Goal: Task Accomplishment & Management: Manage account settings

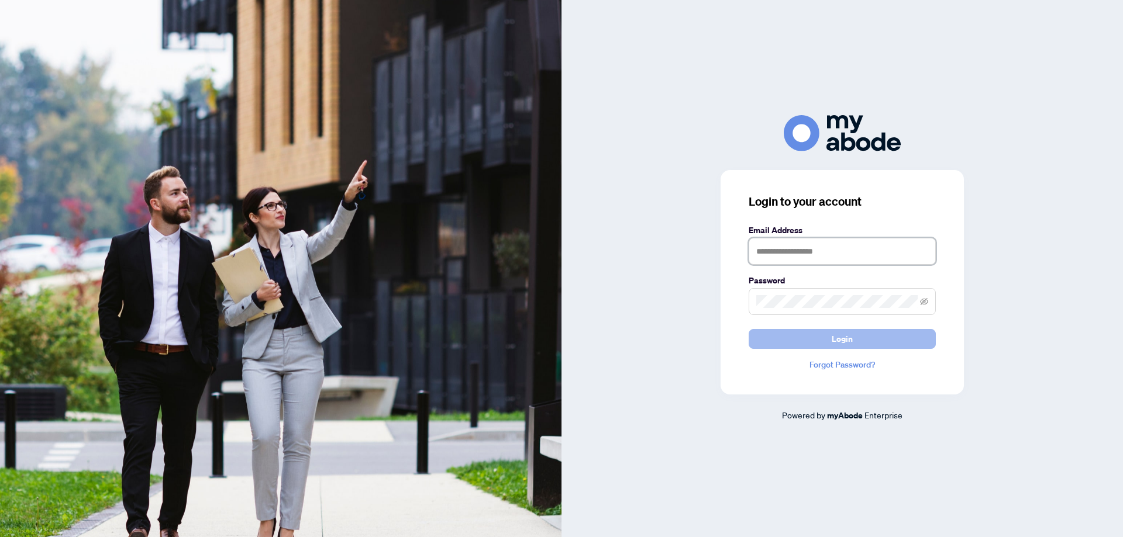
type input "**********"
drag, startPoint x: 792, startPoint y: 341, endPoint x: 771, endPoint y: 334, distance: 22.6
click at [791, 341] on button "Login" at bounding box center [841, 339] width 187 height 20
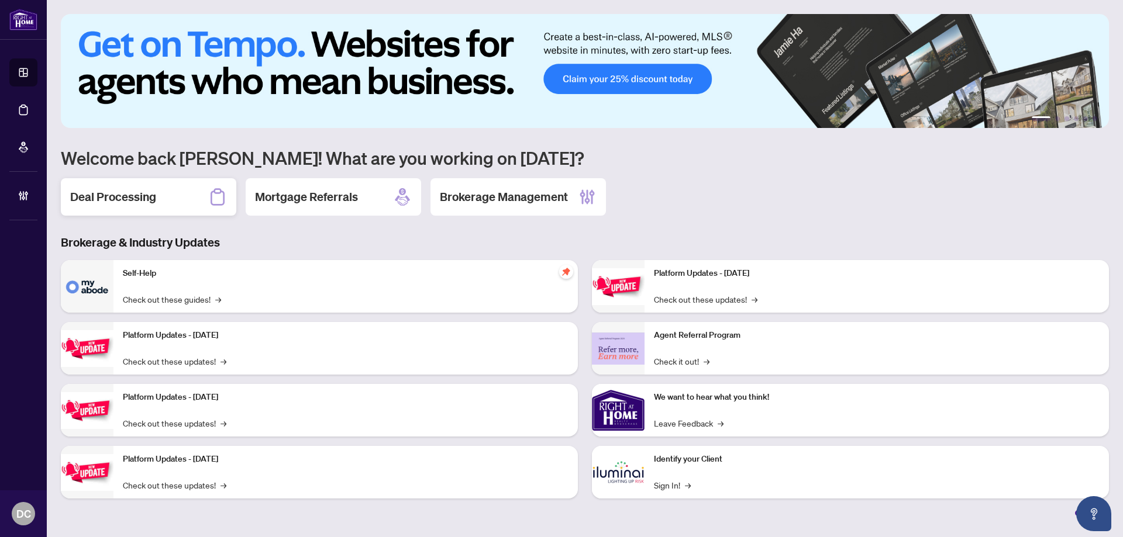
click at [157, 185] on div "Deal Processing" at bounding box center [148, 196] width 175 height 37
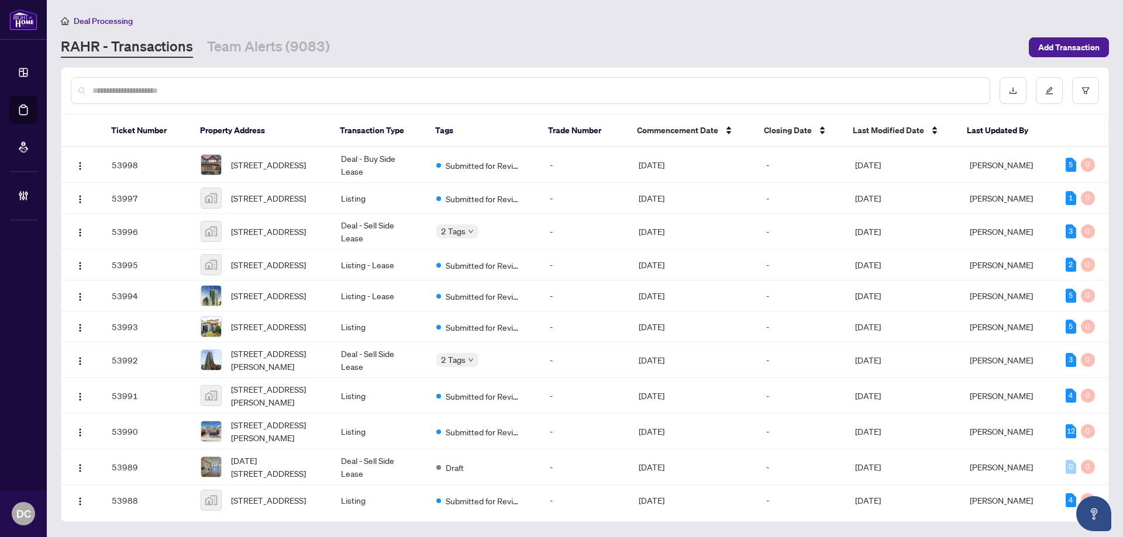
click at [230, 87] on input "text" at bounding box center [536, 90] width 888 height 13
paste input "*******"
type input "*******"
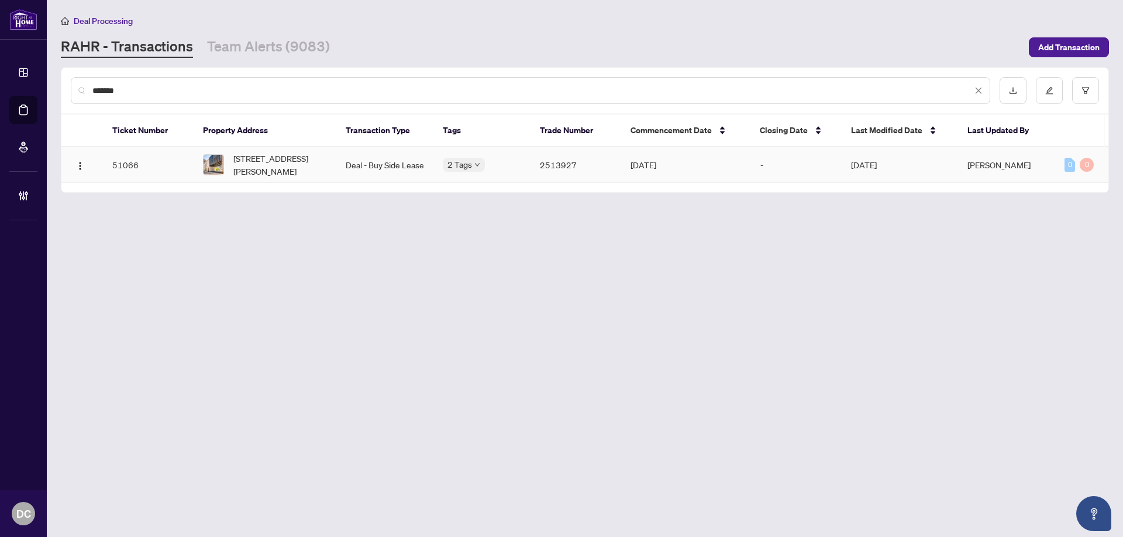
drag, startPoint x: 309, startPoint y: 159, endPoint x: 294, endPoint y: 150, distance: 17.6
click at [309, 159] on span "[STREET_ADDRESS][PERSON_NAME]" at bounding box center [280, 165] width 94 height 26
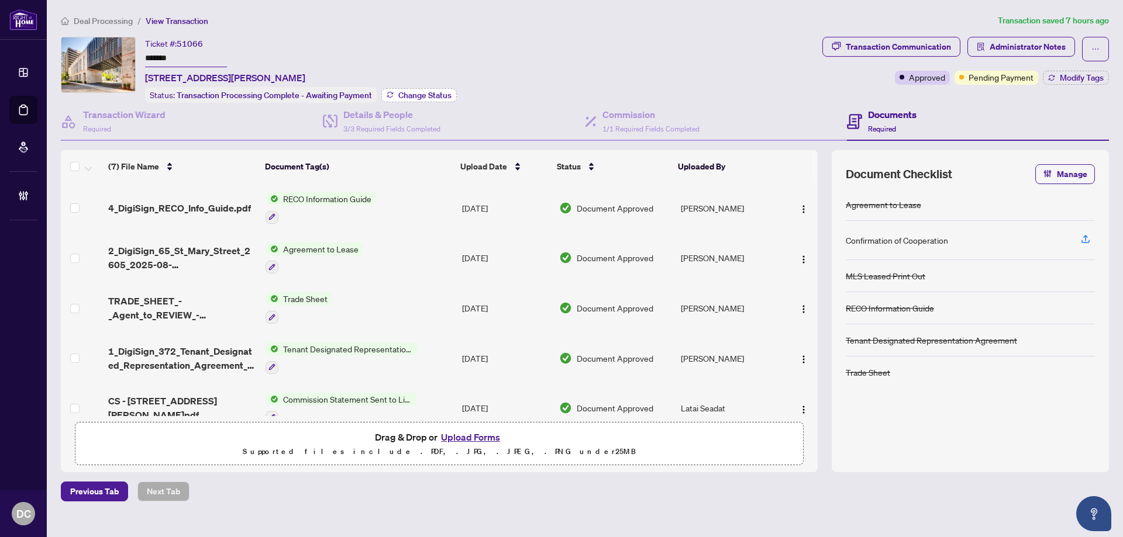
click at [440, 95] on span "Change Status" at bounding box center [424, 95] width 53 height 8
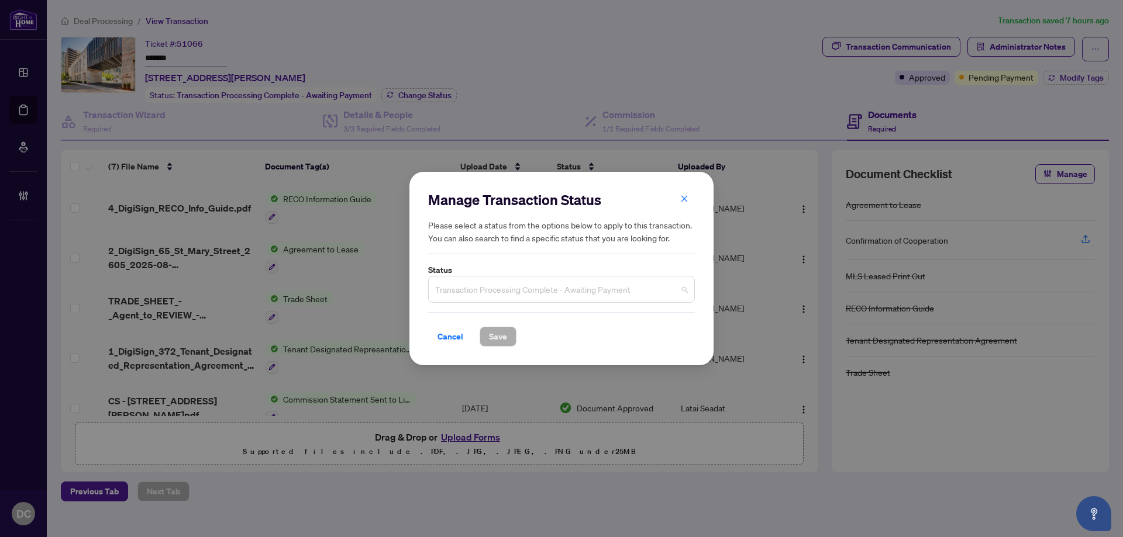
click at [555, 277] on div "Transaction Processing Complete - Awaiting Payment" at bounding box center [561, 289] width 267 height 27
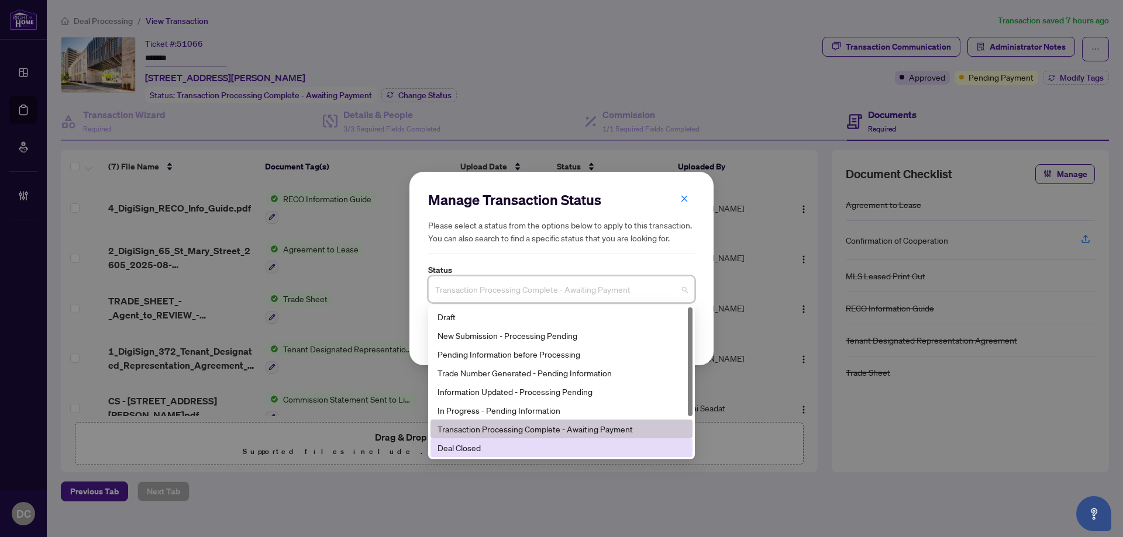
click at [533, 441] on div "Deal Closed" at bounding box center [561, 447] width 248 height 13
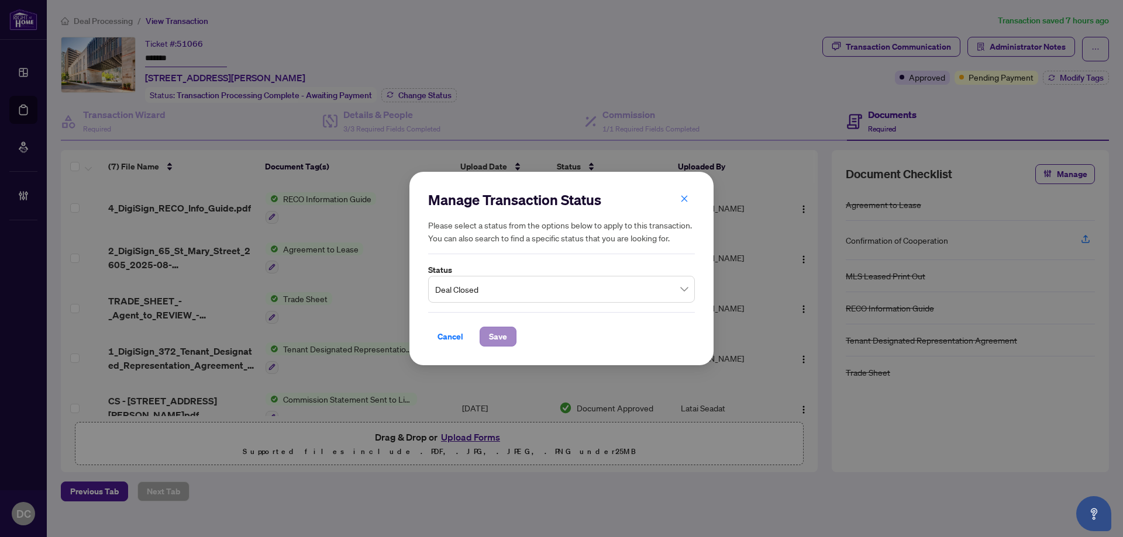
click at [486, 329] on div "Cancel Save" at bounding box center [561, 329] width 267 height 34
click at [504, 338] on span "Save" at bounding box center [498, 336] width 18 height 19
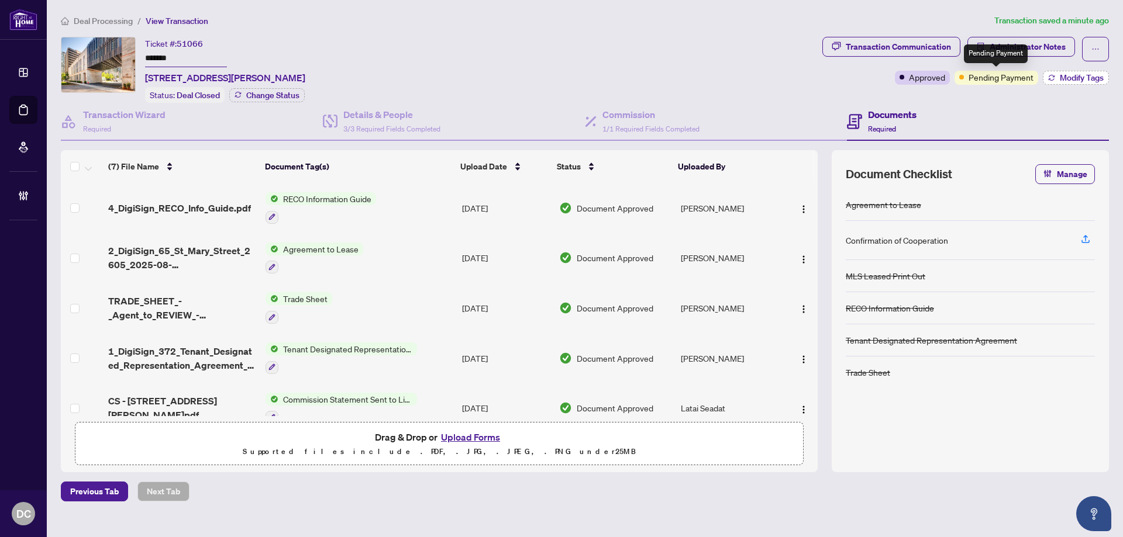
click at [1063, 77] on span "Modify Tags" at bounding box center [1081, 78] width 44 height 8
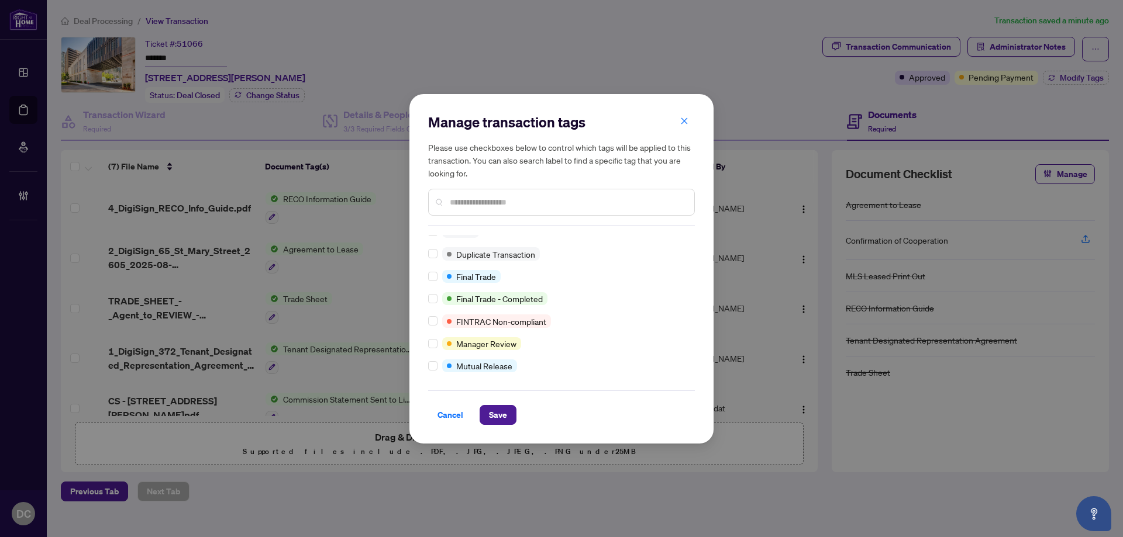
scroll to position [10, 0]
click at [501, 416] on span "Save" at bounding box center [498, 415] width 18 height 19
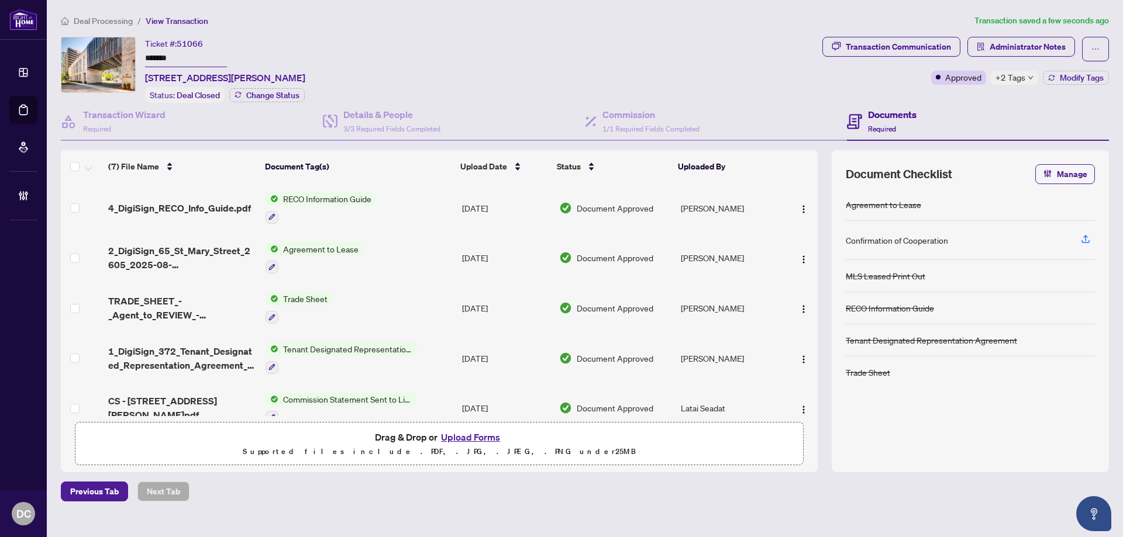
click at [1020, 80] on span "+2 Tags" at bounding box center [1010, 77] width 30 height 13
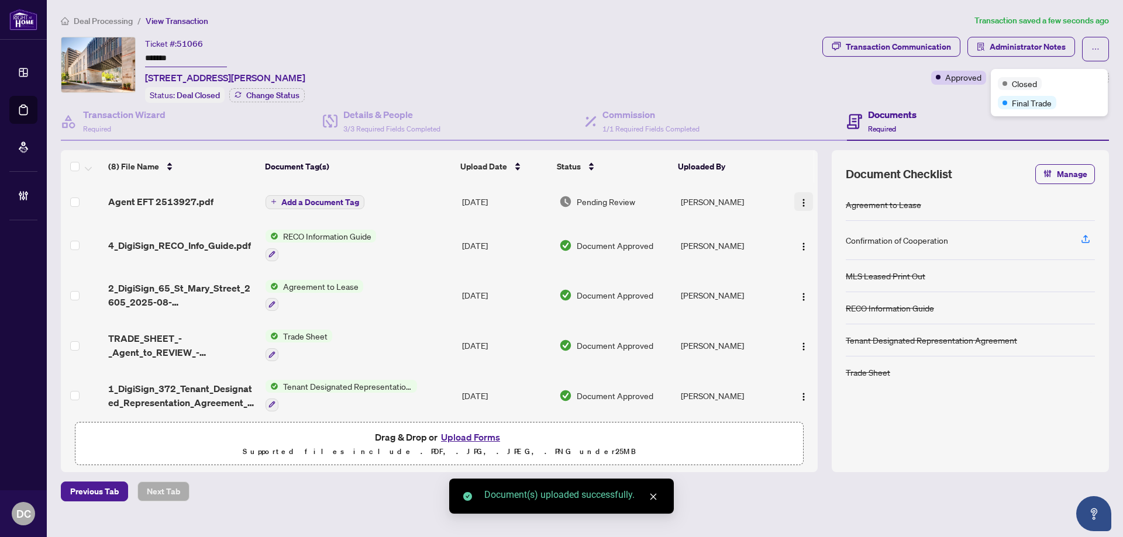
click at [799, 199] on img "button" at bounding box center [803, 202] width 9 height 9
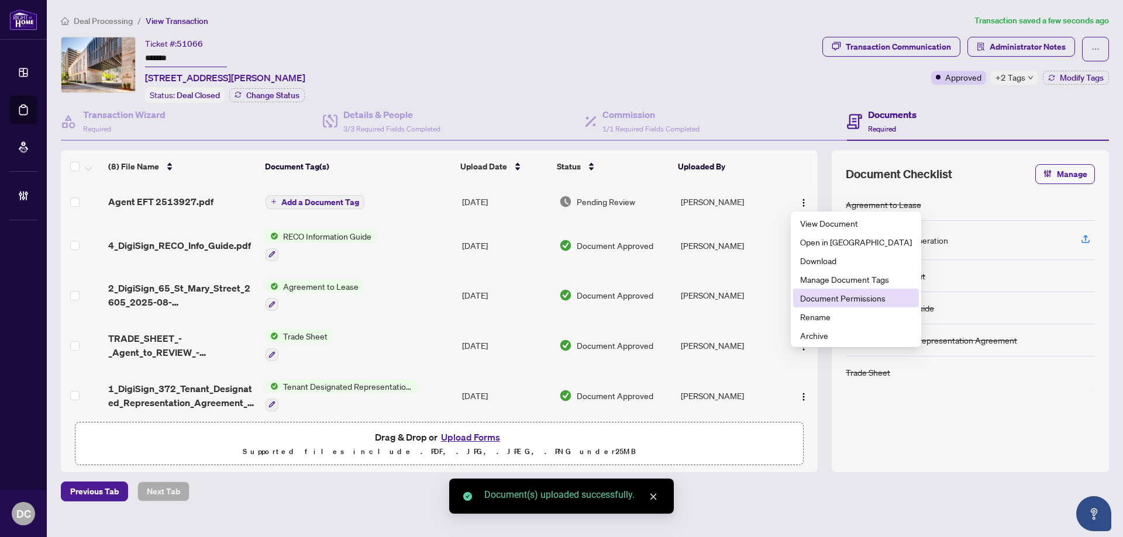
click at [812, 299] on span "Document Permissions" at bounding box center [856, 298] width 112 height 13
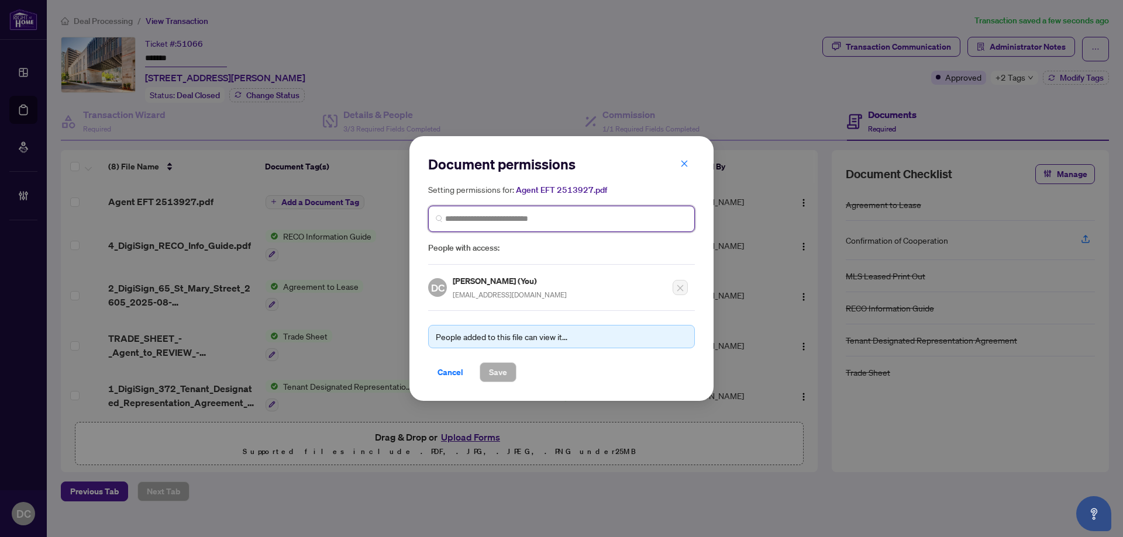
click at [604, 222] on input "search" at bounding box center [566, 219] width 242 height 12
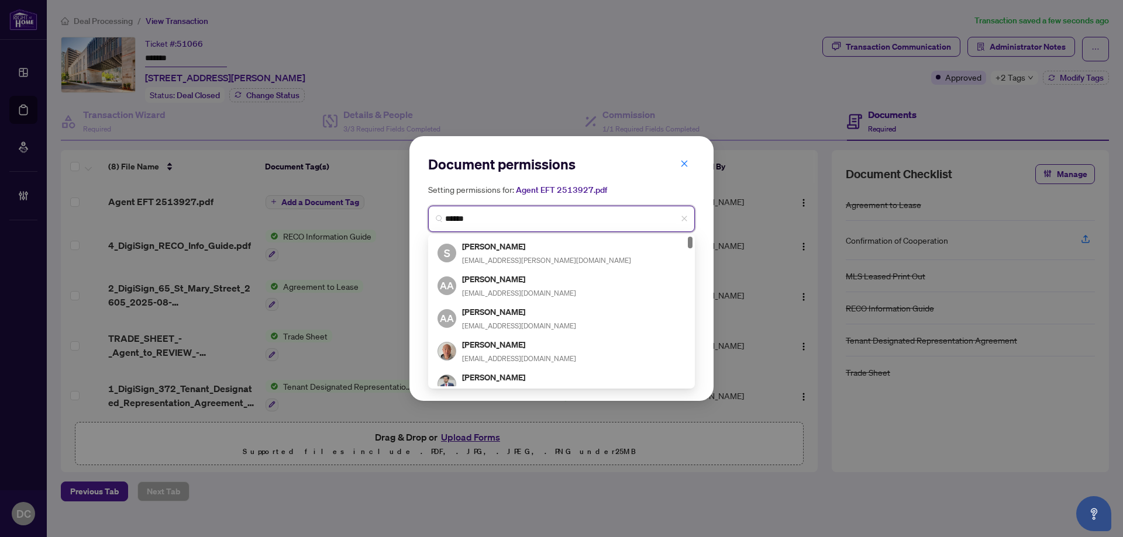
type input "*******"
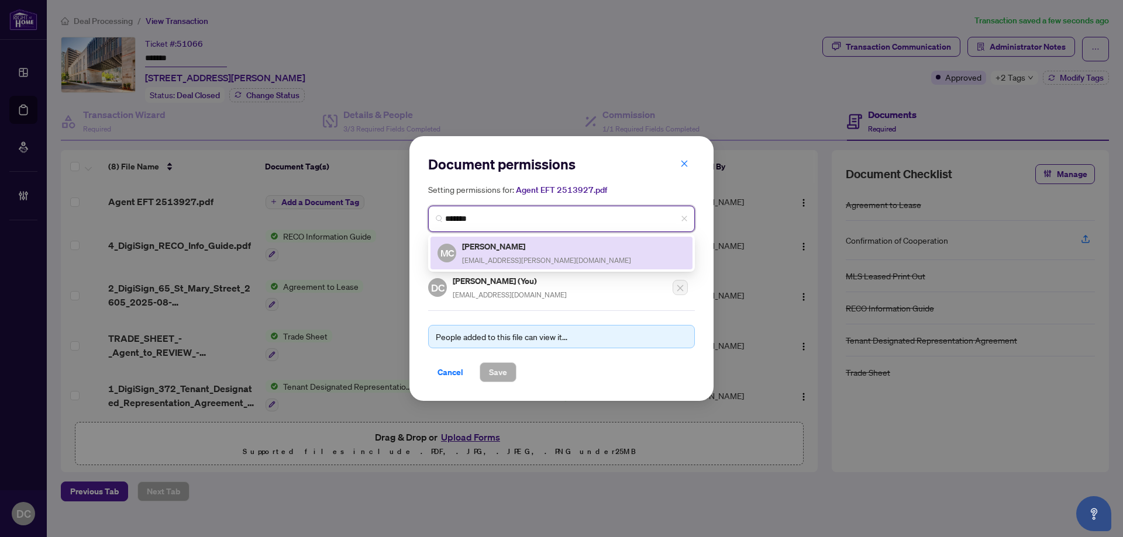
click at [568, 254] on div "MC Mable Chen chen.mable@gmail.com" at bounding box center [561, 253] width 248 height 27
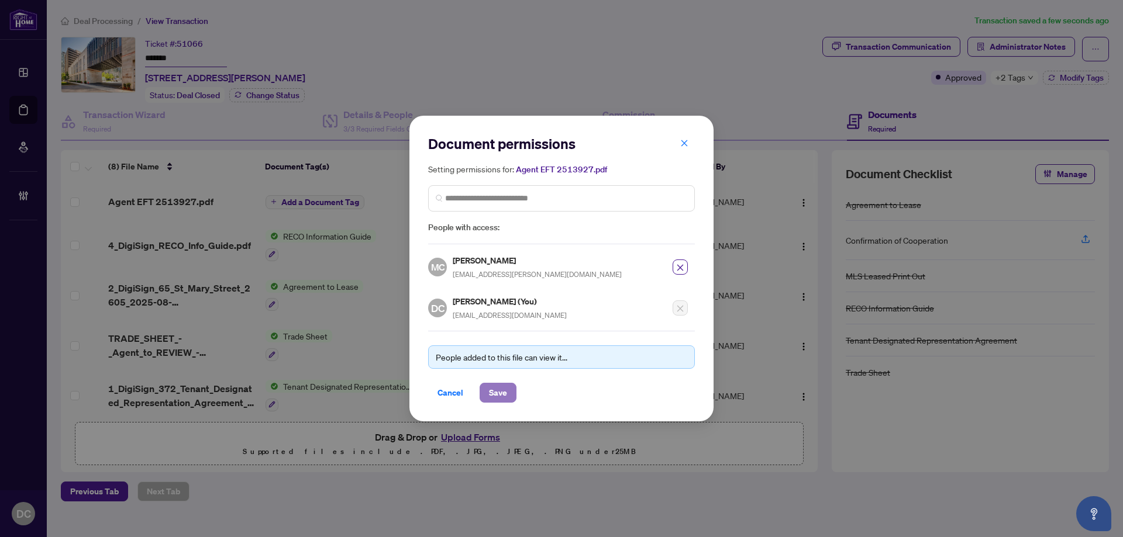
click at [509, 388] on button "Save" at bounding box center [497, 393] width 37 height 20
click at [1021, 71] on div "Document permissions Setting permissions for: Agent EFT 2513927.pdf 257 MC Mabl…" at bounding box center [561, 268] width 1123 height 537
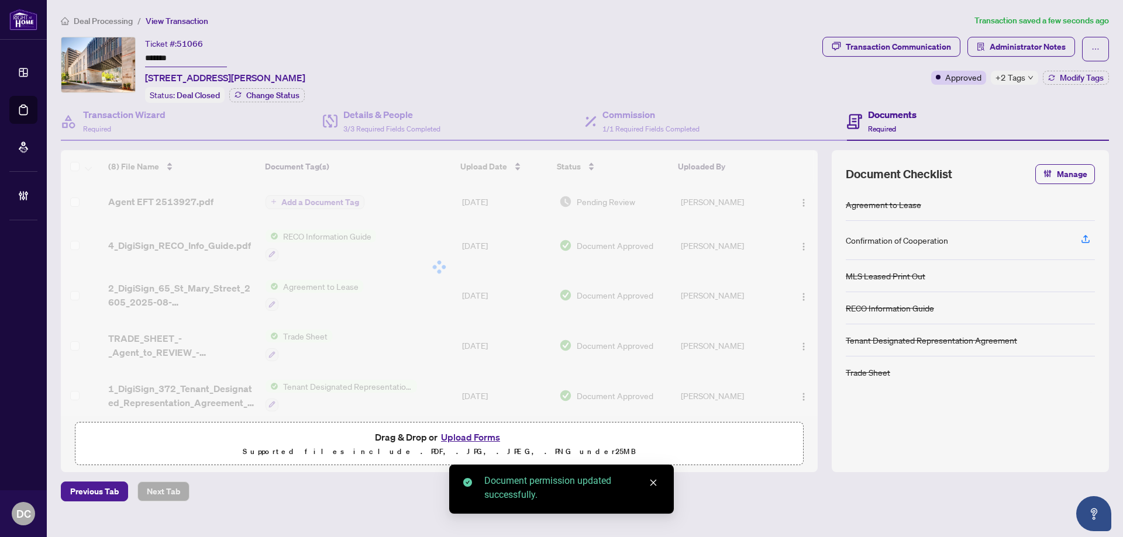
click at [1035, 46] on span "Administrator Notes" at bounding box center [1027, 46] width 76 height 19
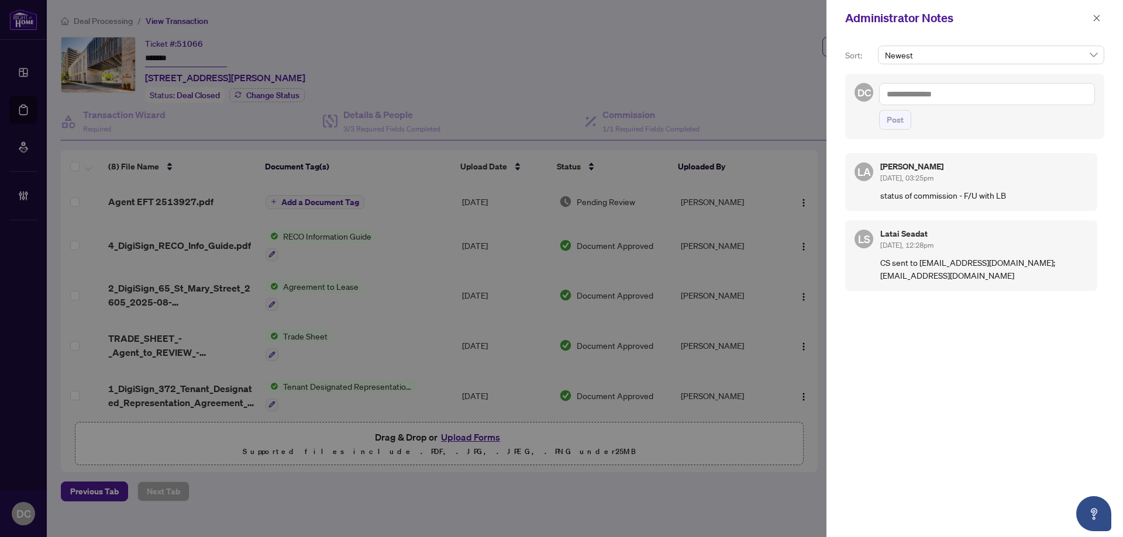
click at [1047, 89] on textarea at bounding box center [987, 94] width 216 height 22
paste textarea "**********"
type textarea "**********"
click at [902, 121] on span "Post" at bounding box center [894, 120] width 17 height 19
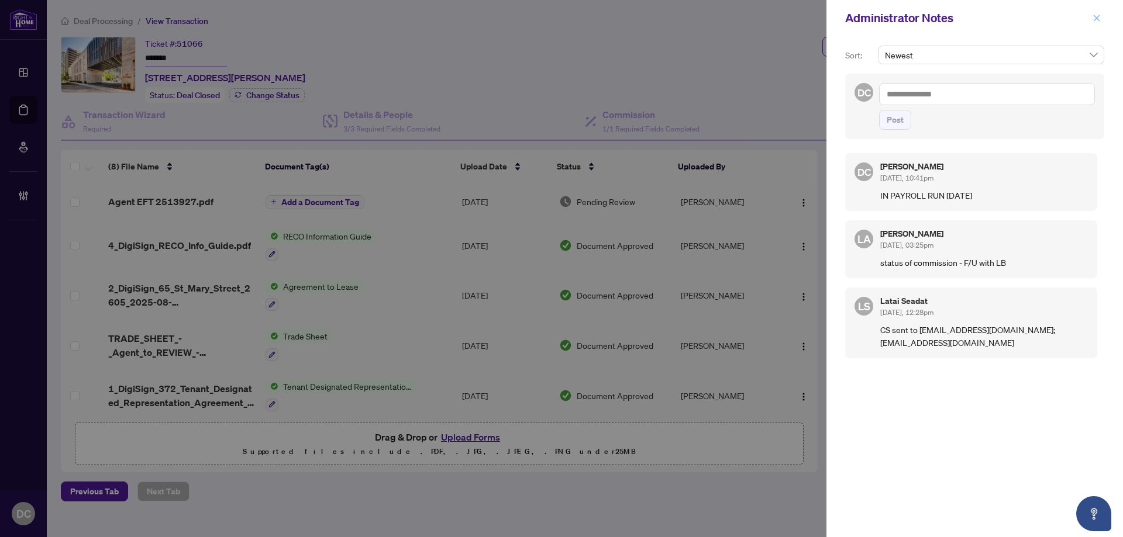
click at [1099, 18] on icon "close" at bounding box center [1096, 18] width 8 height 8
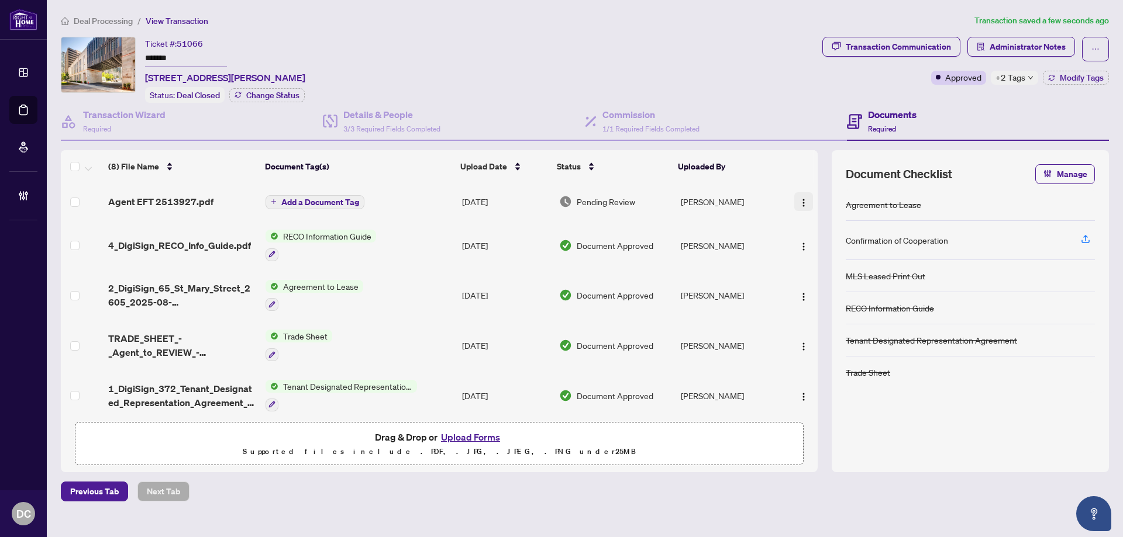
click at [803, 203] on img "button" at bounding box center [803, 202] width 9 height 9
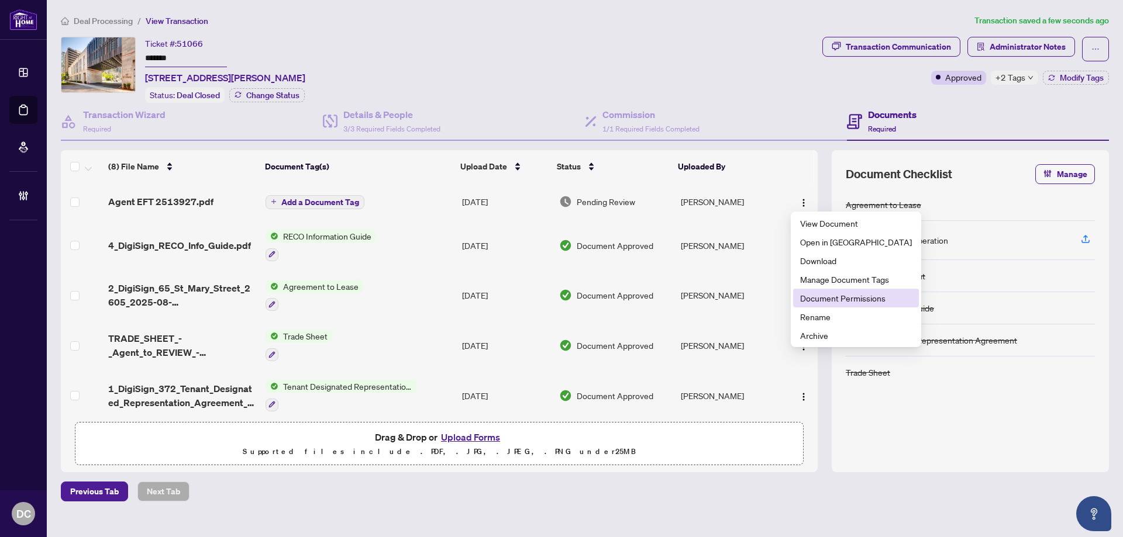
click at [845, 301] on span "Document Permissions" at bounding box center [856, 298] width 112 height 13
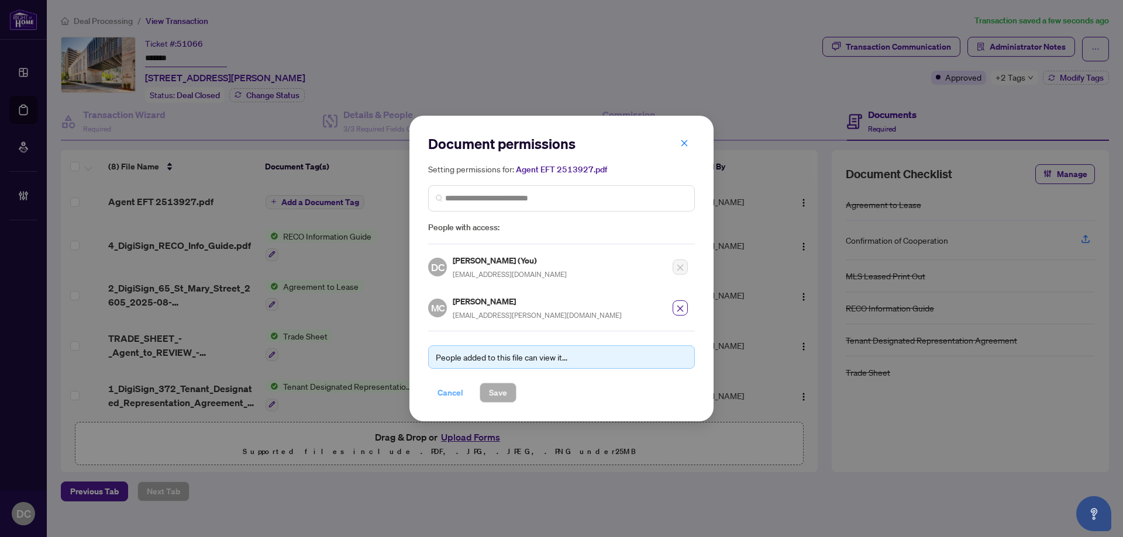
click at [448, 390] on span "Cancel" at bounding box center [450, 393] width 26 height 19
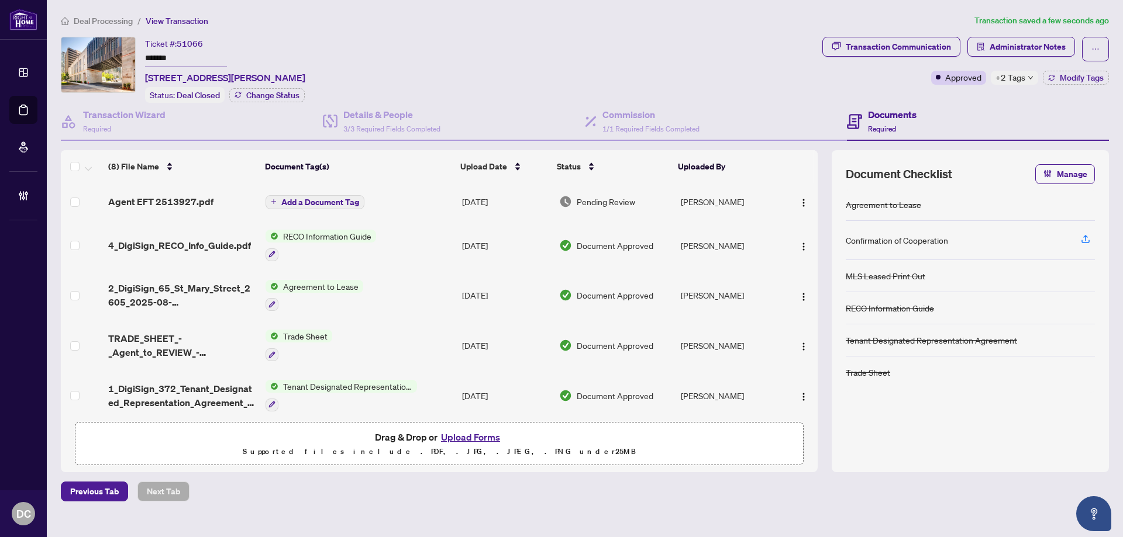
click at [124, 23] on span "Deal Processing" at bounding box center [103, 21] width 59 height 11
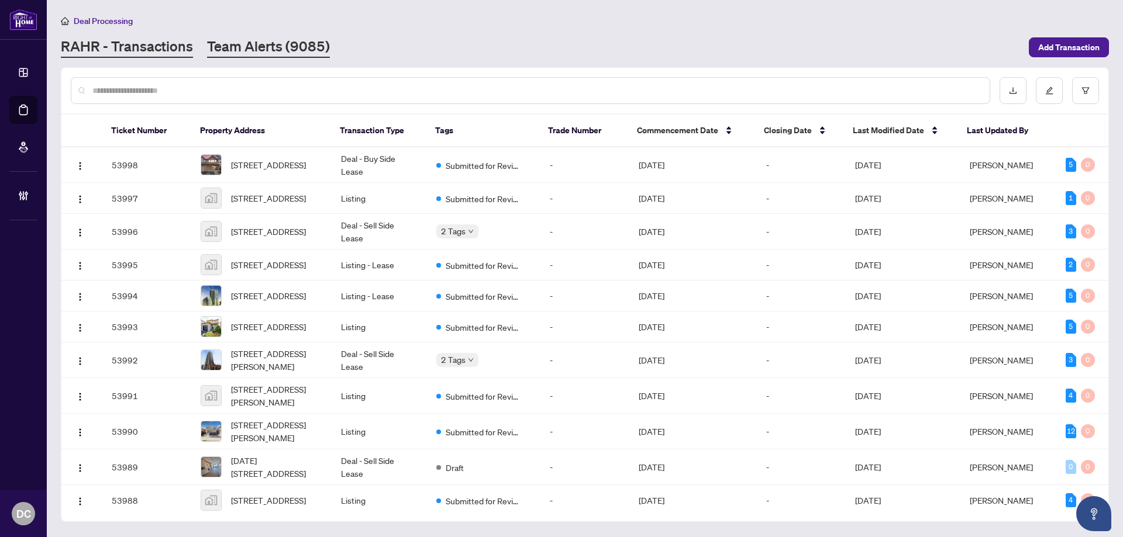
click at [264, 39] on link "Team Alerts (9085)" at bounding box center [268, 47] width 123 height 21
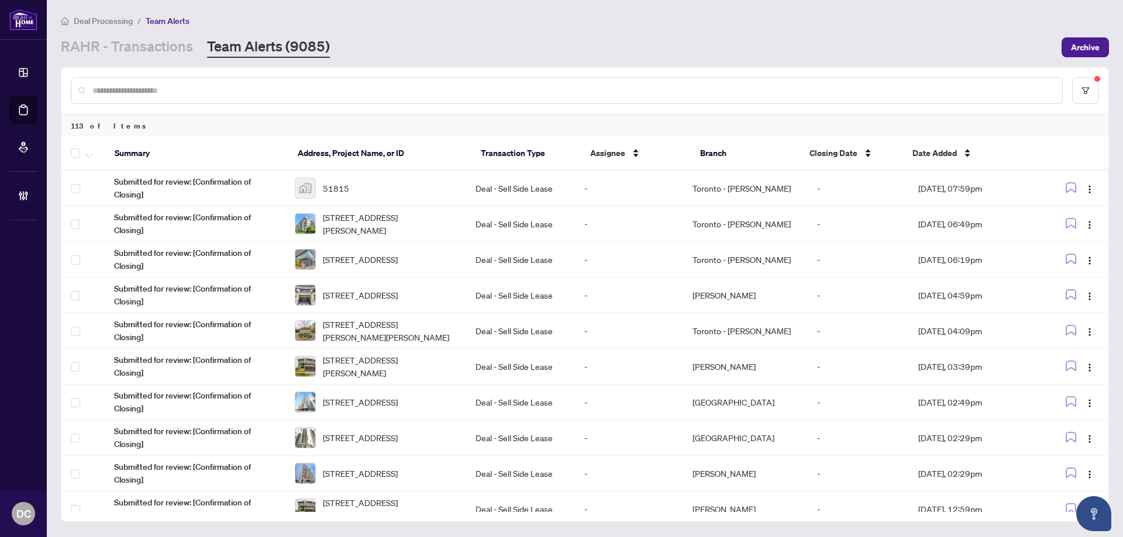
drag, startPoint x: 132, startPoint y: 50, endPoint x: 140, endPoint y: 63, distance: 15.7
click at [132, 50] on link "RAHR - Transactions" at bounding box center [127, 47] width 132 height 21
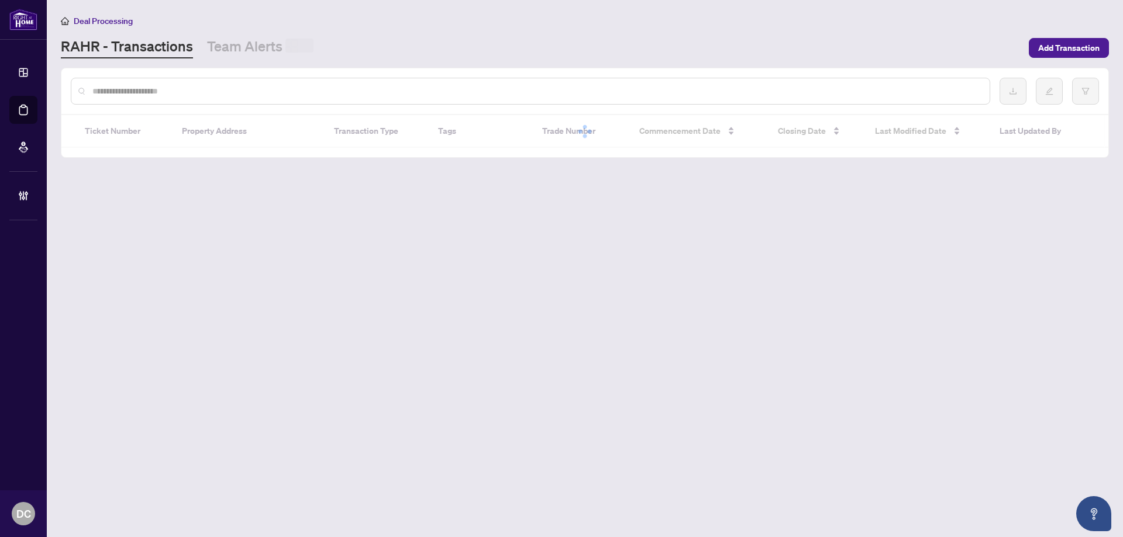
click at [161, 87] on input "text" at bounding box center [536, 91] width 888 height 13
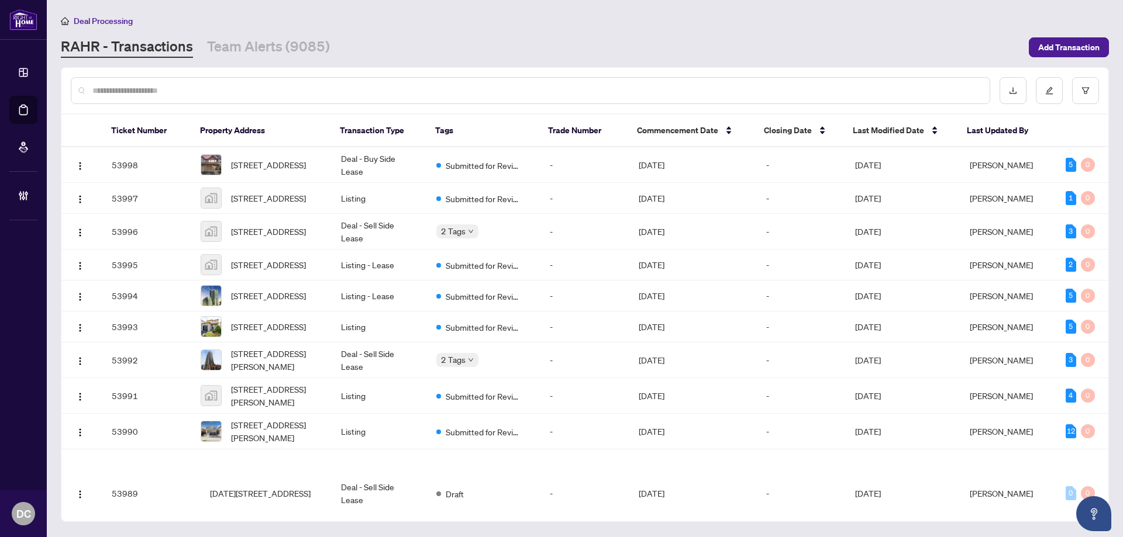
paste input "*******"
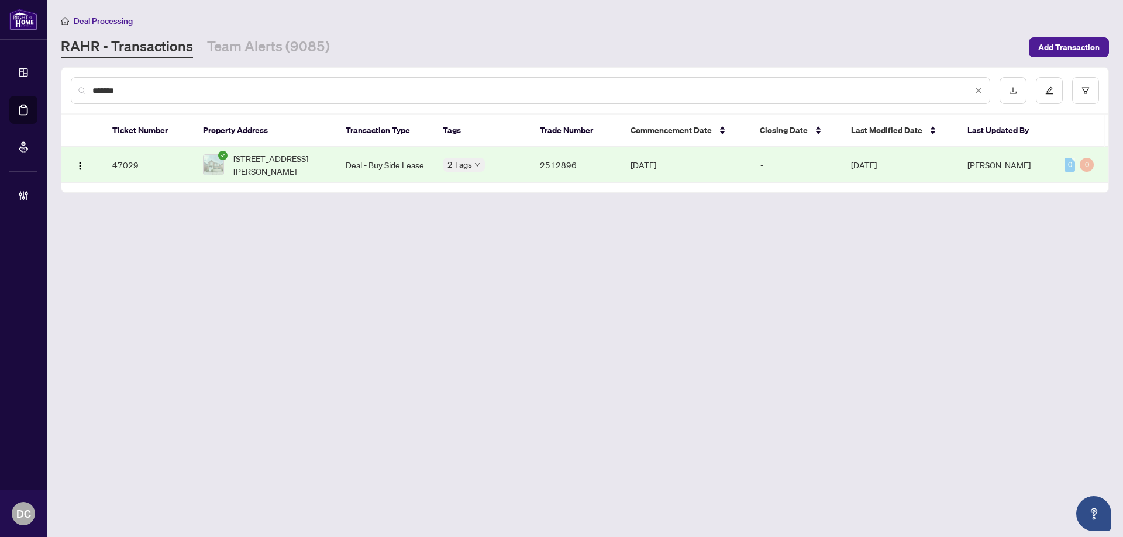
type input "*******"
click at [277, 167] on span "3118 Ferguson Dr, Burlington, Ontario L7M 0E3, Canada" at bounding box center [280, 165] width 94 height 26
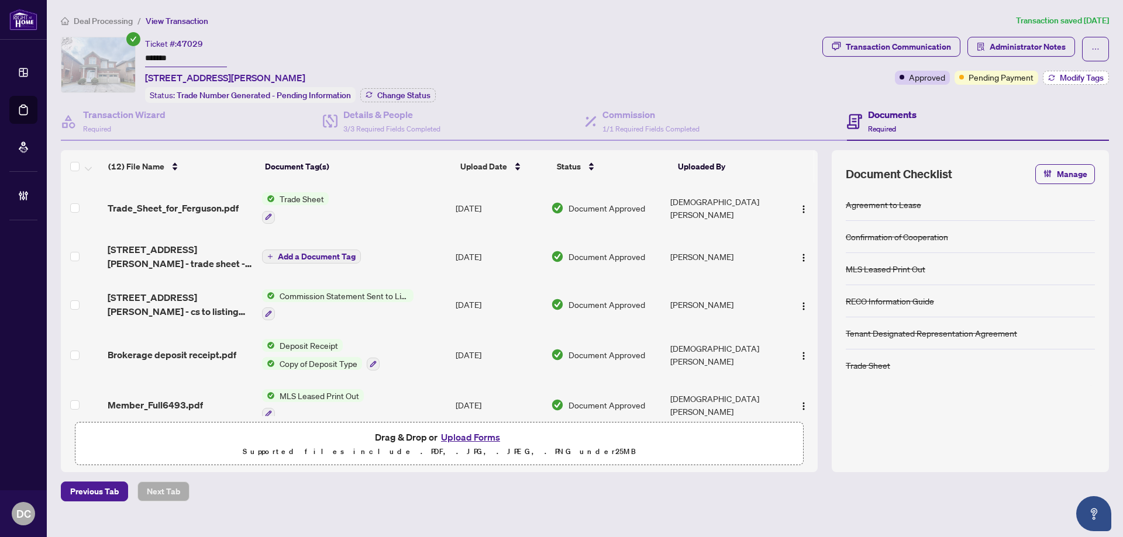
click at [1071, 71] on button "Modify Tags" at bounding box center [1076, 78] width 66 height 14
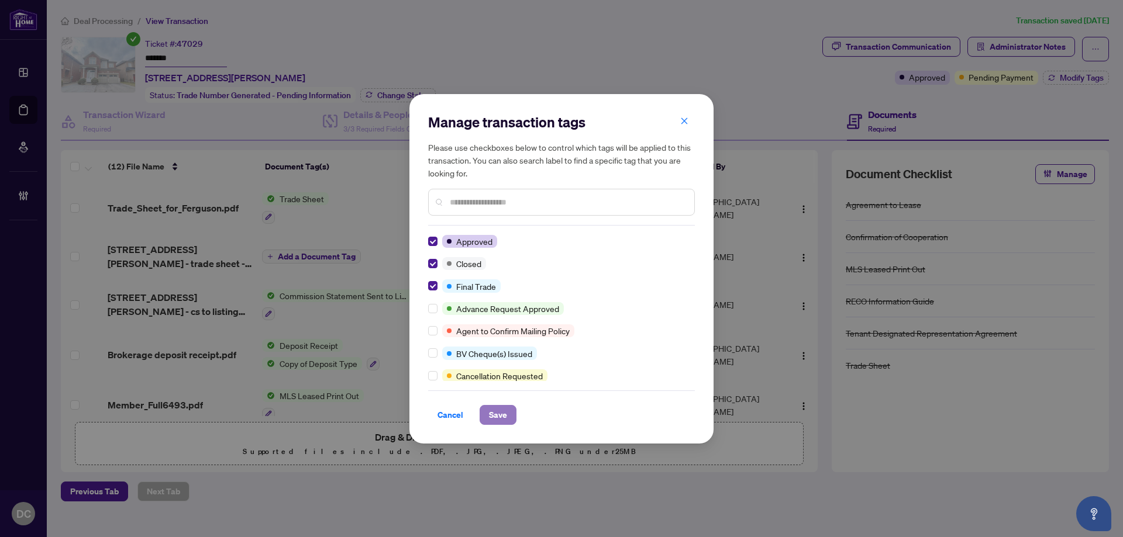
click at [496, 417] on span "Save" at bounding box center [498, 415] width 18 height 19
click at [368, 100] on div "Manage transaction tags Please use checkboxes below to control which tags will …" at bounding box center [561, 268] width 1123 height 537
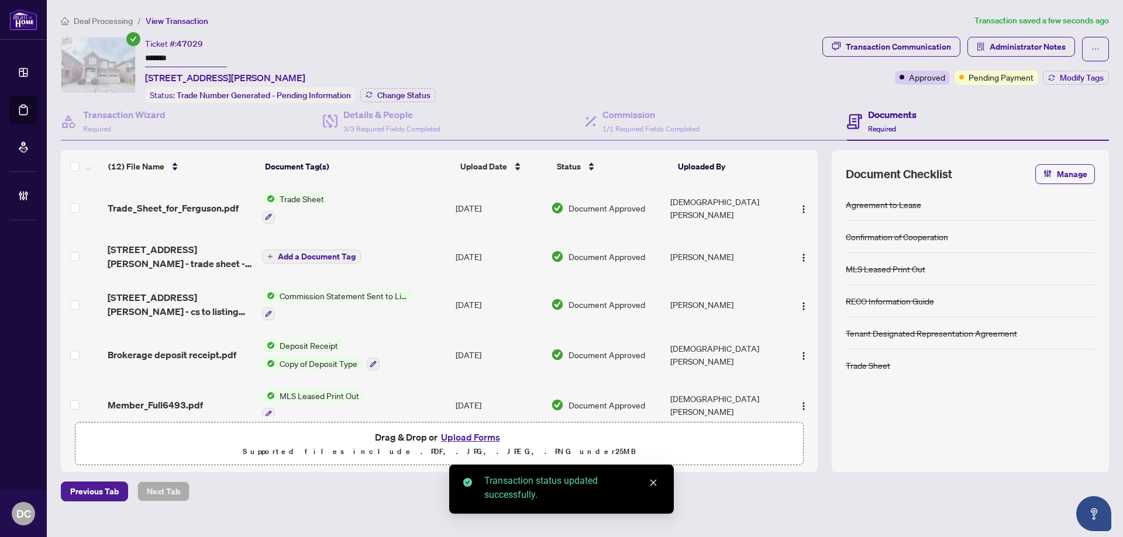
click at [386, 95] on span "Change Status" at bounding box center [403, 95] width 53 height 8
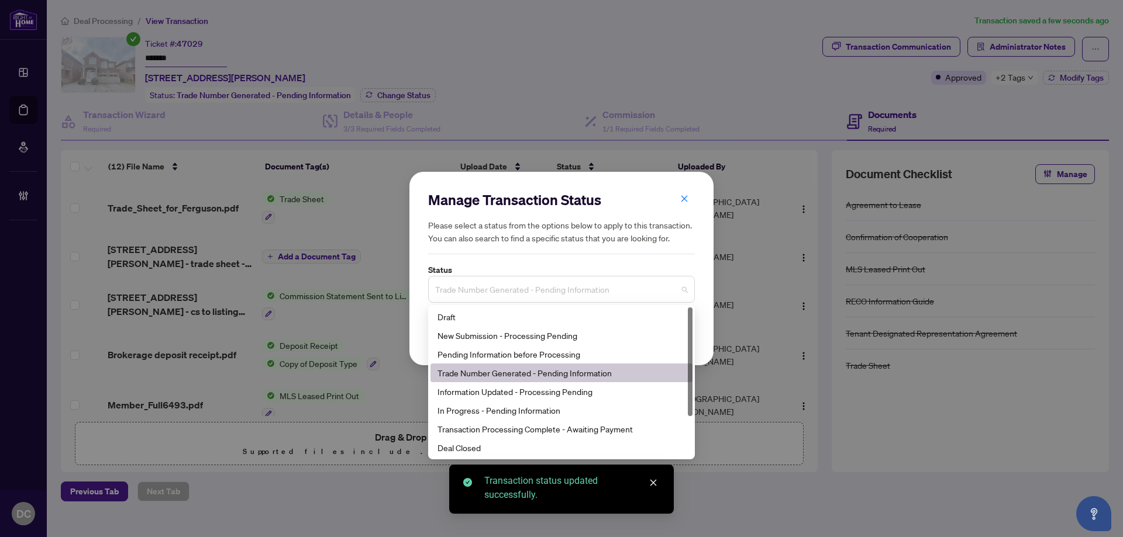
click at [591, 294] on span "Trade Number Generated - Pending Information" at bounding box center [561, 289] width 253 height 22
click at [494, 453] on div "Deal Closed" at bounding box center [561, 447] width 248 height 13
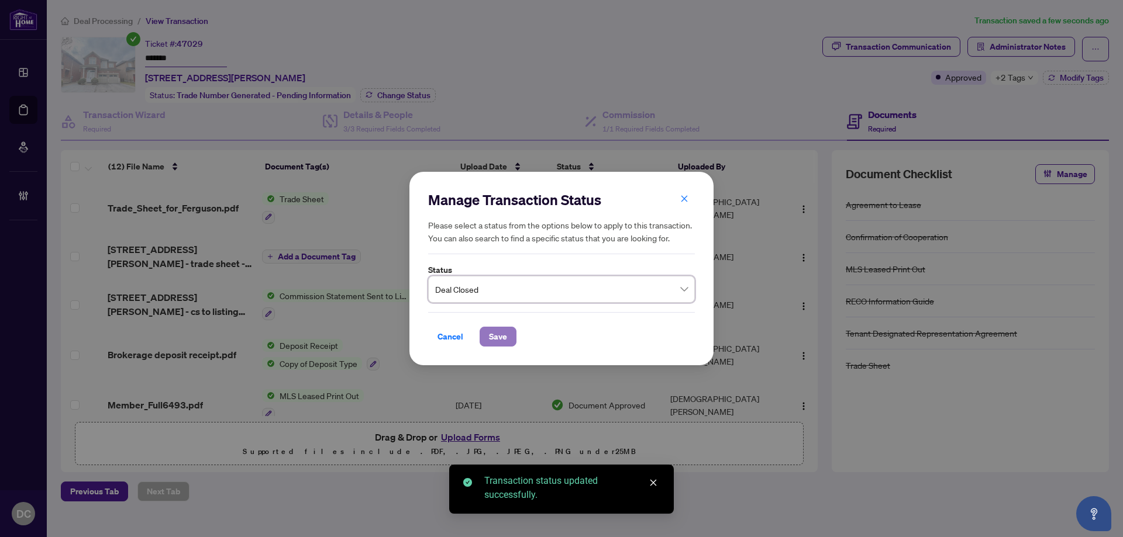
click at [502, 339] on span "Save" at bounding box center [498, 336] width 18 height 19
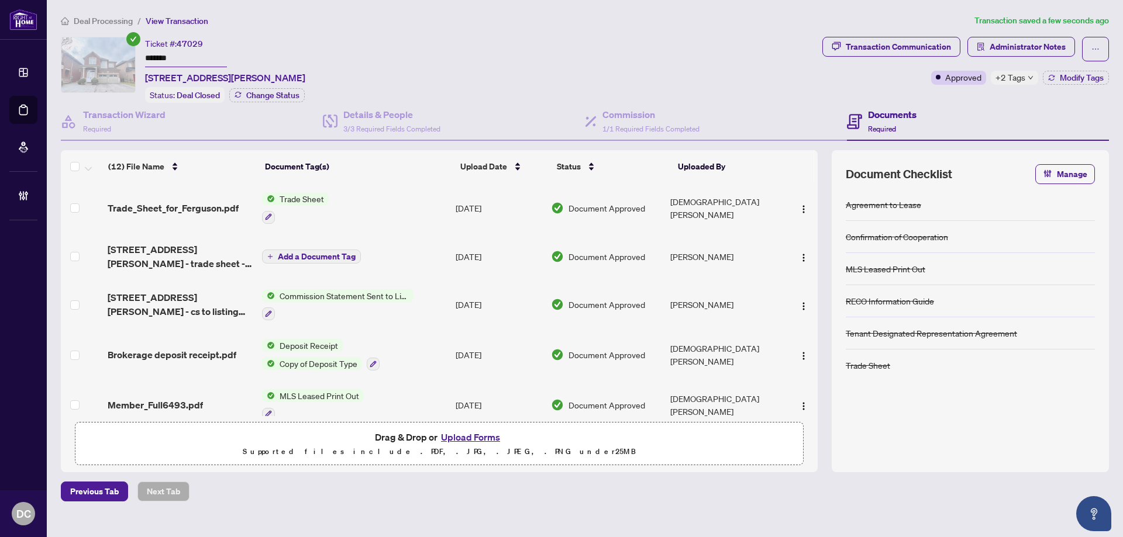
click at [403, 204] on td "Trade Sheet" at bounding box center [353, 208] width 193 height 50
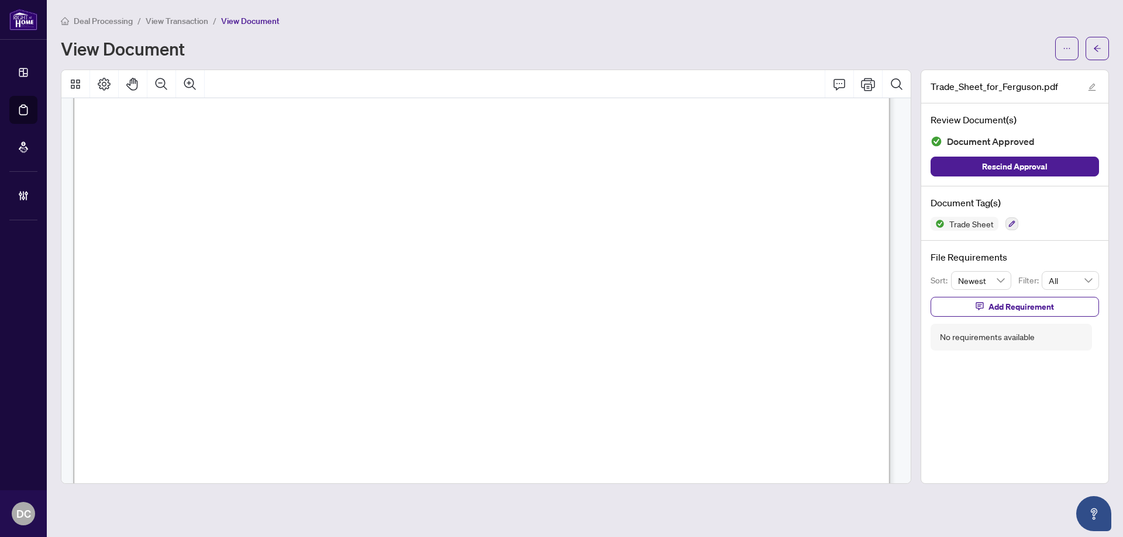
scroll to position [409, 0]
drag, startPoint x: 1091, startPoint y: 51, endPoint x: 1122, endPoint y: 123, distance: 78.3
click at [1092, 51] on button "button" at bounding box center [1096, 48] width 23 height 23
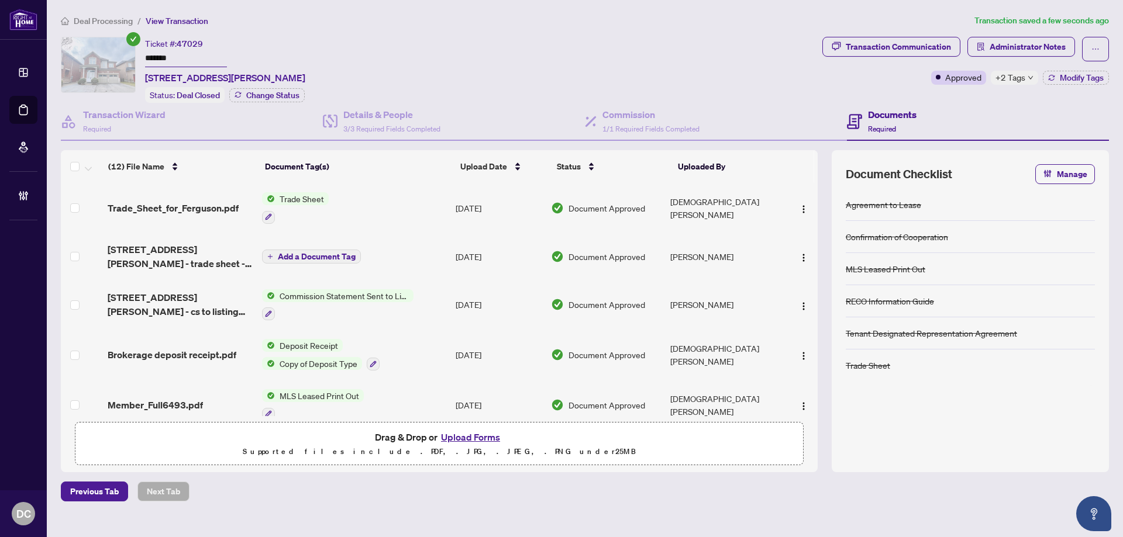
click at [1017, 81] on span "+2 Tags" at bounding box center [1010, 77] width 30 height 13
click at [955, 104] on div "Documents Required" at bounding box center [978, 122] width 262 height 38
click at [1020, 49] on span "Administrator Notes" at bounding box center [1027, 46] width 76 height 19
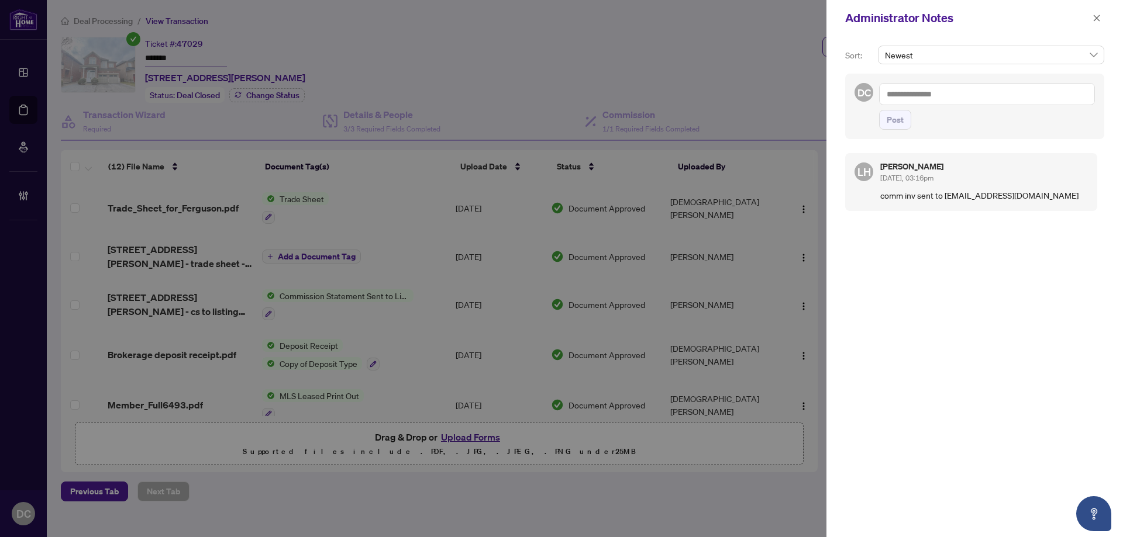
click at [1001, 90] on textarea at bounding box center [987, 94] width 216 height 22
paste textarea "**********"
type textarea "**********"
click at [889, 121] on span "Post" at bounding box center [894, 120] width 17 height 19
click at [1099, 22] on icon "close" at bounding box center [1096, 18] width 8 height 8
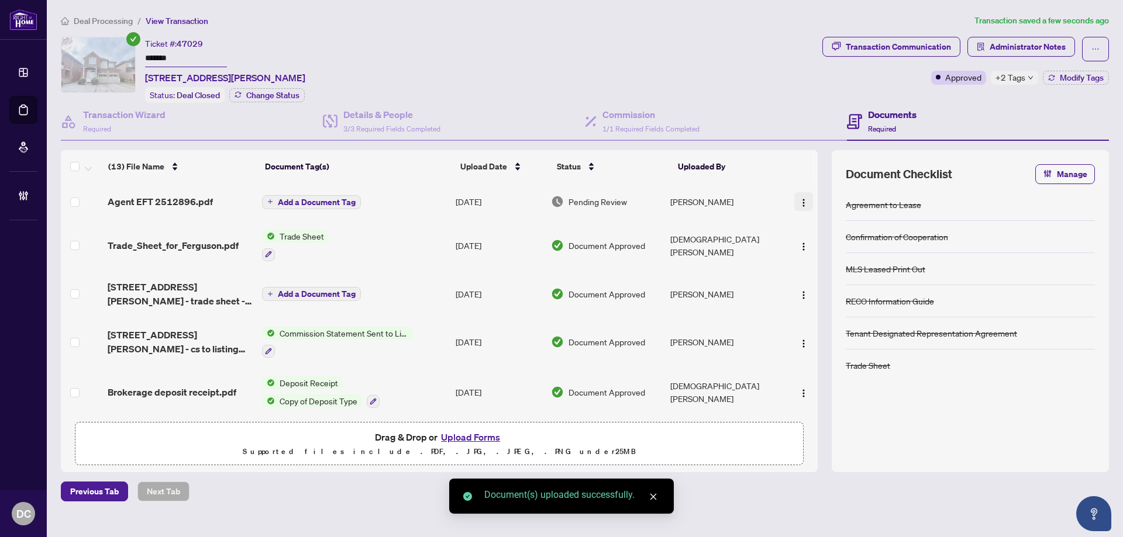
click at [804, 201] on img "button" at bounding box center [803, 202] width 9 height 9
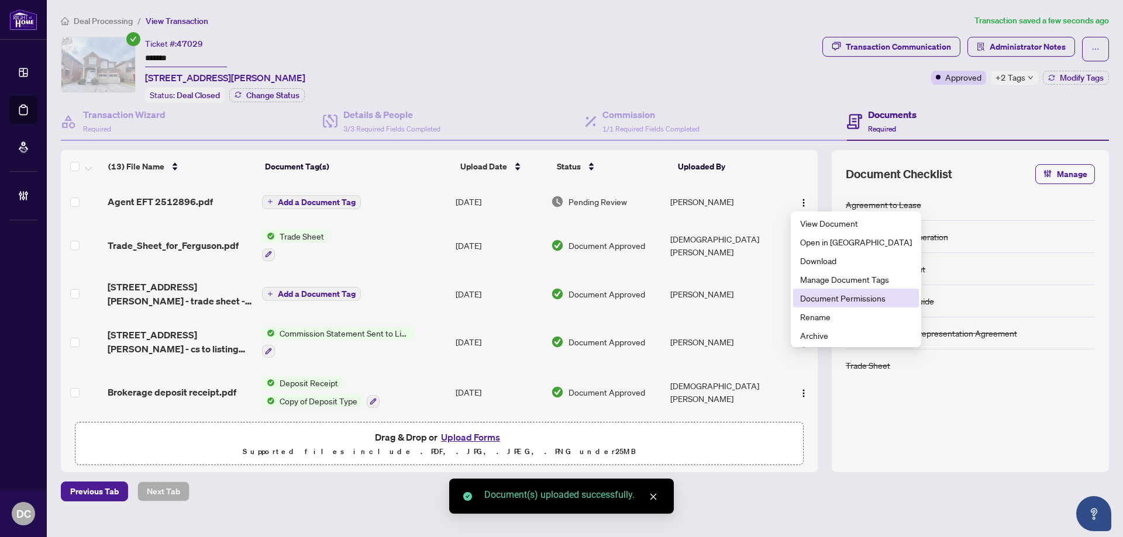
click at [847, 299] on span "Document Permissions" at bounding box center [856, 298] width 112 height 13
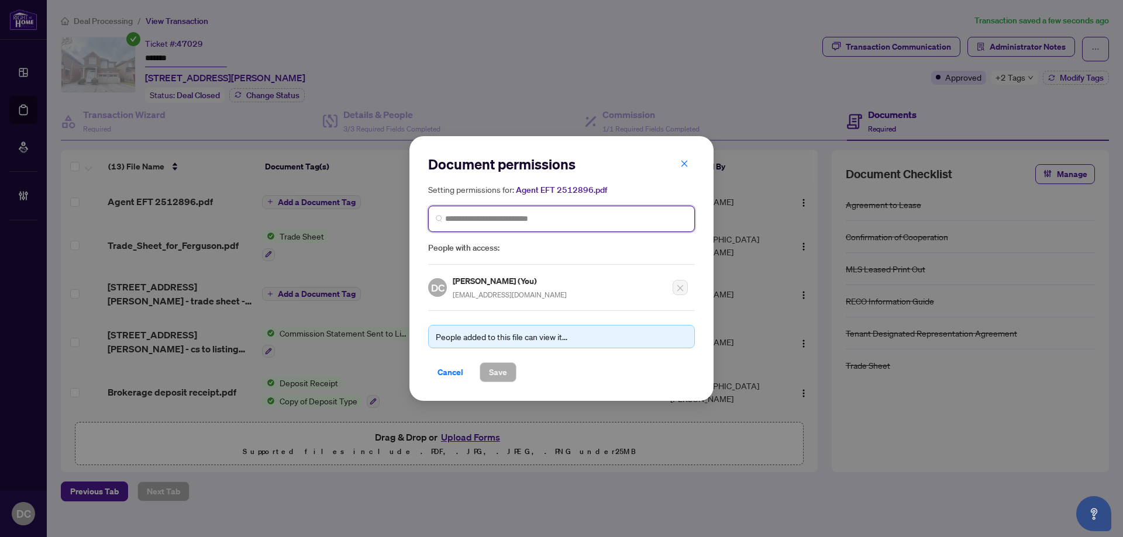
click at [514, 222] on input "search" at bounding box center [566, 219] width 242 height 12
click at [504, 208] on span at bounding box center [561, 219] width 267 height 26
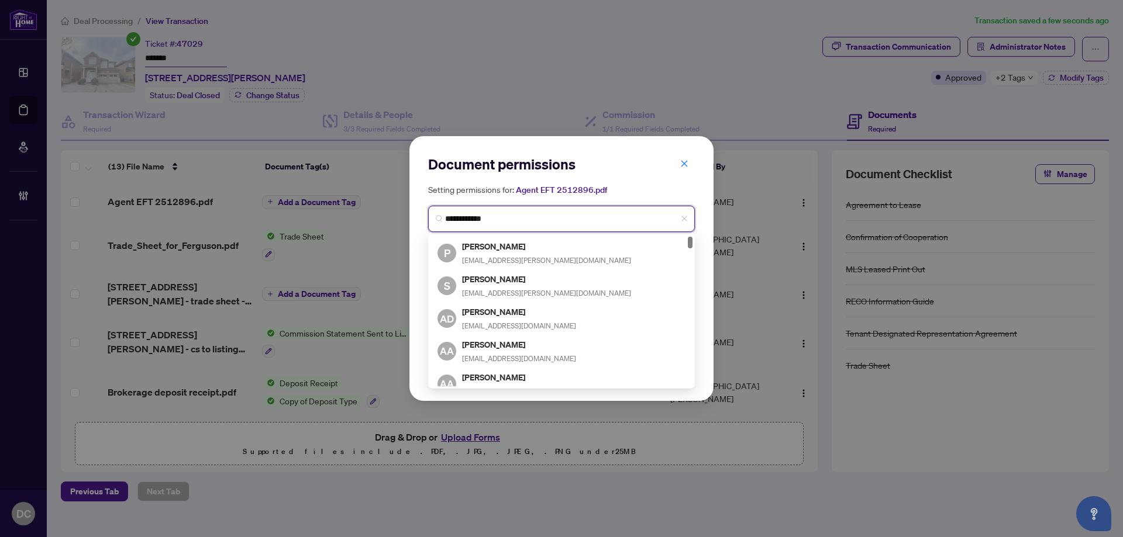
type input "**********"
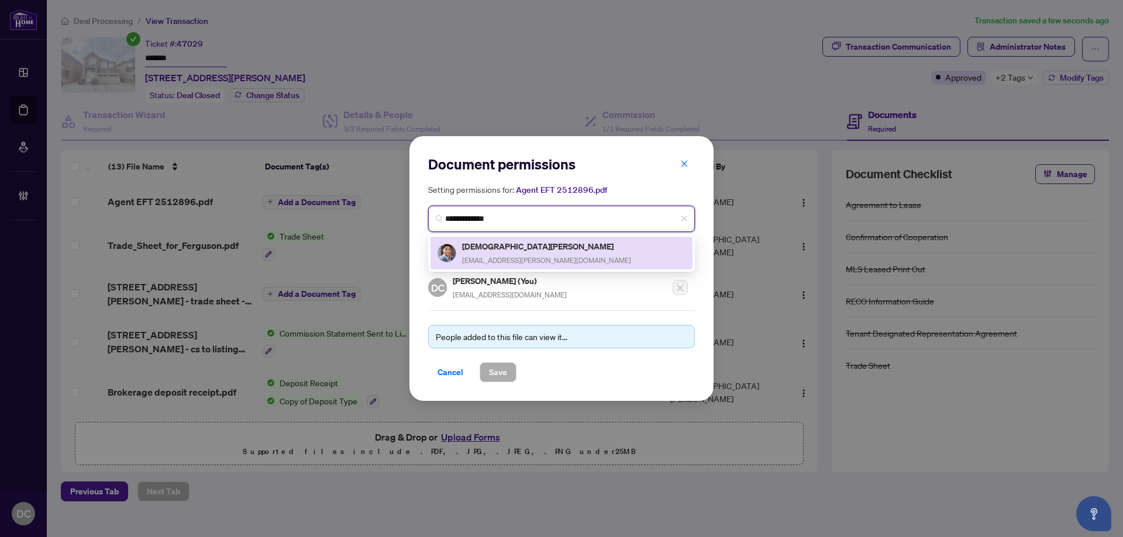
click at [526, 254] on div "Christian Deane christian.a.deane@gmail.com" at bounding box center [546, 253] width 169 height 27
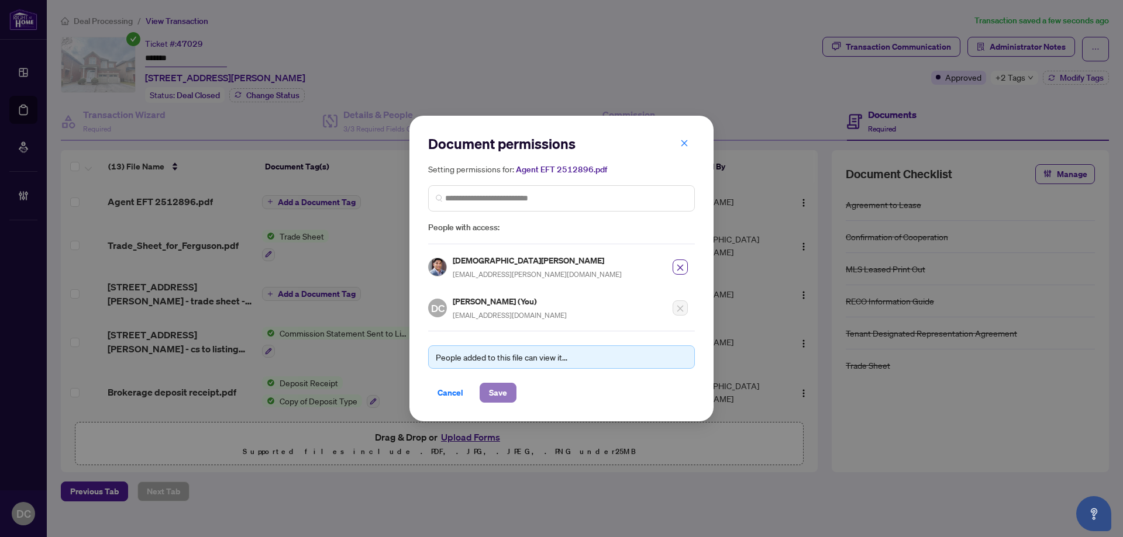
click at [502, 398] on span "Save" at bounding box center [498, 393] width 18 height 19
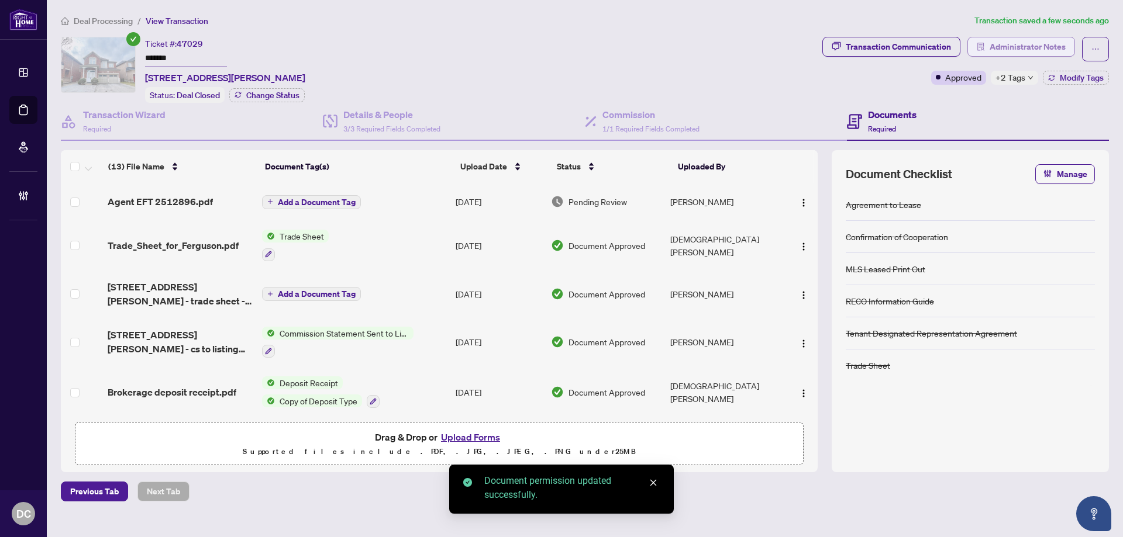
click at [1016, 56] on button "Administrator Notes" at bounding box center [1021, 47] width 108 height 20
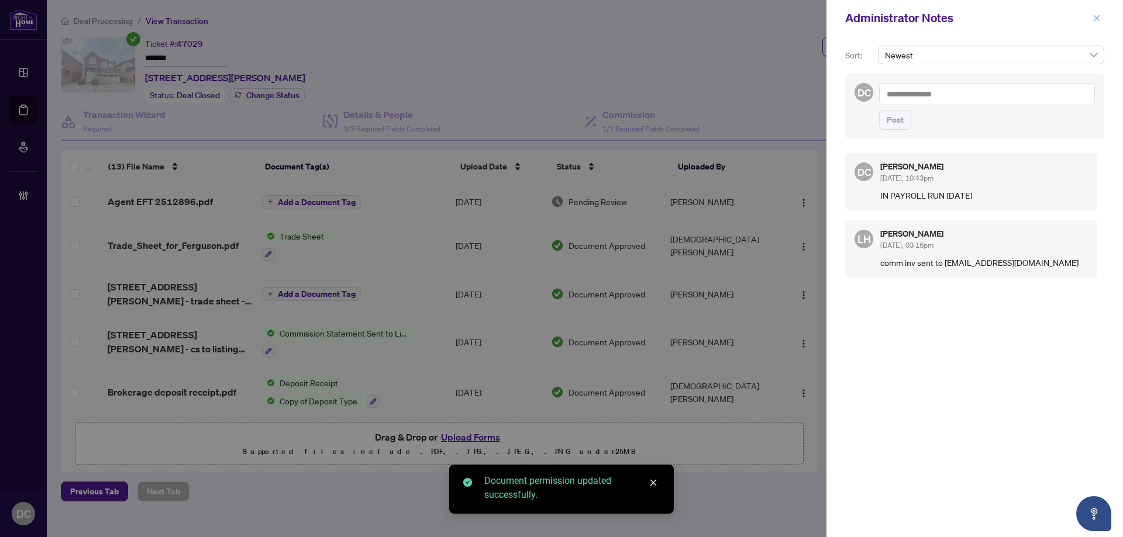
click at [1096, 17] on icon "close" at bounding box center [1096, 18] width 8 height 8
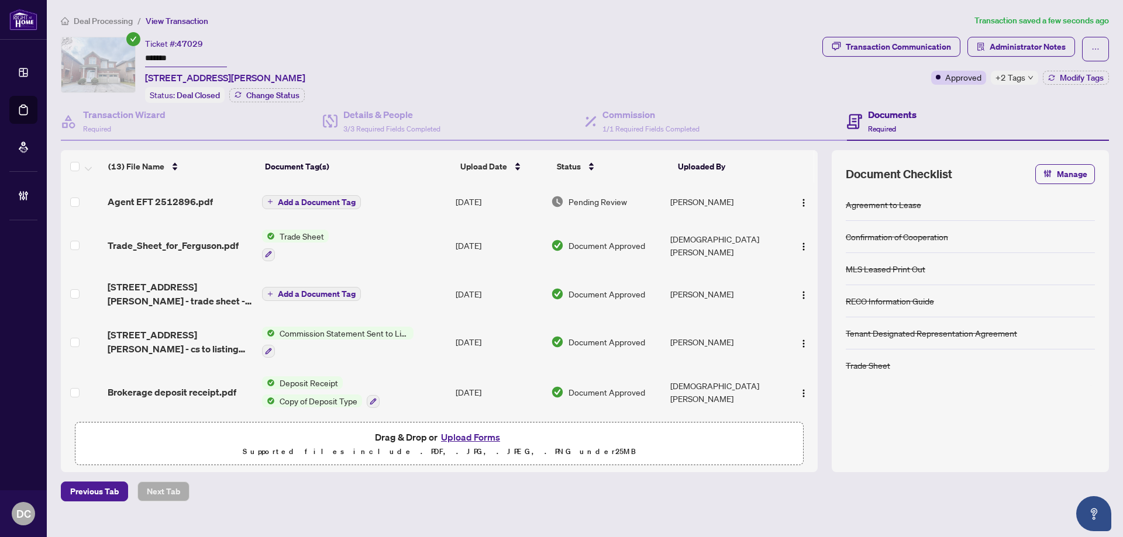
click at [125, 25] on span "Deal Processing" at bounding box center [103, 21] width 59 height 11
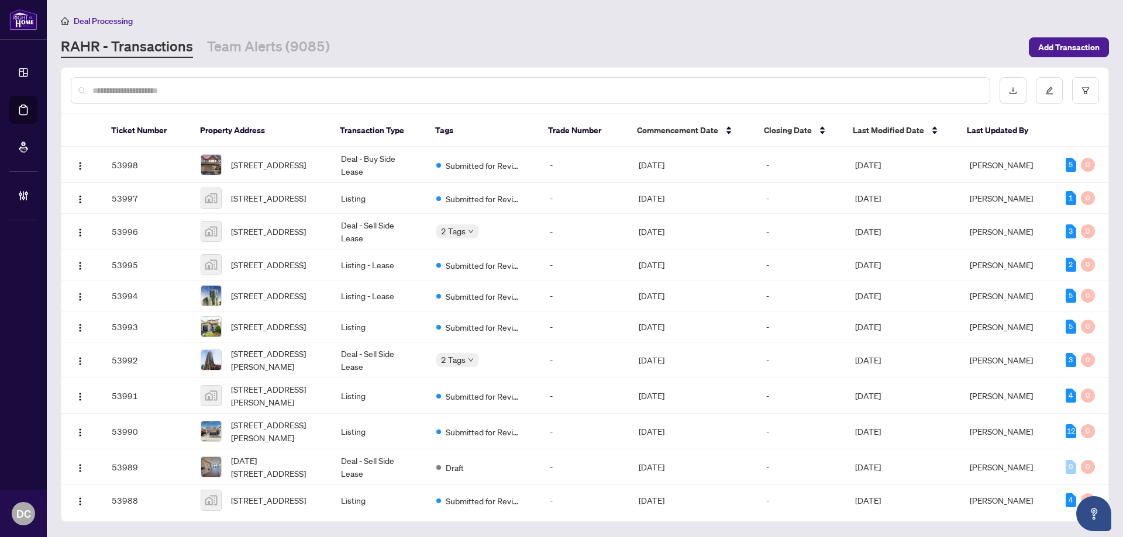
click at [274, 84] on div at bounding box center [530, 90] width 919 height 27
click at [282, 87] on input "text" at bounding box center [536, 90] width 888 height 13
paste input "*******"
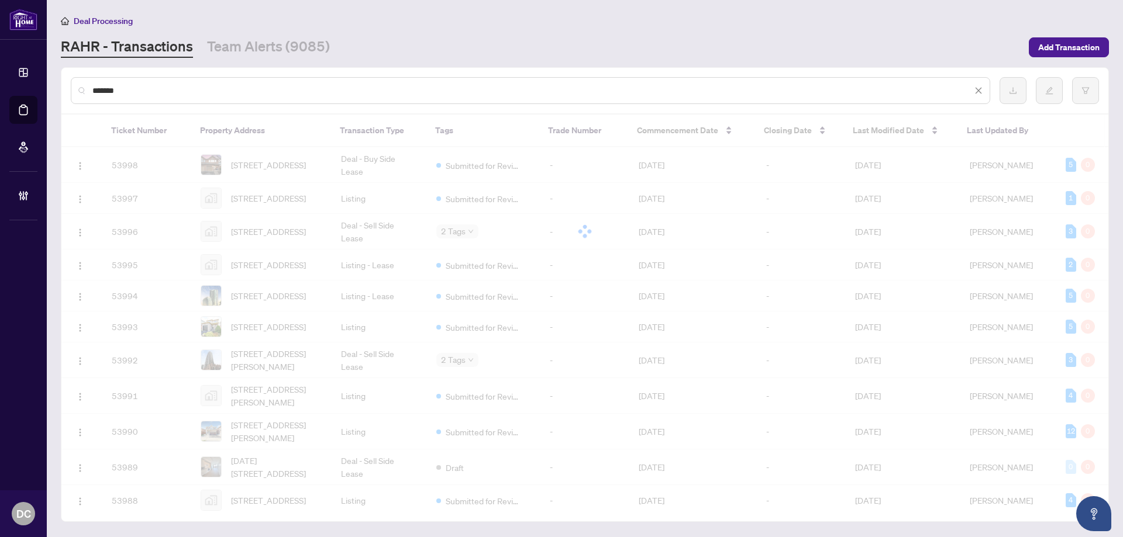
type input "*******"
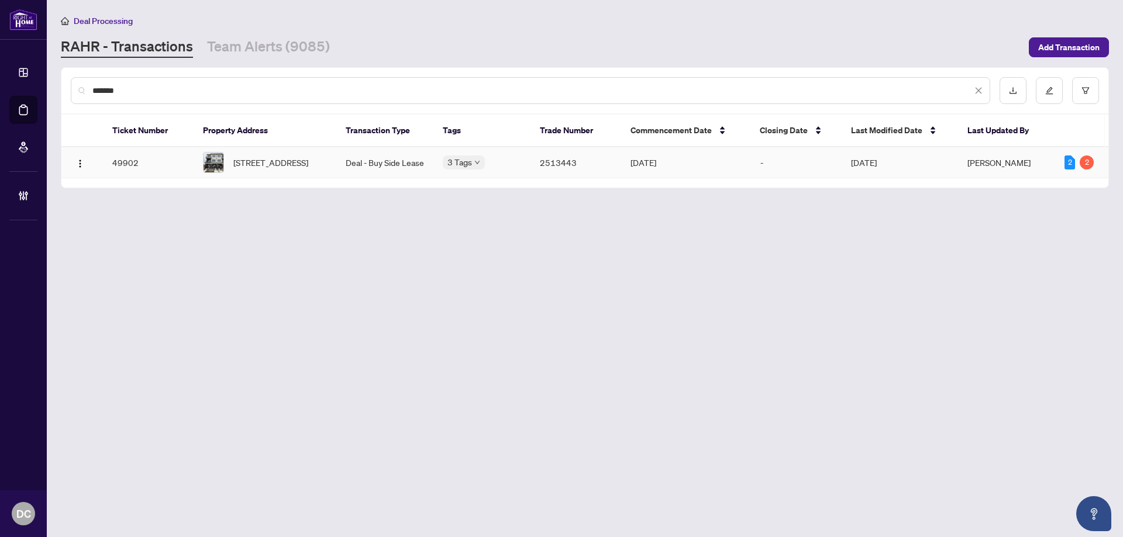
click at [239, 156] on span "4 Matawin Lane, Richmond Hill, Ontario L4B 0H7, Canada" at bounding box center [270, 162] width 75 height 13
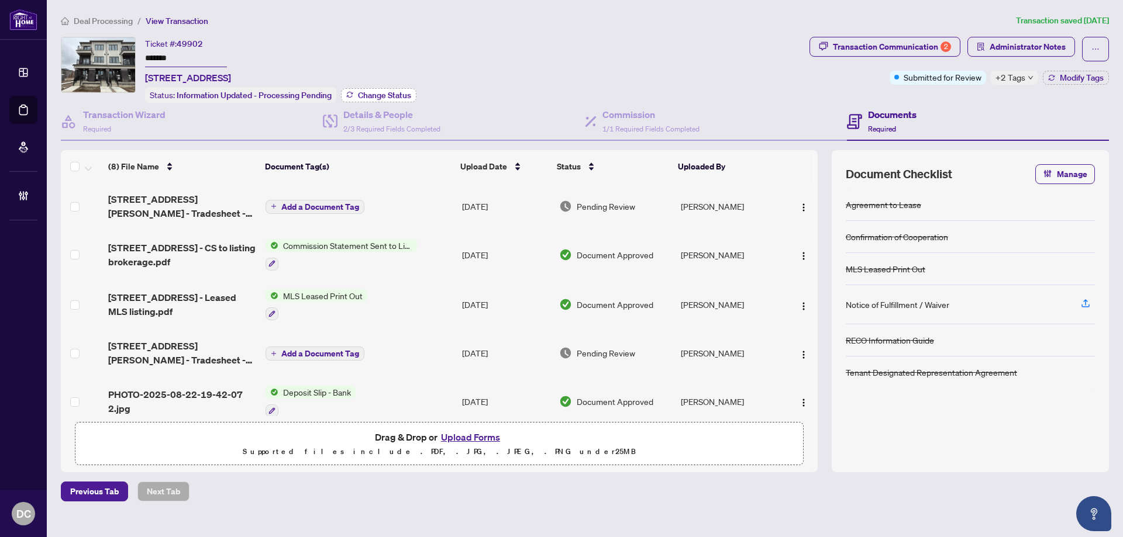
click at [401, 91] on span "Change Status" at bounding box center [384, 95] width 53 height 8
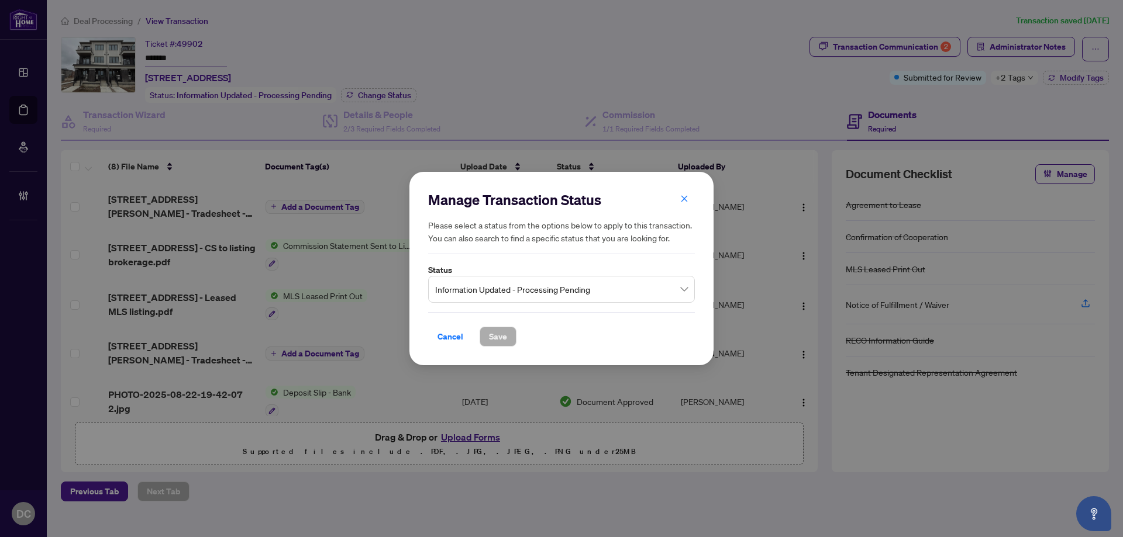
click at [639, 285] on span "Information Updated - Processing Pending" at bounding box center [561, 289] width 253 height 22
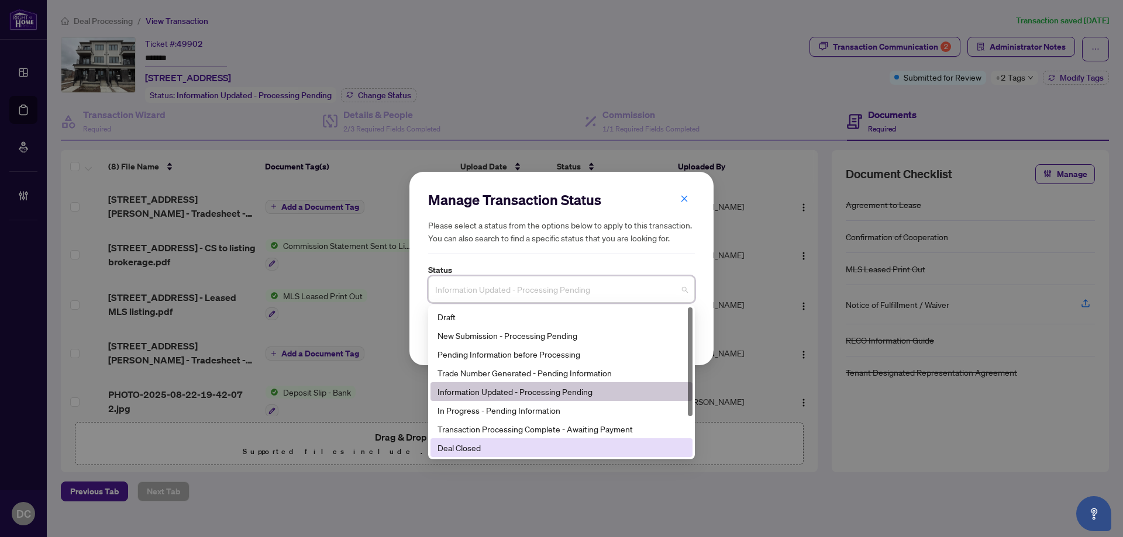
click at [505, 442] on div "Deal Closed" at bounding box center [561, 447] width 248 height 13
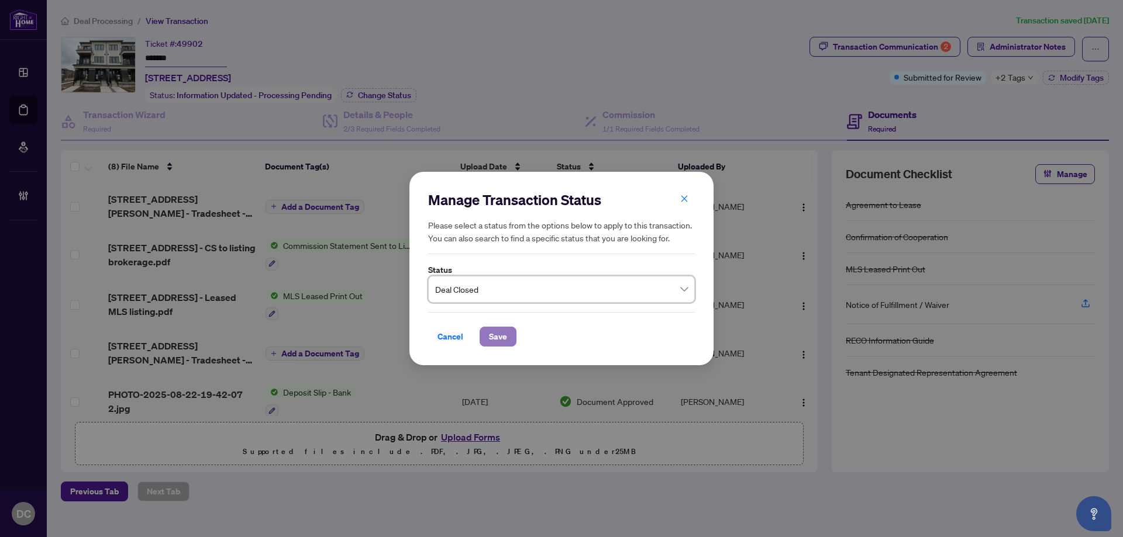
click at [493, 333] on span "Save" at bounding box center [498, 336] width 18 height 19
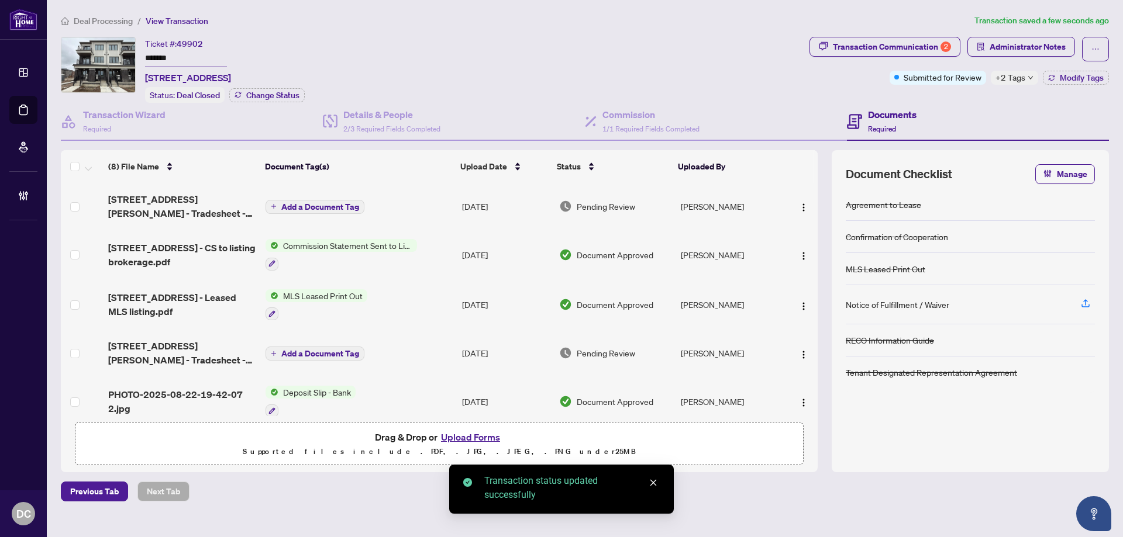
click at [1024, 75] on span "+2 Tags" at bounding box center [1010, 77] width 30 height 13
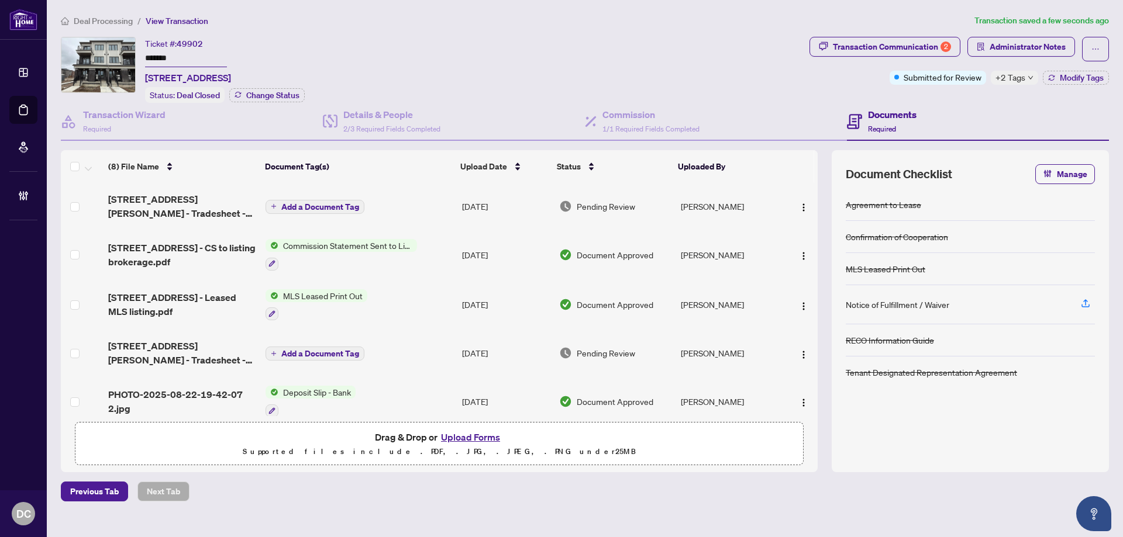
click at [952, 103] on div "Documents Required" at bounding box center [978, 122] width 262 height 38
click at [879, 40] on div "Transaction Communication 2" at bounding box center [892, 46] width 118 height 19
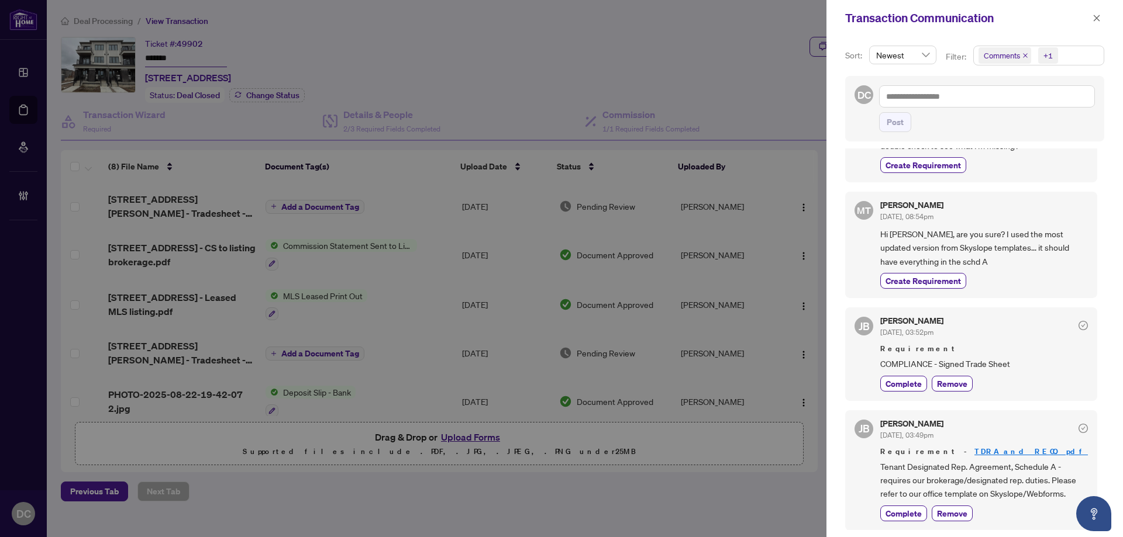
scroll to position [2, 0]
click at [1098, 20] on icon "close" at bounding box center [1096, 18] width 6 height 6
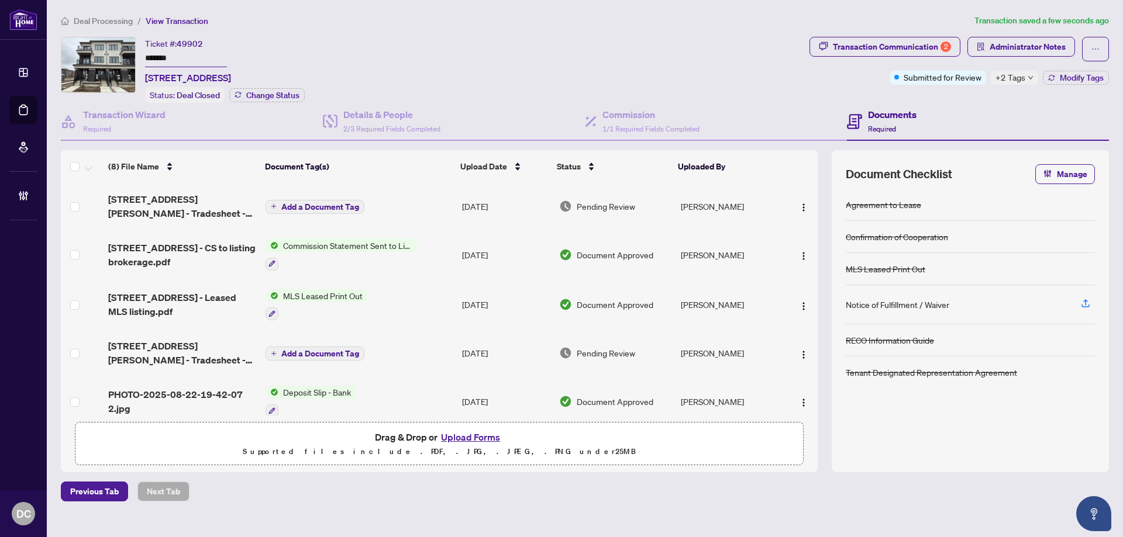
click at [412, 220] on td "Add a Document Tag" at bounding box center [359, 206] width 196 height 47
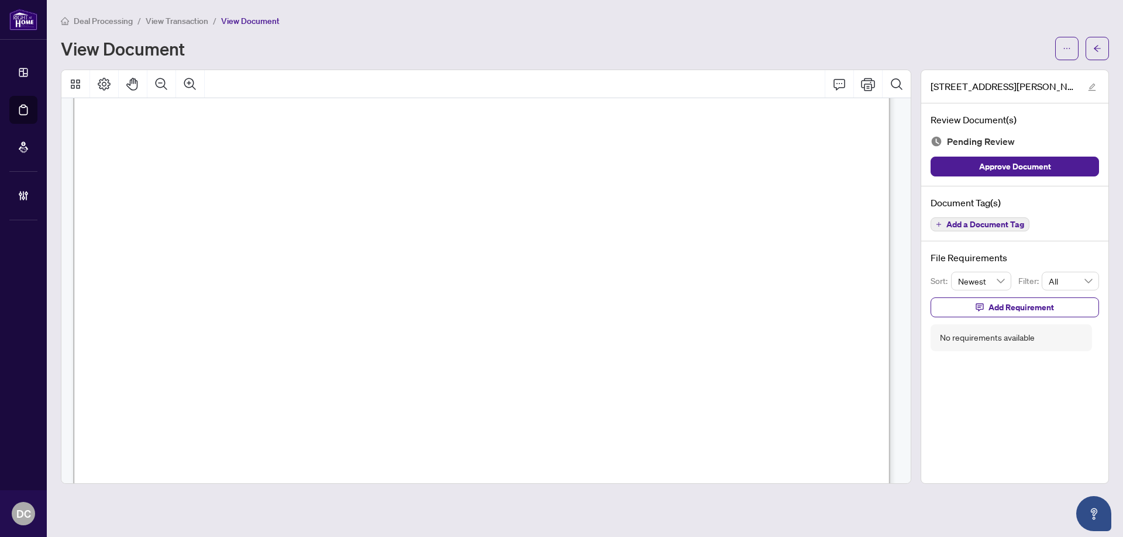
scroll to position [409, 0]
click at [1097, 50] on icon "arrow-left" at bounding box center [1097, 48] width 8 height 8
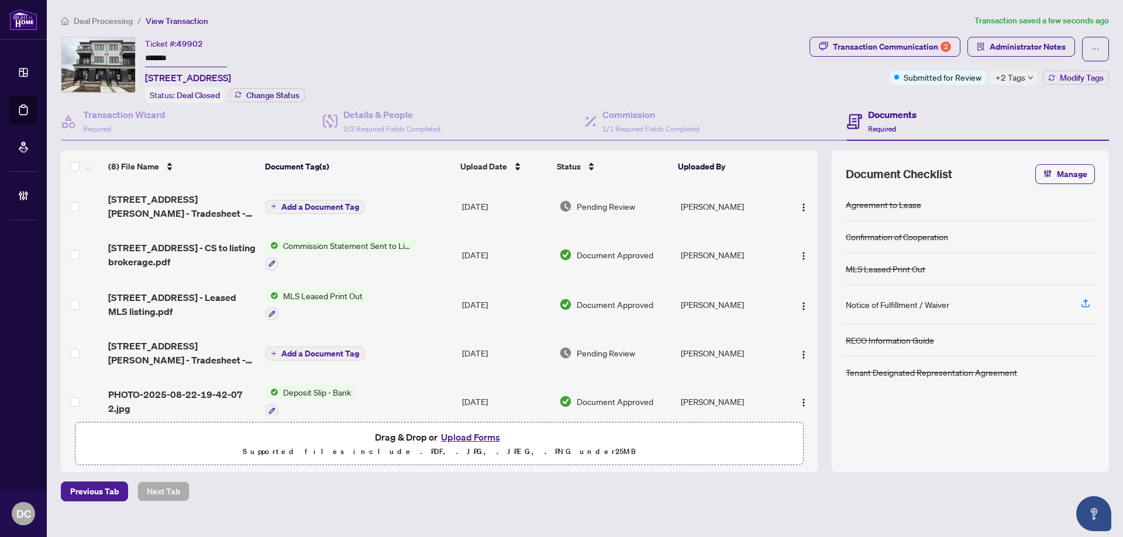
click at [1017, 75] on span "+2 Tags" at bounding box center [1010, 77] width 30 height 13
click at [955, 98] on div "Transaction Communication 2 Administrator Notes Submitted for Review +2 Tags Mo…" at bounding box center [959, 70] width 304 height 66
click at [1063, 80] on span "Modify Tags" at bounding box center [1081, 78] width 44 height 8
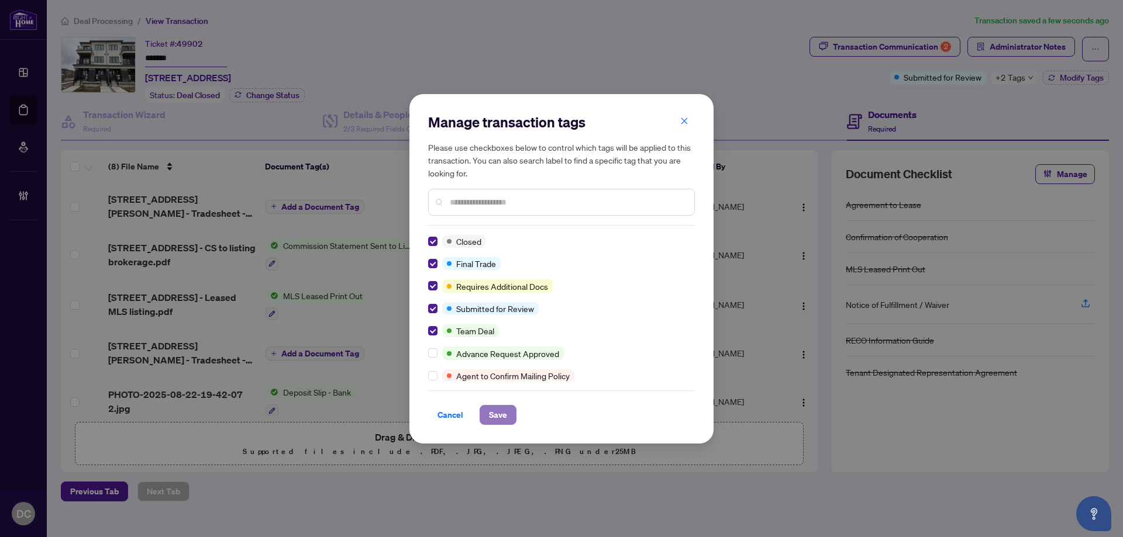
click at [490, 411] on span "Save" at bounding box center [498, 415] width 18 height 19
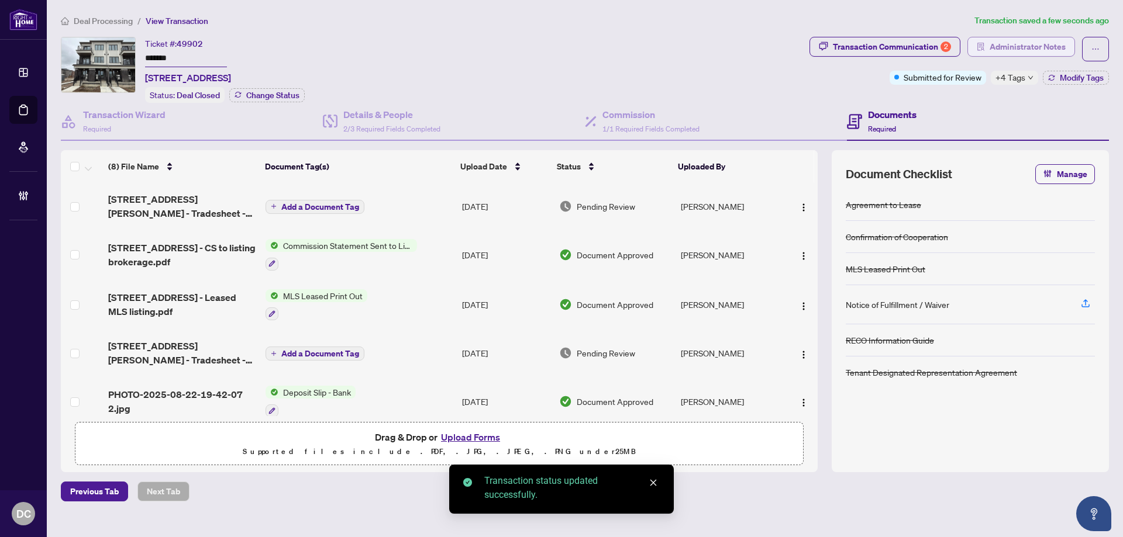
click at [968, 40] on button "Administrator Notes" at bounding box center [1021, 47] width 108 height 20
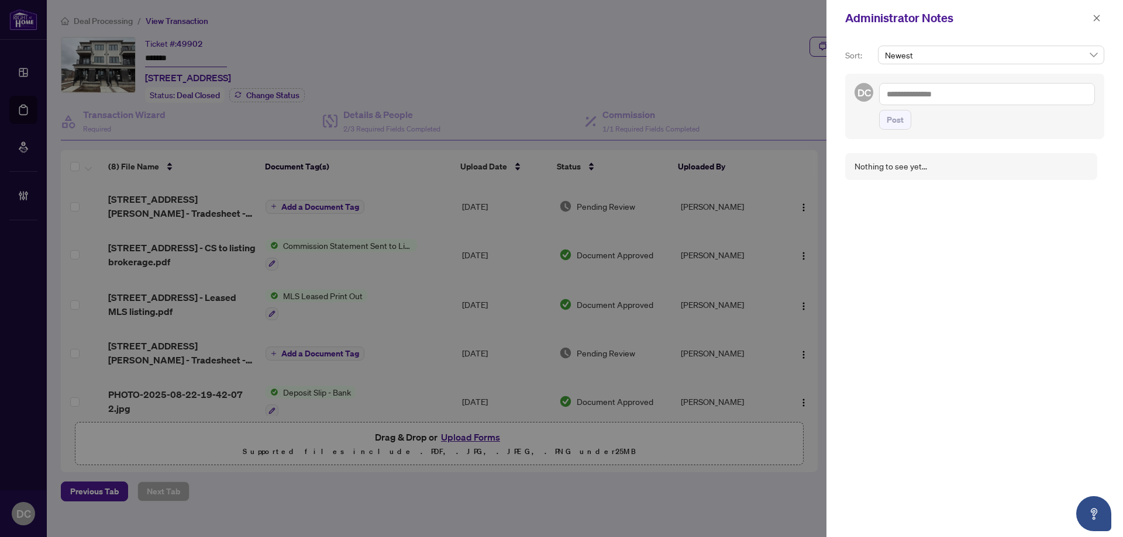
click at [924, 98] on textarea at bounding box center [987, 94] width 216 height 22
paste textarea "**********"
type textarea "**********"
click at [906, 125] on button "Post" at bounding box center [895, 120] width 32 height 20
click at [1103, 24] on span at bounding box center [1096, 18] width 15 height 14
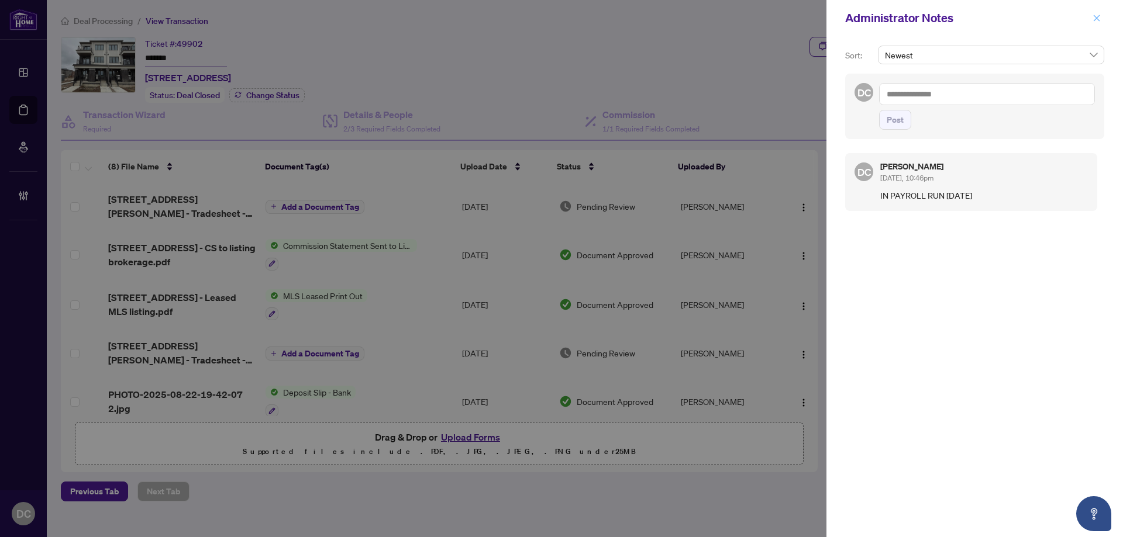
click at [1091, 18] on button "button" at bounding box center [1096, 18] width 15 height 14
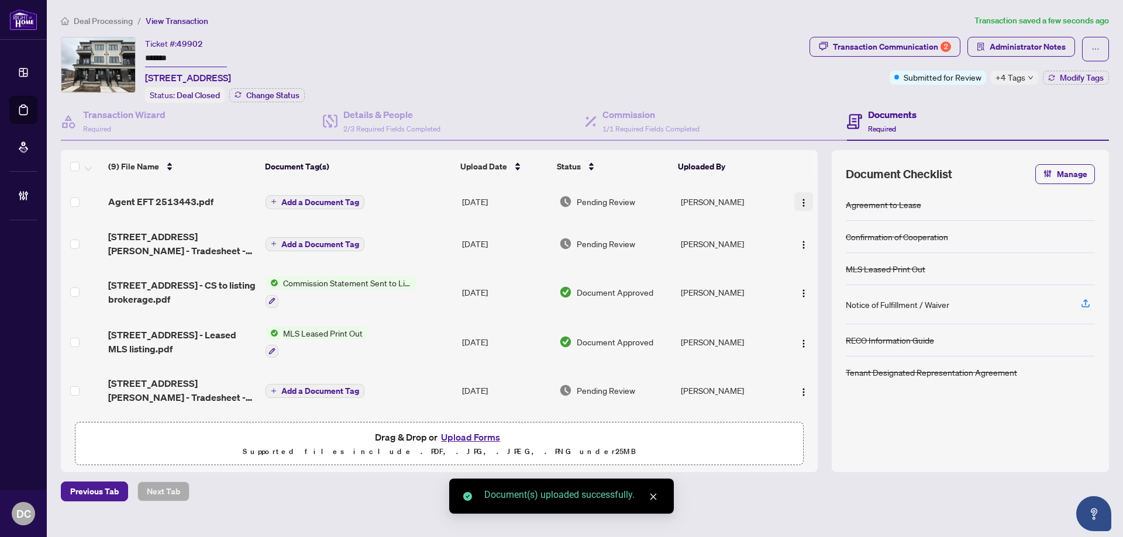
click at [802, 195] on span "button" at bounding box center [803, 201] width 9 height 13
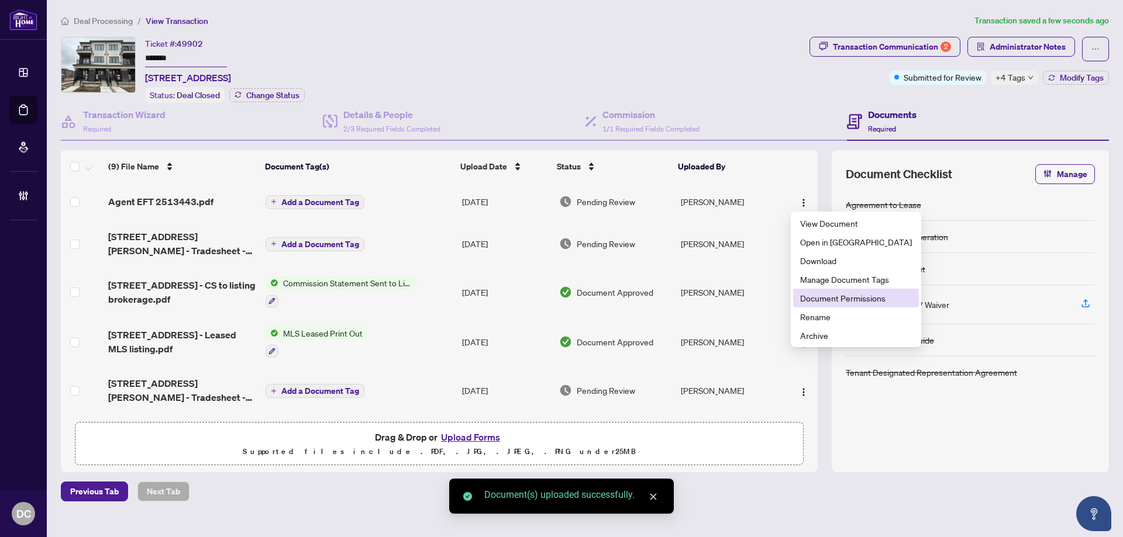
click at [826, 300] on span "Document Permissions" at bounding box center [856, 298] width 112 height 13
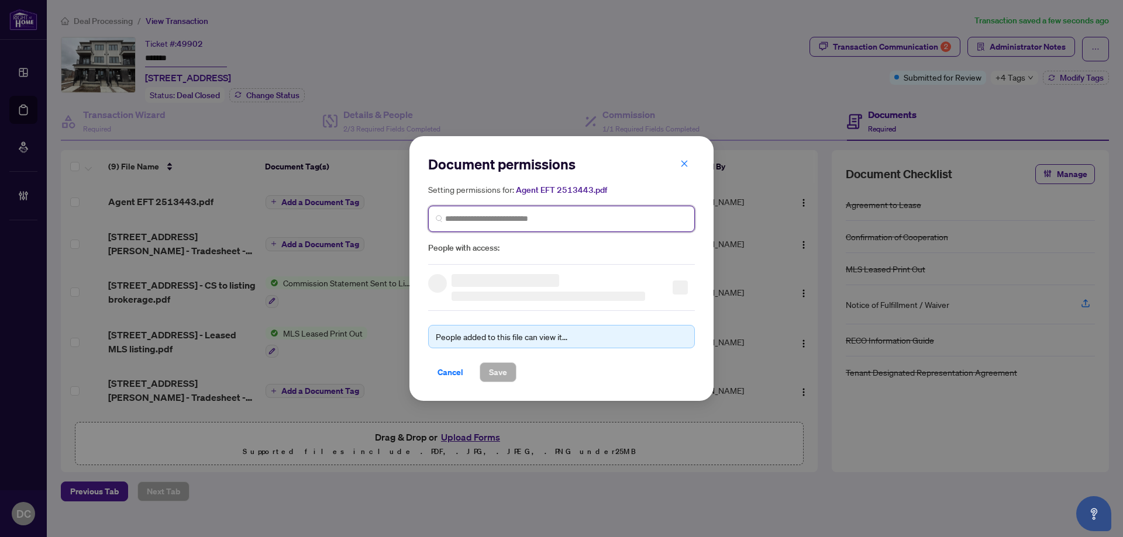
click at [465, 218] on input "search" at bounding box center [566, 219] width 242 height 12
type input "**********"
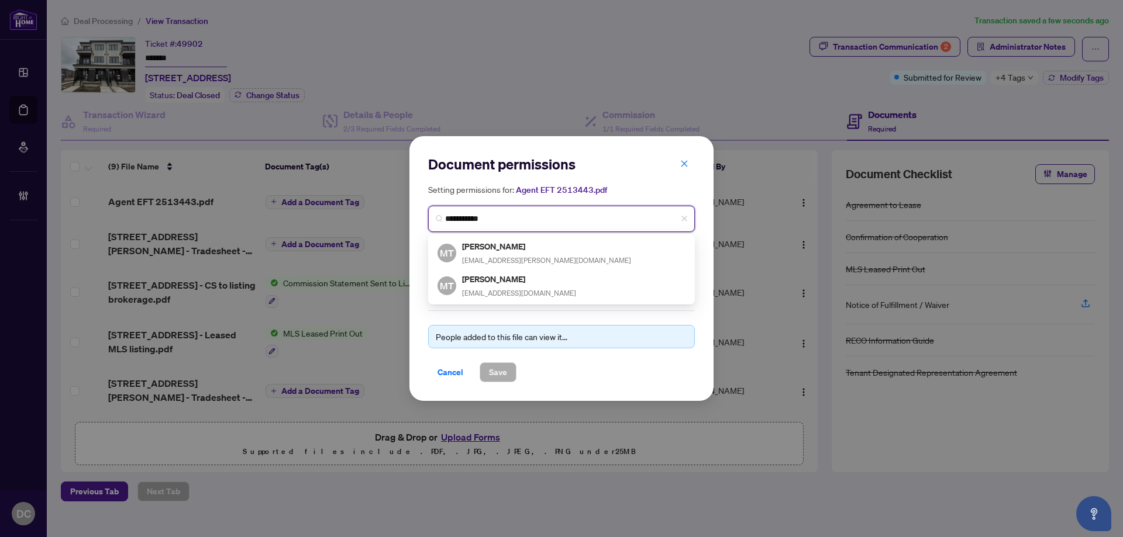
click at [471, 239] on div "MT Michael Tam tam.michael.k@gmail.com" at bounding box center [561, 253] width 262 height 33
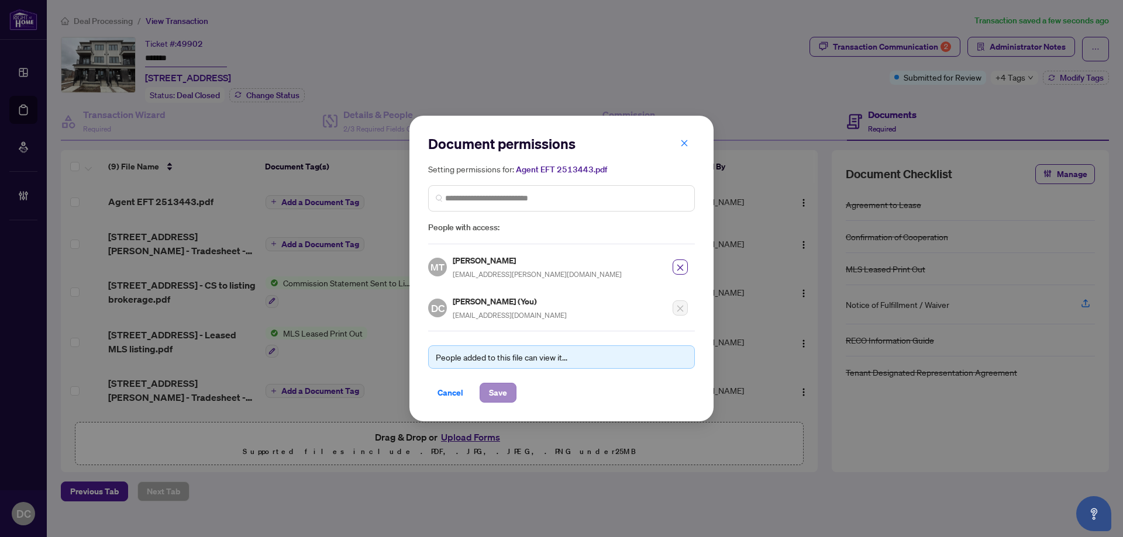
drag, startPoint x: 501, startPoint y: 375, endPoint x: 503, endPoint y: 382, distance: 7.2
click at [502, 378] on div "People added to this file can view it... Cancel Save" at bounding box center [561, 367] width 267 height 72
click at [503, 389] on span "Save" at bounding box center [498, 393] width 18 height 19
click at [891, 56] on div "Document permissions Setting permissions for: Agent EFT 2513443.pdf 6165 MT Mic…" at bounding box center [561, 268] width 1123 height 537
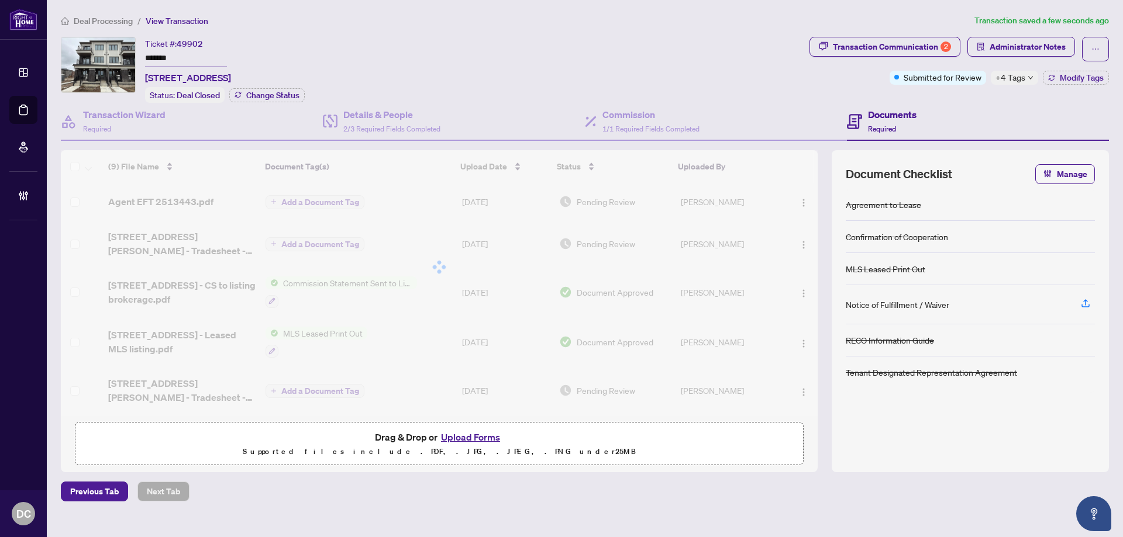
click at [895, 43] on div "Document permissions Setting permissions for: Agent EFT 2513443.pdf 6165 MT Mic…" at bounding box center [561, 268] width 1123 height 537
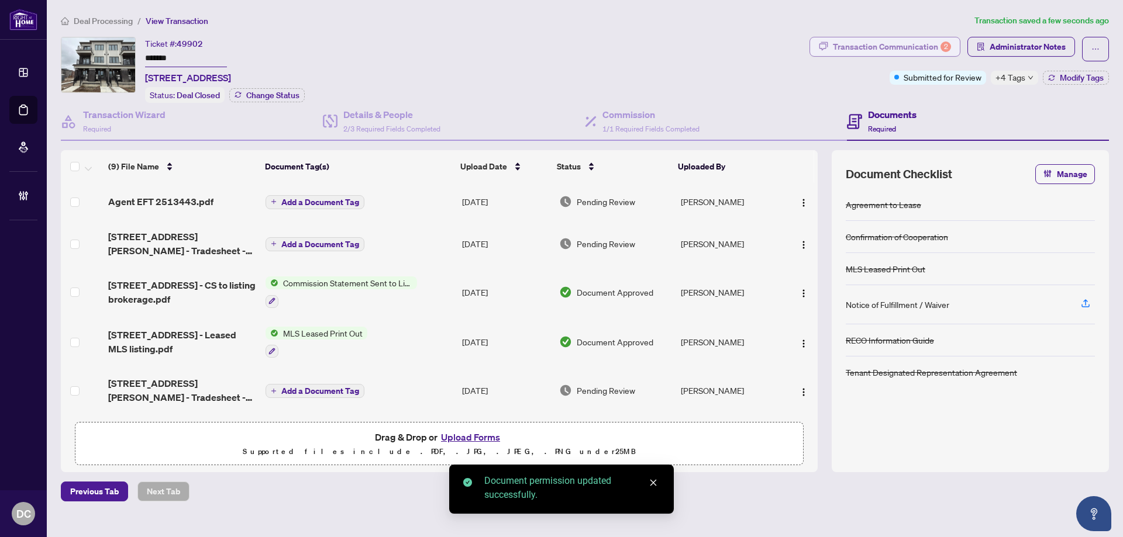
click at [906, 45] on div "Transaction Communication 2" at bounding box center [892, 46] width 118 height 19
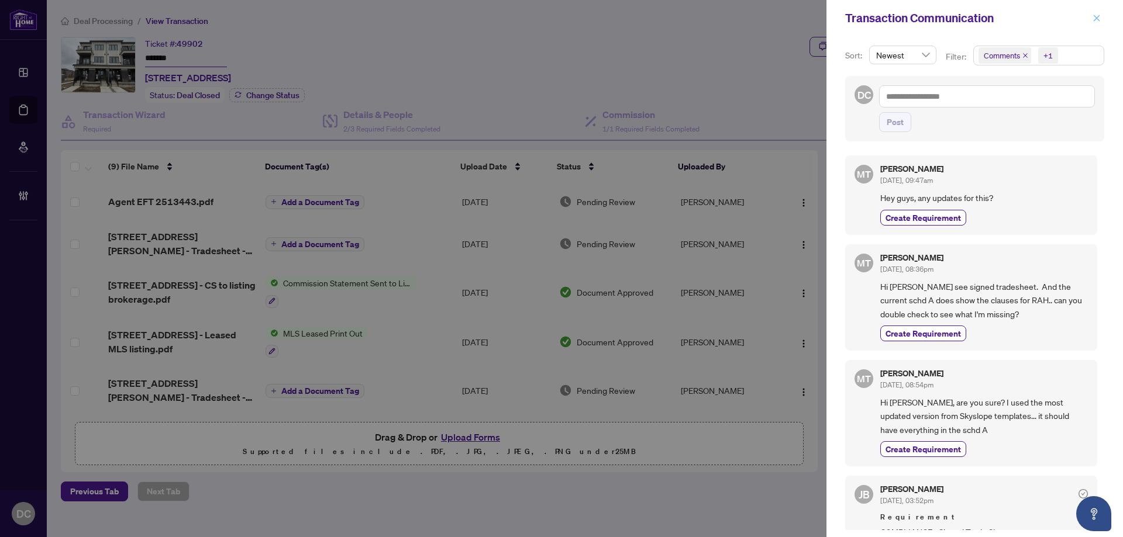
click at [1092, 15] on icon "close" at bounding box center [1096, 18] width 8 height 8
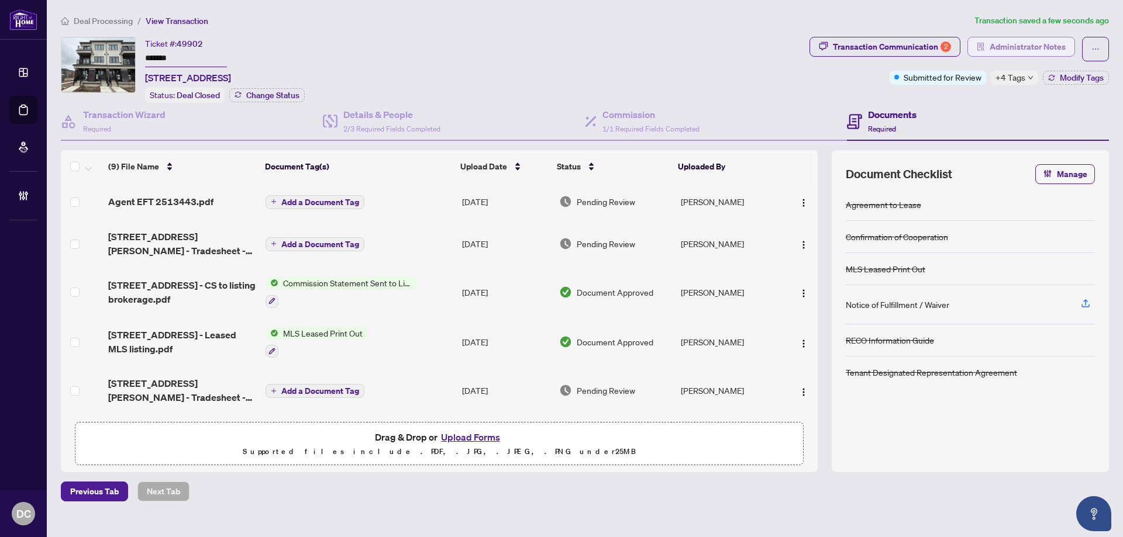
click at [988, 46] on button "Administrator Notes" at bounding box center [1021, 47] width 108 height 20
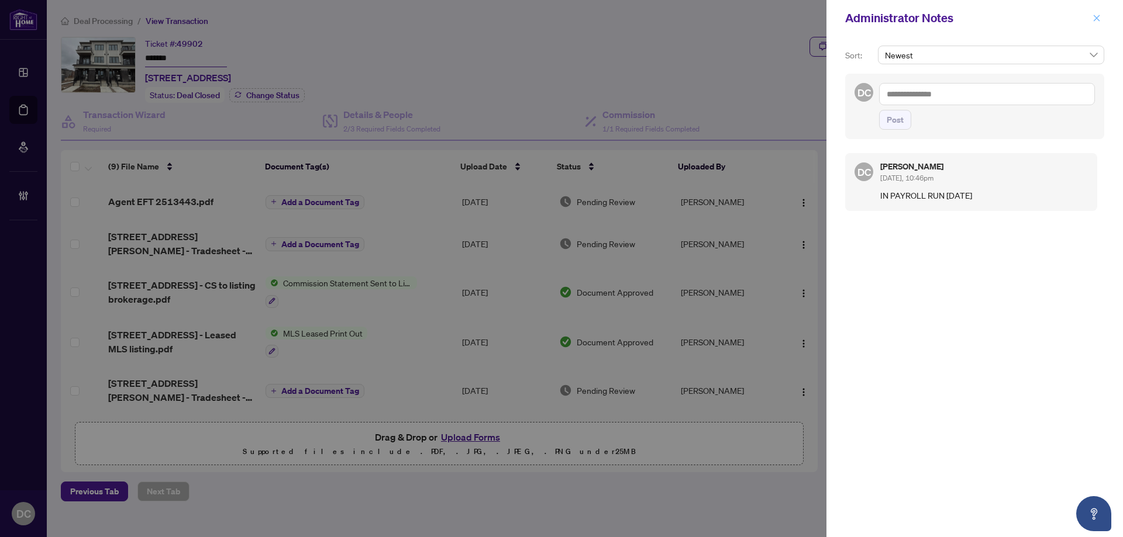
drag, startPoint x: 1096, startPoint y: 22, endPoint x: 1090, endPoint y: 19, distance: 7.3
click at [1096, 22] on icon "close" at bounding box center [1096, 18] width 8 height 8
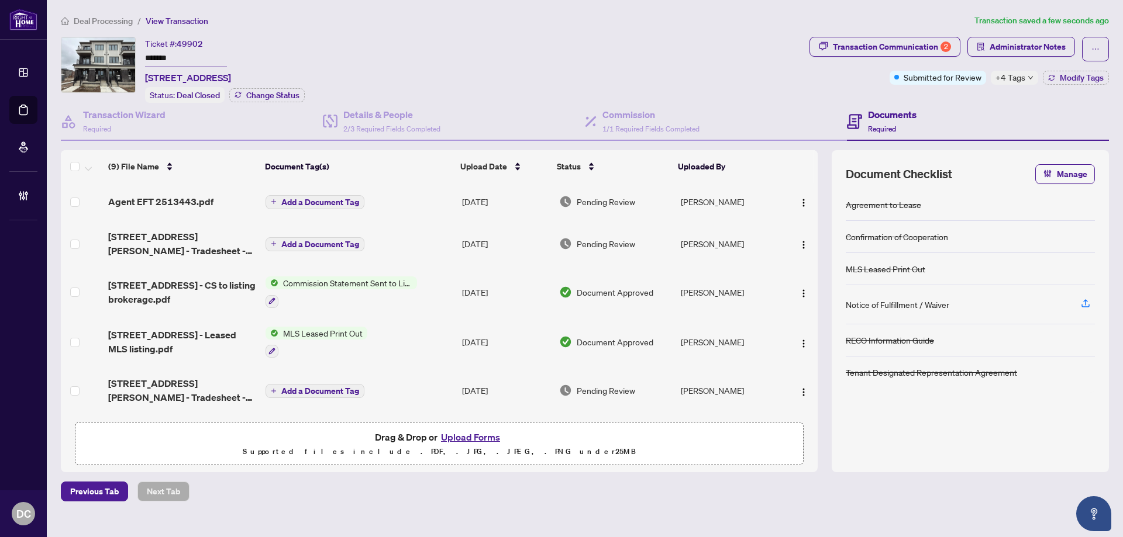
click at [102, 18] on span "Deal Processing" at bounding box center [103, 21] width 59 height 11
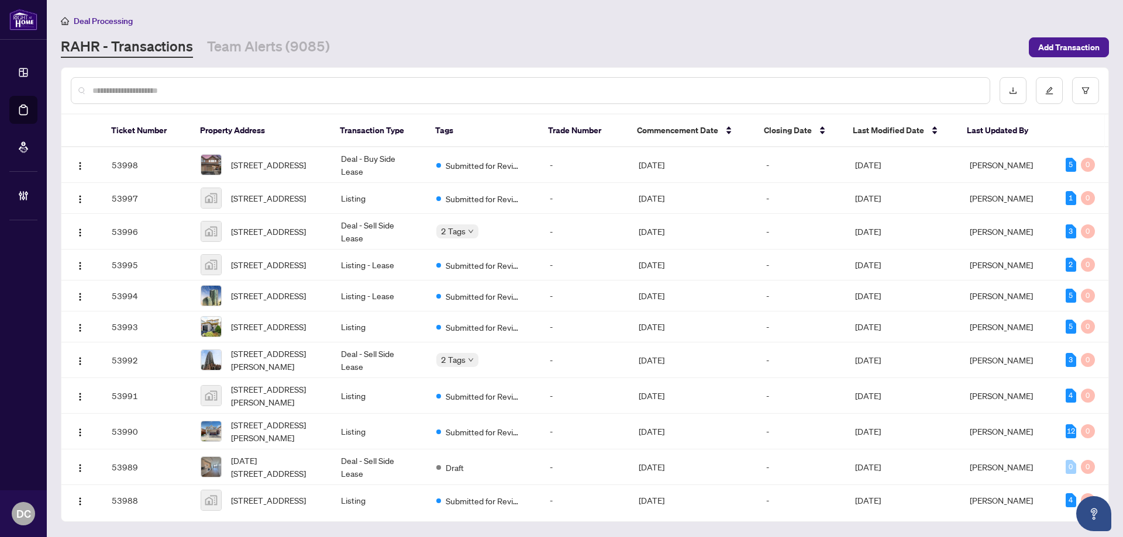
click at [249, 85] on input "text" at bounding box center [536, 90] width 888 height 13
paste input "*******"
type input "*******"
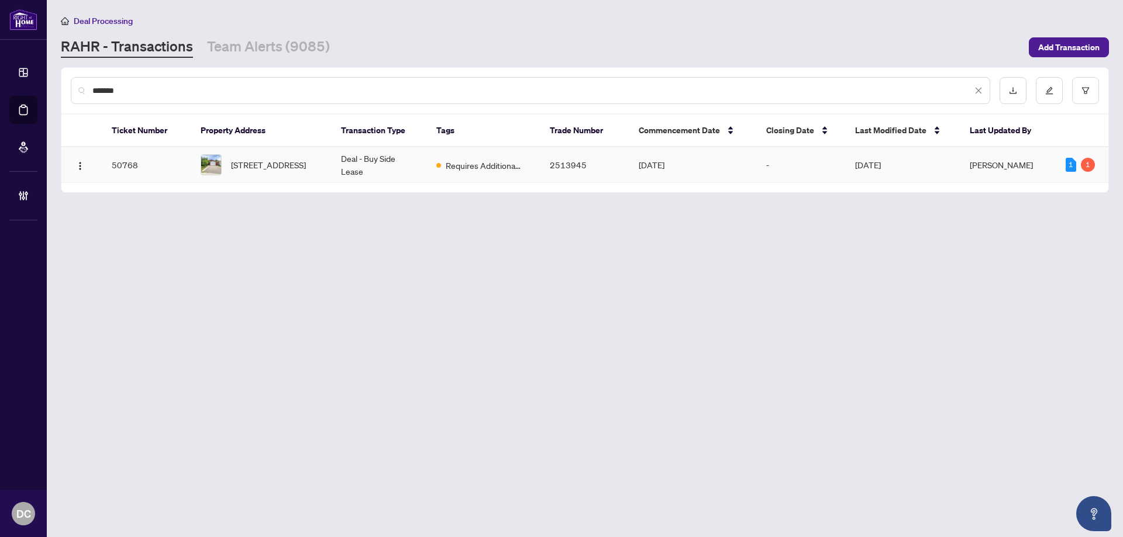
click at [269, 158] on span "79 ECCLESTONE Dr, Brampton, Ontario L6X 3M8, Canada" at bounding box center [268, 164] width 75 height 13
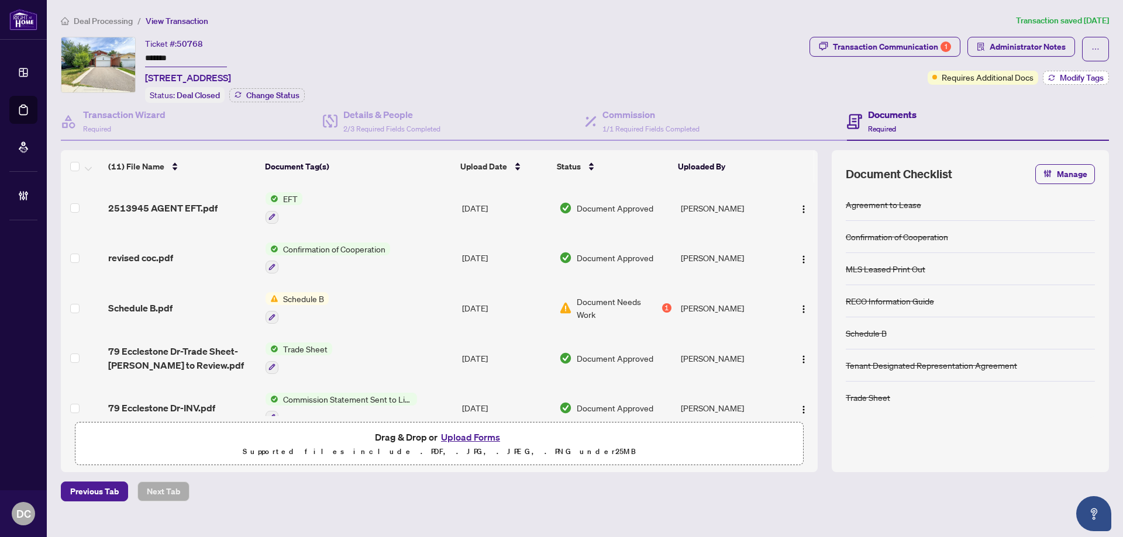
click at [1052, 75] on icon "button" at bounding box center [1051, 77] width 7 height 7
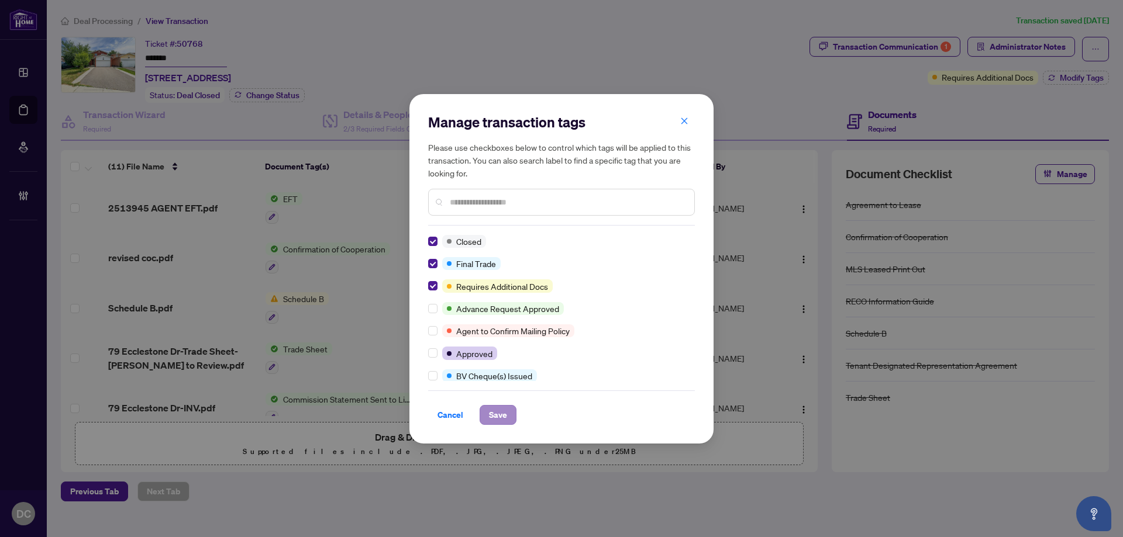
click at [503, 403] on div "Cancel Save" at bounding box center [561, 408] width 267 height 34
click at [504, 410] on span "Save" at bounding box center [498, 415] width 18 height 19
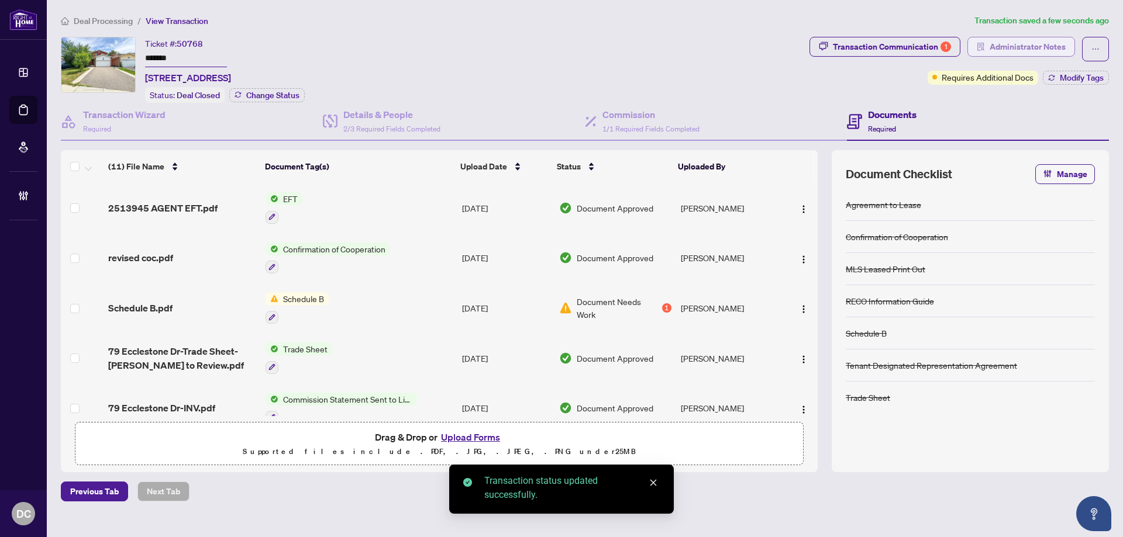
click at [1025, 55] on span "Administrator Notes" at bounding box center [1027, 46] width 76 height 19
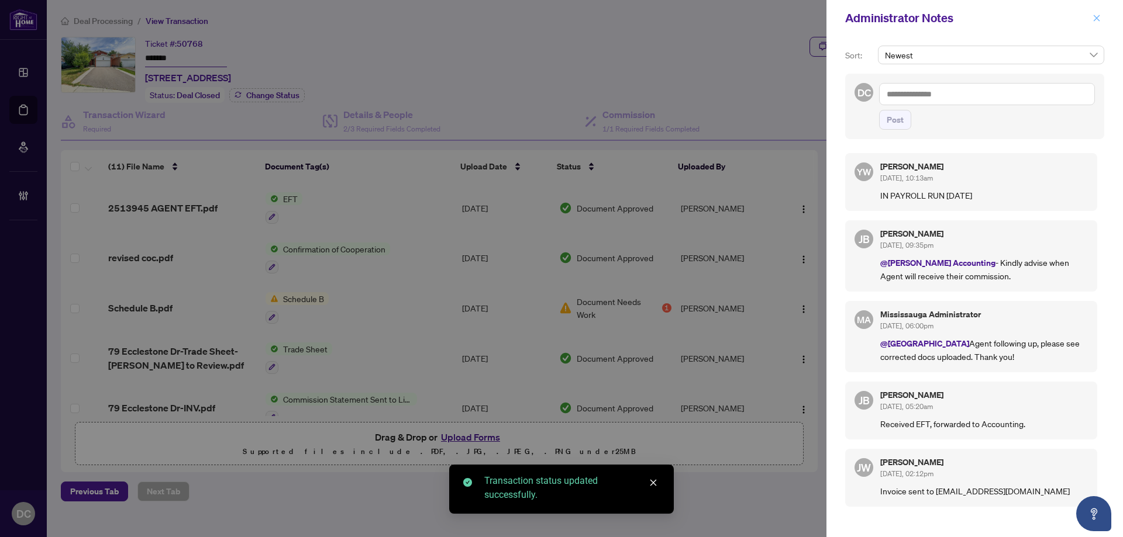
click at [1095, 17] on icon "close" at bounding box center [1096, 18] width 6 height 6
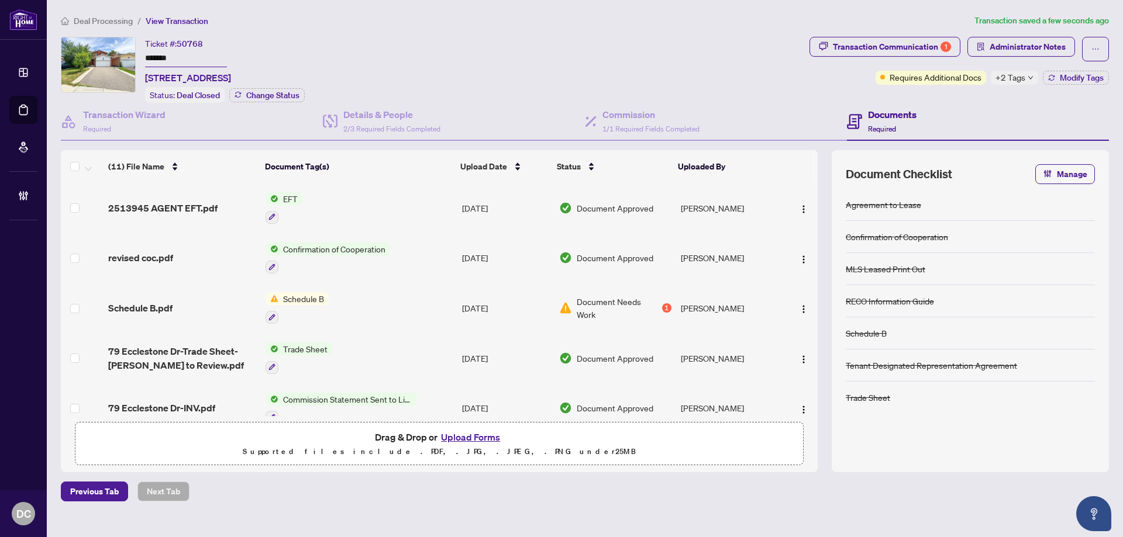
click at [114, 18] on span "Deal Processing" at bounding box center [103, 21] width 59 height 11
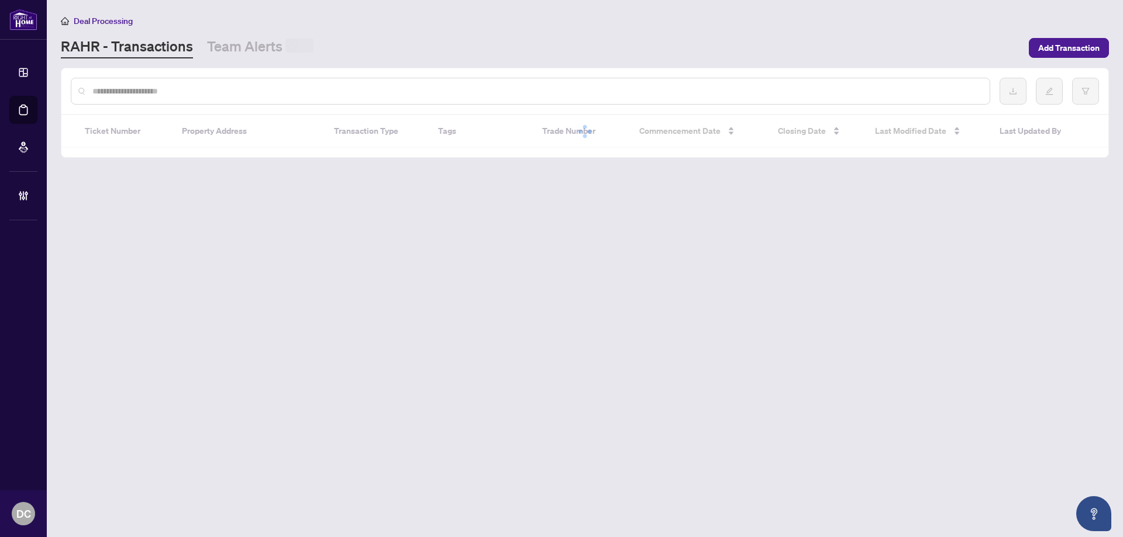
click at [258, 91] on input "text" at bounding box center [536, 91] width 888 height 13
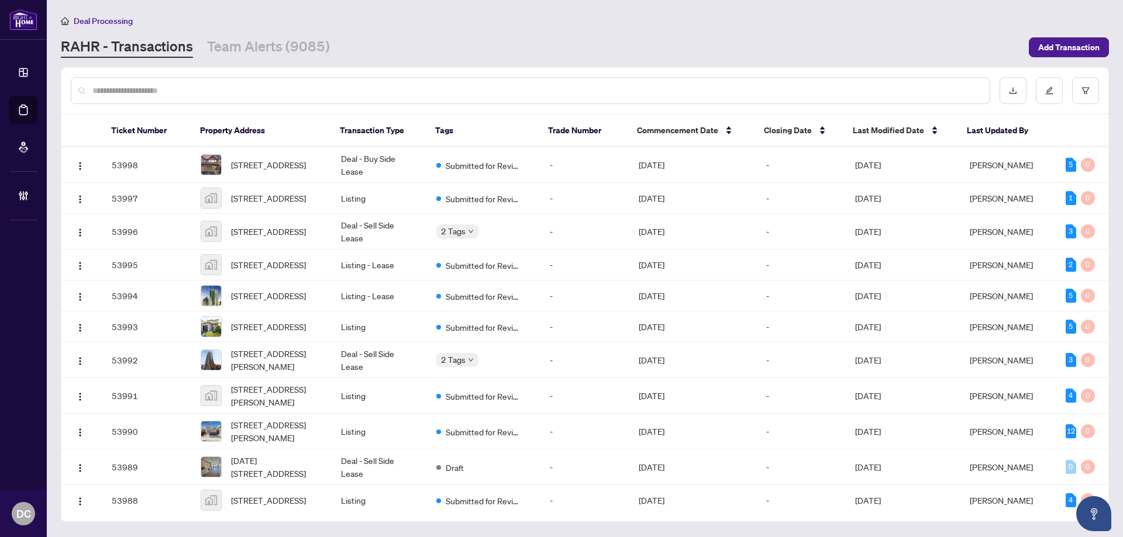
paste input "*******"
type input "*******"
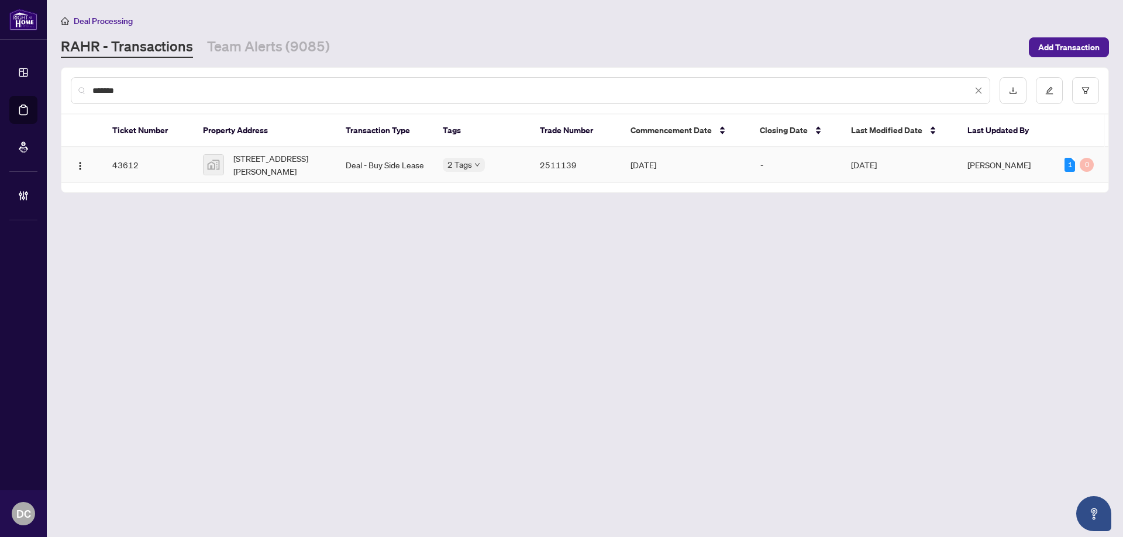
click at [284, 163] on span "2393 Whitehorn Drive, Burlington, ON, Canada" at bounding box center [280, 165] width 94 height 26
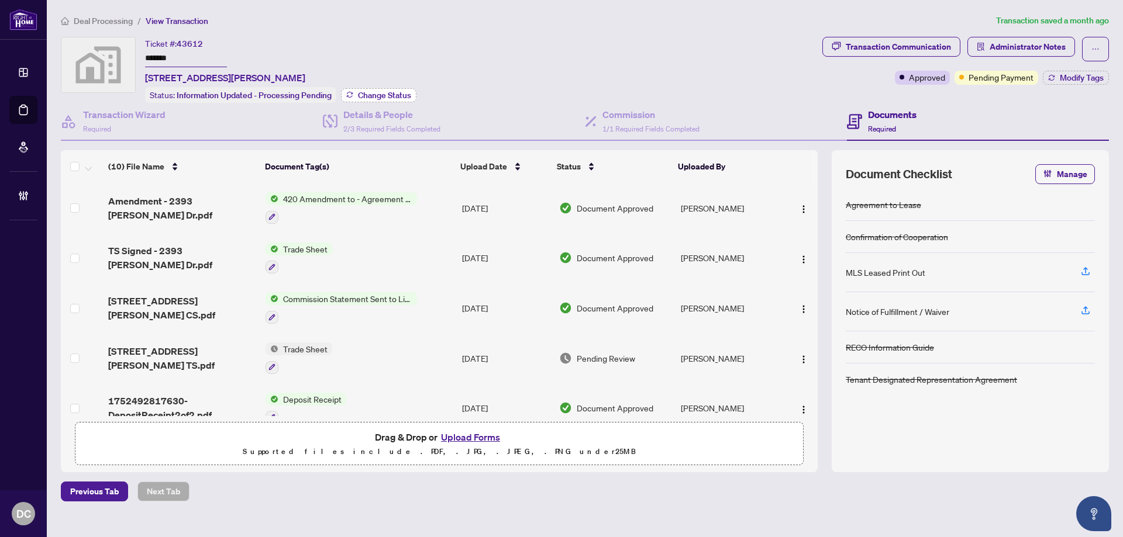
click at [405, 94] on span "Change Status" at bounding box center [384, 95] width 53 height 8
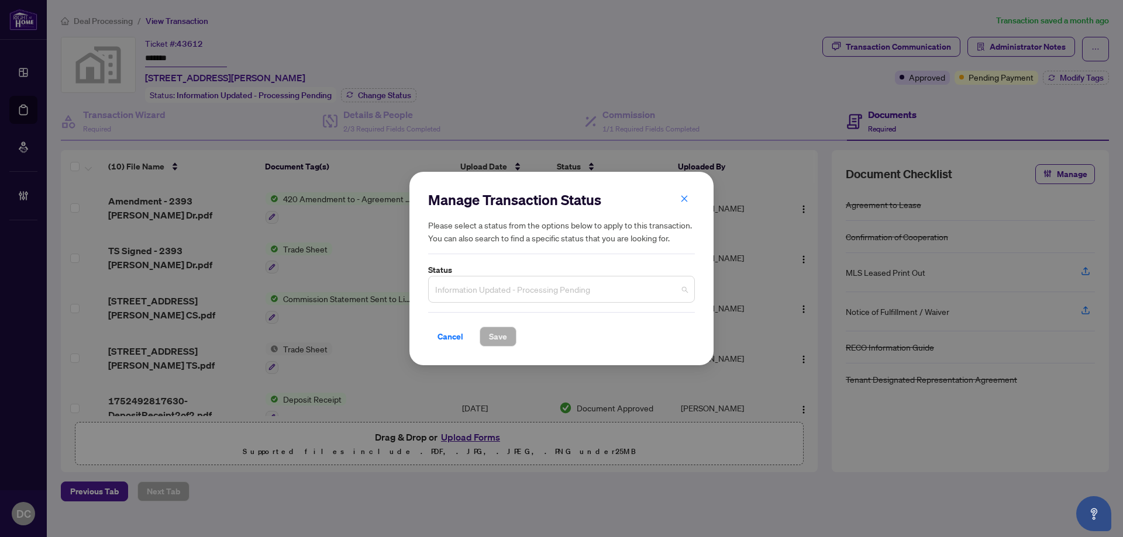
click at [661, 295] on span "Information Updated - Processing Pending" at bounding box center [561, 289] width 253 height 22
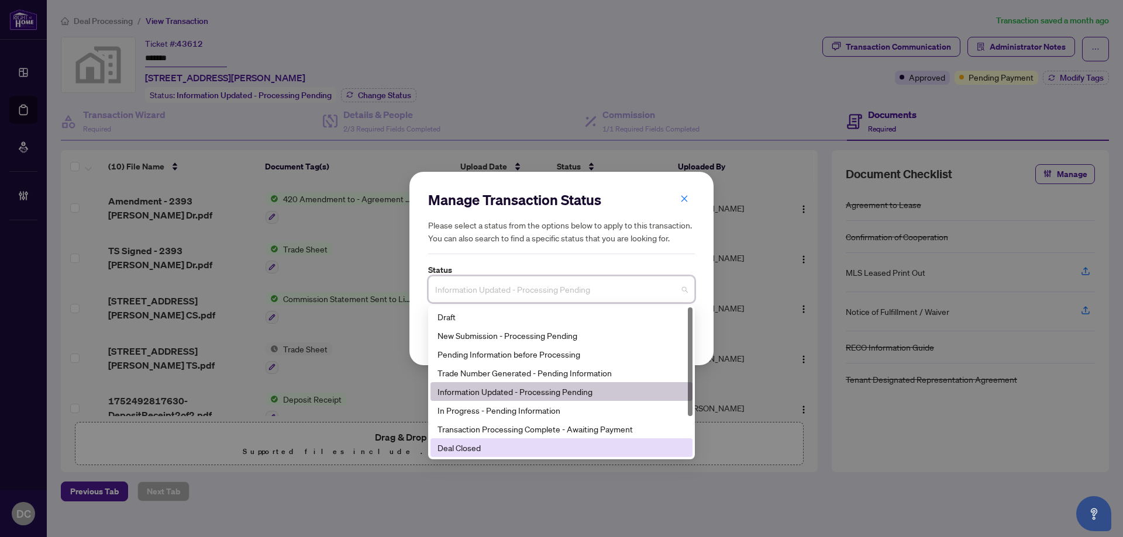
click at [467, 450] on div "Deal Closed" at bounding box center [561, 447] width 248 height 13
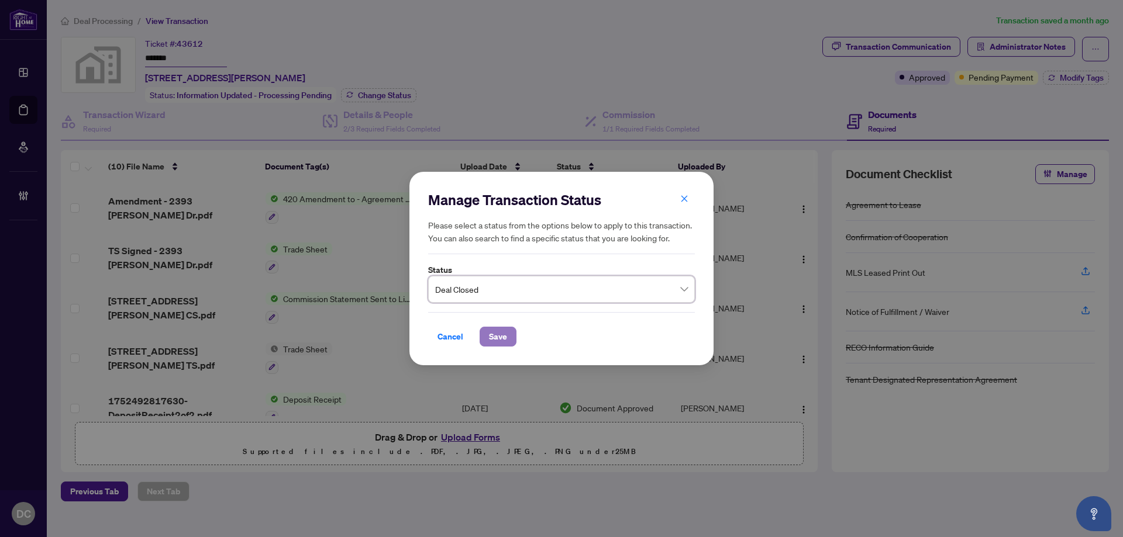
click at [500, 333] on span "Save" at bounding box center [498, 336] width 18 height 19
click at [1083, 87] on div "Manage Transaction Status Please select a status from the options below to appl…" at bounding box center [561, 268] width 1123 height 537
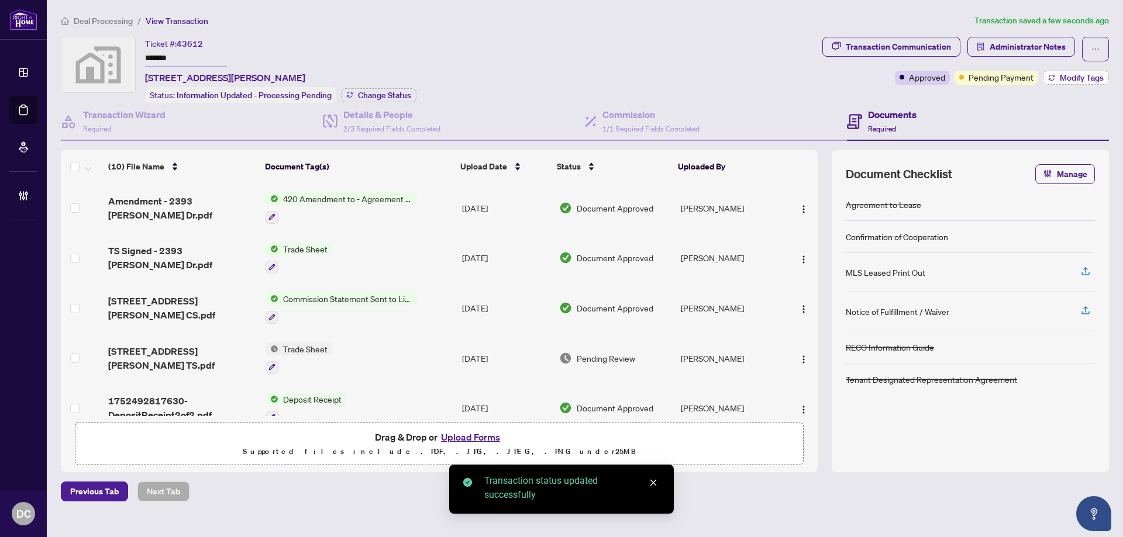
click at [1083, 80] on span "Modify Tags" at bounding box center [1081, 78] width 44 height 8
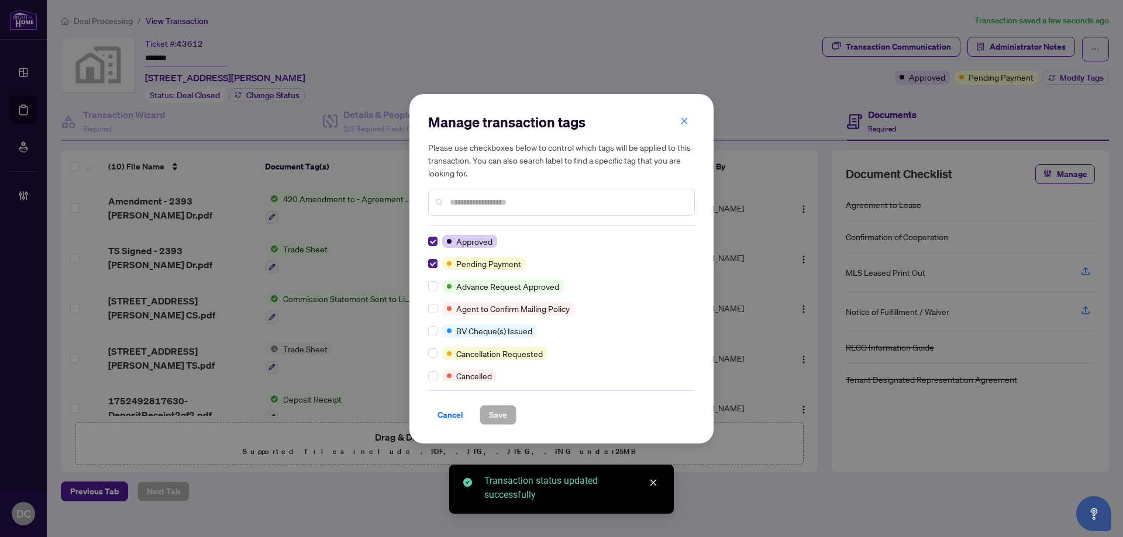
click at [437, 264] on div at bounding box center [435, 263] width 14 height 13
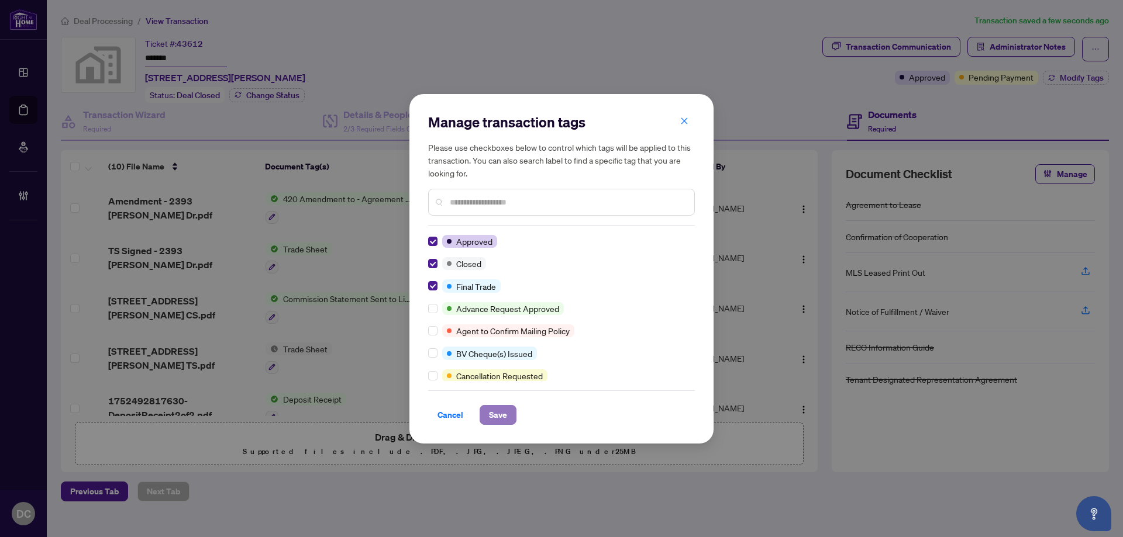
click at [495, 416] on span "Save" at bounding box center [498, 415] width 18 height 19
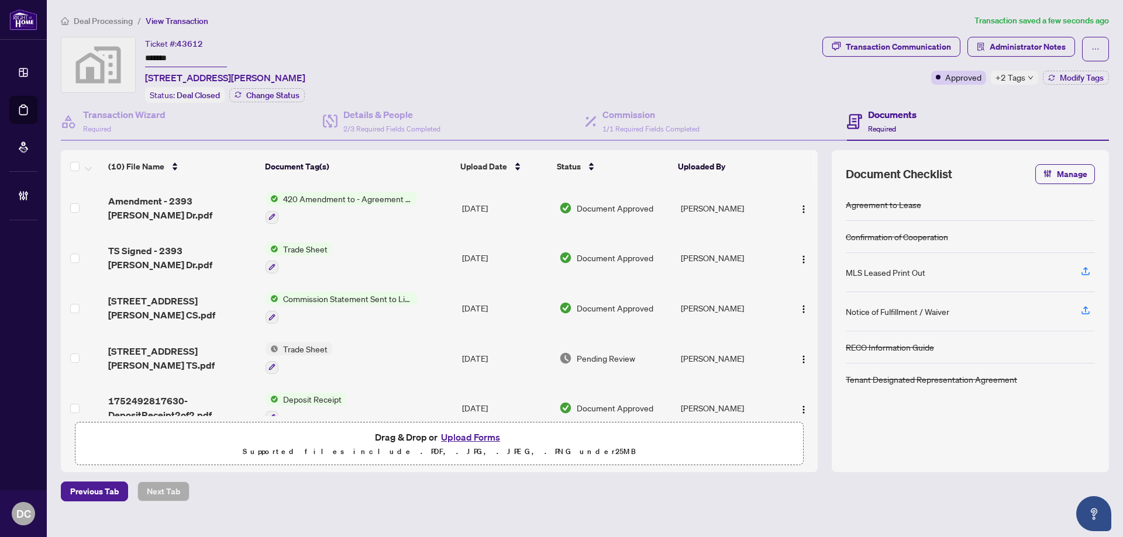
click at [1010, 71] on span "+2 Tags" at bounding box center [1010, 77] width 30 height 13
click at [931, 95] on div "Transaction Communication Administrator Notes Approved +2 Tags Modify Tags" at bounding box center [965, 70] width 291 height 66
click at [1023, 77] on span "+2 Tags" at bounding box center [1010, 77] width 30 height 13
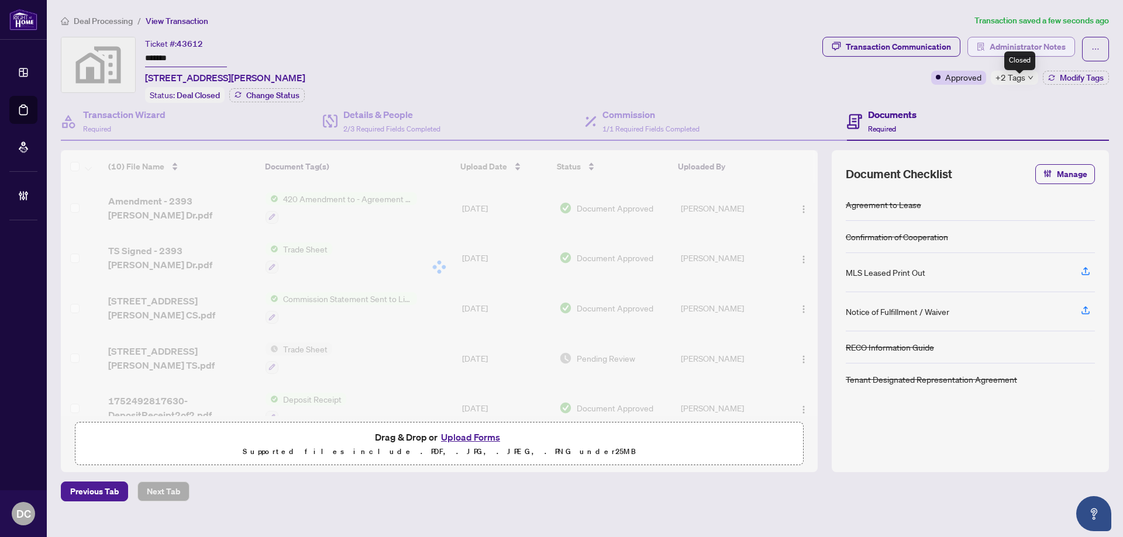
click at [1016, 38] on span "Administrator Notes" at bounding box center [1027, 46] width 76 height 19
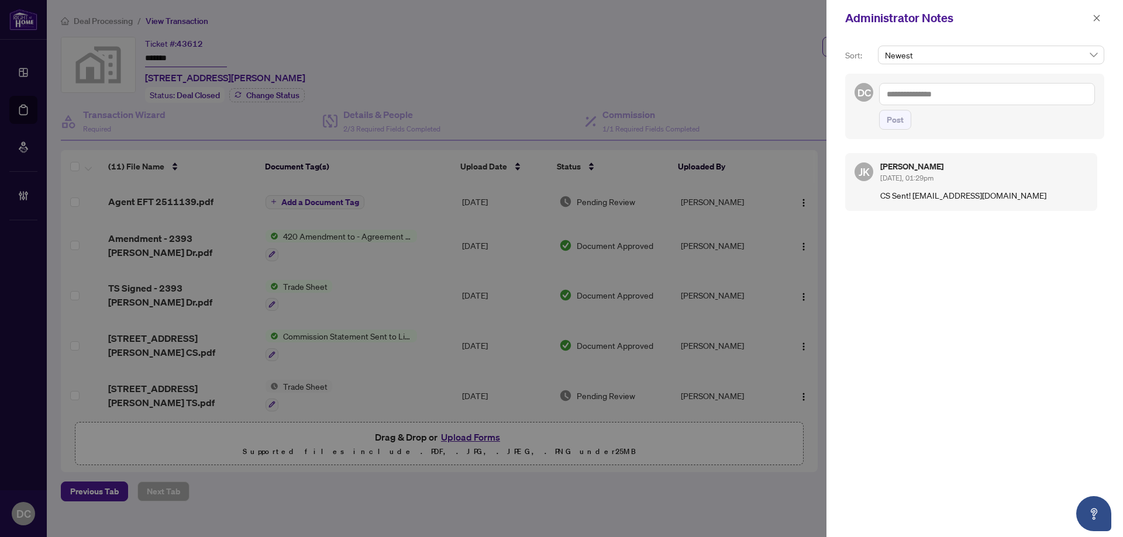
click at [1007, 86] on textarea at bounding box center [987, 94] width 216 height 22
paste textarea "**********"
type textarea "**********"
click at [899, 126] on span "Post" at bounding box center [894, 120] width 17 height 19
click at [1098, 19] on icon "close" at bounding box center [1096, 18] width 8 height 8
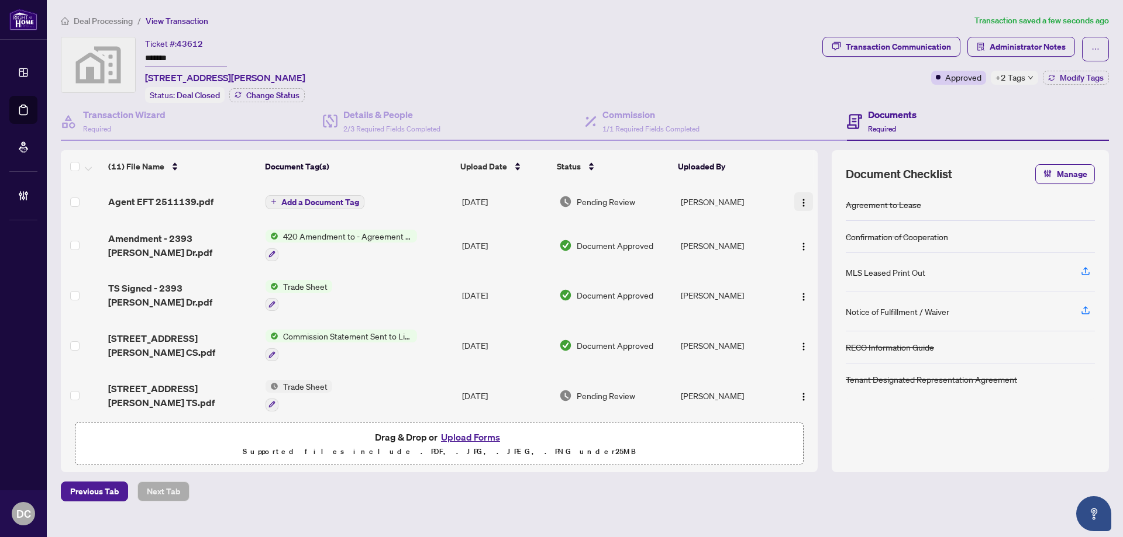
click at [801, 207] on button "button" at bounding box center [803, 201] width 19 height 19
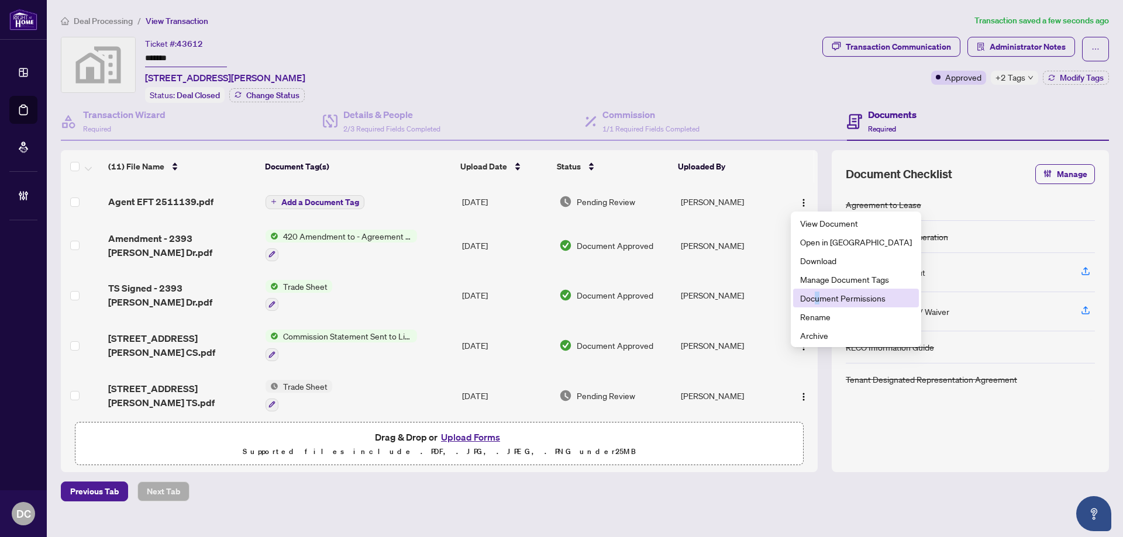
click at [817, 296] on span "Document Permissions" at bounding box center [856, 298] width 112 height 13
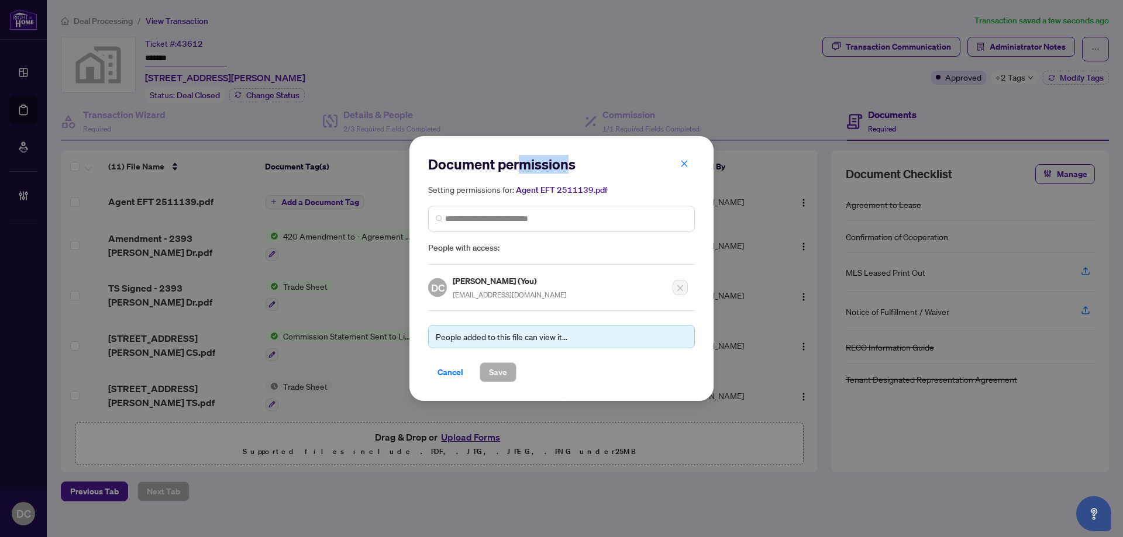
drag, startPoint x: 568, startPoint y: 161, endPoint x: 516, endPoint y: 165, distance: 51.6
click at [516, 165] on h2 "Document permissions" at bounding box center [561, 164] width 267 height 19
click at [553, 216] on input "search" at bounding box center [566, 219] width 242 height 12
type input "**********"
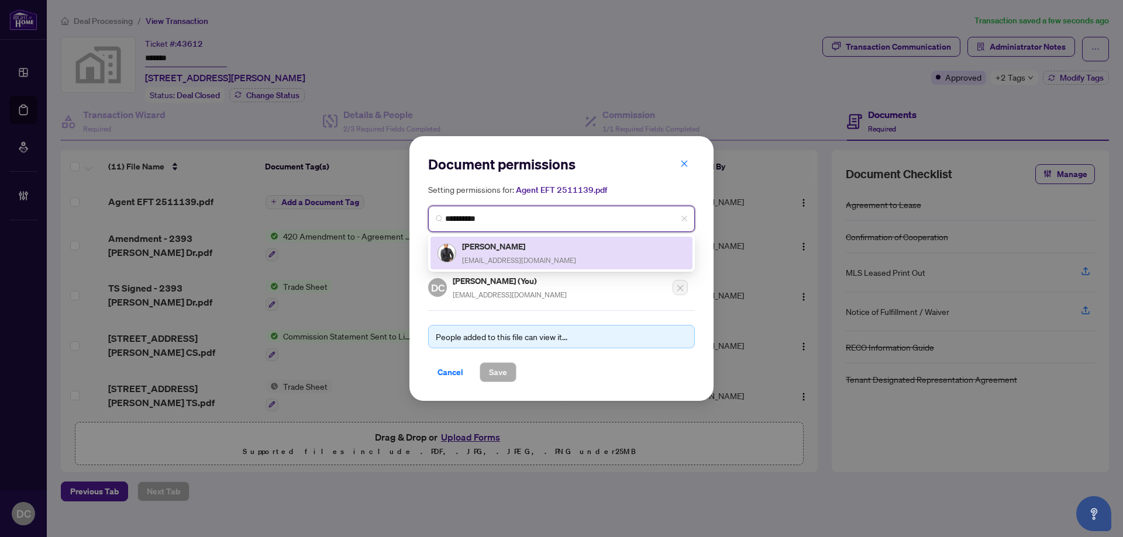
click at [548, 248] on div "Edgardo Tojino realtor.etojino@gmail.com" at bounding box center [561, 253] width 248 height 27
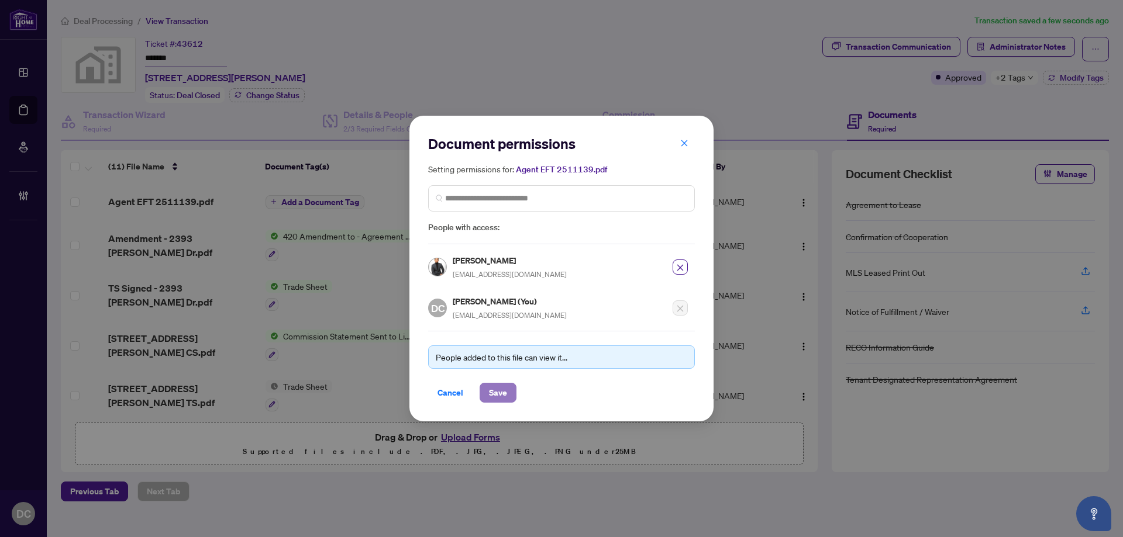
click at [505, 395] on span "Save" at bounding box center [498, 393] width 18 height 19
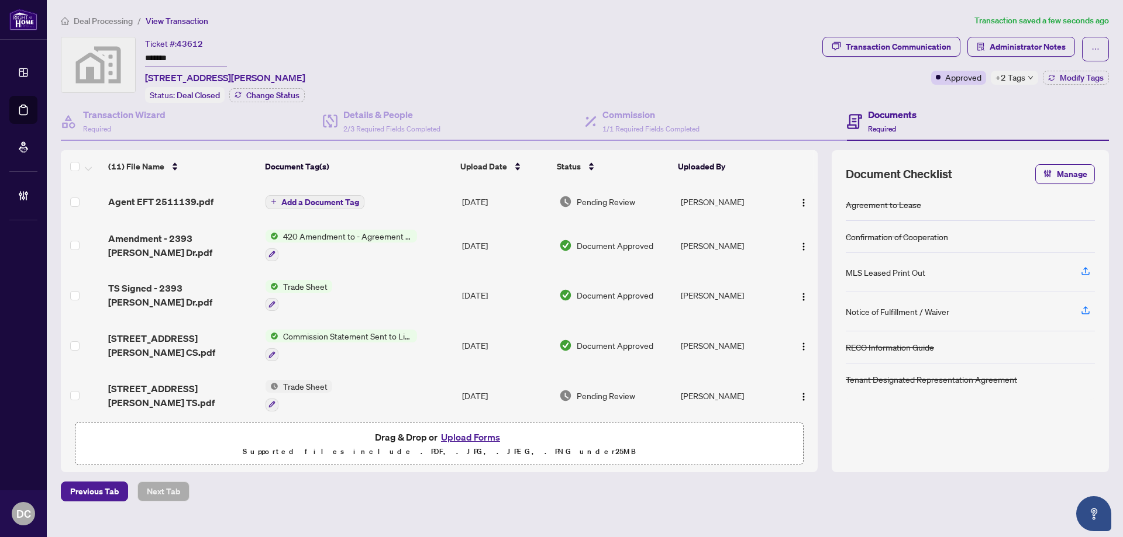
click at [123, 22] on span "Deal Processing" at bounding box center [103, 21] width 59 height 11
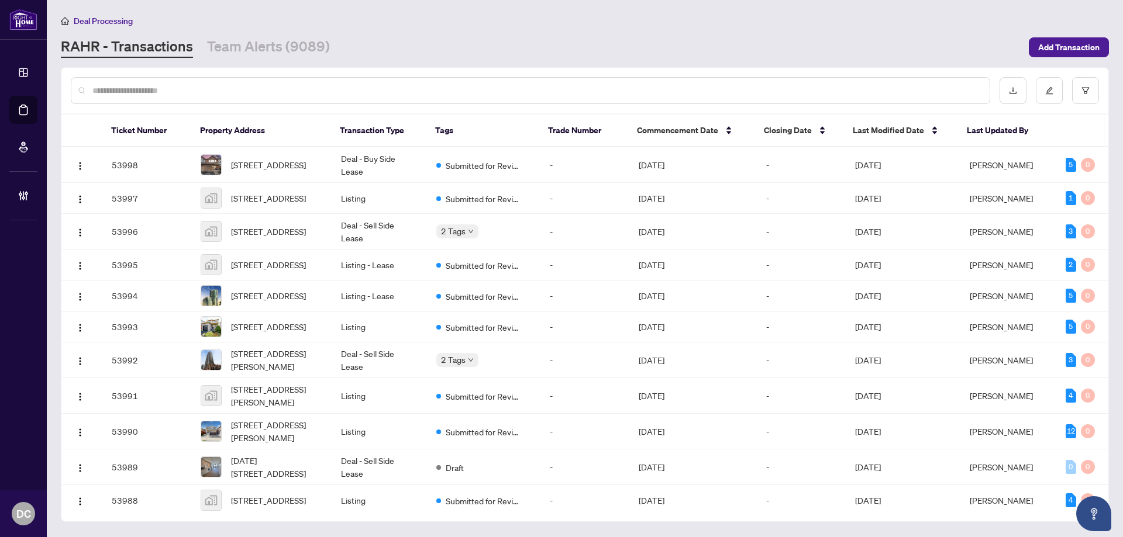
click at [279, 83] on div at bounding box center [530, 90] width 919 height 27
click at [279, 90] on input "text" at bounding box center [536, 90] width 888 height 13
click at [260, 101] on div at bounding box center [530, 90] width 919 height 27
click at [261, 93] on input "text" at bounding box center [536, 90] width 888 height 13
paste input "*******"
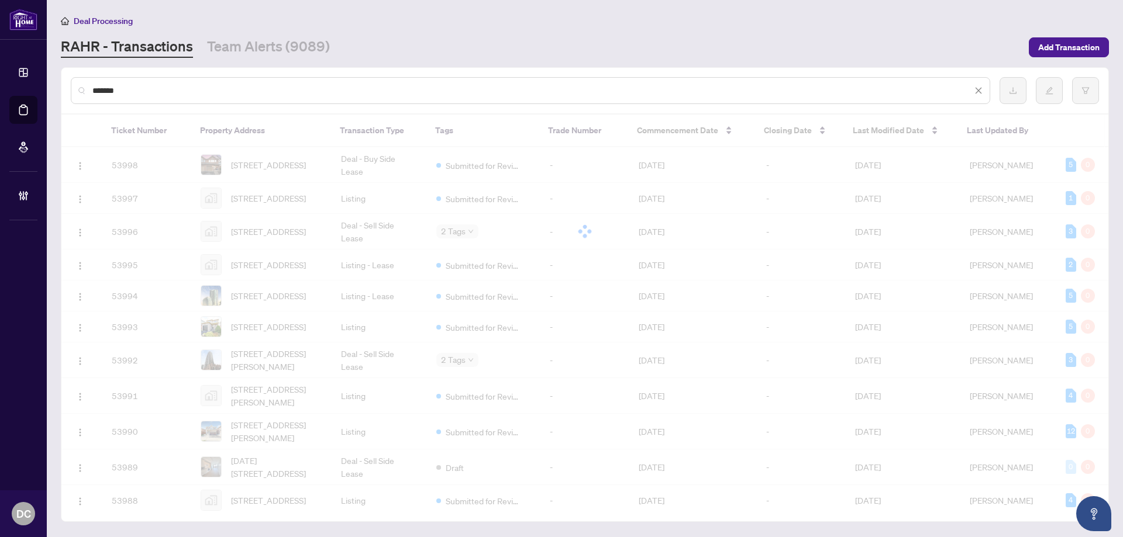
type input "*******"
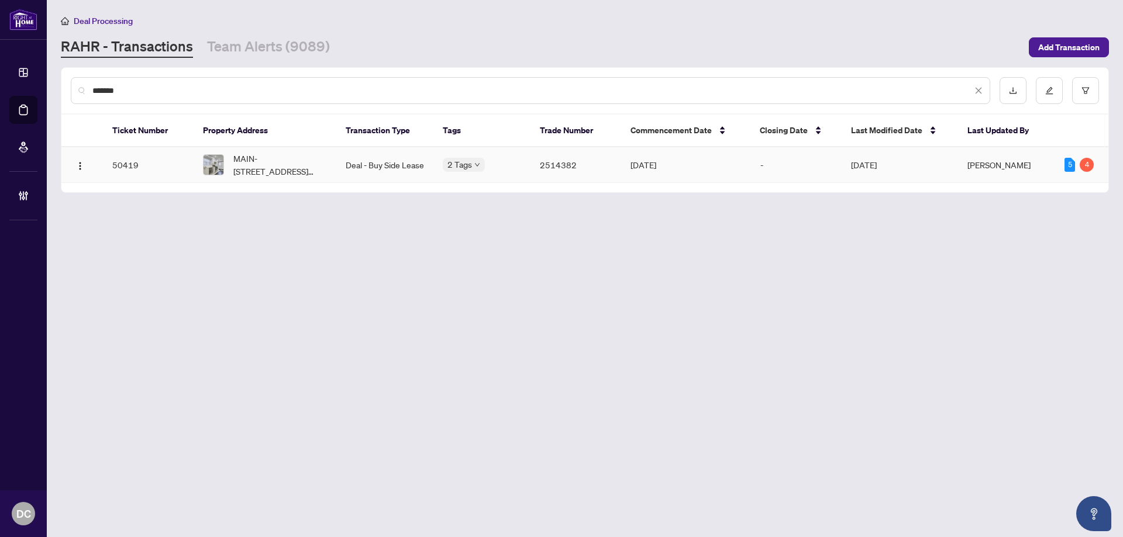
click at [247, 158] on span "MAIN-21 Jones Ave, Toronto, Ontario M4M 2Z7, Canada" at bounding box center [280, 165] width 94 height 26
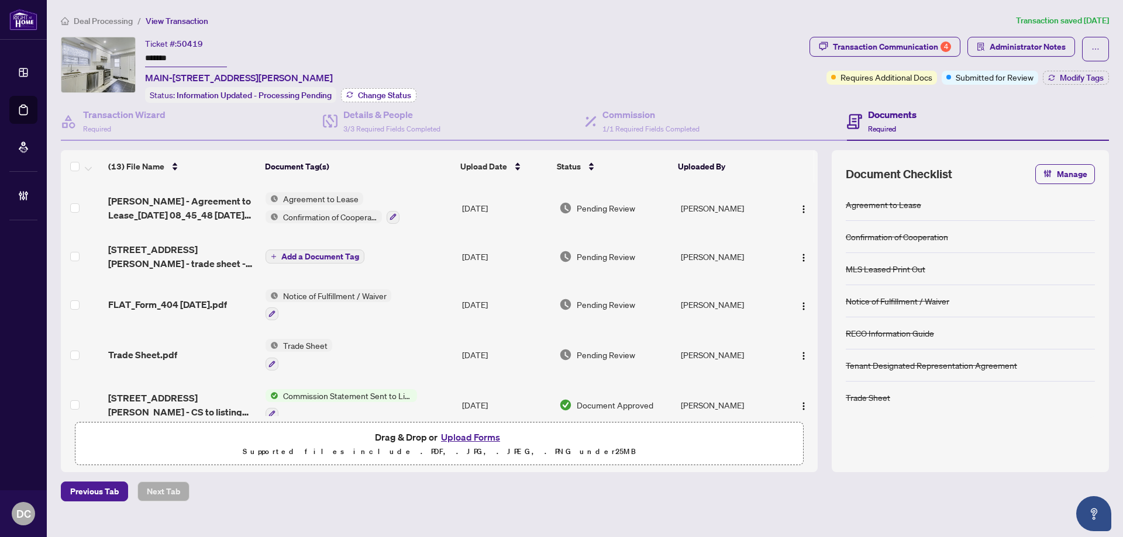
click at [412, 91] on button "Change Status" at bounding box center [378, 95] width 75 height 14
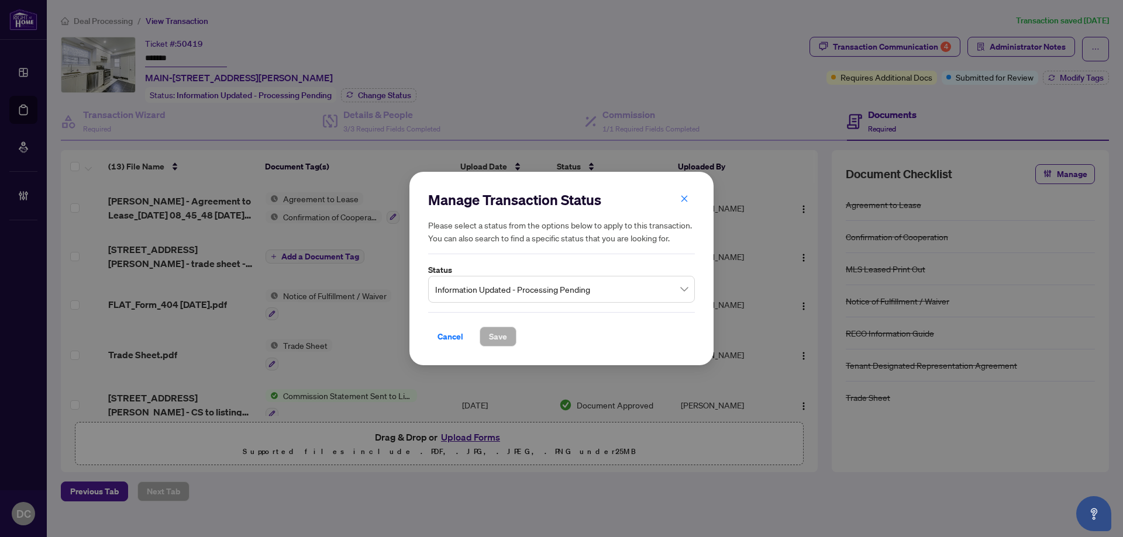
click at [598, 288] on span "Information Updated - Processing Pending" at bounding box center [561, 289] width 253 height 22
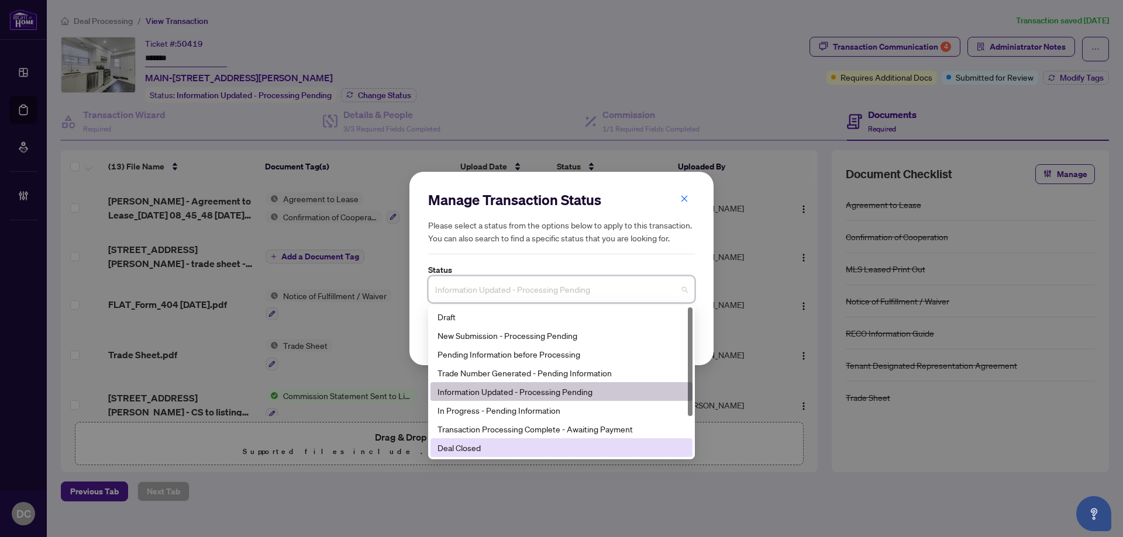
click at [495, 443] on div "Deal Closed" at bounding box center [561, 447] width 248 height 13
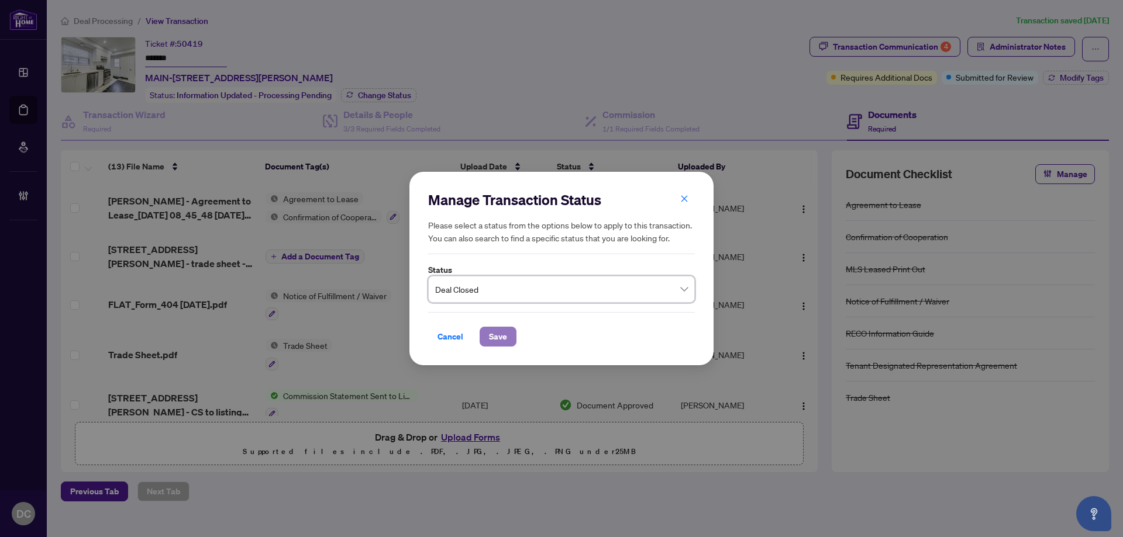
click at [500, 336] on span "Save" at bounding box center [498, 336] width 18 height 19
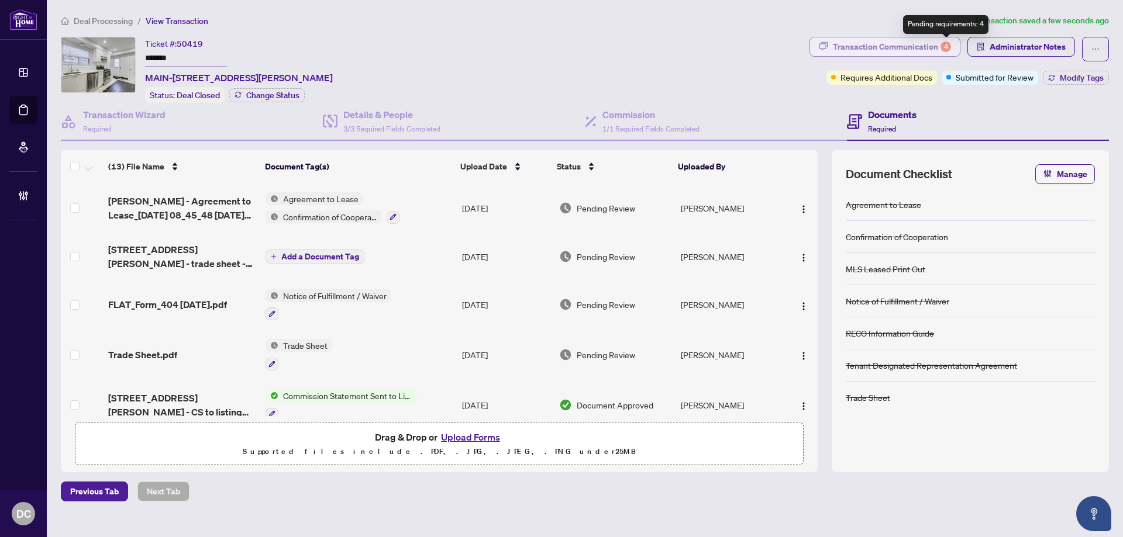
click at [933, 41] on div "Transaction Communication 4" at bounding box center [892, 46] width 118 height 19
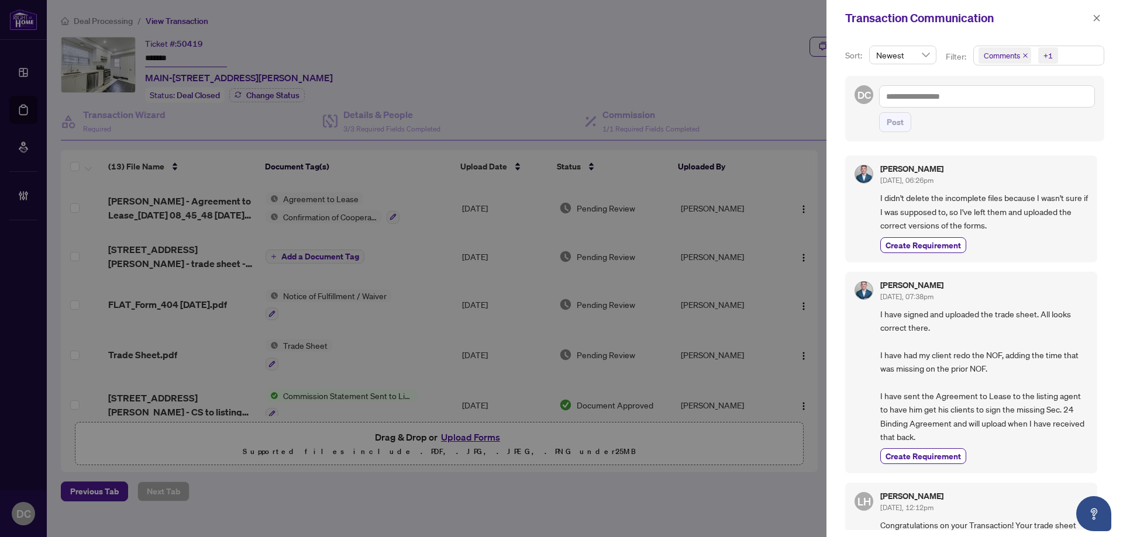
click at [1073, 60] on span "Comments +1" at bounding box center [1039, 55] width 130 height 19
click at [1046, 103] on span "Comments" at bounding box center [1043, 104] width 103 height 14
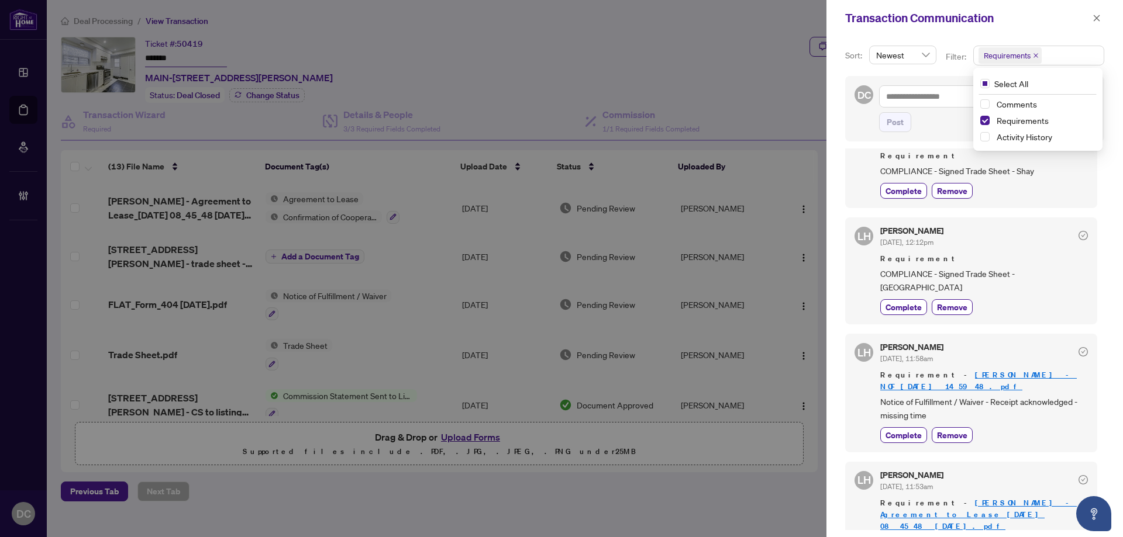
scroll to position [92, 0]
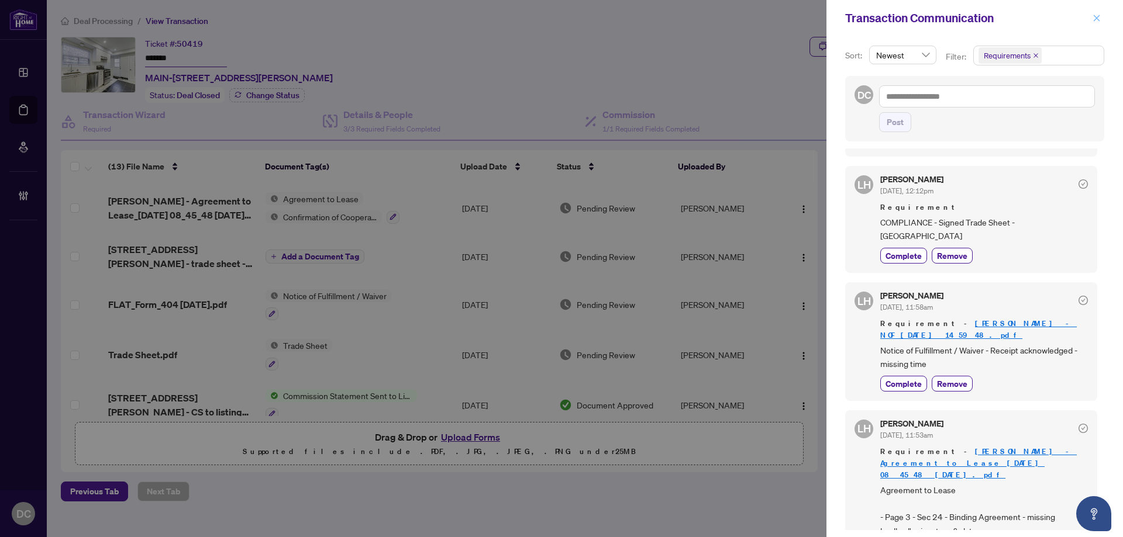
click at [1100, 15] on icon "close" at bounding box center [1096, 18] width 8 height 8
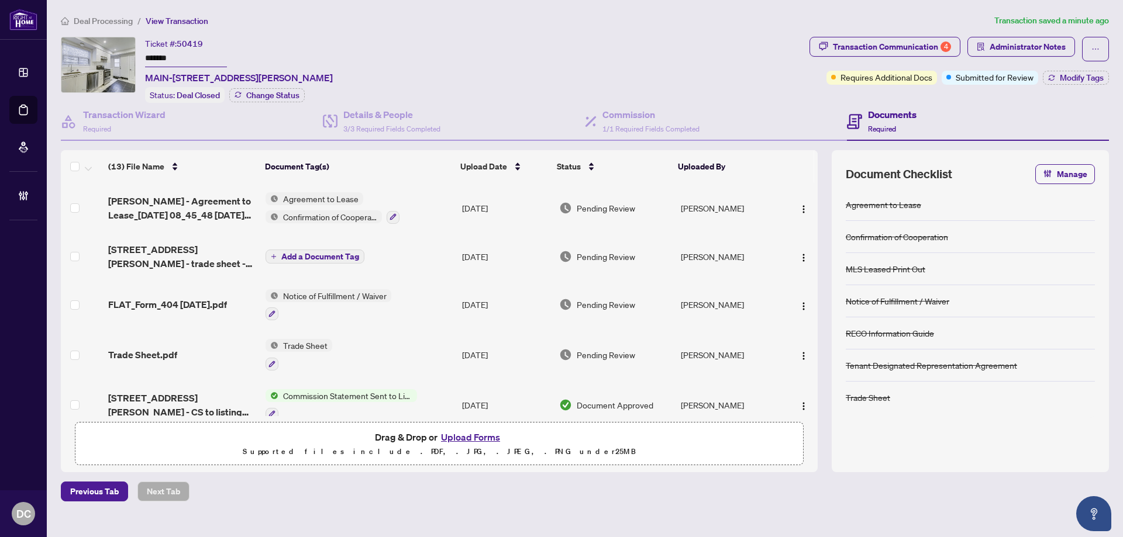
click at [365, 352] on td "Trade Sheet" at bounding box center [359, 355] width 196 height 50
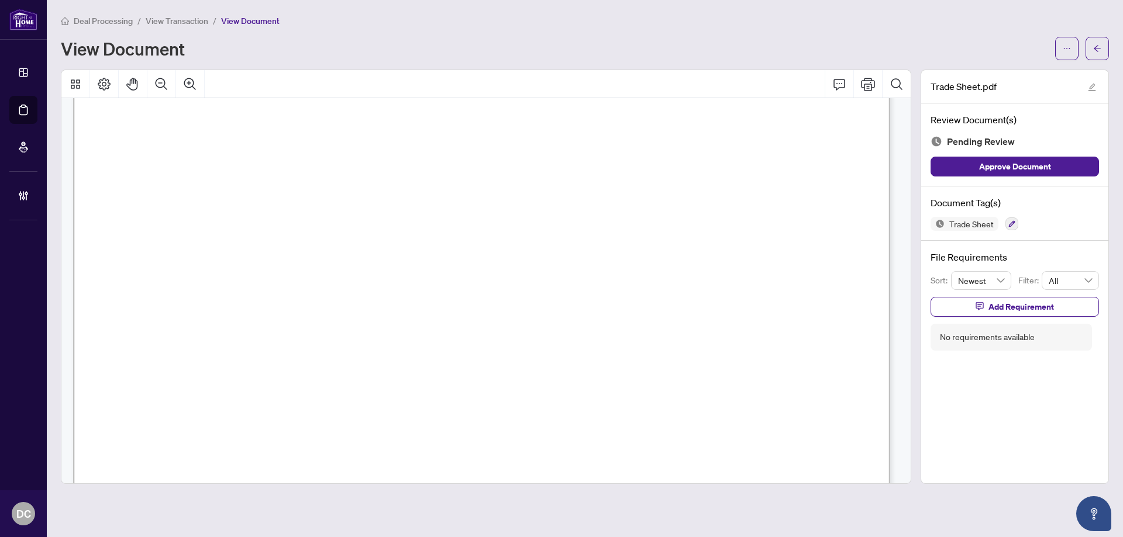
scroll to position [409, 0]
click at [1100, 55] on span "button" at bounding box center [1097, 48] width 8 height 19
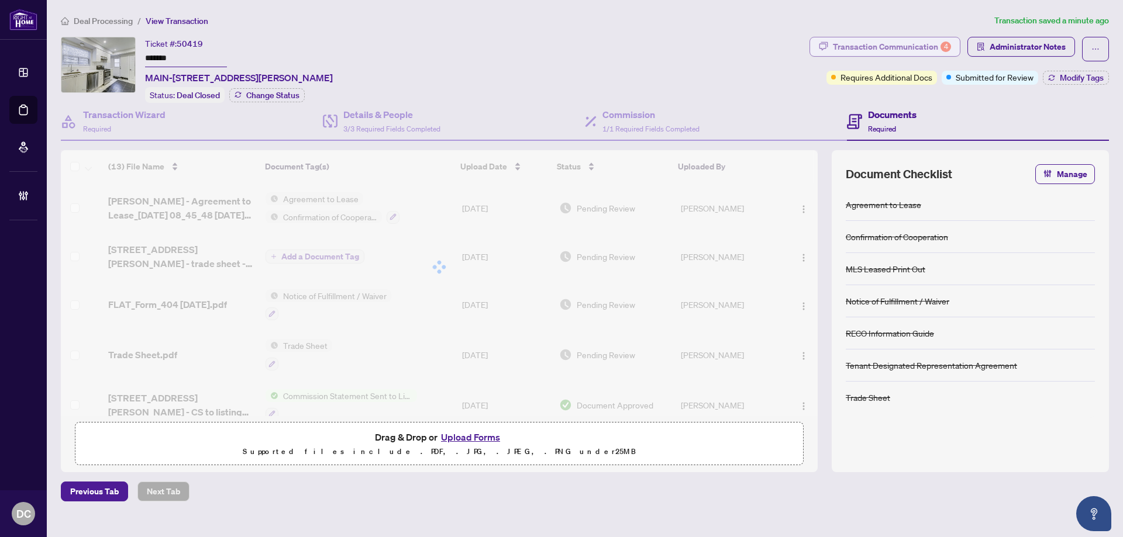
click at [930, 51] on div "Transaction Communication 4" at bounding box center [892, 46] width 118 height 19
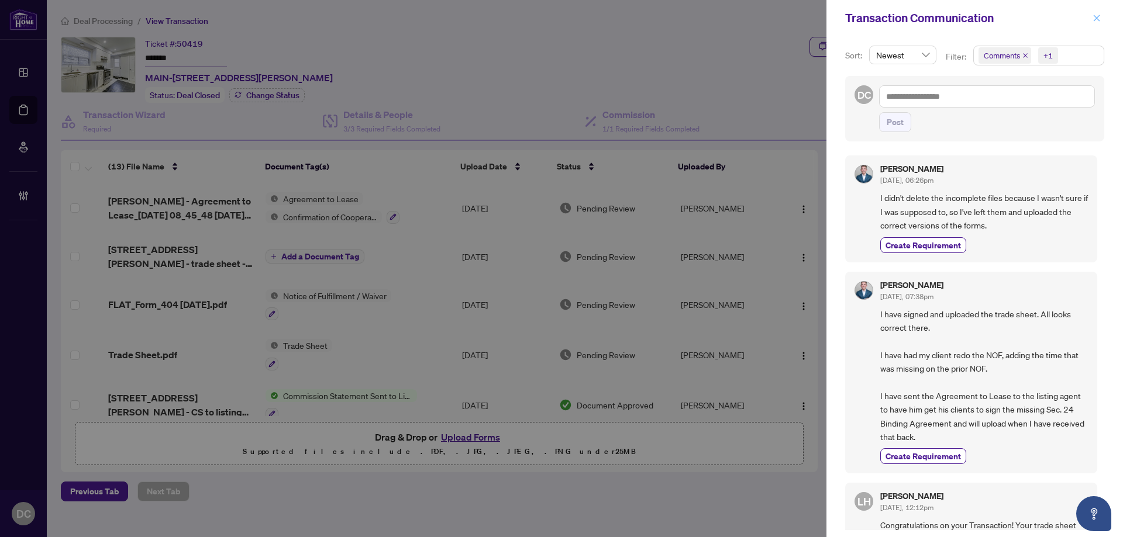
click at [1095, 18] on icon "close" at bounding box center [1096, 18] width 8 height 8
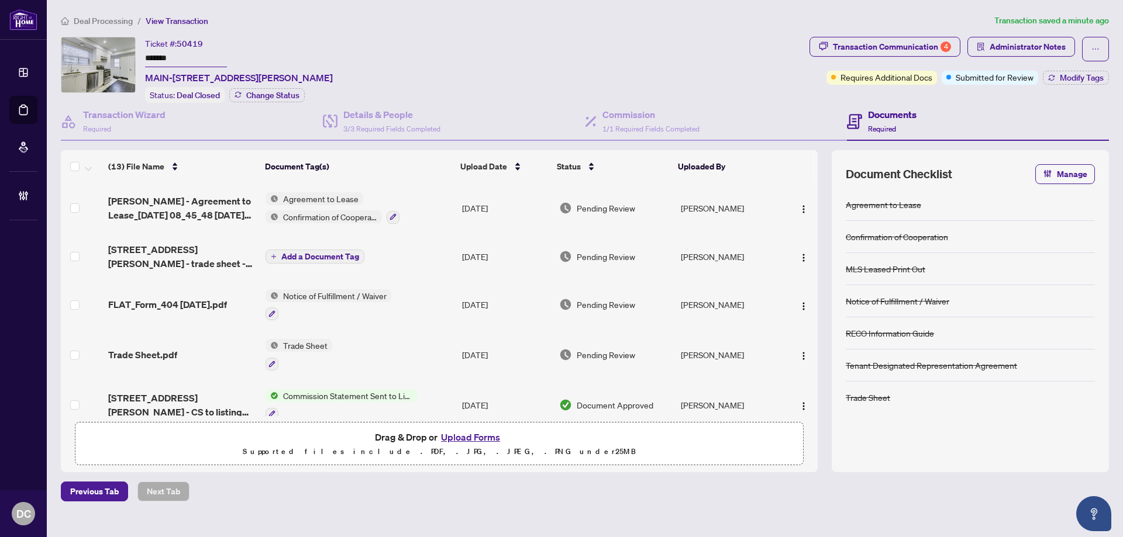
click at [450, 355] on td "Trade Sheet" at bounding box center [359, 355] width 196 height 50
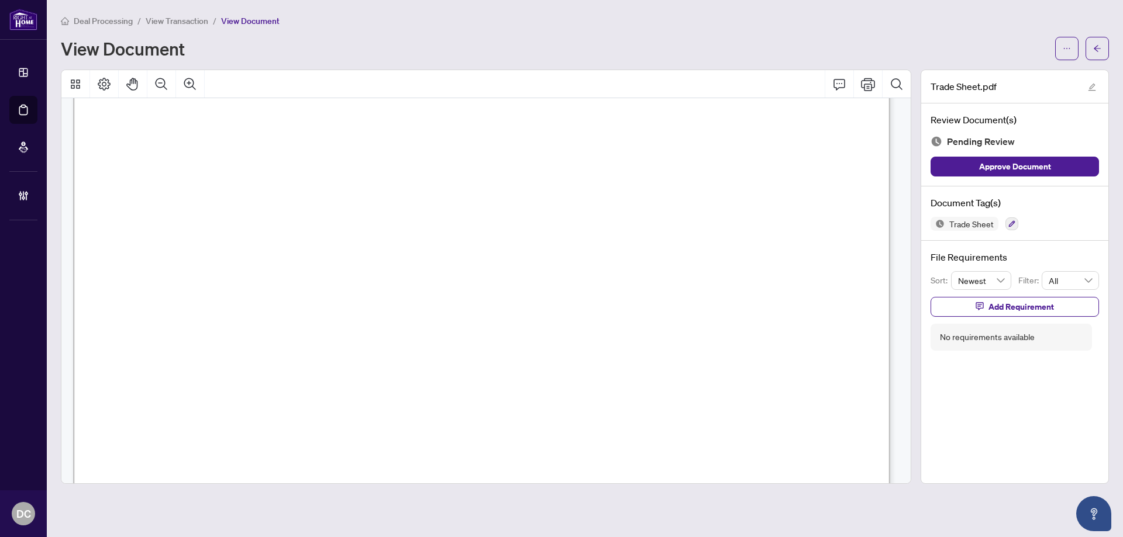
scroll to position [468, 0]
click at [1098, 44] on icon "arrow-left" at bounding box center [1097, 48] width 8 height 8
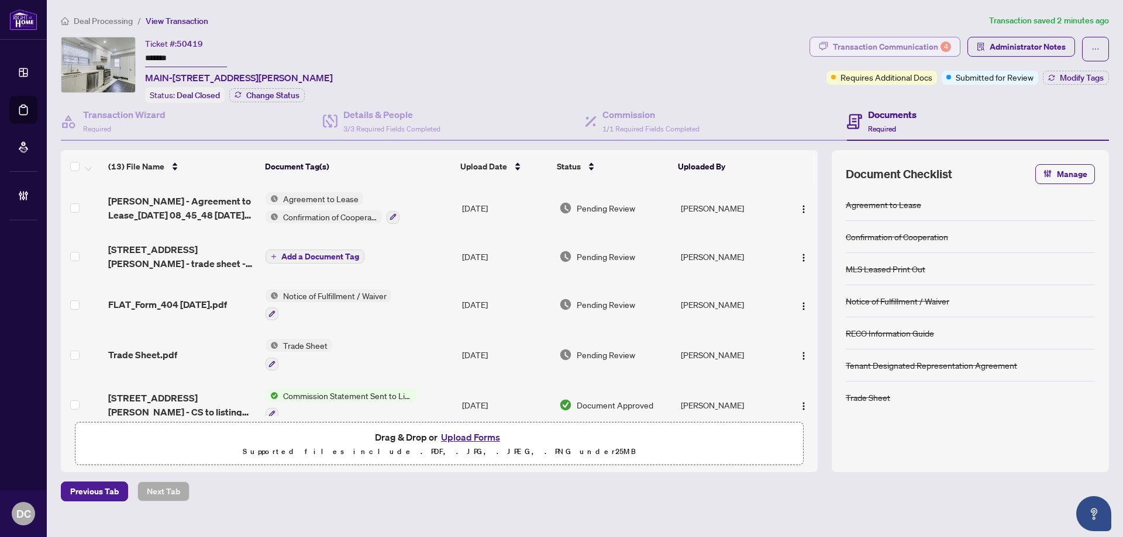
click at [952, 49] on button "Transaction Communication 4" at bounding box center [884, 47] width 151 height 20
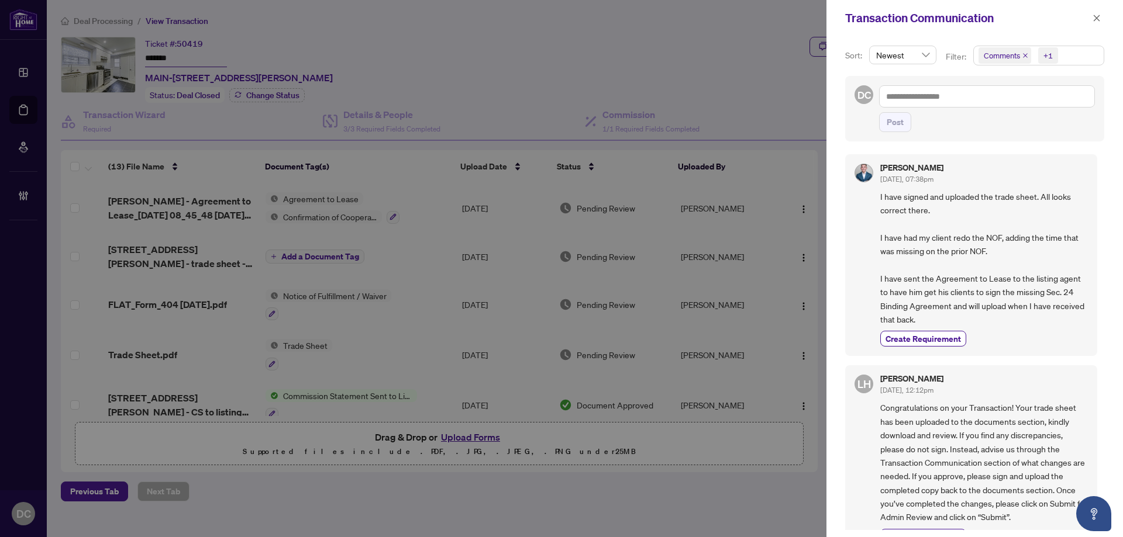
scroll to position [175, 0]
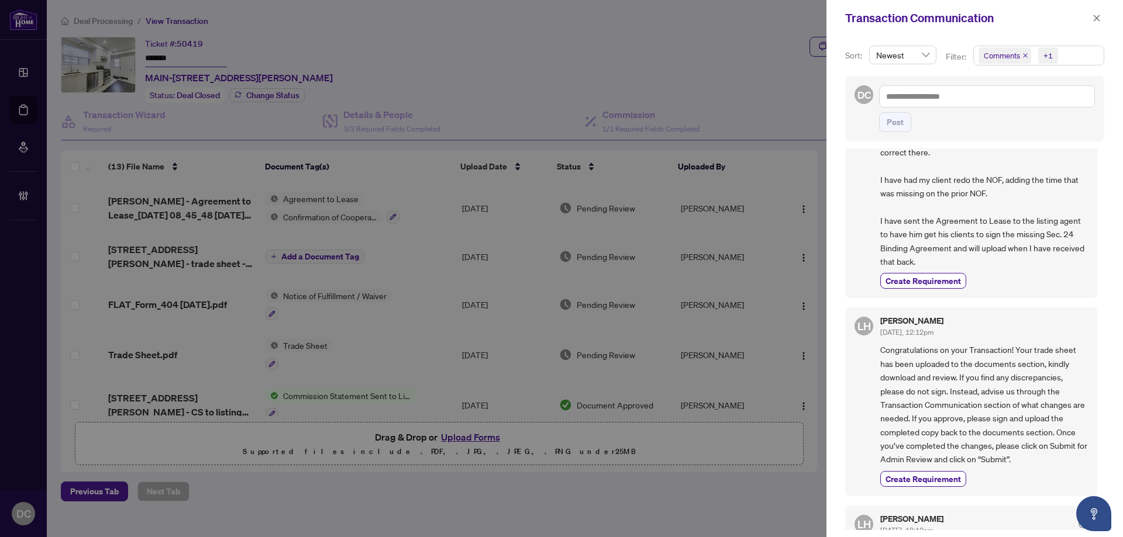
drag, startPoint x: 1094, startPoint y: 22, endPoint x: 1081, endPoint y: 20, distance: 13.0
click at [1094, 22] on icon "close" at bounding box center [1096, 18] width 8 height 8
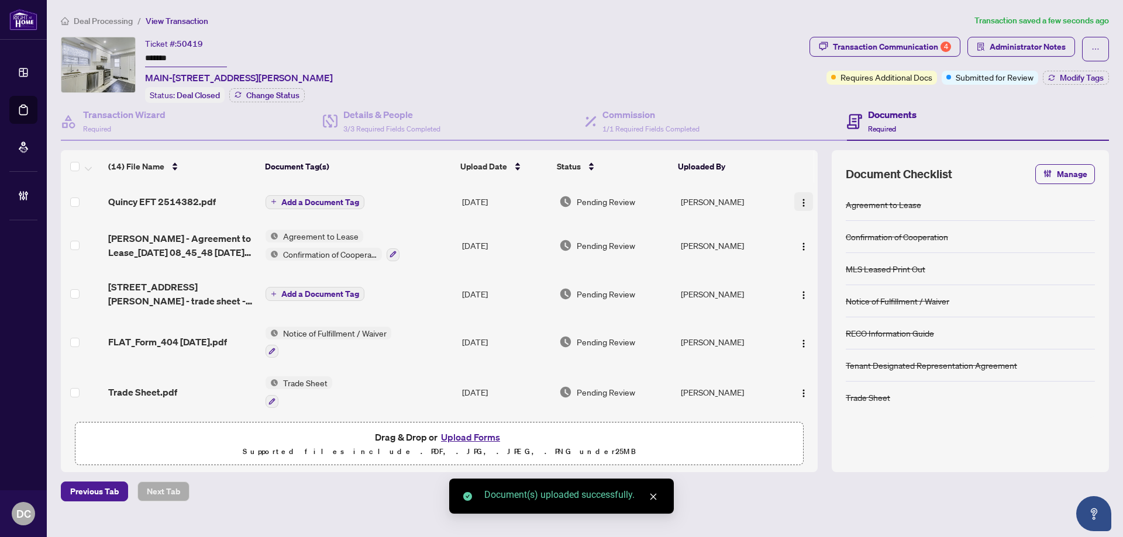
click at [803, 199] on img "button" at bounding box center [803, 202] width 9 height 9
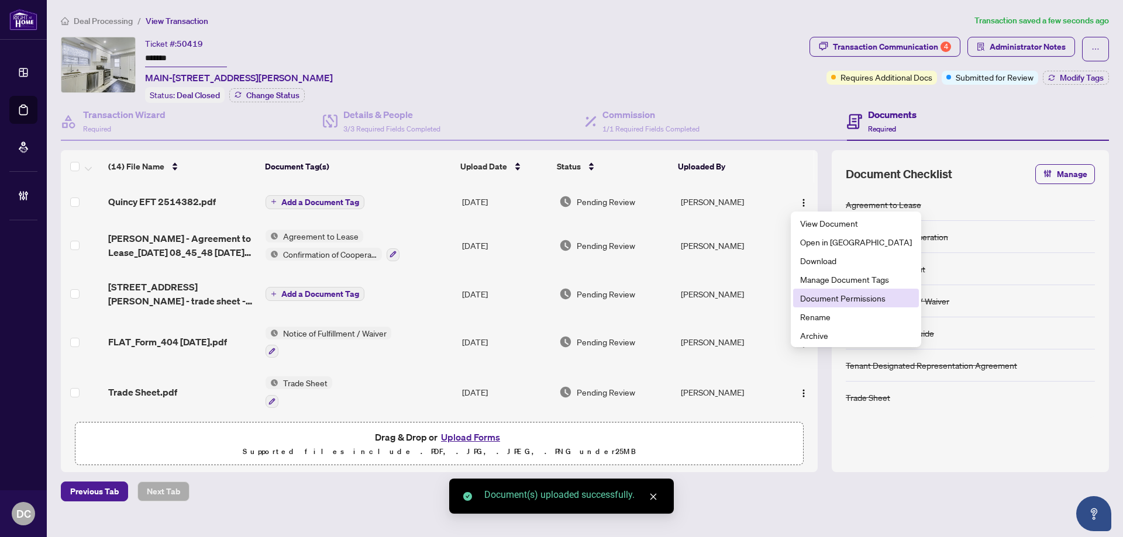
click at [843, 295] on span "Document Permissions" at bounding box center [856, 298] width 112 height 13
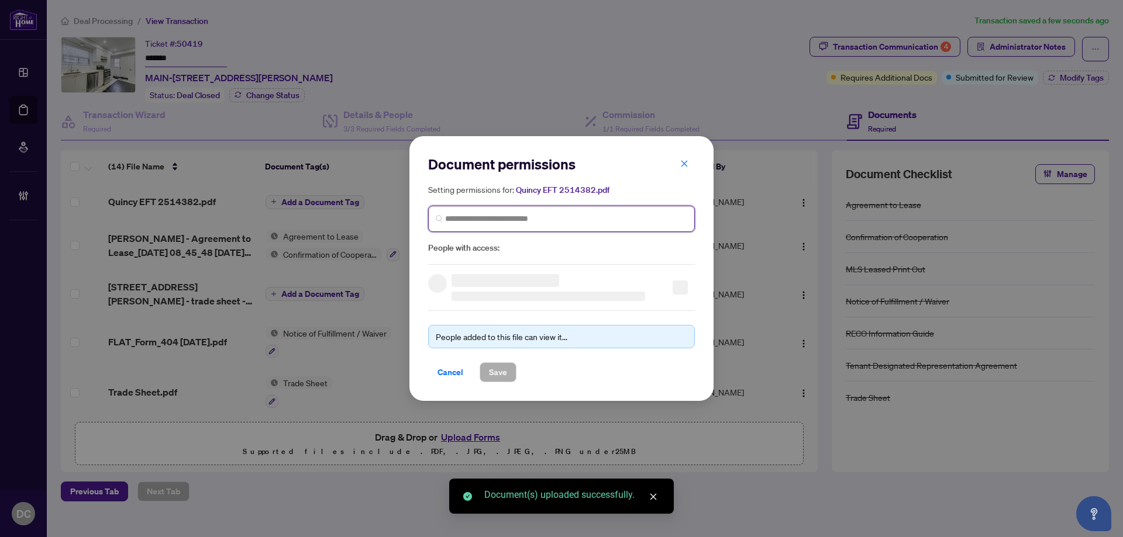
click at [532, 217] on input "search" at bounding box center [566, 219] width 242 height 12
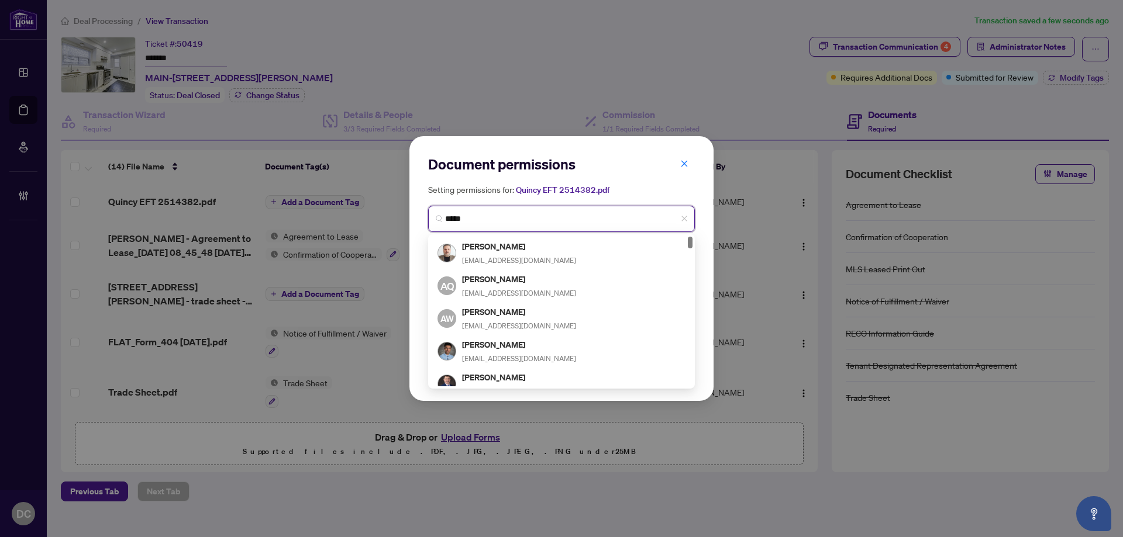
type input "******"
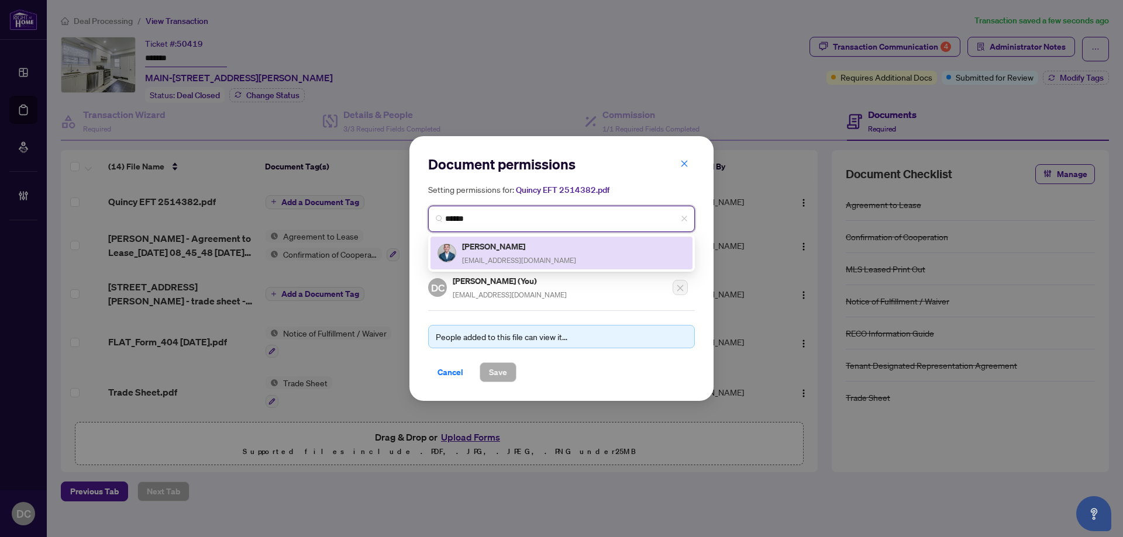
click at [497, 250] on h5 "Quincy Barker" at bounding box center [519, 246] width 114 height 13
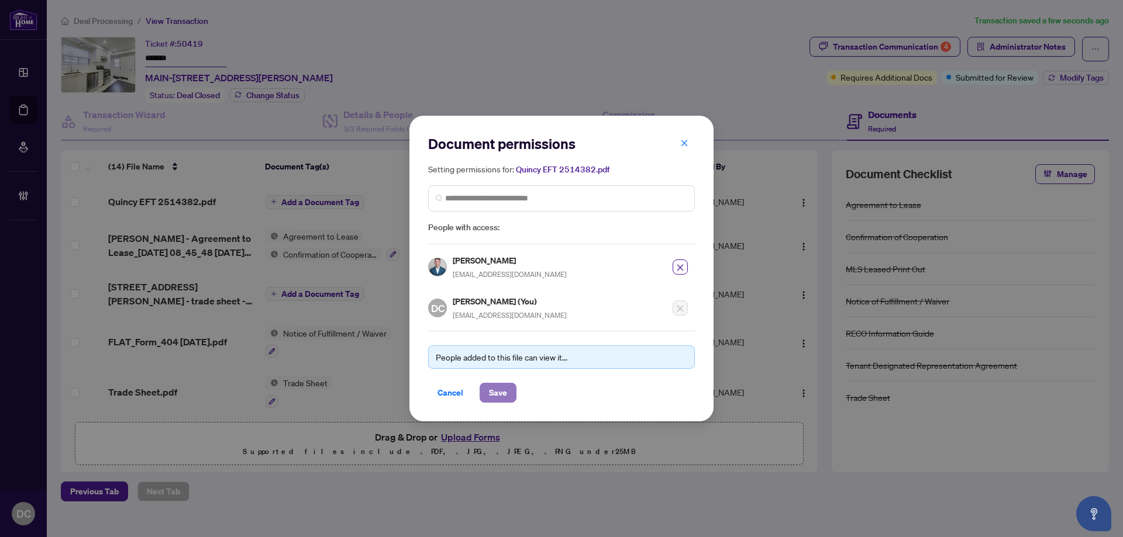
click at [491, 386] on span "Save" at bounding box center [498, 393] width 18 height 19
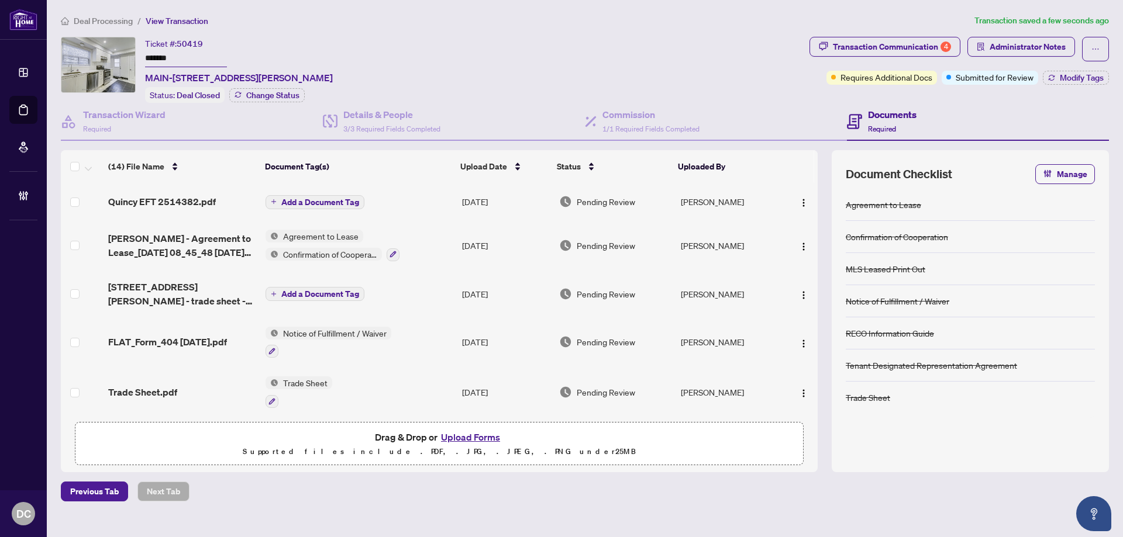
click at [418, 295] on td "Add a Document Tag" at bounding box center [359, 294] width 196 height 47
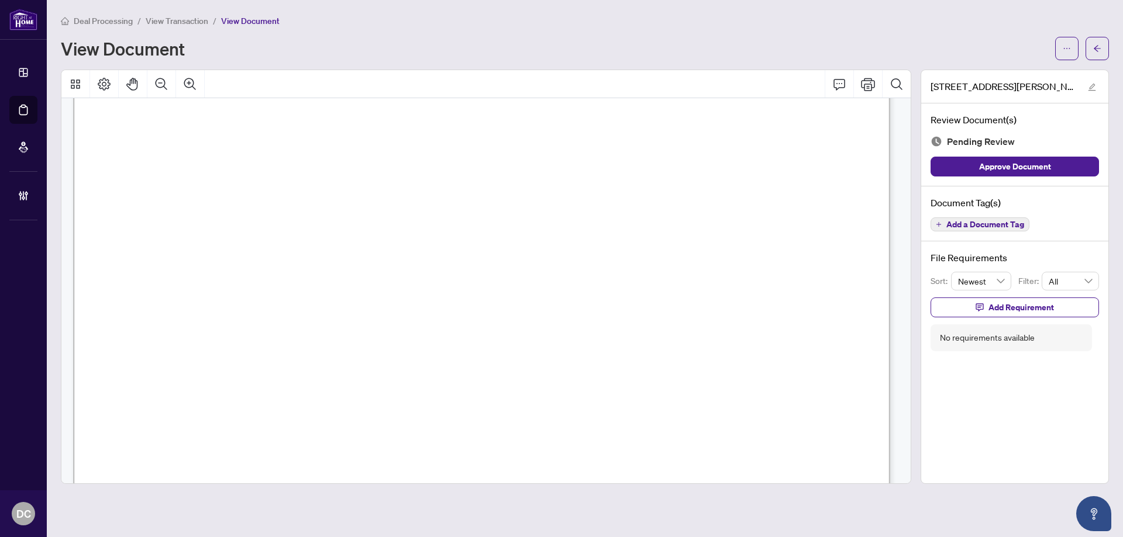
scroll to position [526, 0]
drag, startPoint x: 1092, startPoint y: 43, endPoint x: 1, endPoint y: 36, distance: 1091.1
click at [1092, 43] on button "button" at bounding box center [1096, 48] width 23 height 23
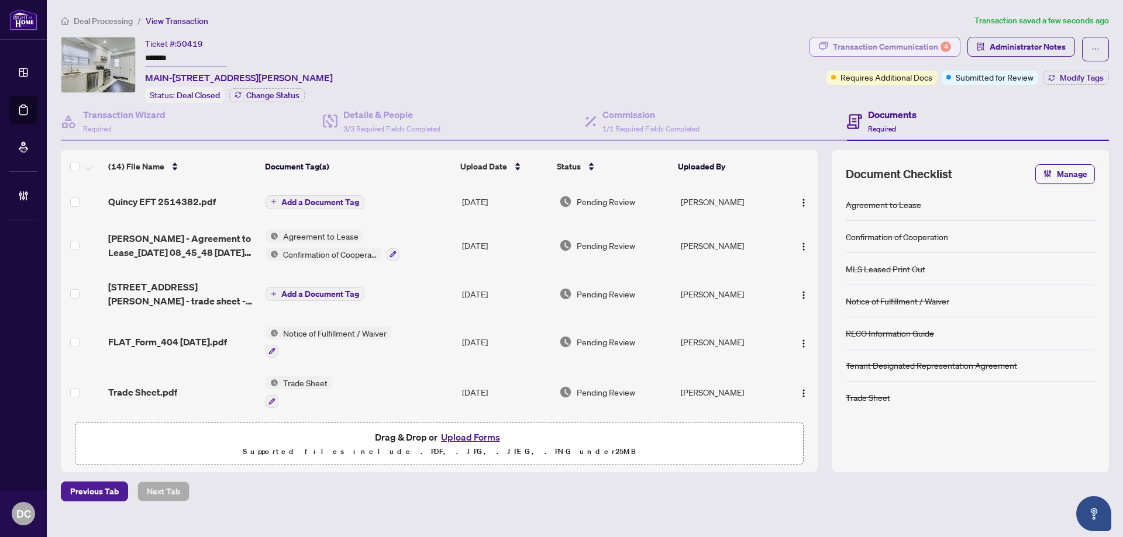
click at [882, 47] on div "Transaction Communication 4" at bounding box center [892, 46] width 118 height 19
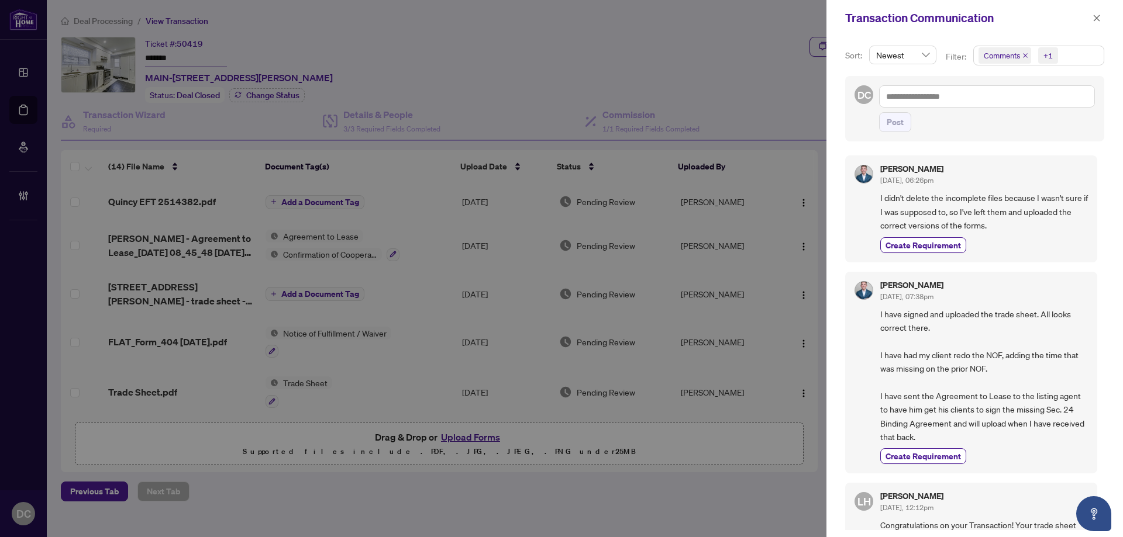
click at [1078, 62] on span "Comments +1" at bounding box center [1039, 55] width 130 height 19
click at [1041, 103] on span "Comments" at bounding box center [1043, 104] width 103 height 14
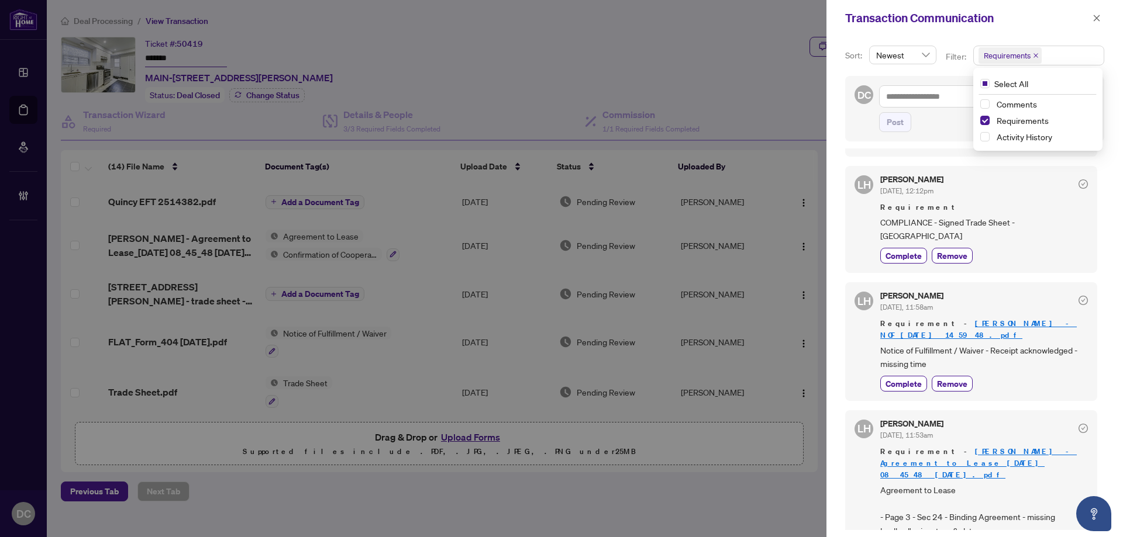
scroll to position [2, 0]
click at [1093, 15] on icon "close" at bounding box center [1096, 18] width 8 height 8
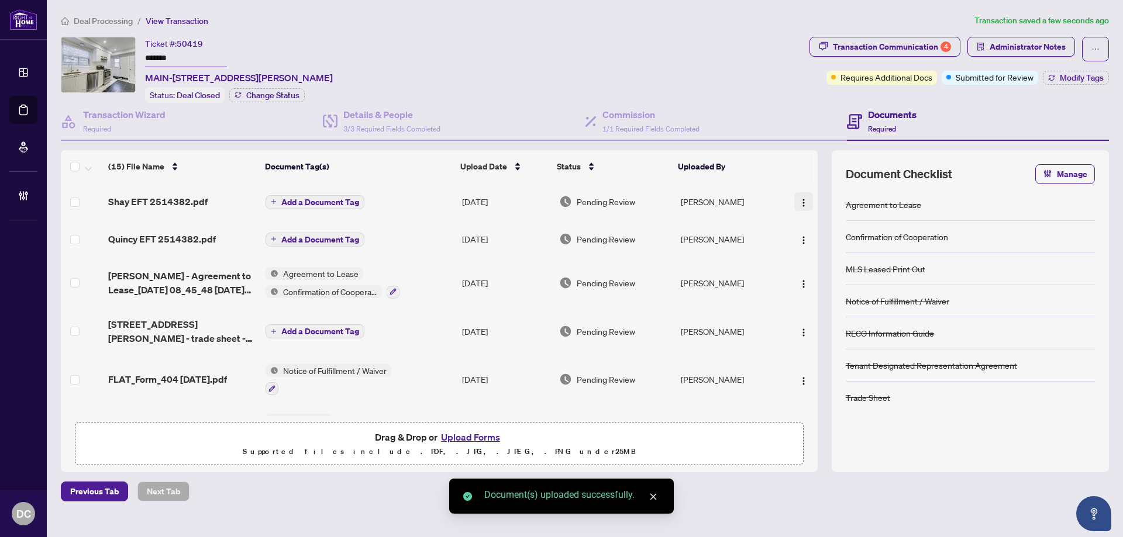
click at [804, 199] on img "button" at bounding box center [803, 202] width 9 height 9
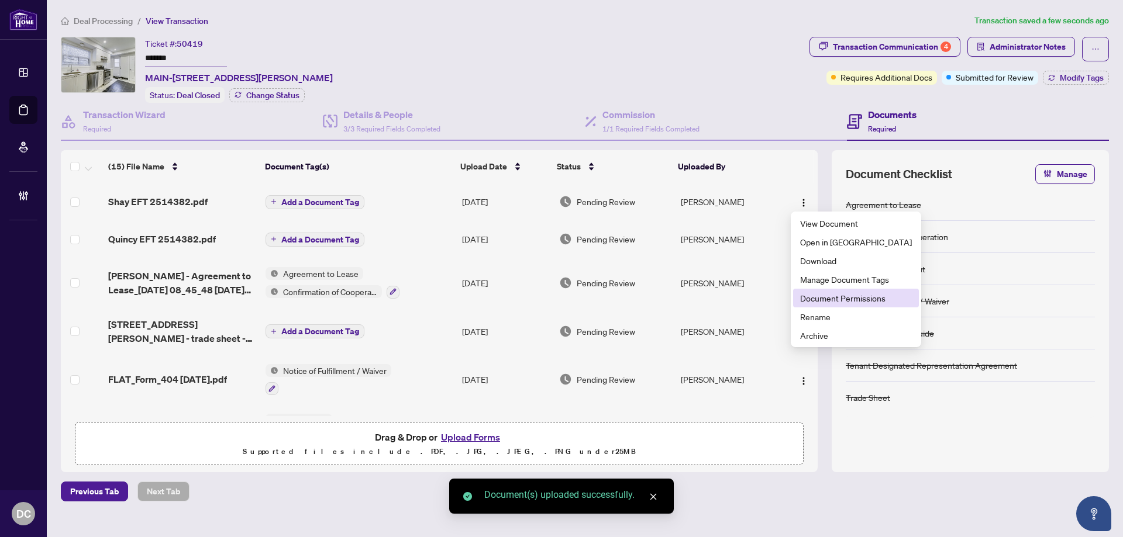
click at [844, 299] on span "Document Permissions" at bounding box center [856, 298] width 112 height 13
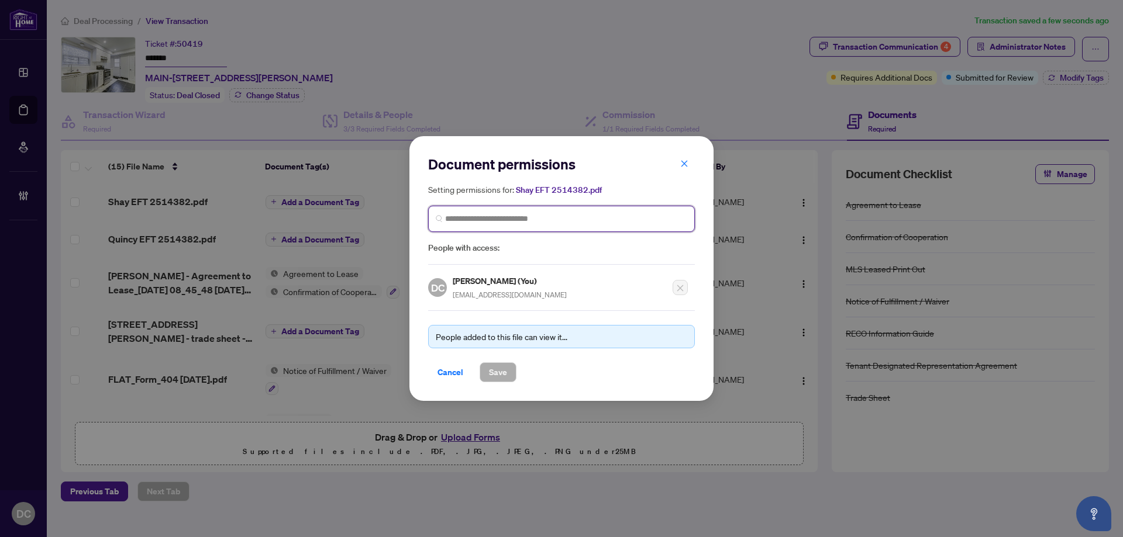
click at [529, 216] on input "search" at bounding box center [566, 219] width 242 height 12
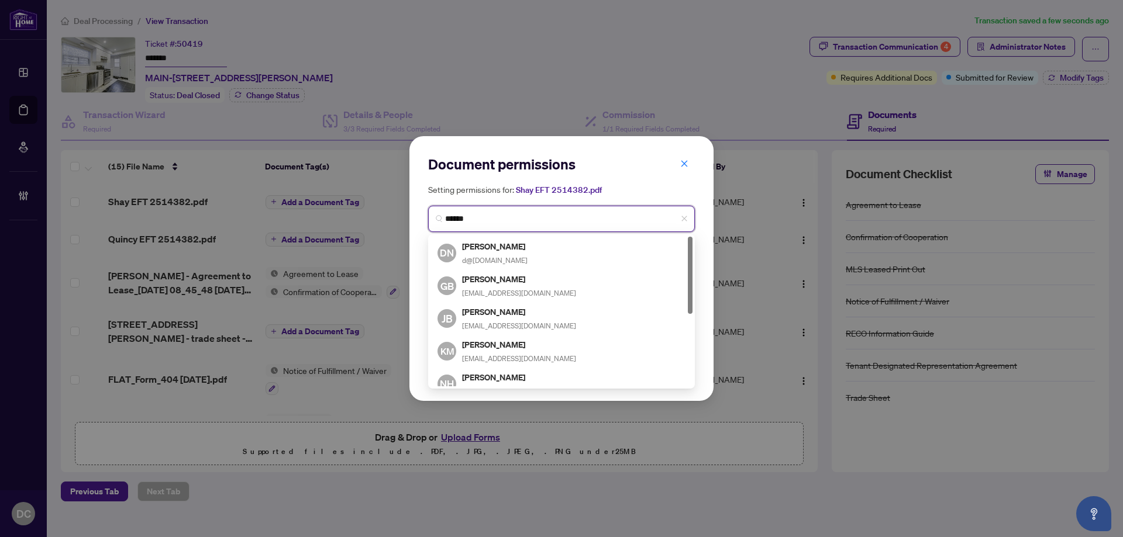
type input "*******"
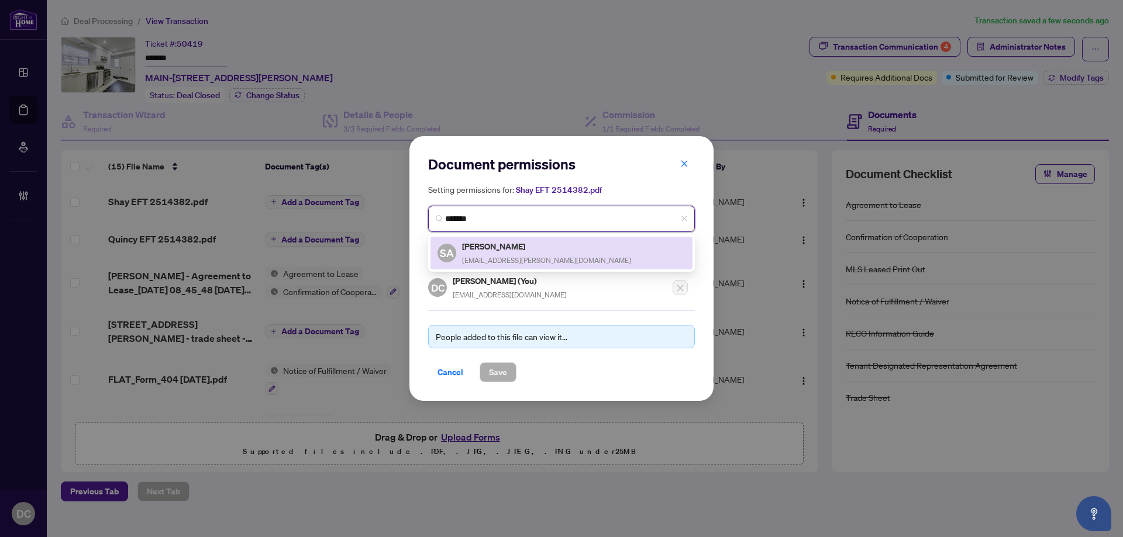
click at [510, 253] on div "Shay Asnani shay.asnani@gmail.com" at bounding box center [546, 253] width 169 height 27
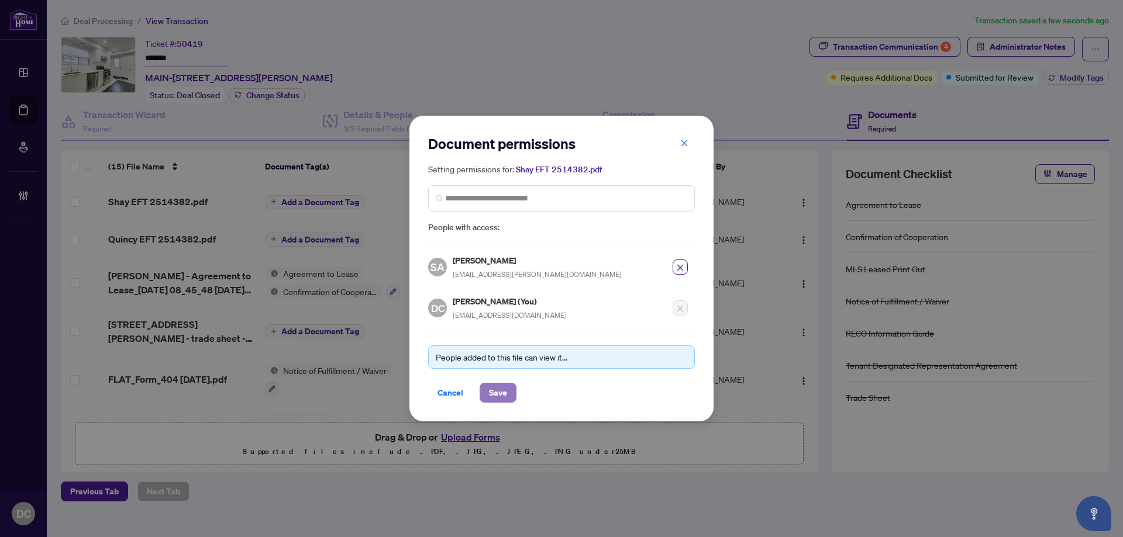
click at [504, 387] on span "Save" at bounding box center [498, 393] width 18 height 19
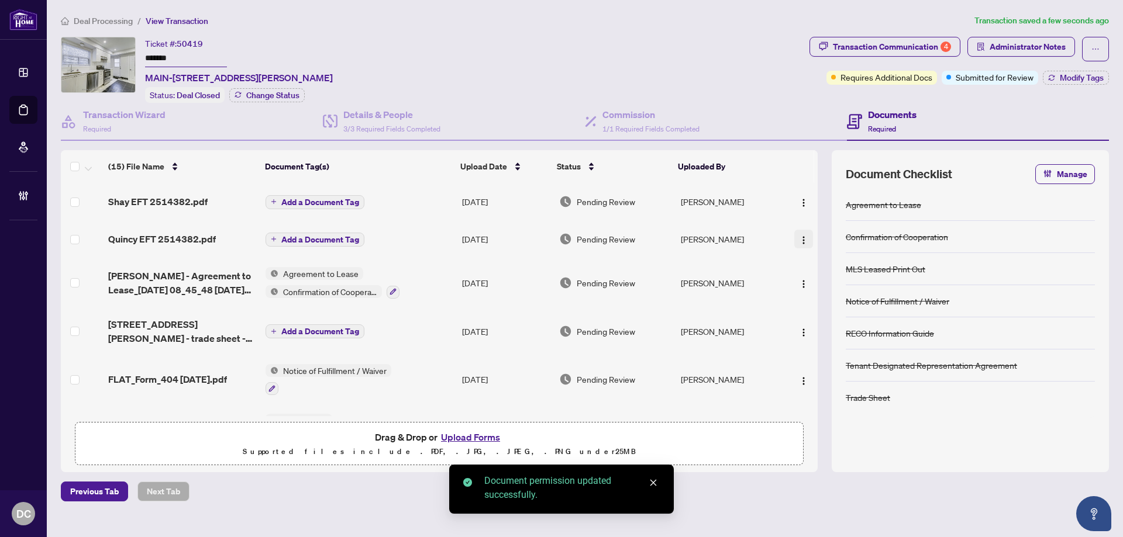
click at [799, 236] on img "button" at bounding box center [803, 240] width 9 height 9
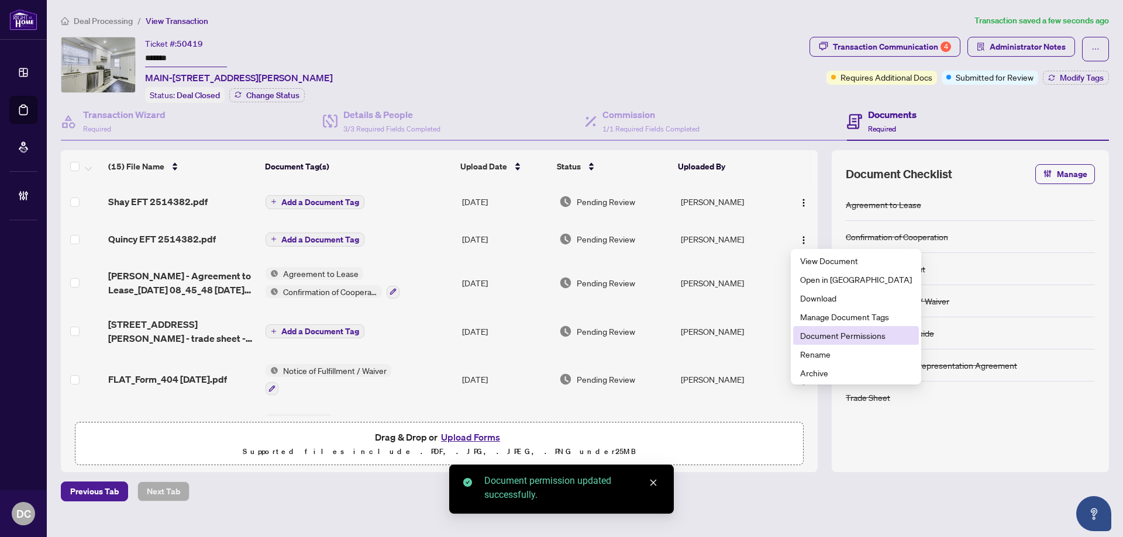
click at [824, 336] on span "Document Permissions" at bounding box center [856, 335] width 112 height 13
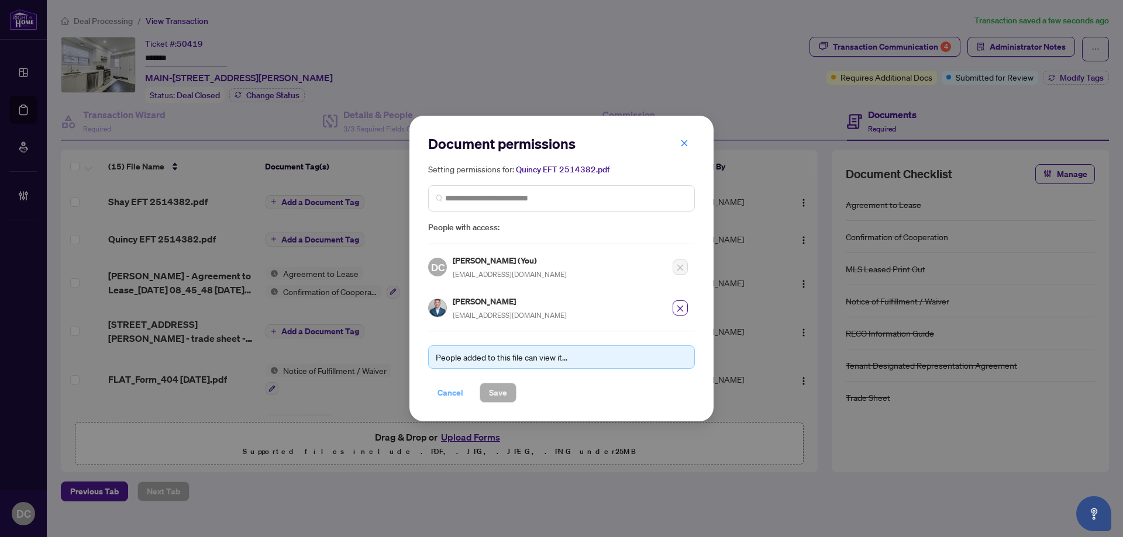
click at [451, 392] on span "Cancel" at bounding box center [450, 393] width 26 height 19
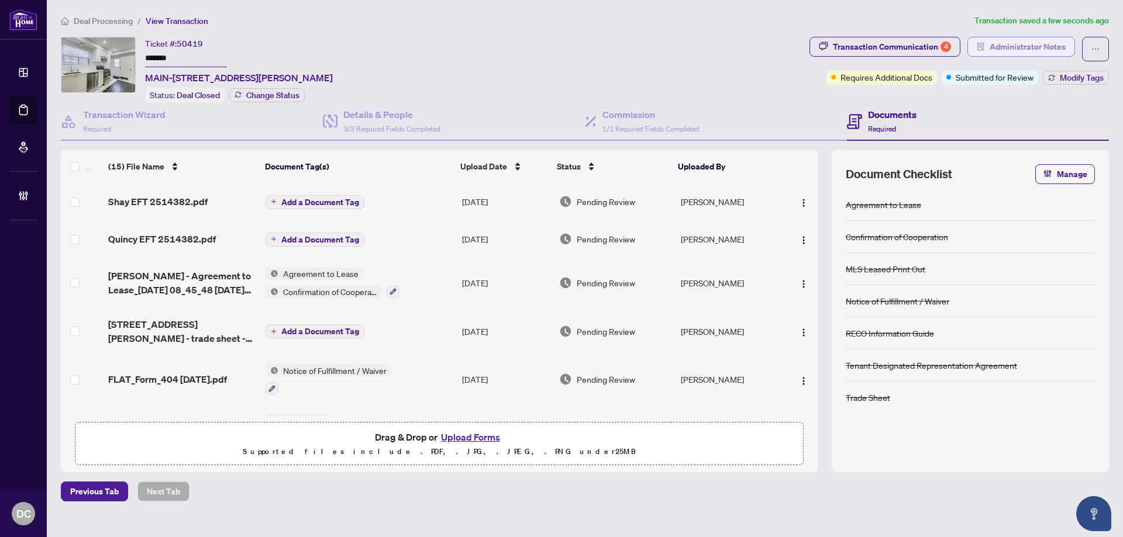
click at [1000, 47] on span "Administrator Notes" at bounding box center [1027, 46] width 76 height 19
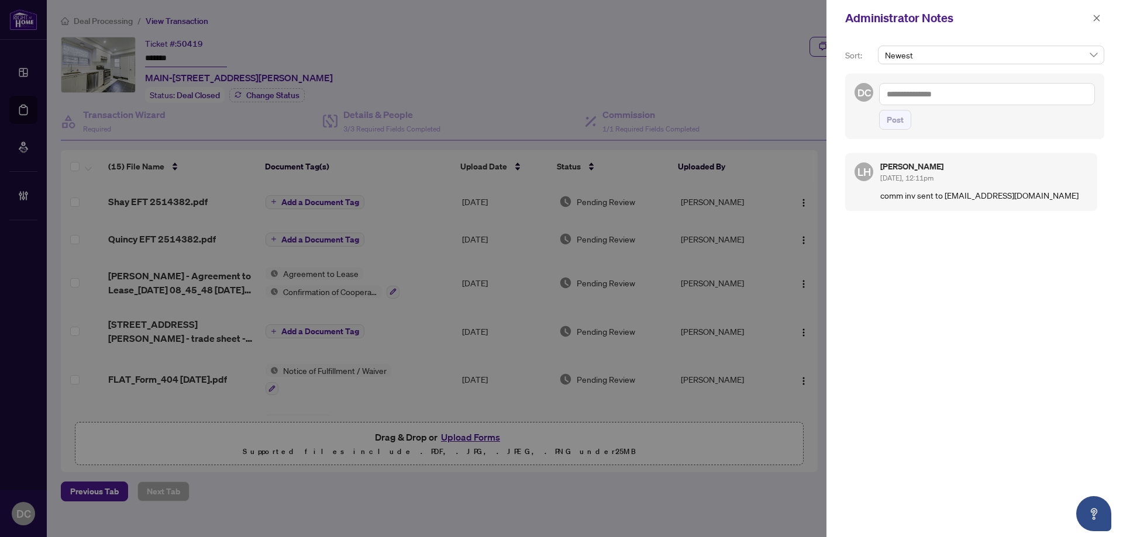
click at [930, 103] on textarea at bounding box center [987, 94] width 216 height 22
paste textarea "**********"
type textarea "**********"
click at [903, 118] on button "Post" at bounding box center [895, 120] width 32 height 20
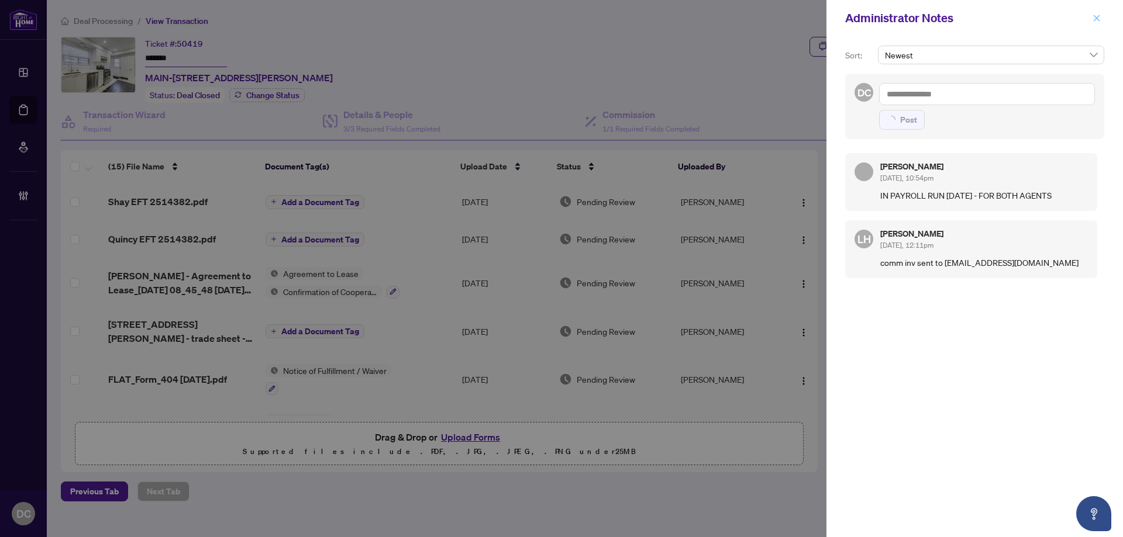
click at [1102, 22] on button "button" at bounding box center [1096, 18] width 15 height 14
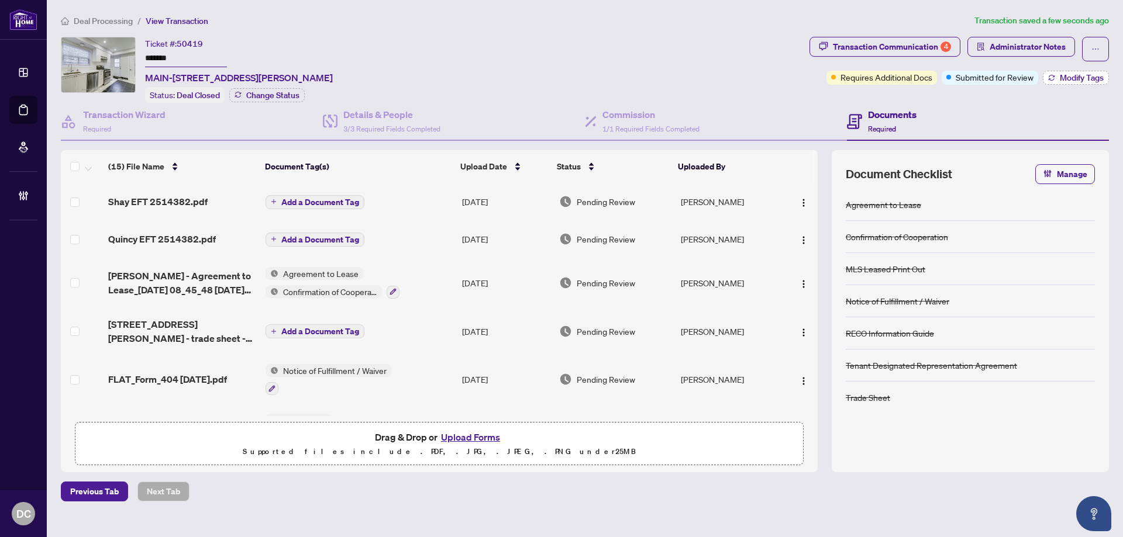
click at [1067, 77] on span "Modify Tags" at bounding box center [1081, 78] width 44 height 8
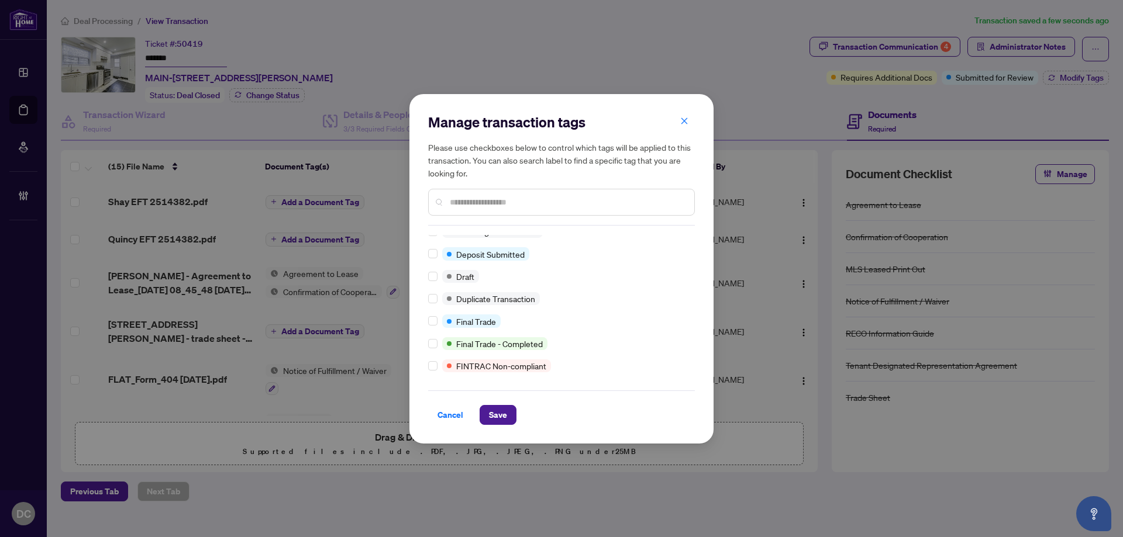
scroll to position [0, 0]
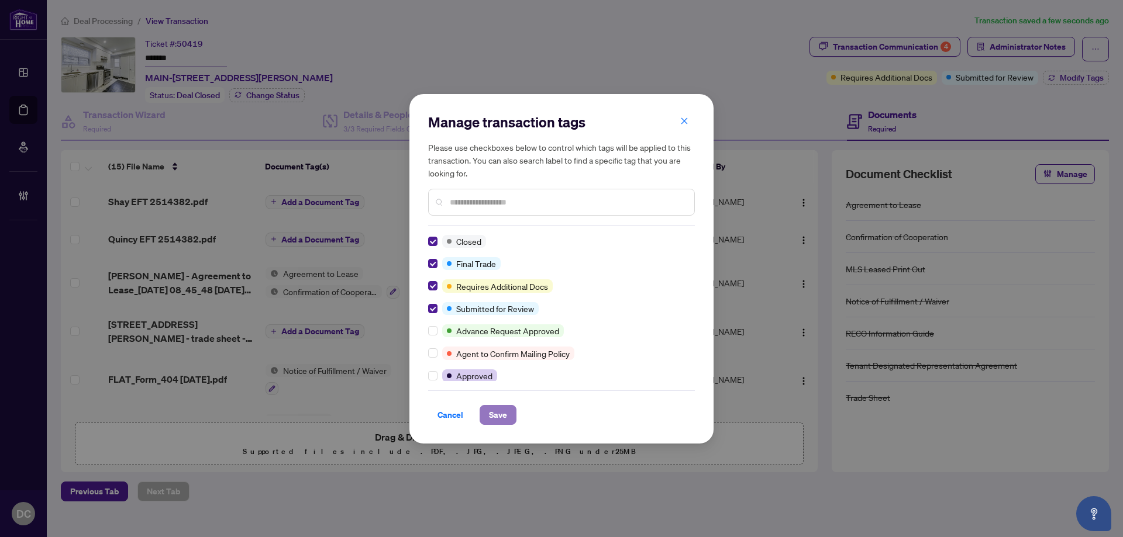
click at [493, 416] on span "Save" at bounding box center [498, 415] width 18 height 19
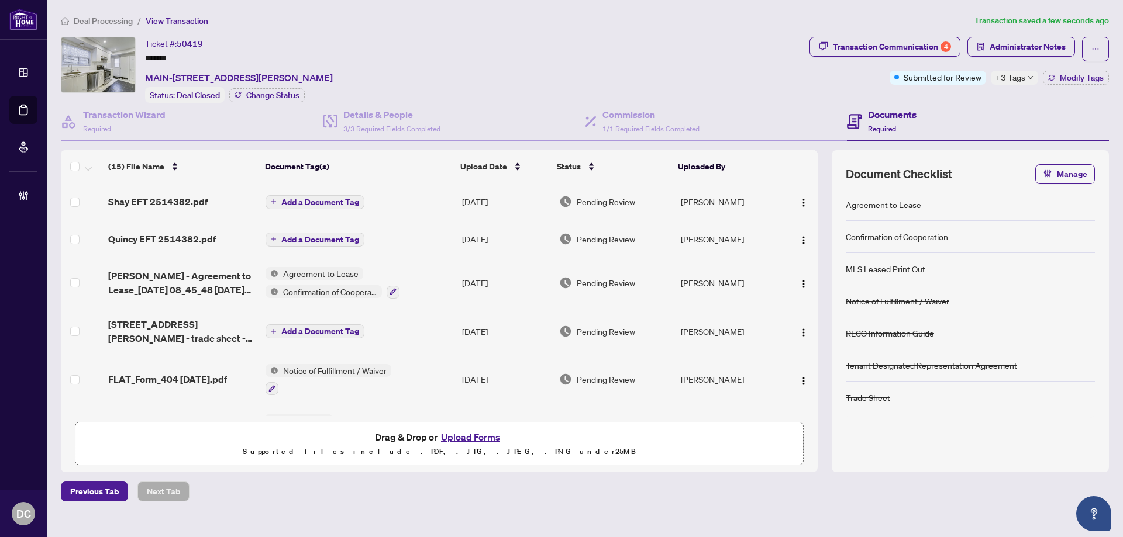
click at [1011, 77] on span "+3 Tags" at bounding box center [1010, 77] width 30 height 13
click at [88, 22] on span "Deal Processing" at bounding box center [103, 21] width 59 height 11
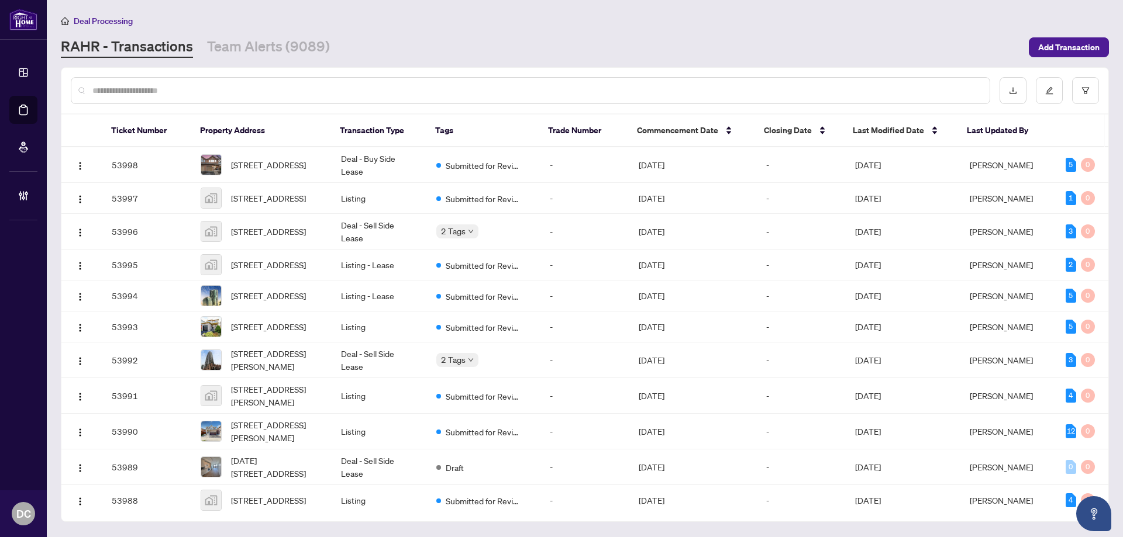
click at [260, 90] on input "text" at bounding box center [536, 90] width 888 height 13
paste input "*******"
type input "*******"
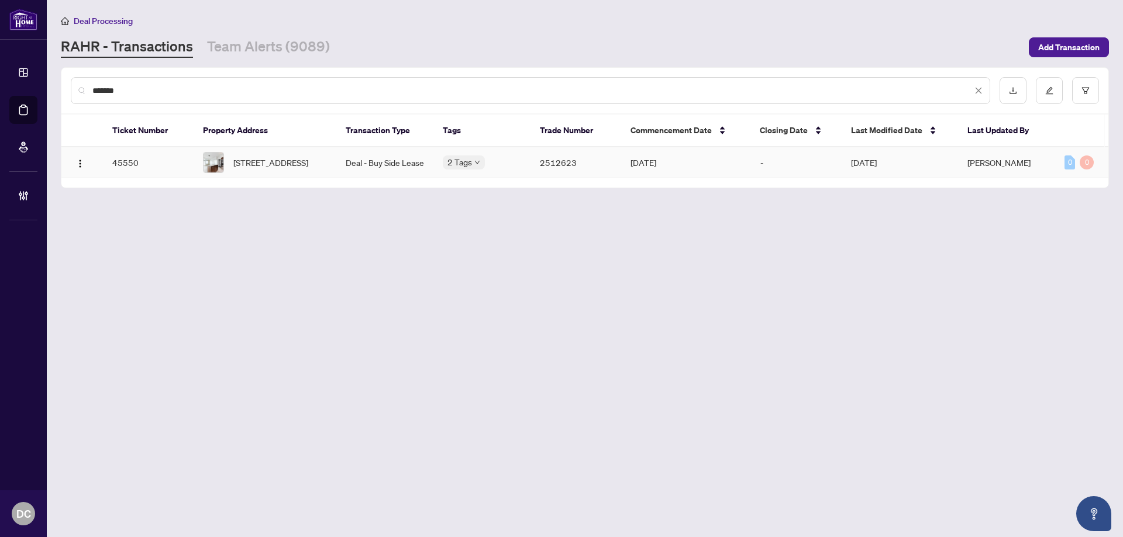
click at [288, 158] on span "1212-55 East Liberty St, Toronto, Ontario M6K 3P9, Canada" at bounding box center [270, 162] width 75 height 13
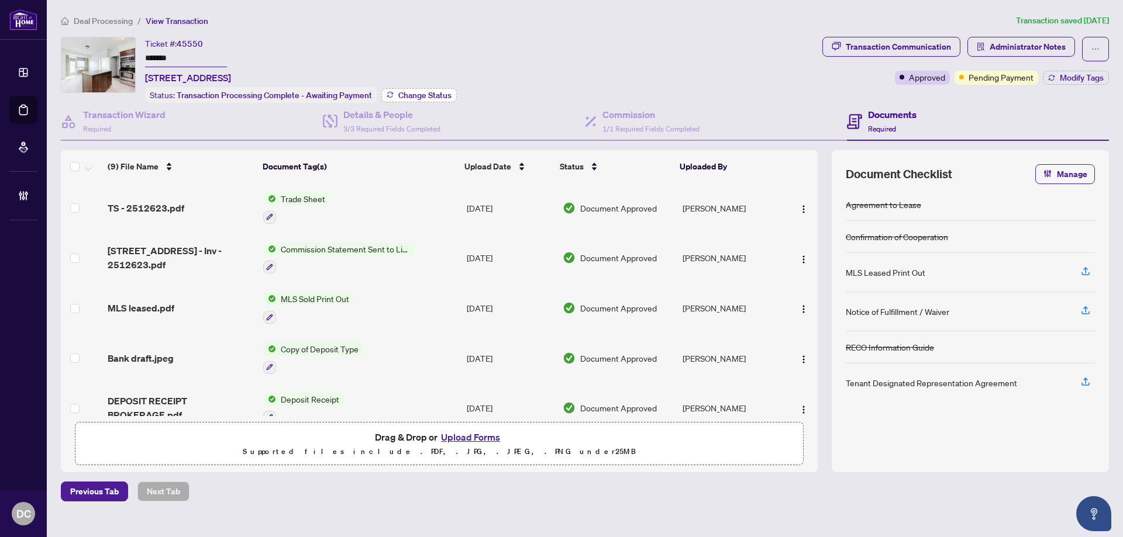
click at [438, 97] on span "Change Status" at bounding box center [424, 95] width 53 height 8
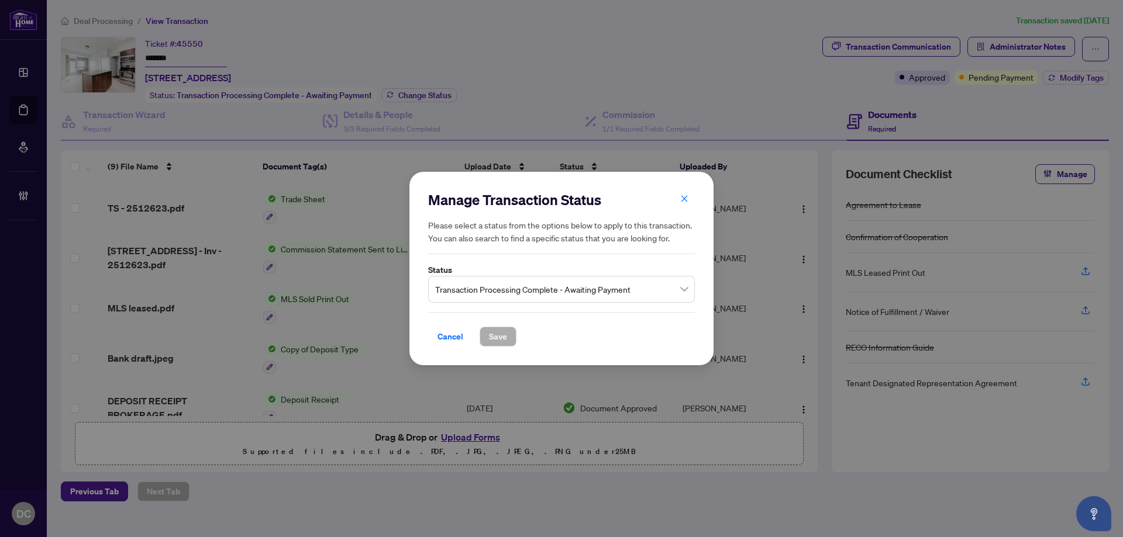
click at [565, 282] on span "Transaction Processing Complete - Awaiting Payment" at bounding box center [561, 289] width 253 height 22
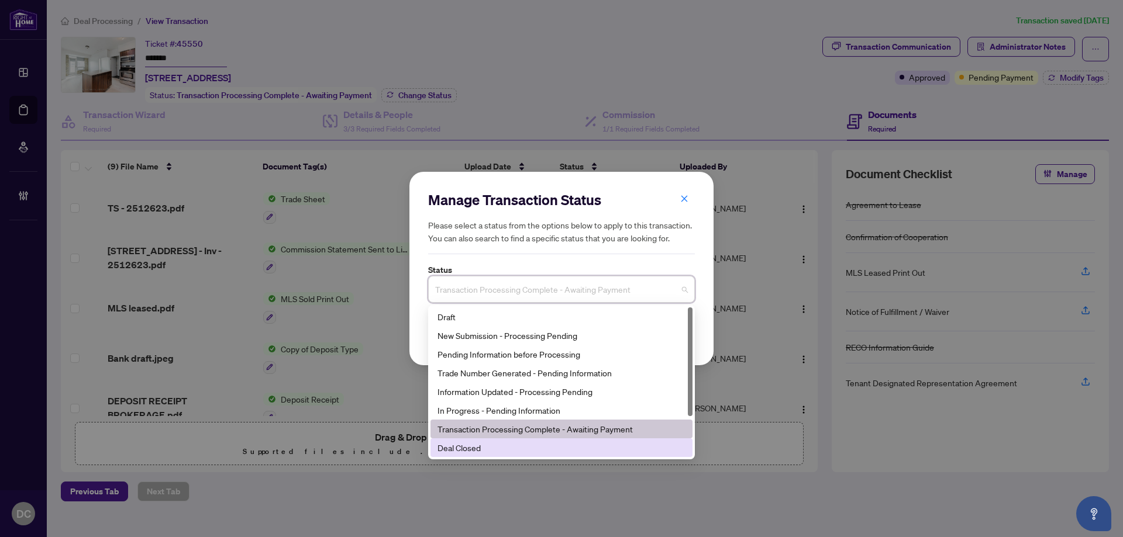
click at [502, 443] on div "Deal Closed" at bounding box center [561, 447] width 248 height 13
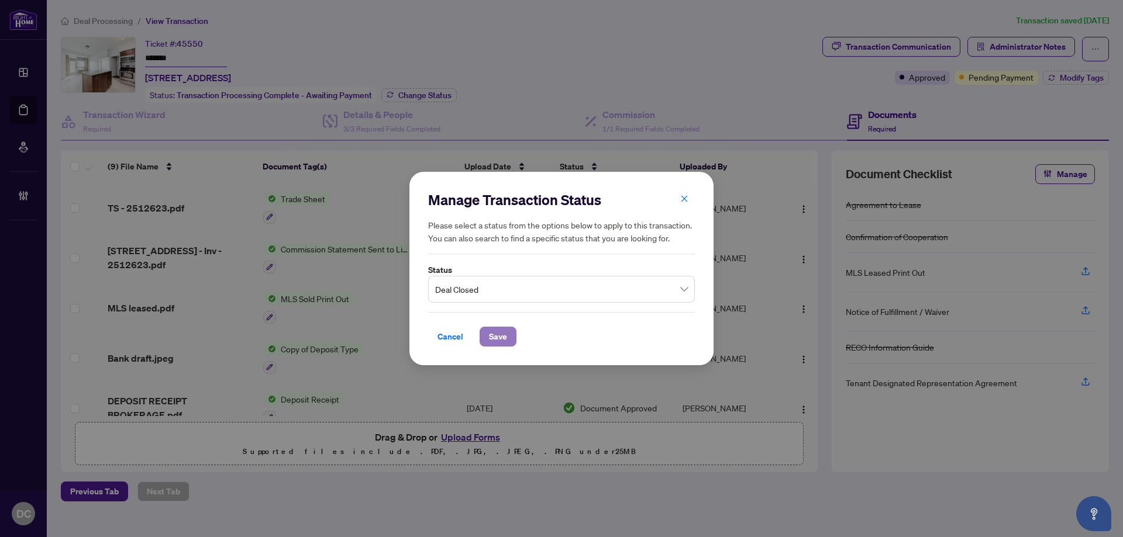
click at [503, 333] on span "Save" at bounding box center [498, 336] width 18 height 19
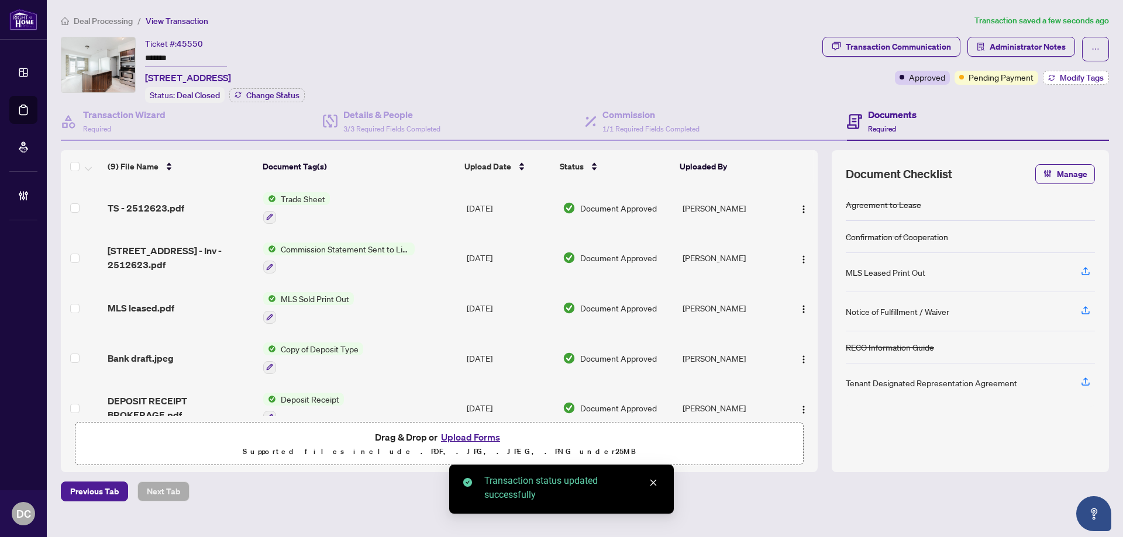
click at [1067, 79] on span "Modify Tags" at bounding box center [1081, 78] width 44 height 8
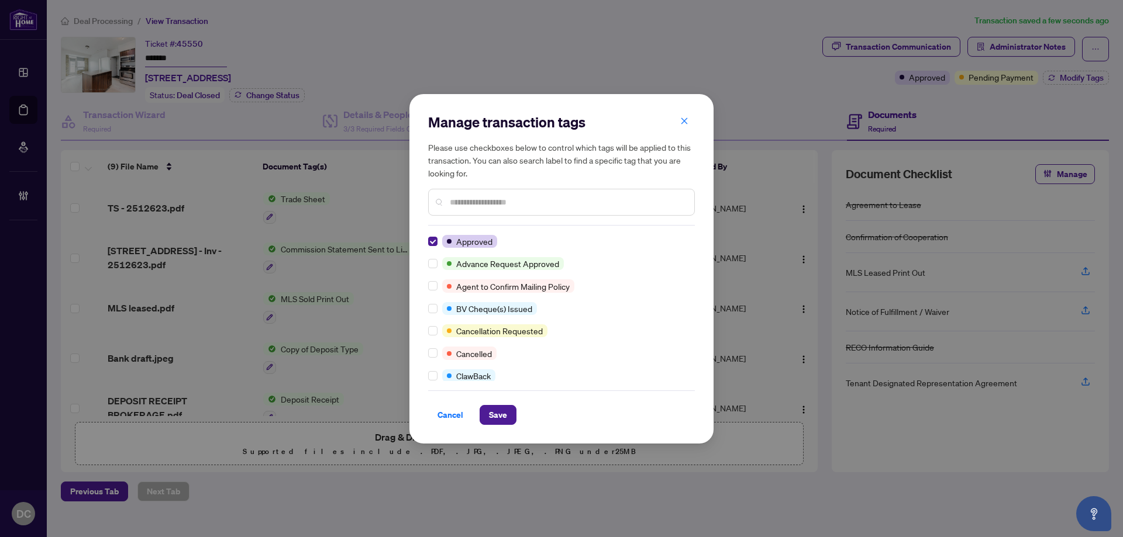
scroll to position [117, 0]
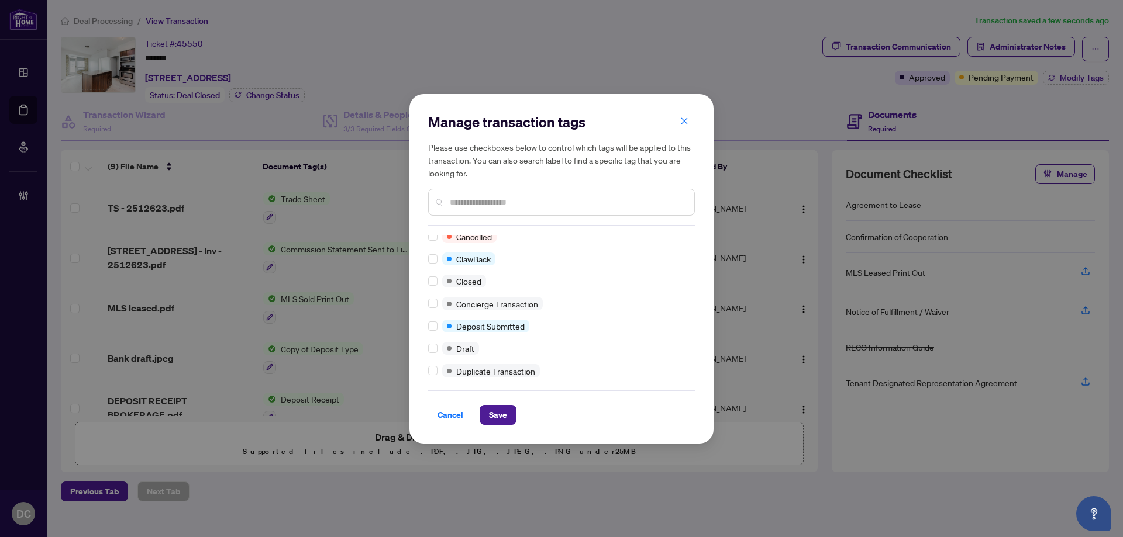
click at [427, 282] on div "Manage transaction tags Please use checkboxes below to control which tags will …" at bounding box center [561, 269] width 304 height 350
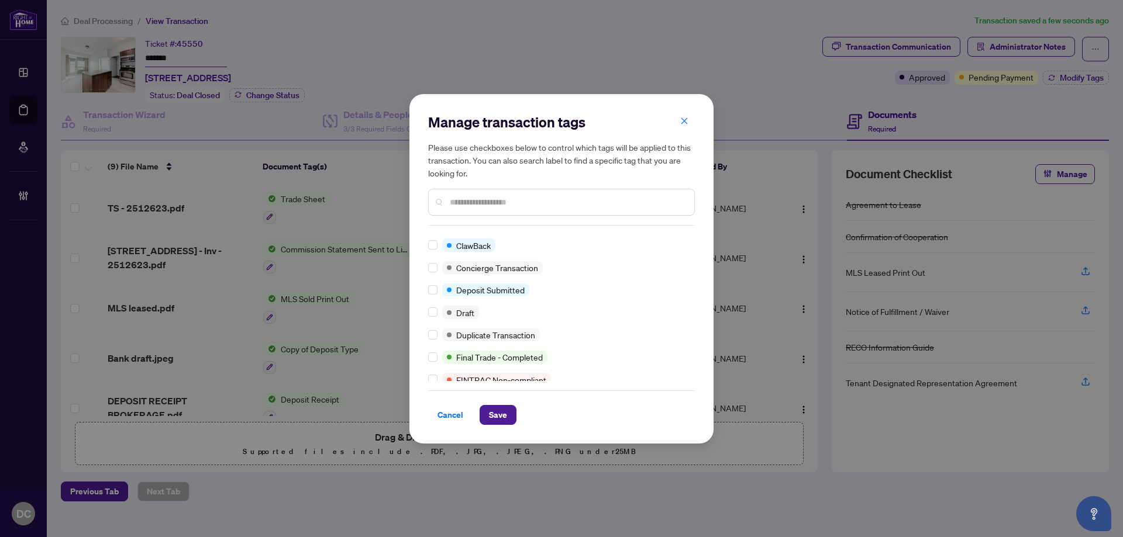
scroll to position [0, 0]
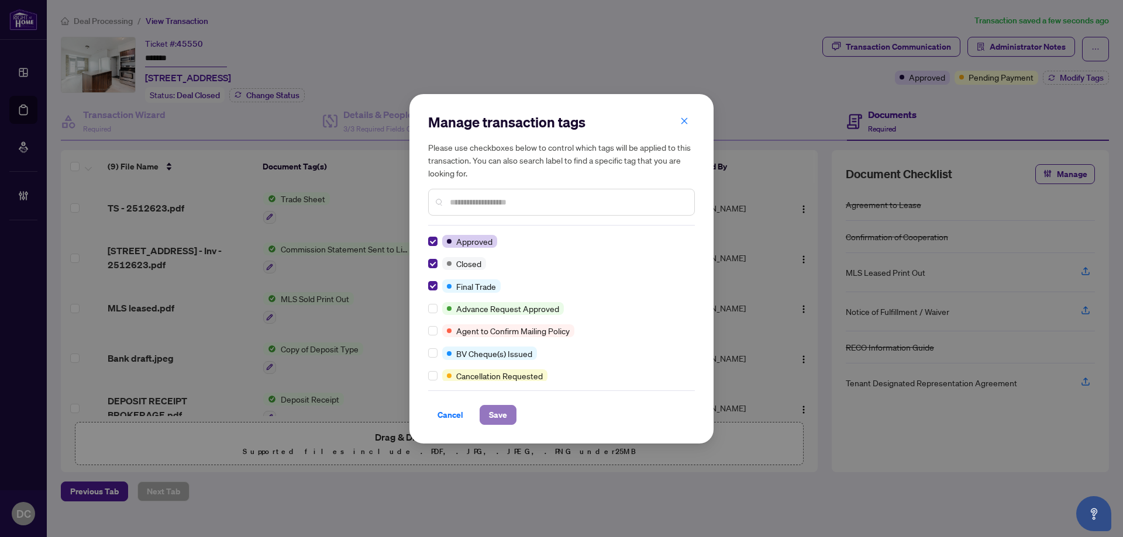
click at [506, 420] on span "Save" at bounding box center [498, 415] width 18 height 19
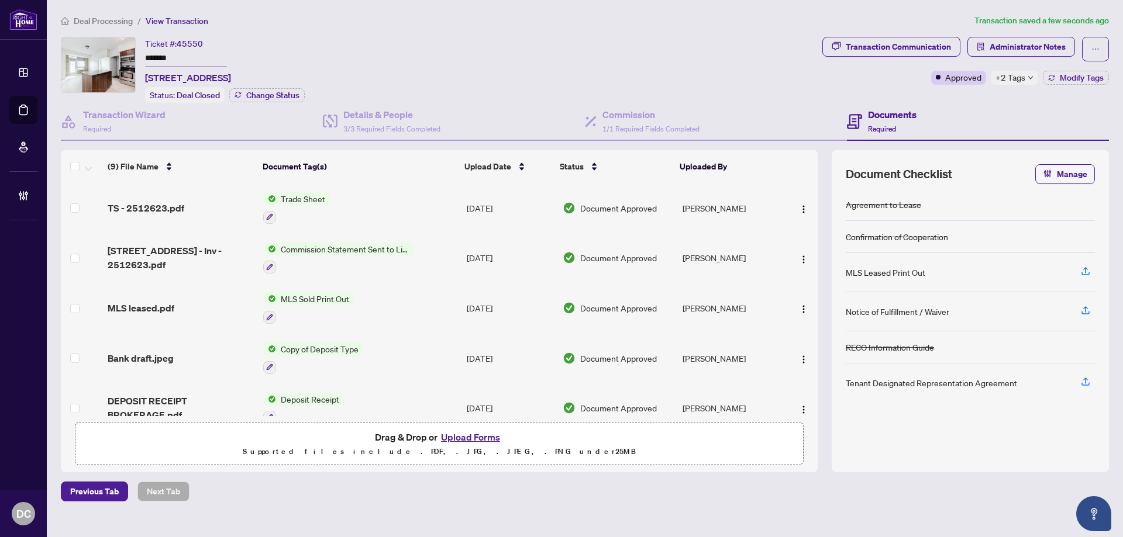
click at [1021, 79] on span "+2 Tags" at bounding box center [1010, 77] width 30 height 13
click at [953, 103] on div "Documents Required" at bounding box center [978, 122] width 262 height 38
click at [1010, 83] on span "+2 Tags" at bounding box center [1010, 77] width 30 height 13
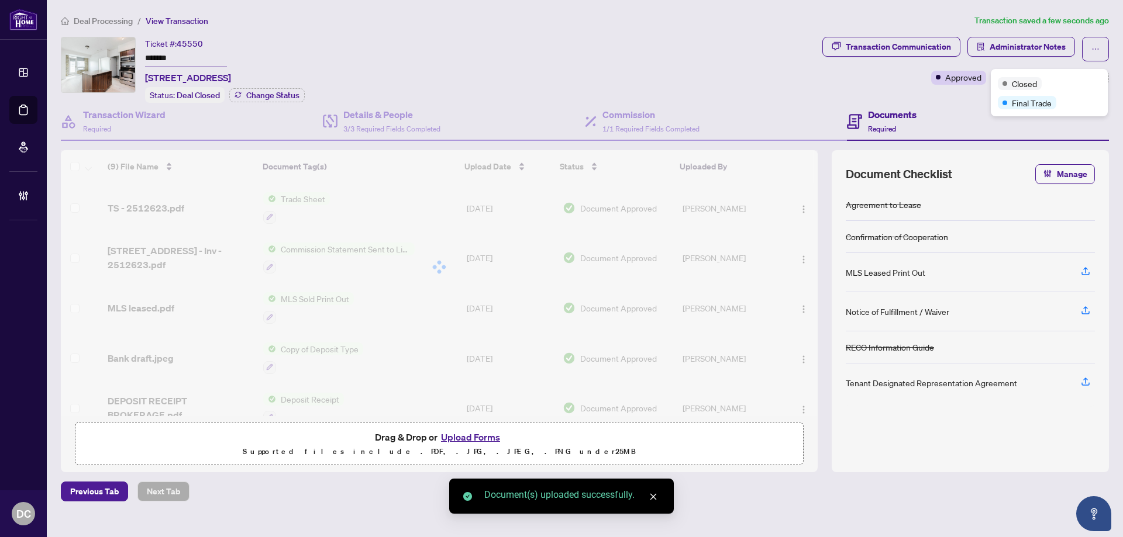
click at [1012, 80] on span "Closed" at bounding box center [1024, 83] width 25 height 13
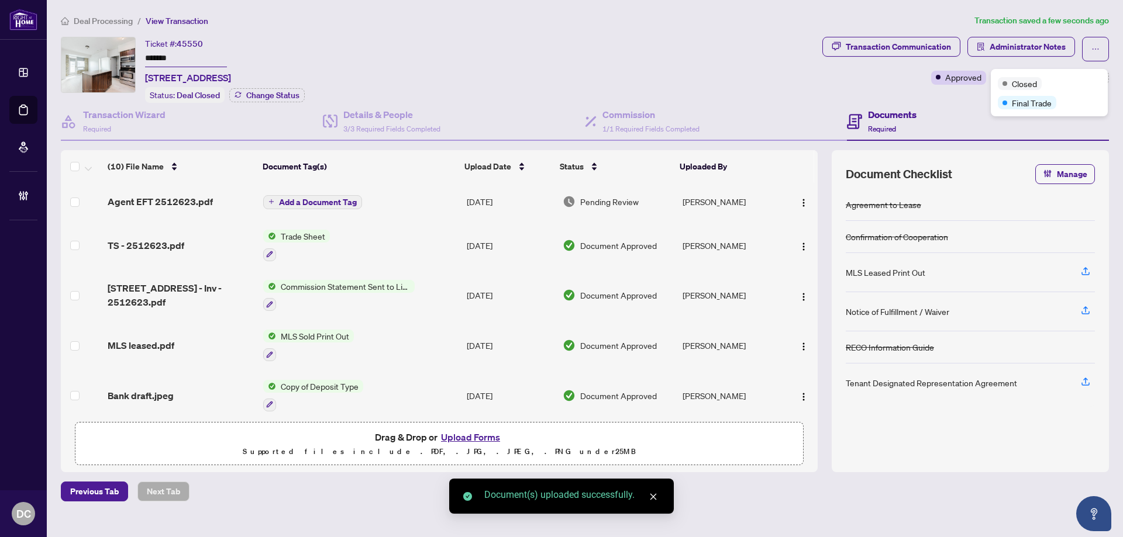
click at [959, 95] on div "Transaction Communication Administrator Notes Approved +2 Tags Modify Tags" at bounding box center [965, 70] width 291 height 66
click at [794, 202] on button "button" at bounding box center [803, 201] width 19 height 19
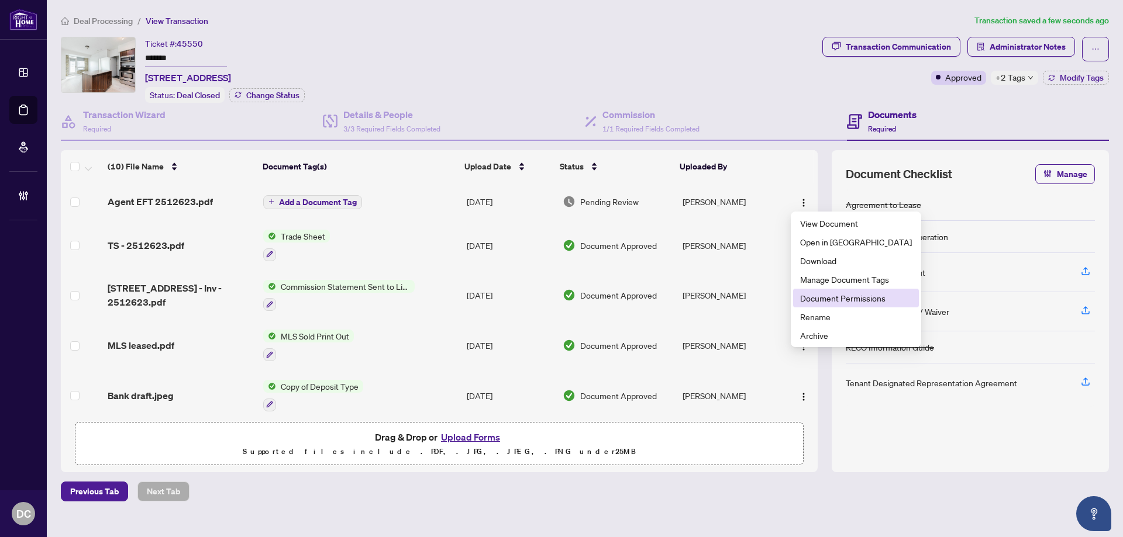
click at [838, 300] on span "Document Permissions" at bounding box center [856, 298] width 112 height 13
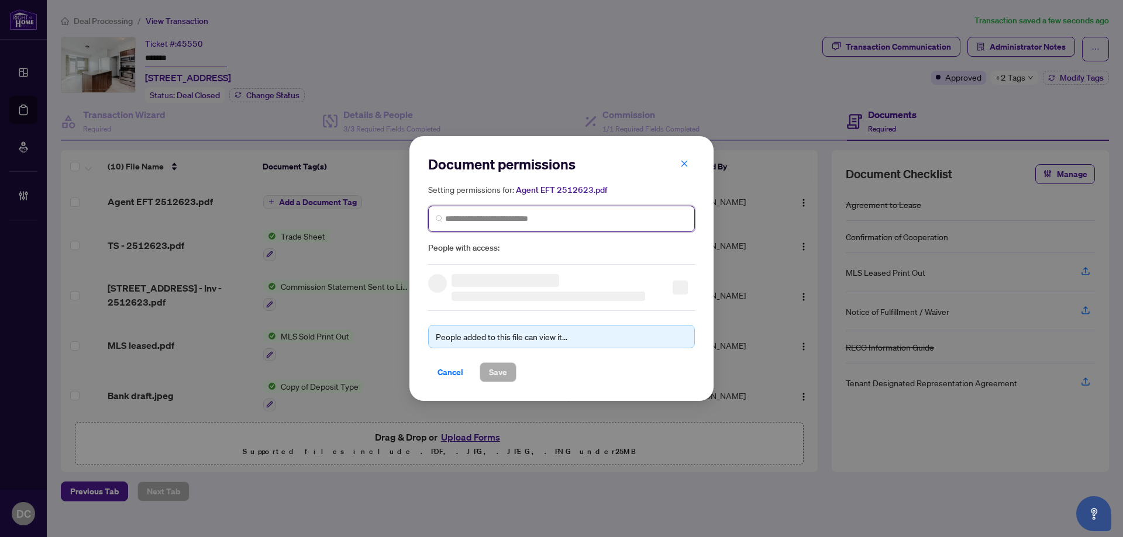
click at [546, 220] on input "search" at bounding box center [566, 219] width 242 height 12
type input "********"
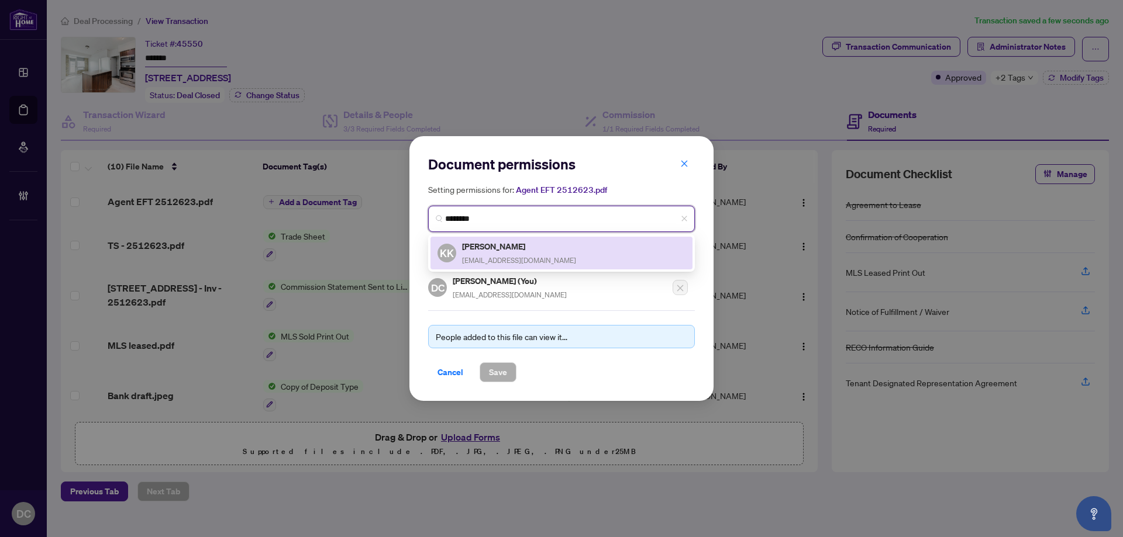
click at [536, 240] on div "KK Kate Kozikowski kozirealty@gmail.com" at bounding box center [561, 253] width 248 height 27
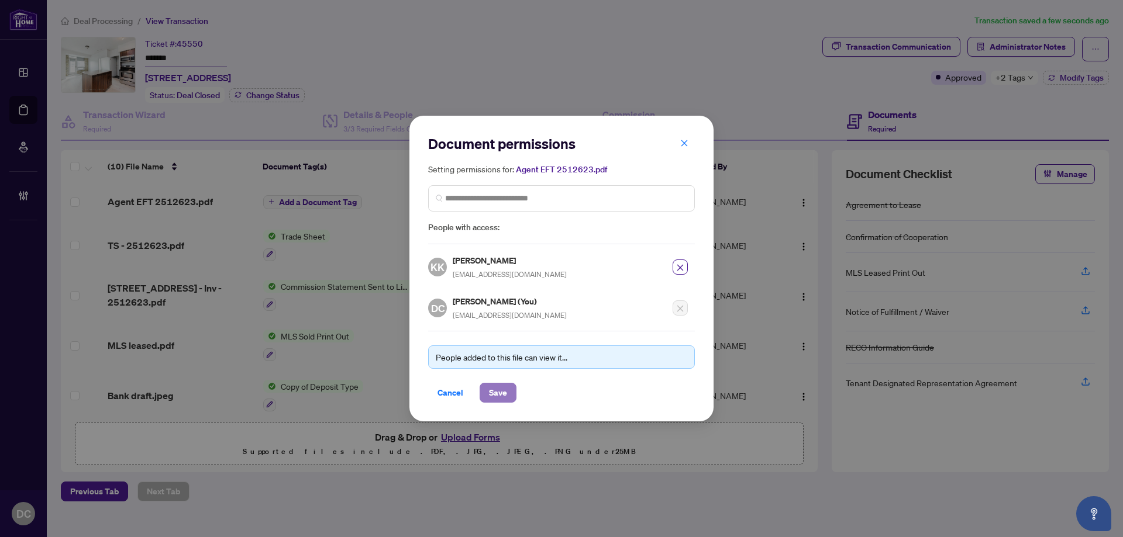
click at [501, 395] on span "Save" at bounding box center [498, 393] width 18 height 19
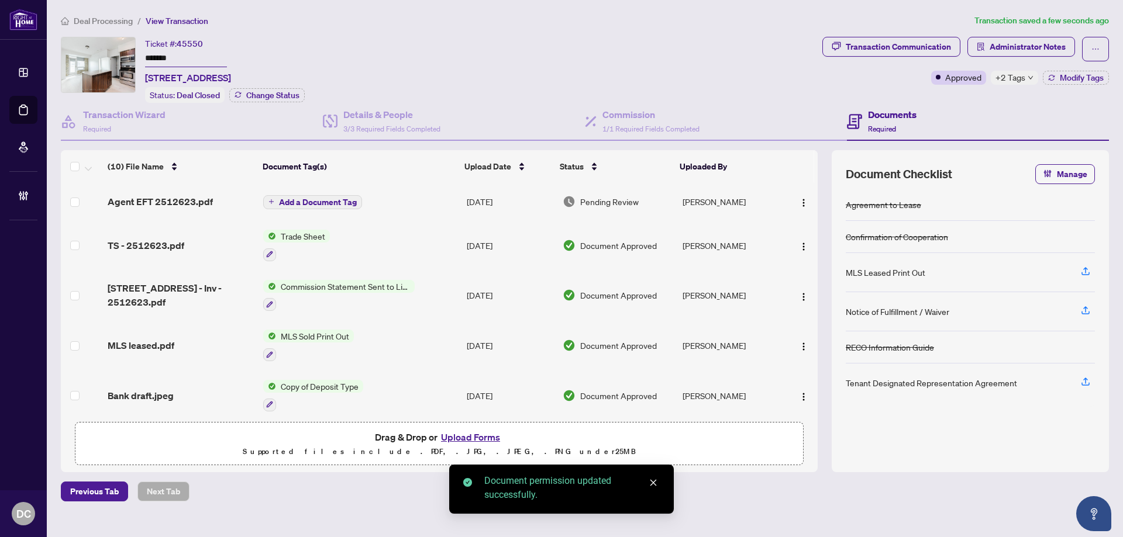
click at [1024, 80] on div "+2 Tags" at bounding box center [1013, 78] width 47 height 14
click at [1058, 44] on span "Administrator Notes" at bounding box center [1027, 46] width 76 height 19
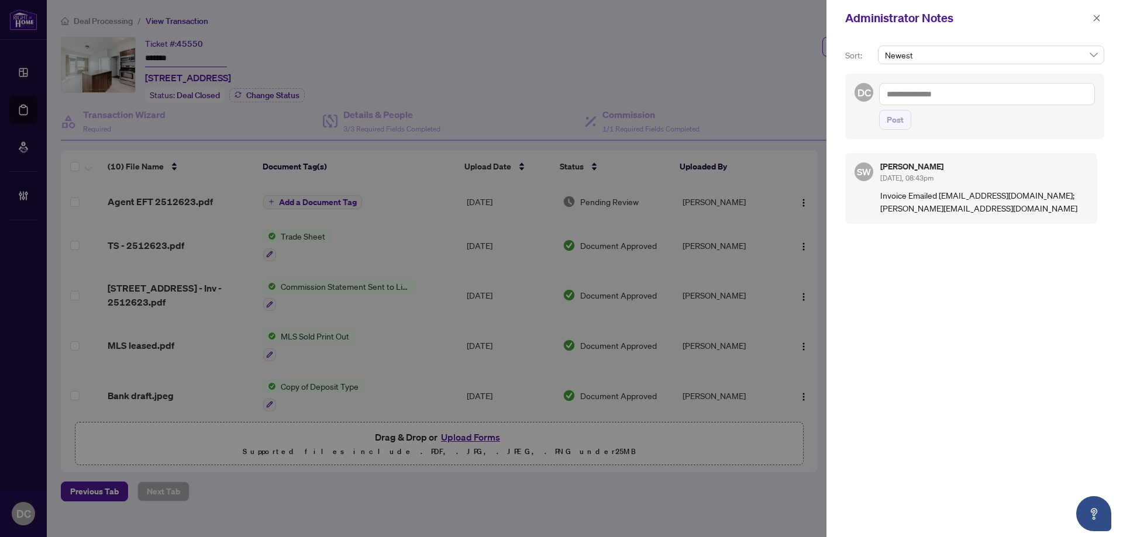
click at [945, 91] on textarea at bounding box center [987, 94] width 216 height 22
paste textarea "**********"
type textarea "**********"
click at [896, 122] on span "Post" at bounding box center [894, 120] width 17 height 19
click at [1099, 12] on span "button" at bounding box center [1096, 18] width 8 height 19
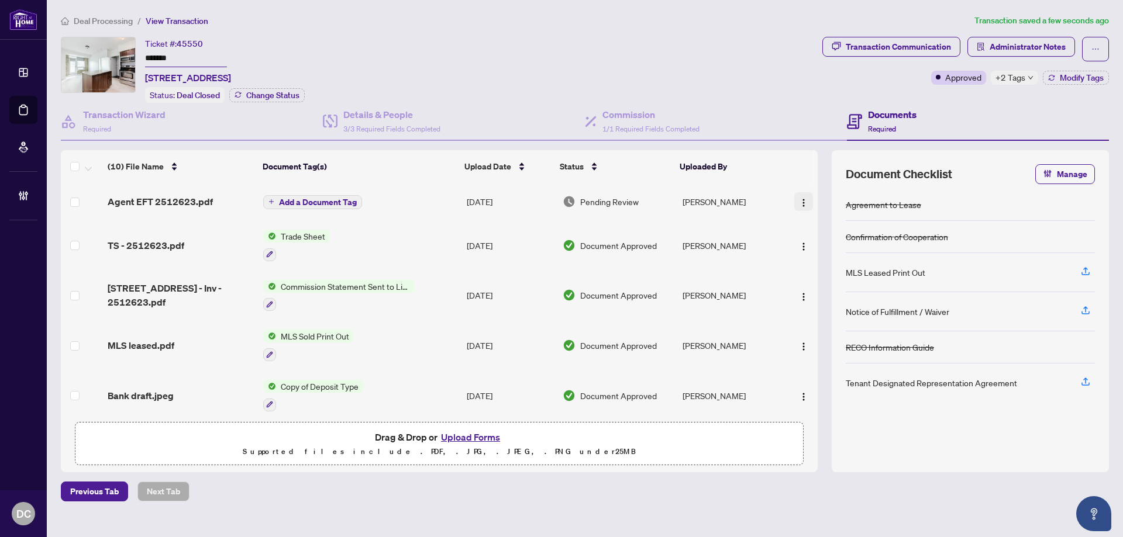
click at [802, 198] on img "button" at bounding box center [803, 202] width 9 height 9
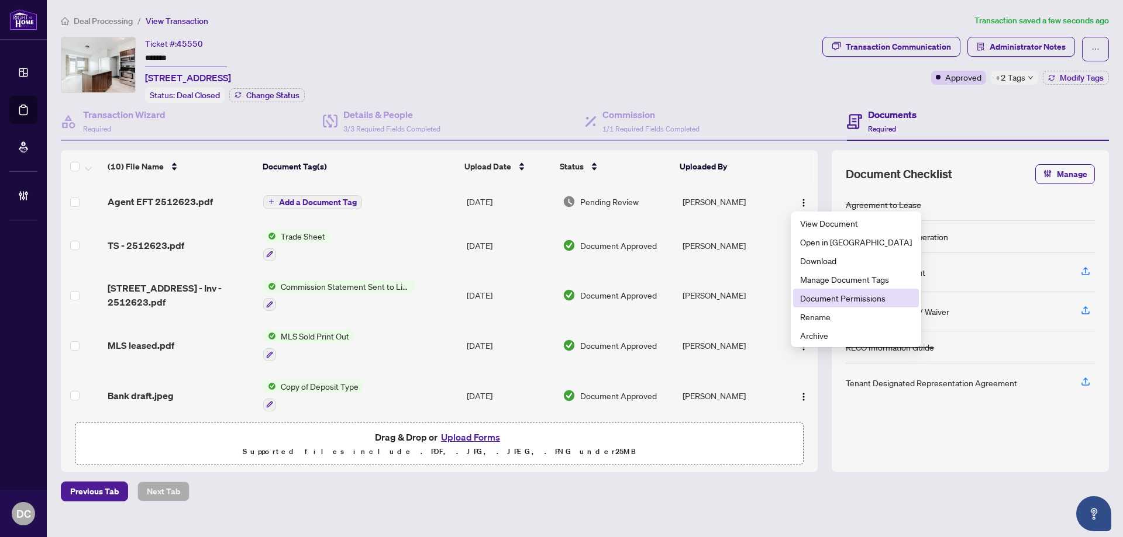
click at [837, 295] on span "Document Permissions" at bounding box center [856, 298] width 112 height 13
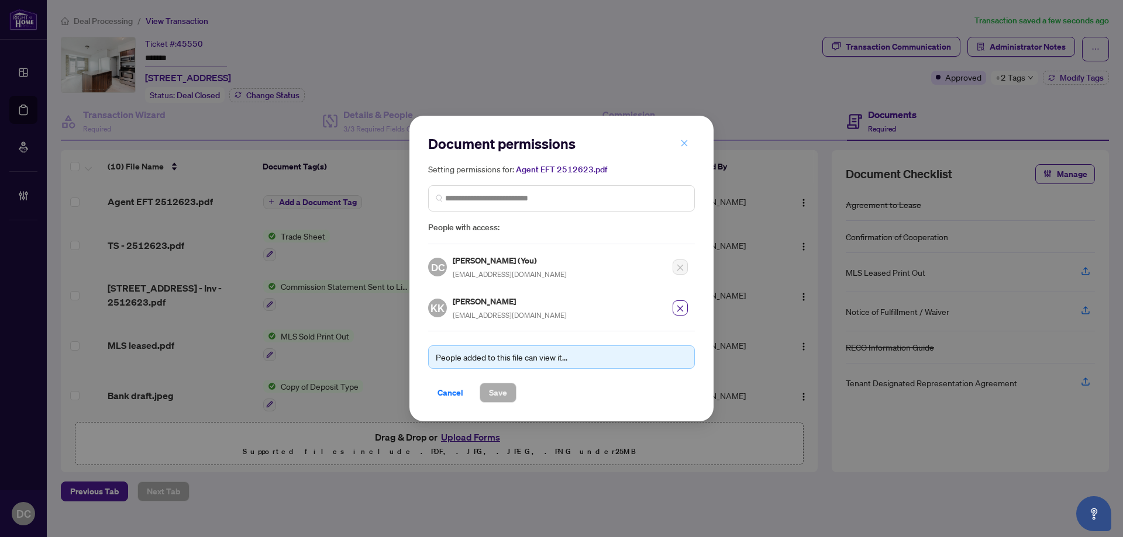
click at [684, 147] on icon "close" at bounding box center [684, 143] width 8 height 8
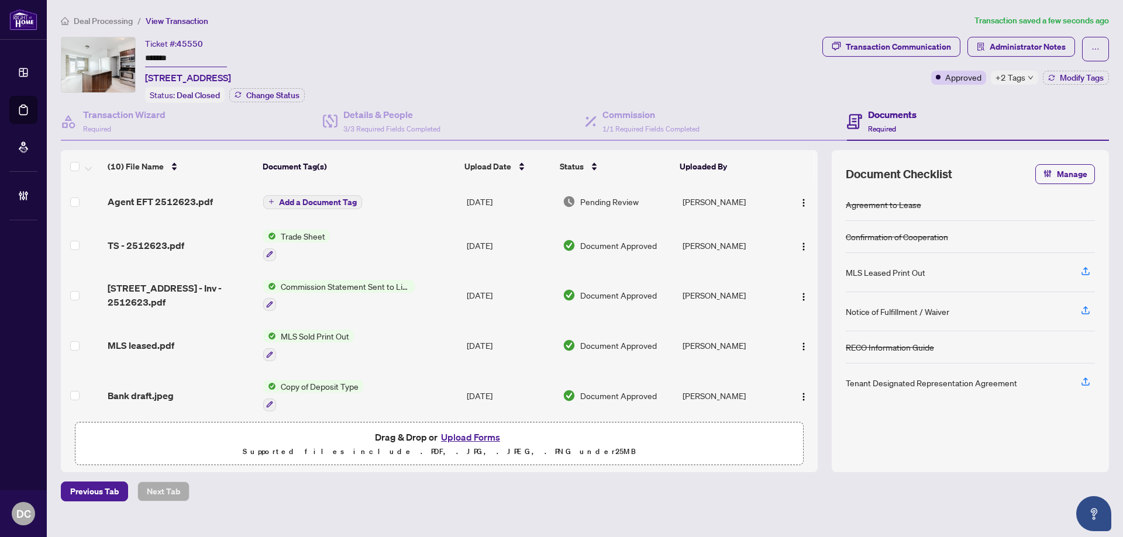
click at [124, 20] on span "Deal Processing" at bounding box center [103, 21] width 59 height 11
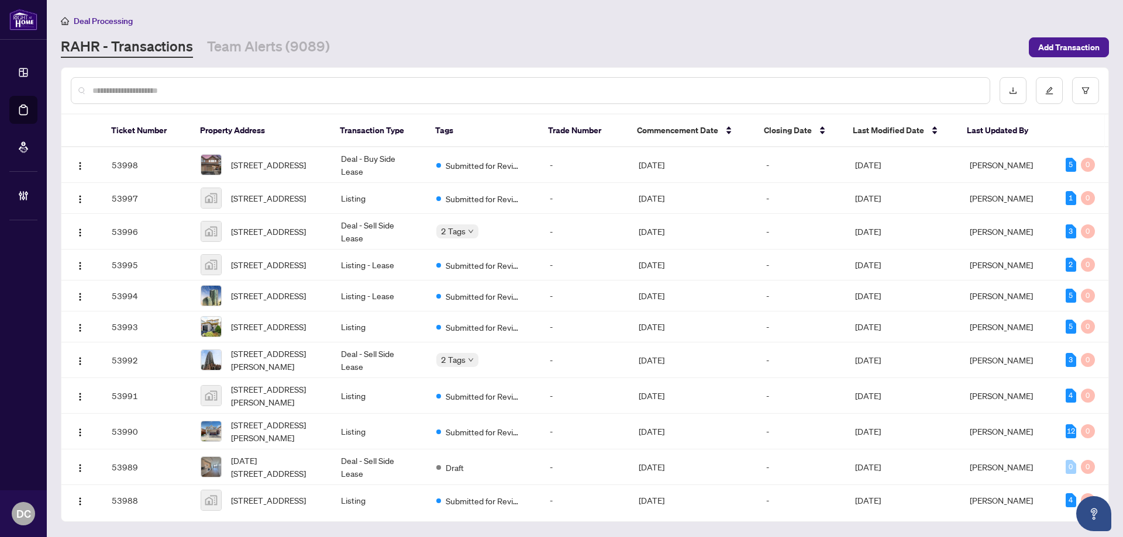
click at [214, 91] on input "text" at bounding box center [536, 90] width 888 height 13
paste input "*******"
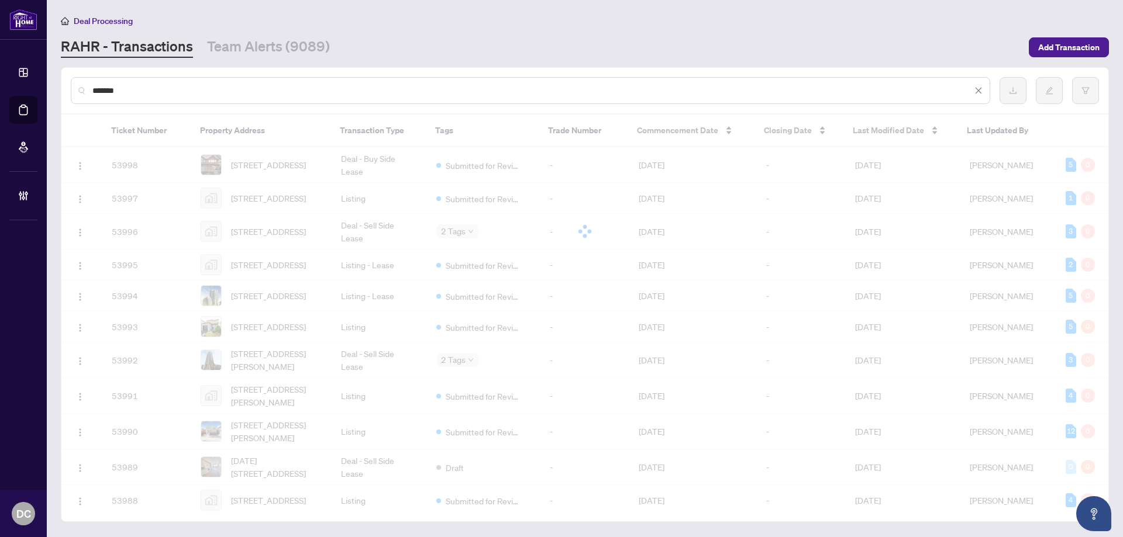
type input "*******"
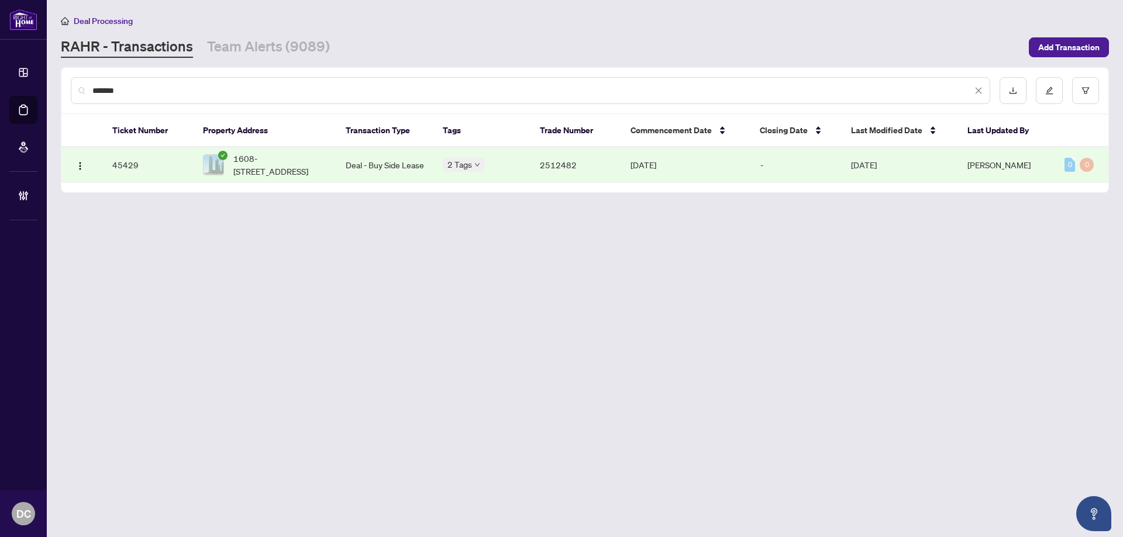
click at [320, 171] on span "1608-4011 Brickstone Mews, Mississauga, Ontario L5B 0G3, Canada" at bounding box center [280, 165] width 94 height 26
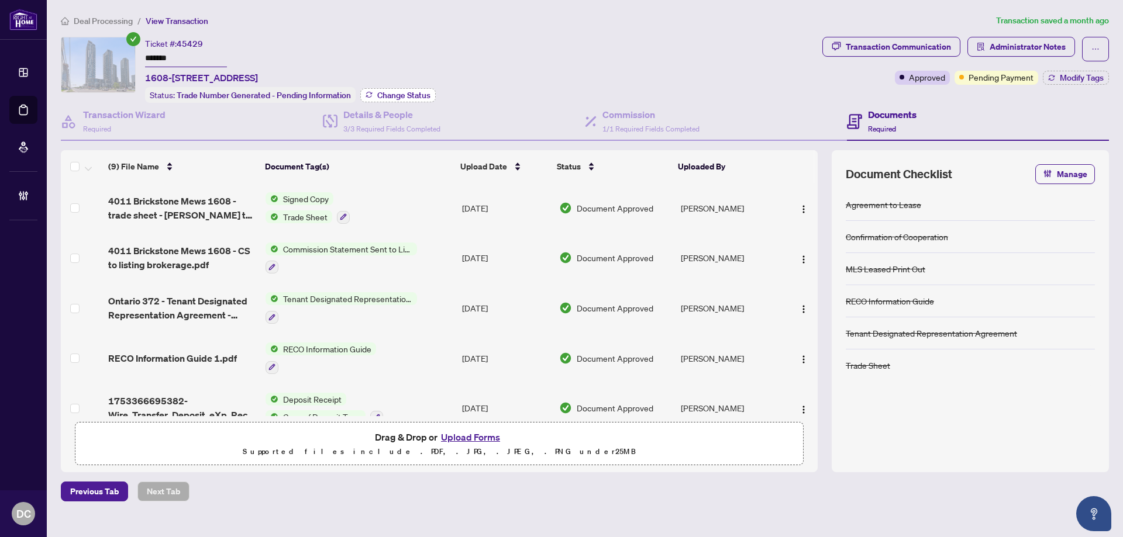
click at [421, 95] on span "Change Status" at bounding box center [403, 95] width 53 height 8
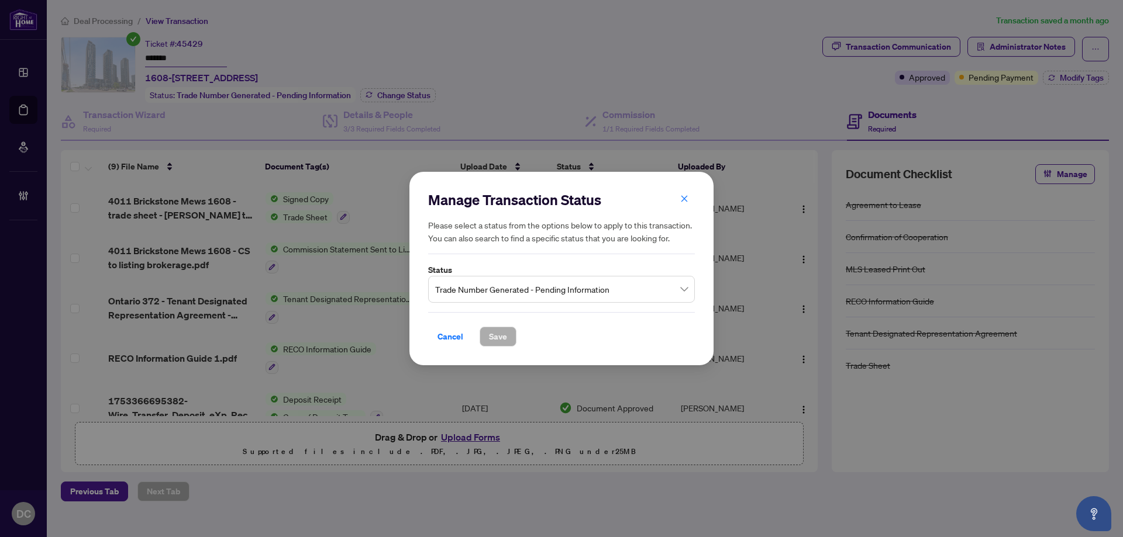
click at [548, 289] on span "Trade Number Generated - Pending Information" at bounding box center [561, 289] width 253 height 22
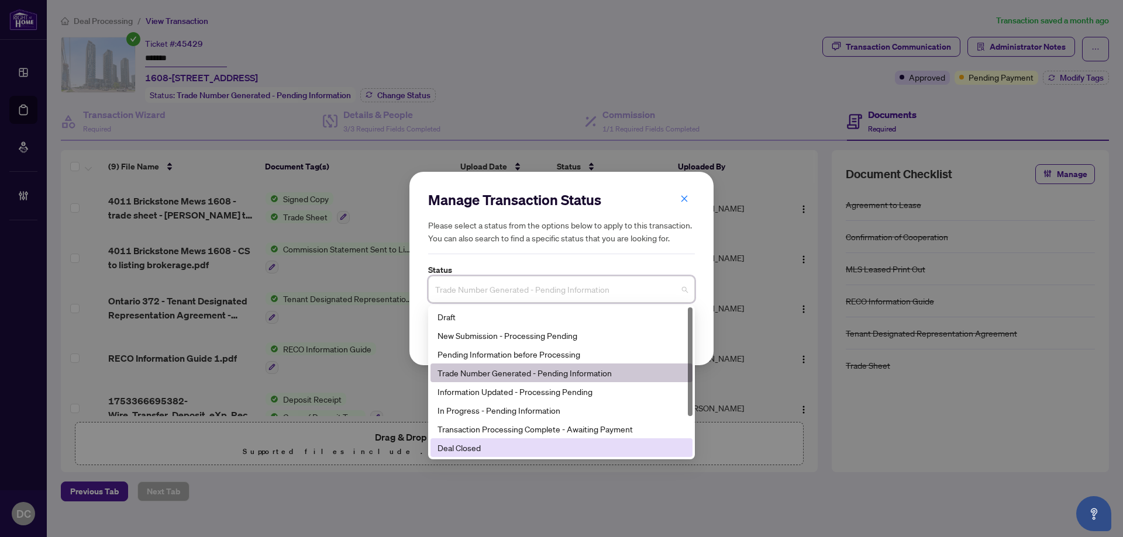
click at [520, 452] on div "Deal Closed" at bounding box center [561, 447] width 248 height 13
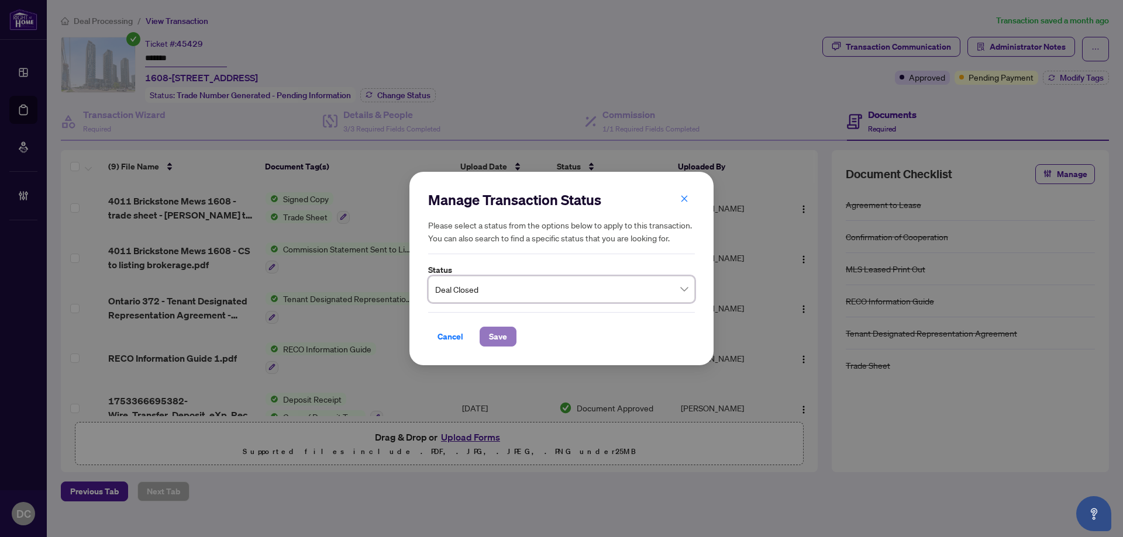
click at [505, 332] on span "Save" at bounding box center [498, 336] width 18 height 19
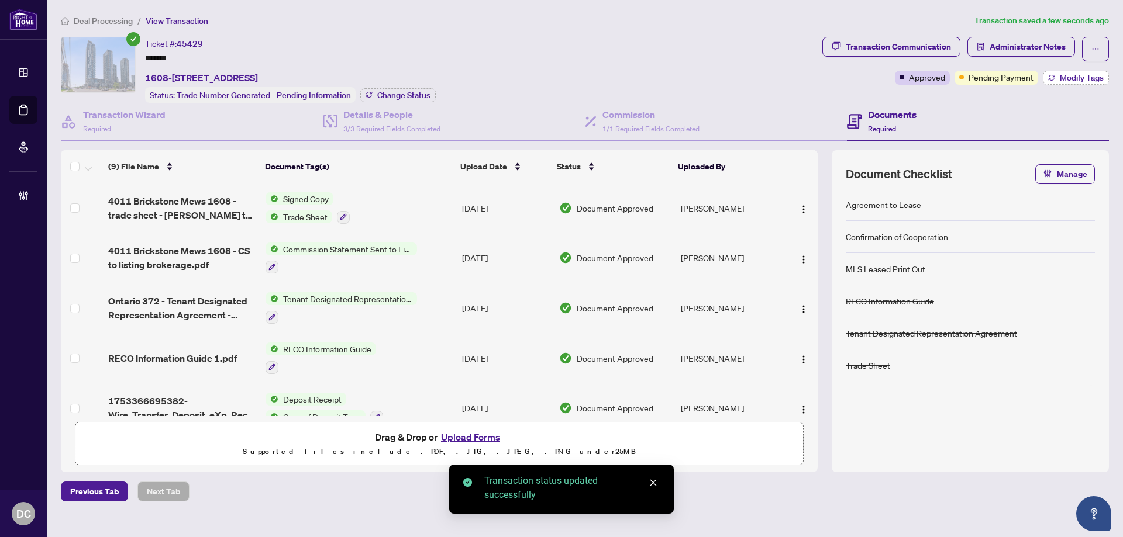
click at [1066, 80] on span "Modify Tags" at bounding box center [1081, 78] width 44 height 8
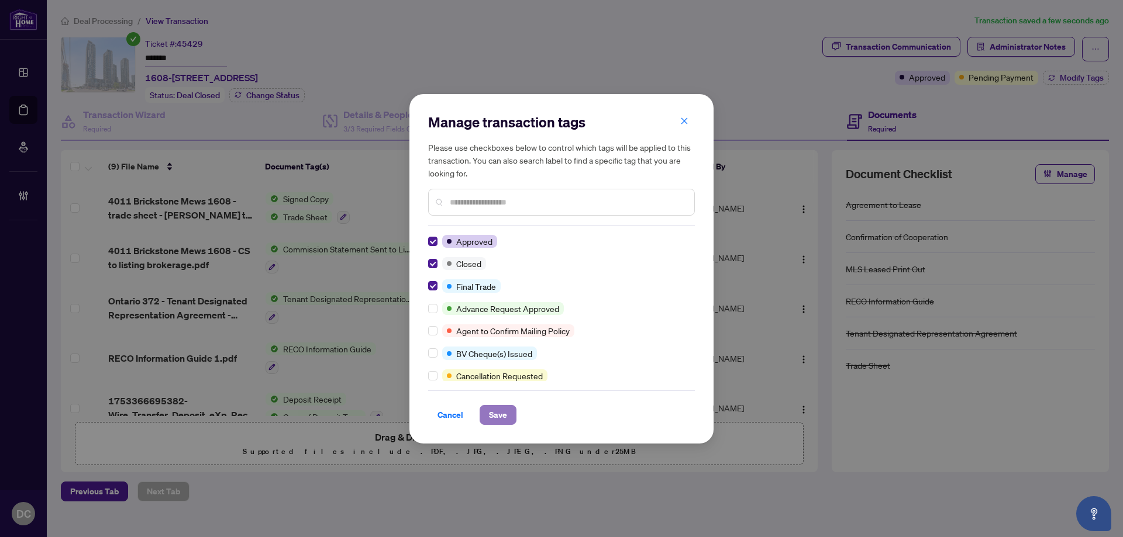
click at [497, 412] on span "Save" at bounding box center [498, 415] width 18 height 19
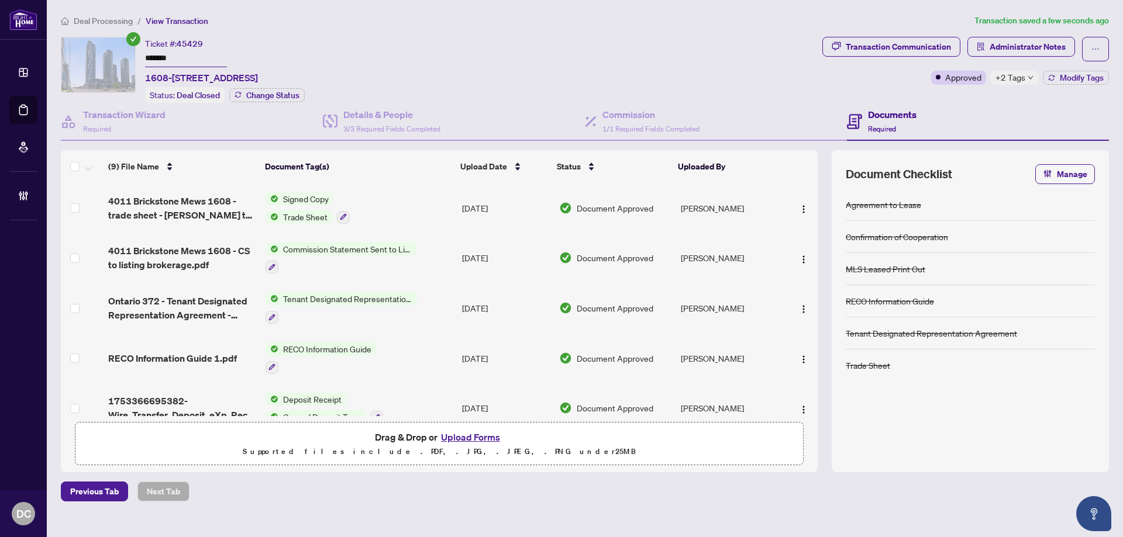
click at [435, 204] on td "Signed Copy Trade Sheet" at bounding box center [359, 208] width 196 height 50
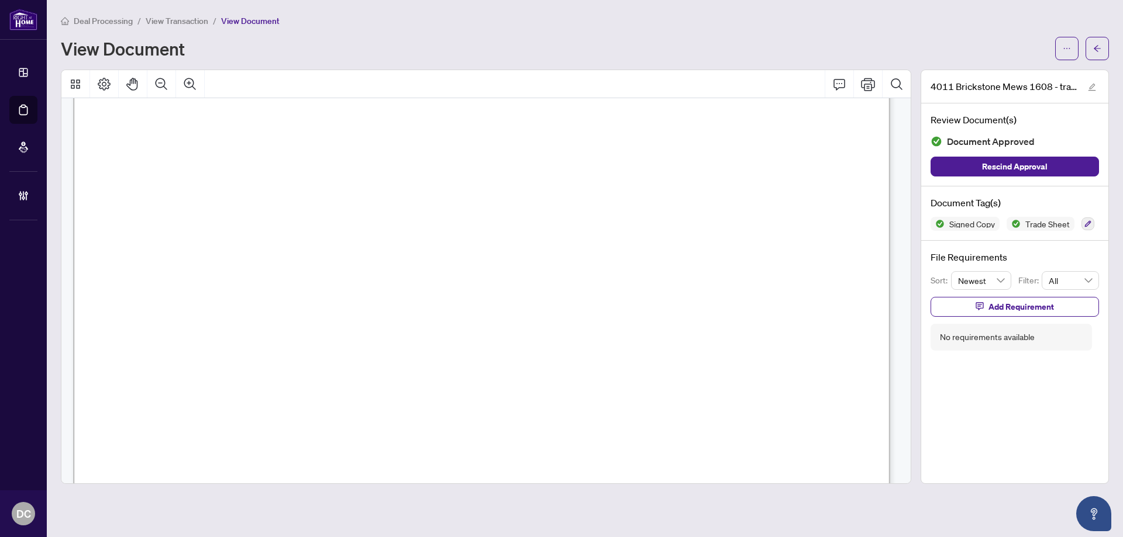
scroll to position [234, 0]
click at [1092, 43] on button "button" at bounding box center [1096, 48] width 23 height 23
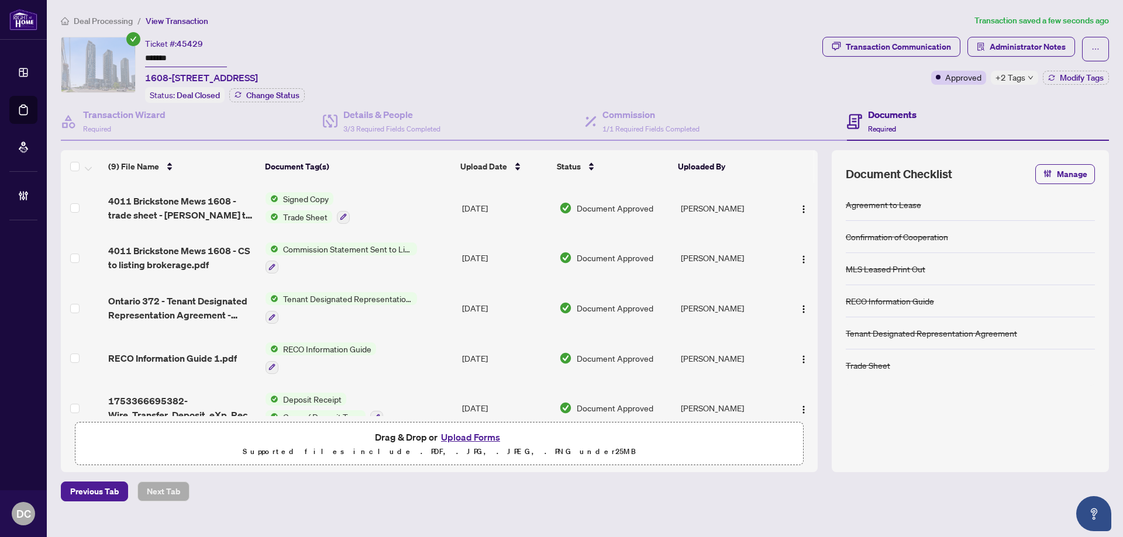
click at [1019, 81] on span "+2 Tags" at bounding box center [1010, 77] width 30 height 13
click at [1020, 53] on span "Administrator Notes" at bounding box center [1027, 46] width 76 height 19
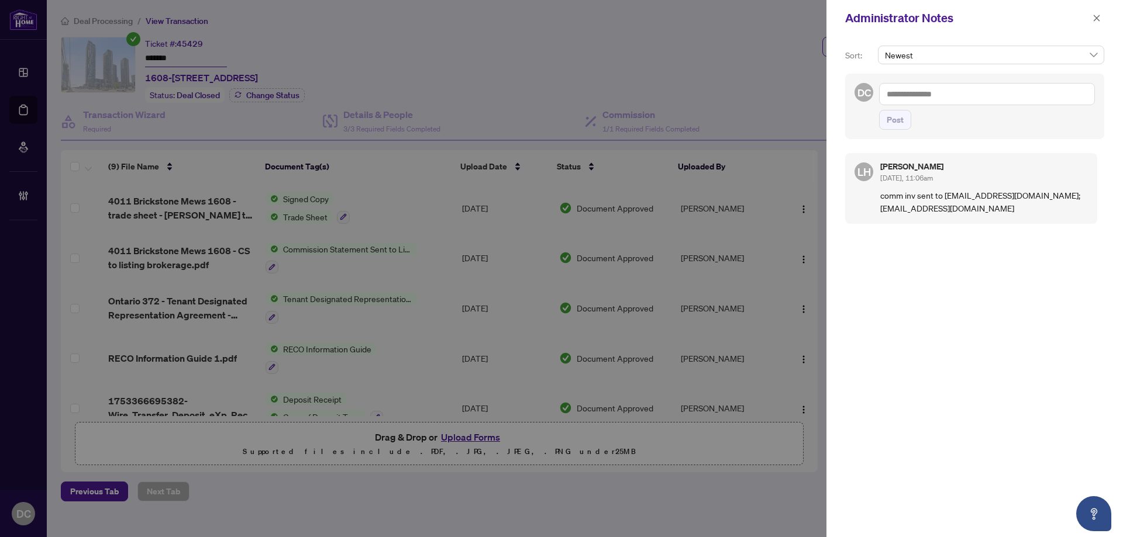
click at [997, 102] on textarea at bounding box center [987, 94] width 216 height 22
paste textarea "**********"
type textarea "**********"
click at [907, 123] on button "Post" at bounding box center [895, 120] width 32 height 20
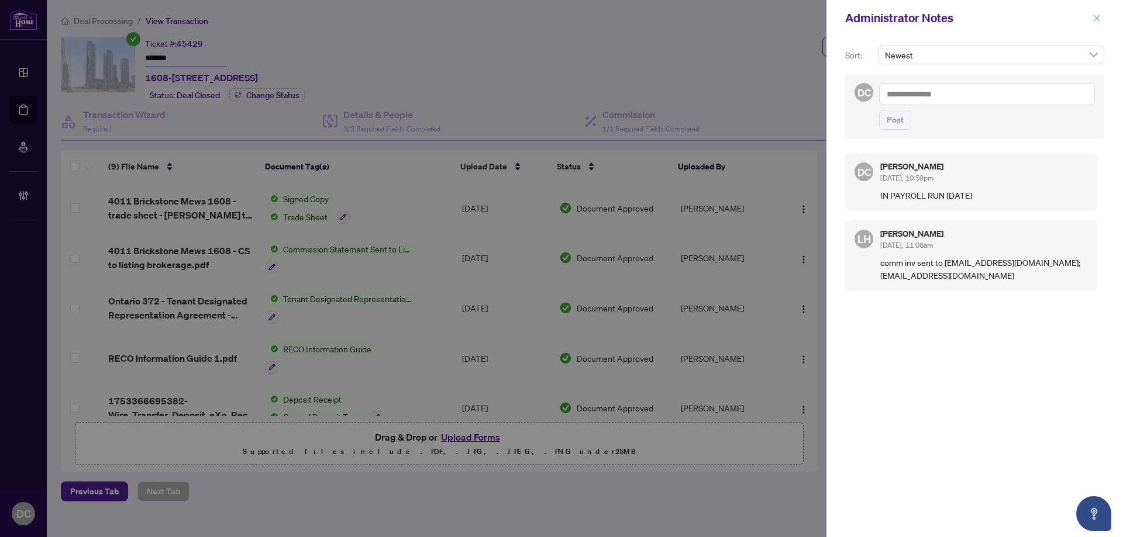
click at [1100, 18] on icon "close" at bounding box center [1096, 18] width 8 height 8
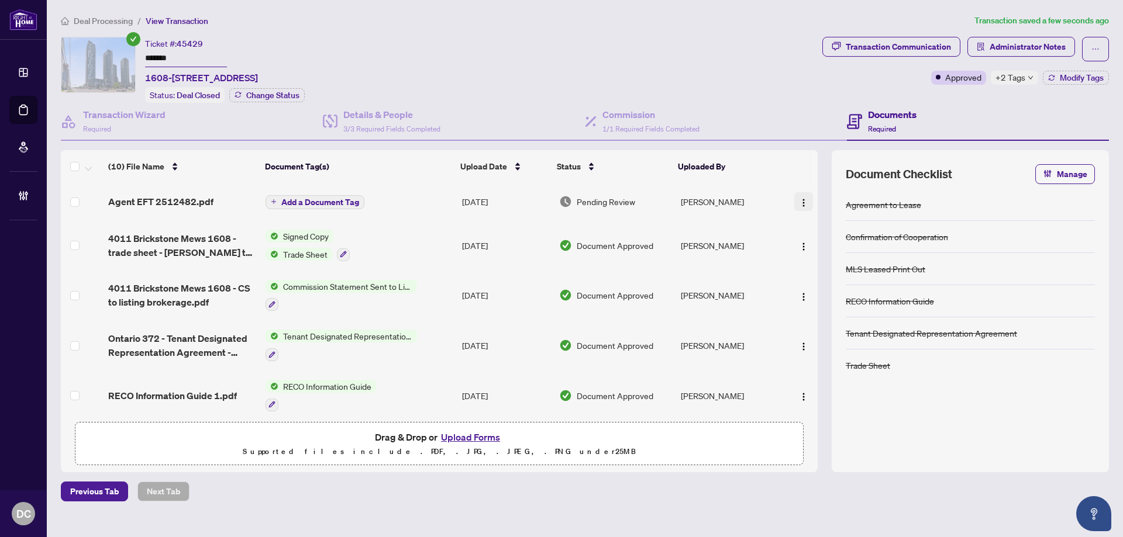
click at [803, 200] on img "button" at bounding box center [803, 202] width 9 height 9
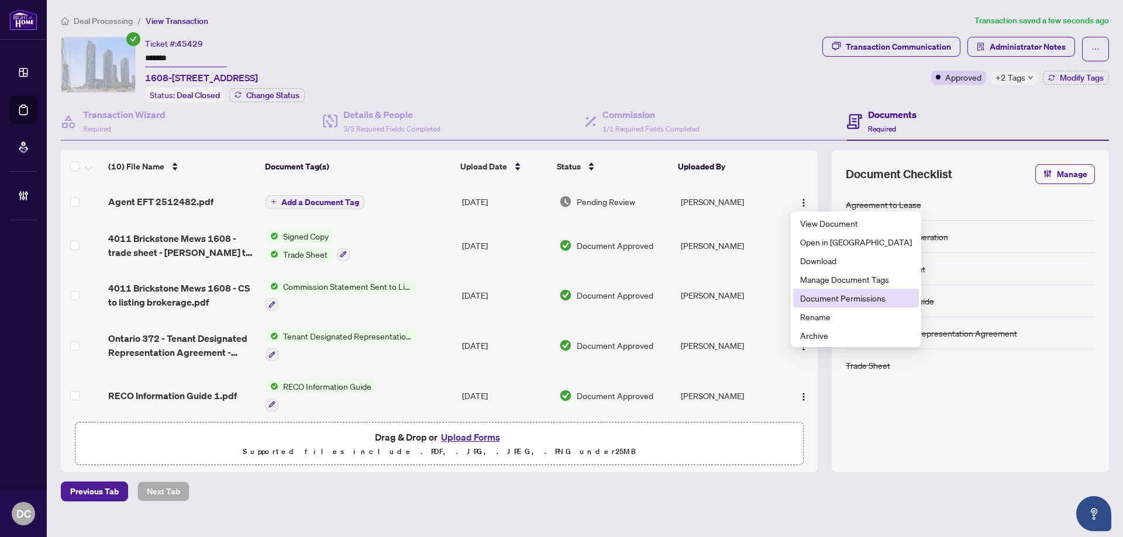
click at [838, 296] on span "Document Permissions" at bounding box center [856, 298] width 112 height 13
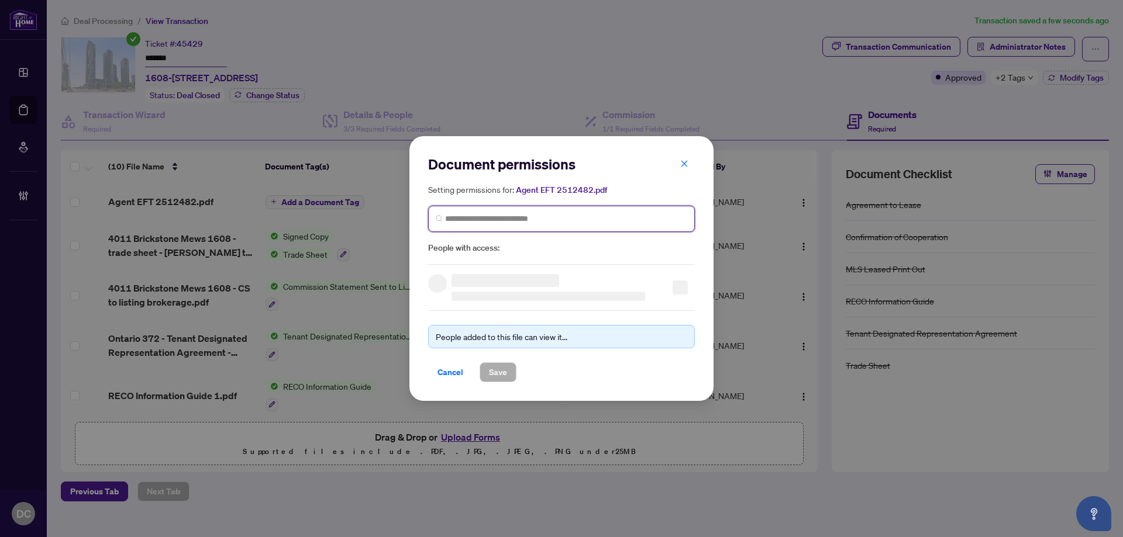
click at [618, 220] on input "search" at bounding box center [566, 219] width 242 height 12
type input "**********"
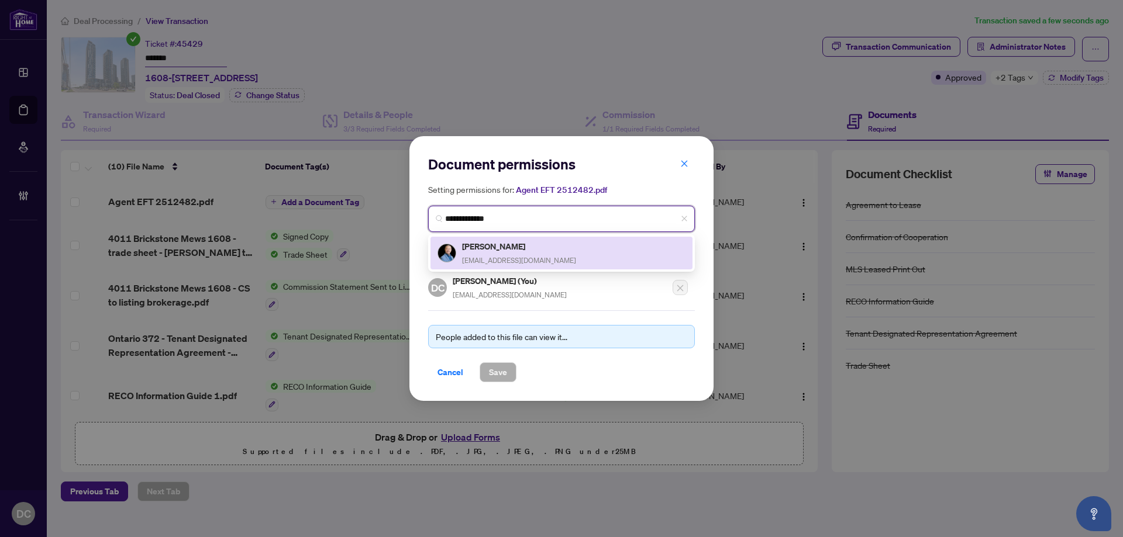
drag, startPoint x: 509, startPoint y: 250, endPoint x: 494, endPoint y: 334, distance: 86.1
click at [509, 250] on h5 "Michael Zhang" at bounding box center [519, 246] width 114 height 13
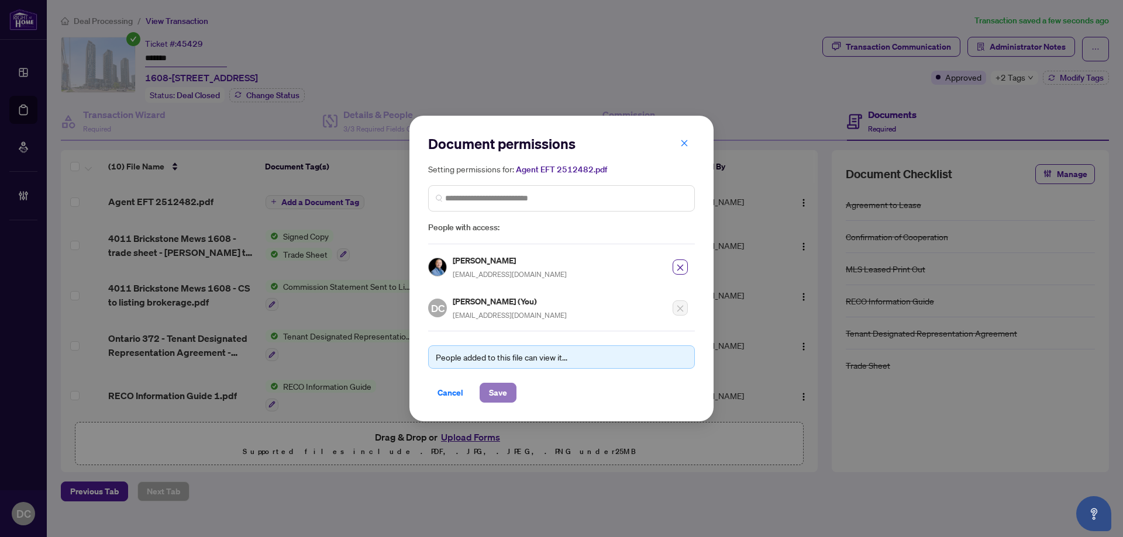
click at [501, 393] on span "Save" at bounding box center [498, 393] width 18 height 19
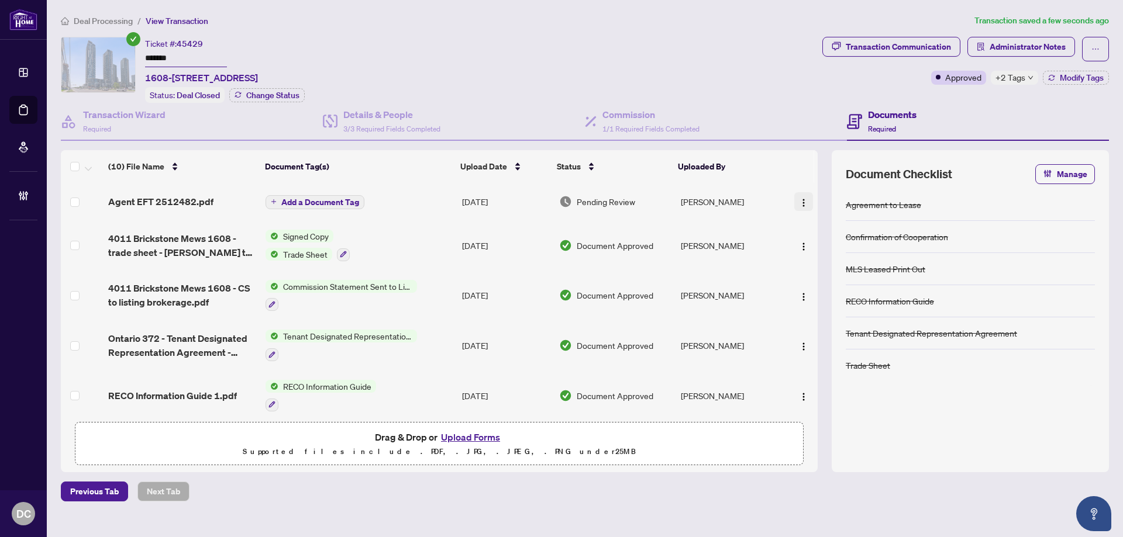
click at [799, 198] on img "button" at bounding box center [803, 202] width 9 height 9
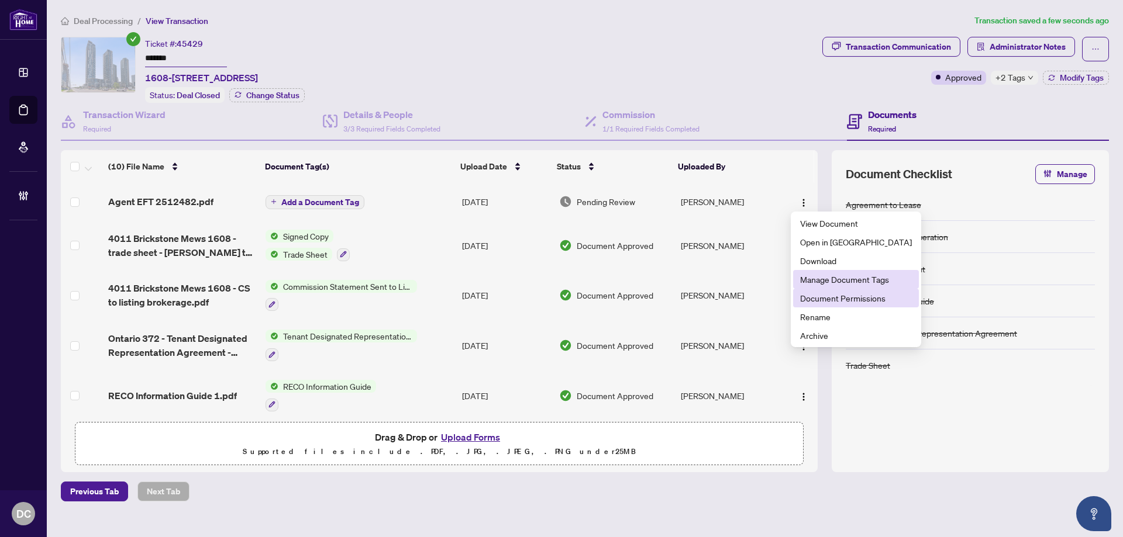
click at [833, 294] on span "Document Permissions" at bounding box center [856, 298] width 112 height 13
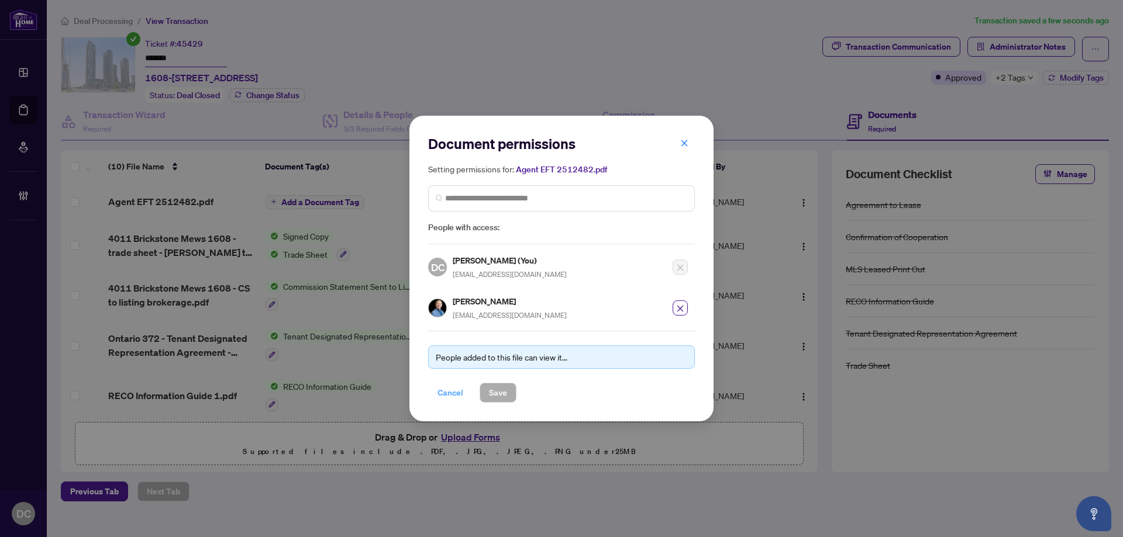
click at [441, 384] on span "Cancel" at bounding box center [450, 393] width 26 height 19
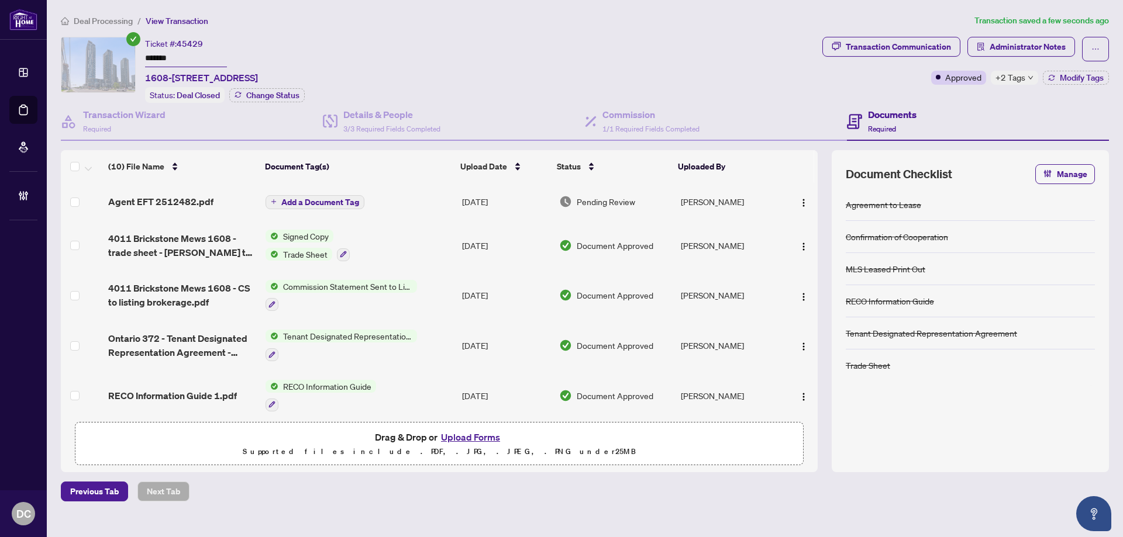
click at [1024, 81] on span "+2 Tags" at bounding box center [1010, 77] width 30 height 13
click at [1040, 46] on span "Administrator Notes" at bounding box center [1027, 46] width 76 height 19
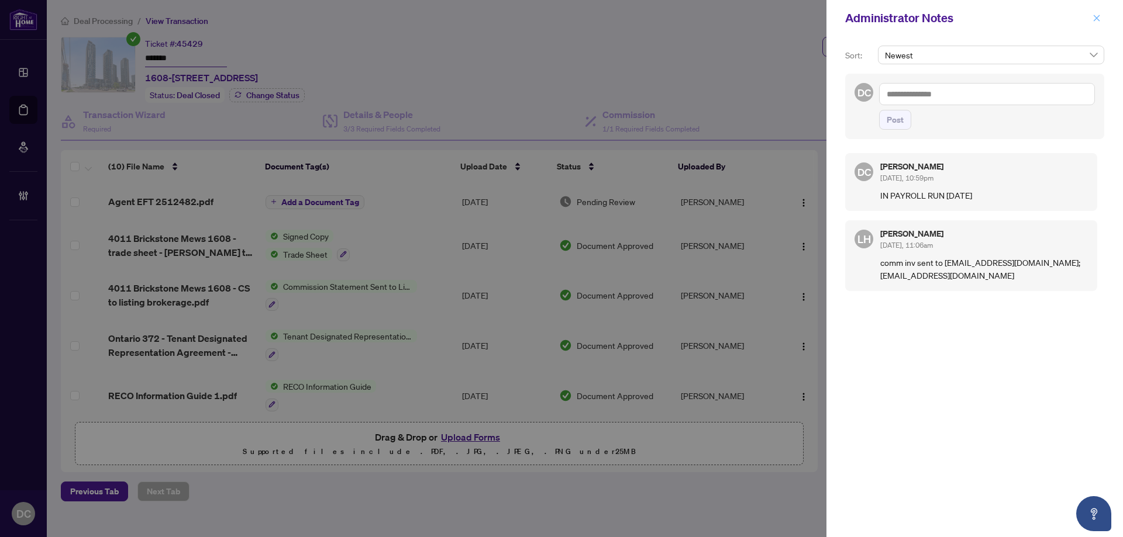
click at [1097, 18] on icon "close" at bounding box center [1096, 18] width 6 height 6
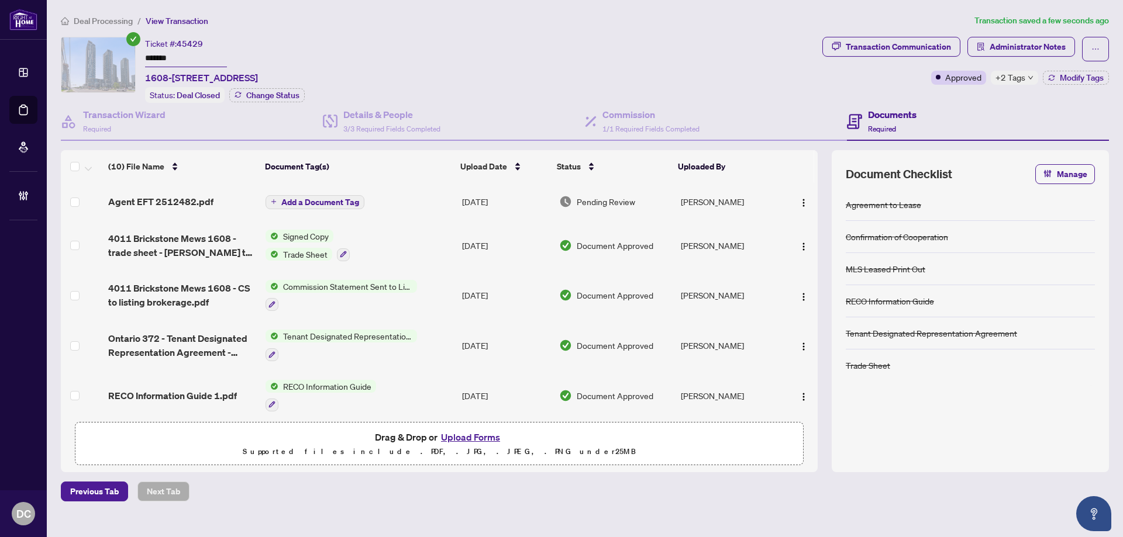
click at [122, 21] on span "Deal Processing" at bounding box center [103, 21] width 59 height 11
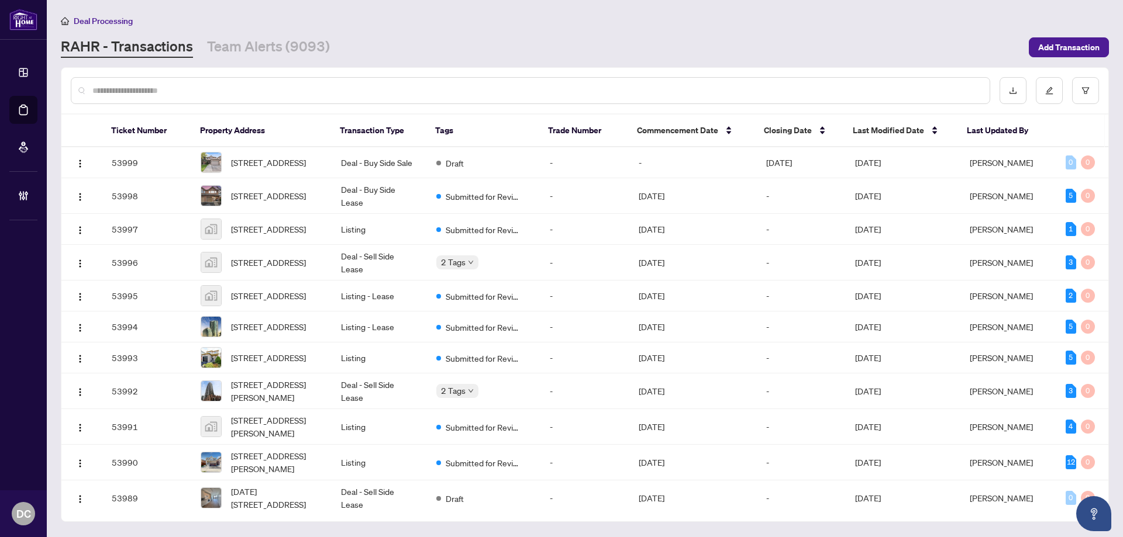
click at [308, 89] on input "text" at bounding box center [536, 90] width 888 height 13
paste input "*******"
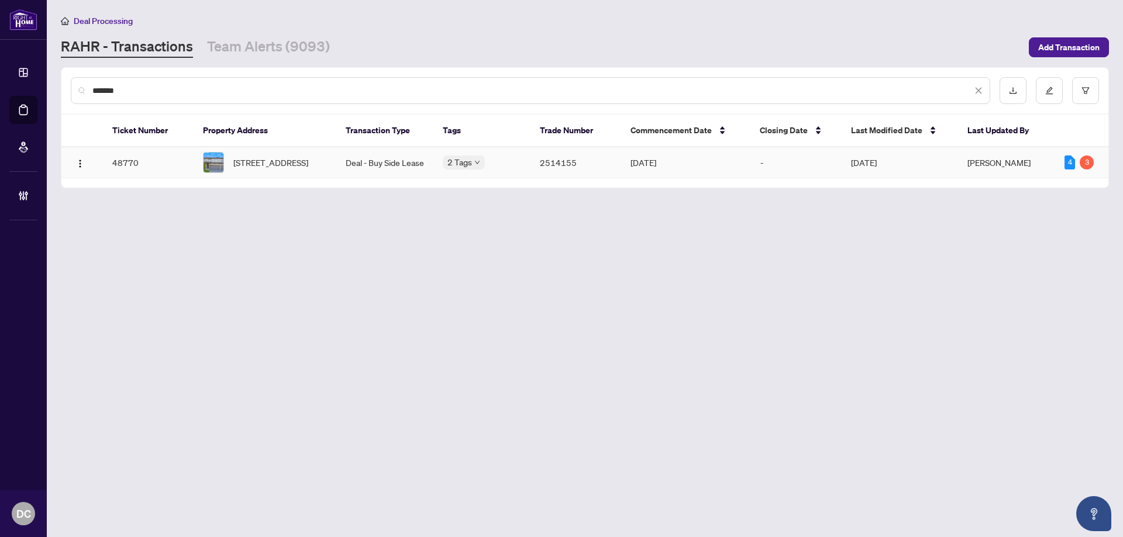
type input "*******"
click at [293, 167] on span "41-4552 Portage Rd, Niagara Falls, Ontario L2E 0B8, Canada" at bounding box center [270, 162] width 75 height 13
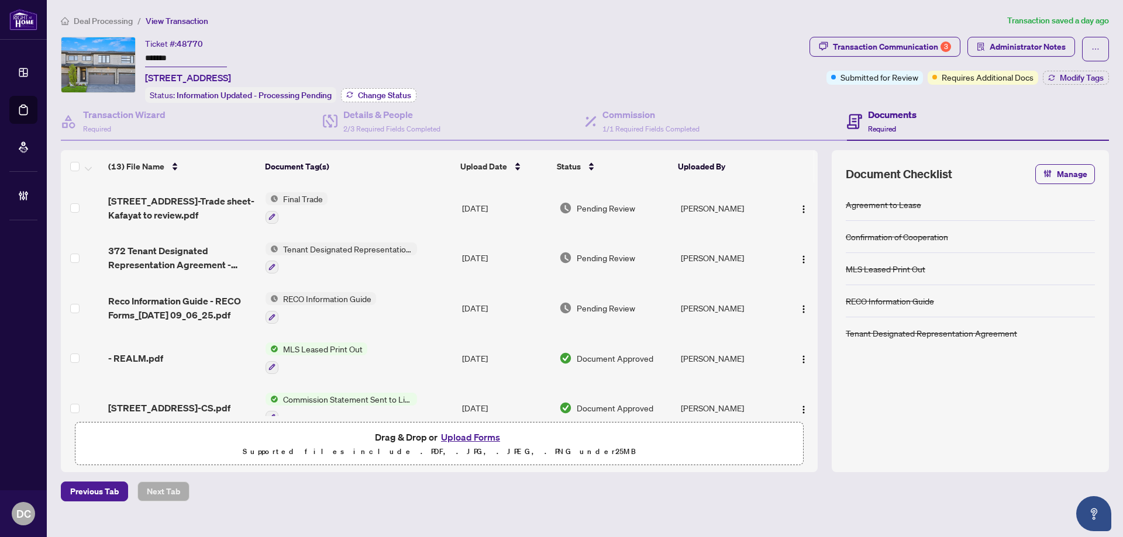
click at [399, 91] on span "Change Status" at bounding box center [384, 95] width 53 height 8
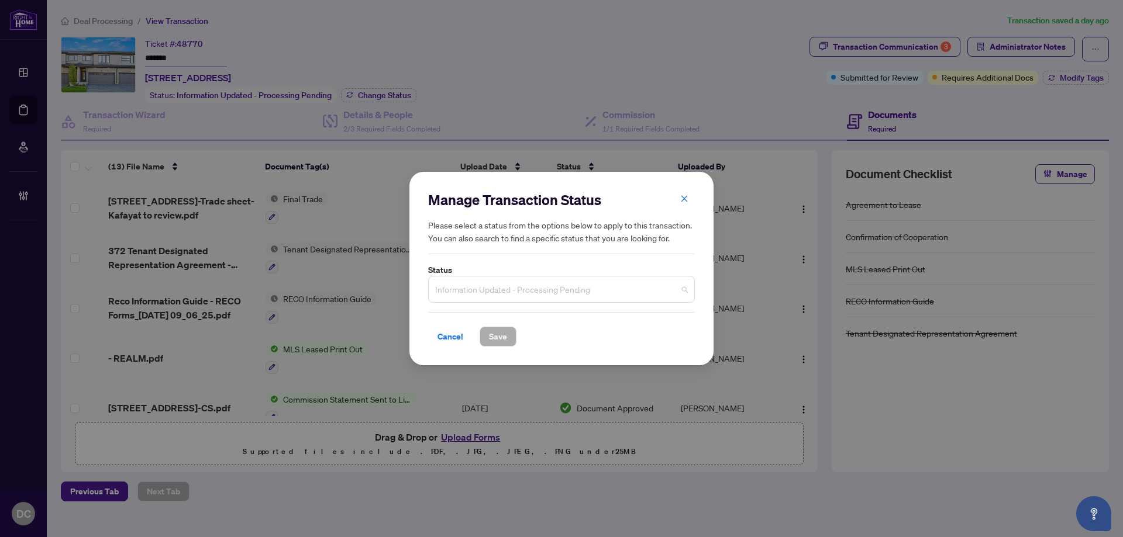
click at [534, 282] on span "Information Updated - Processing Pending" at bounding box center [561, 289] width 253 height 22
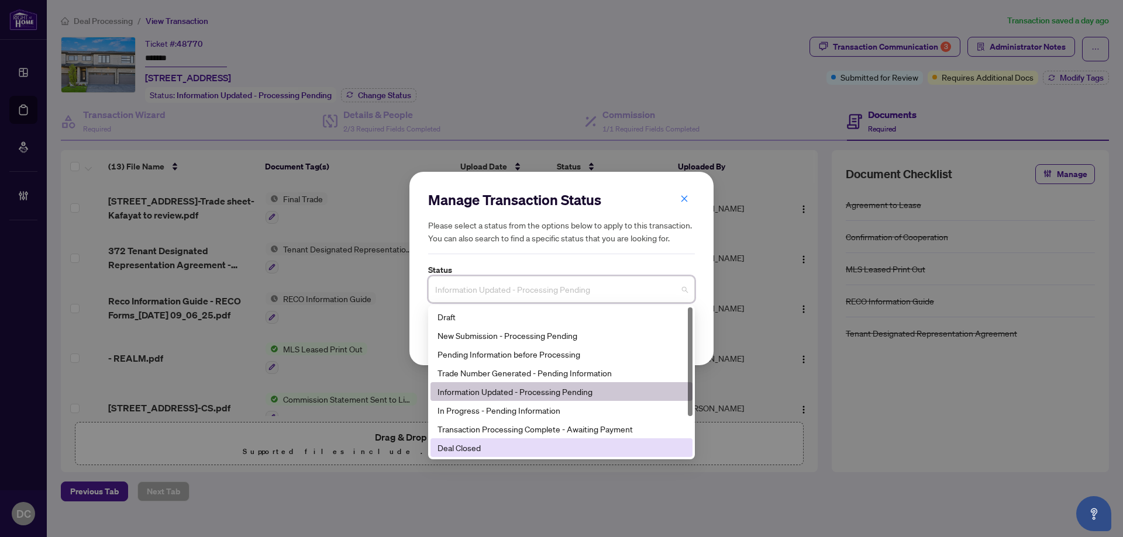
click at [472, 451] on div "Deal Closed" at bounding box center [561, 447] width 248 height 13
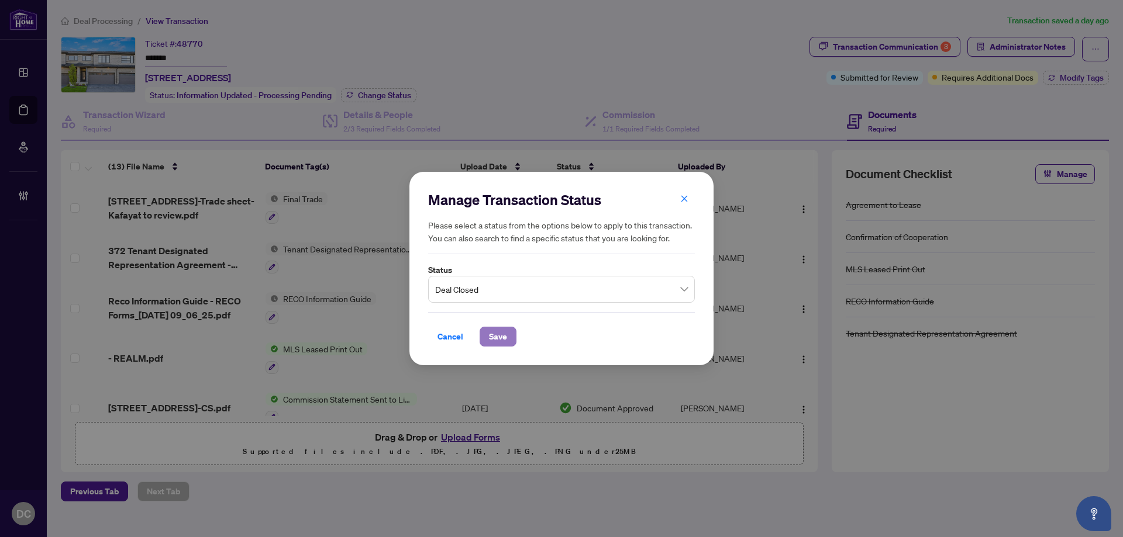
click at [498, 331] on span "Save" at bounding box center [498, 336] width 18 height 19
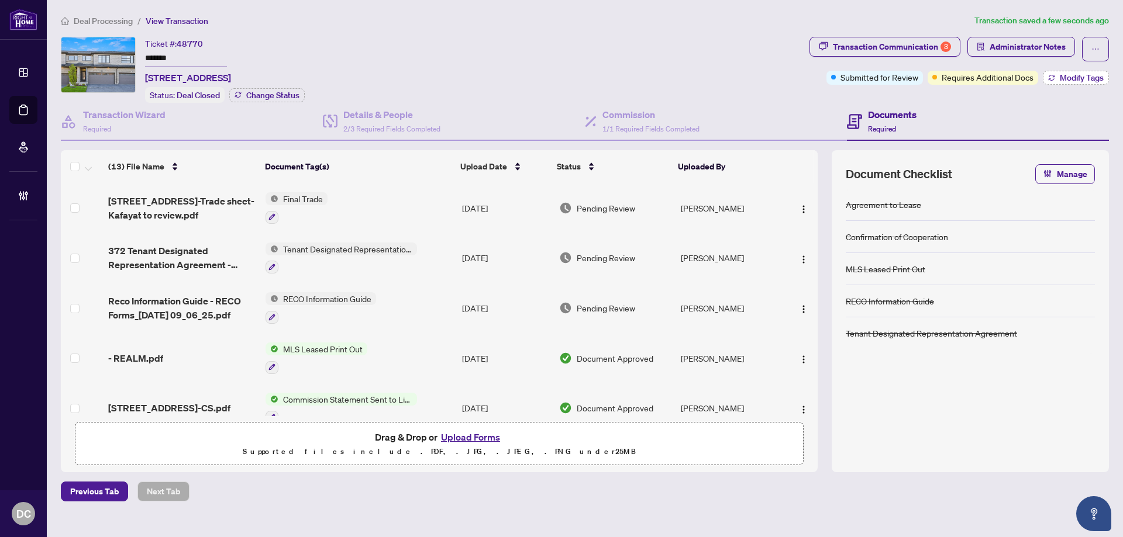
click at [1055, 81] on button "Modify Tags" at bounding box center [1076, 78] width 66 height 14
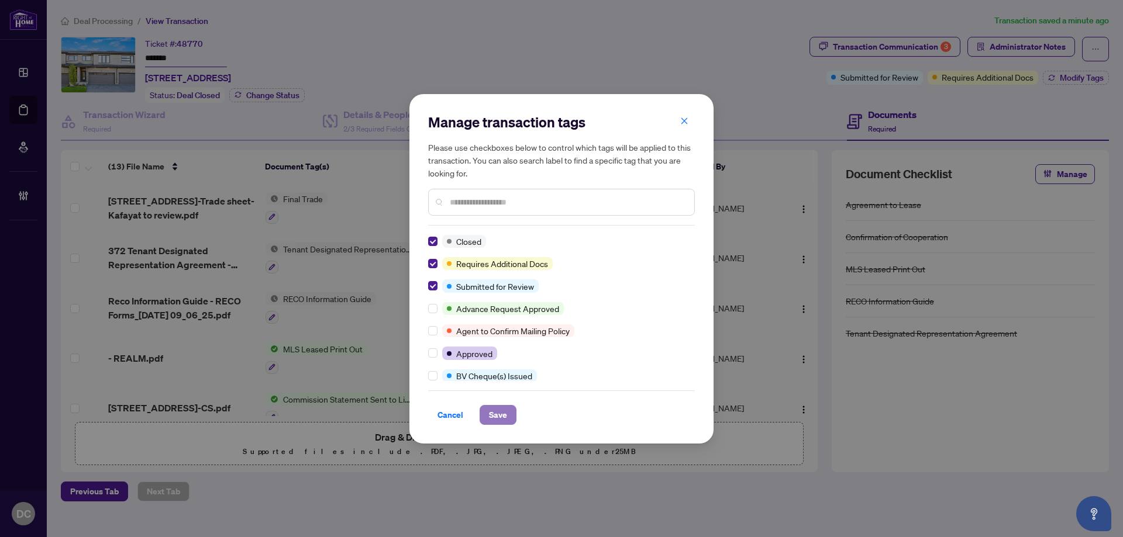
click at [501, 413] on span "Save" at bounding box center [498, 415] width 18 height 19
click at [895, 43] on div "Manage transaction tags Please use checkboxes below to control which tags will …" at bounding box center [561, 268] width 1123 height 537
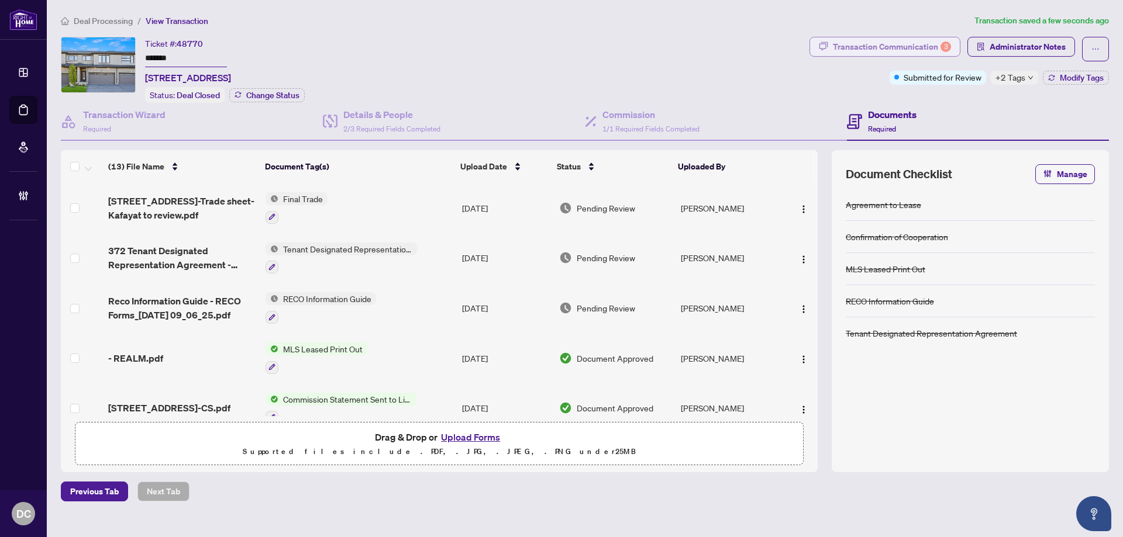
click at [879, 44] on div "Transaction Communication 3" at bounding box center [892, 46] width 118 height 19
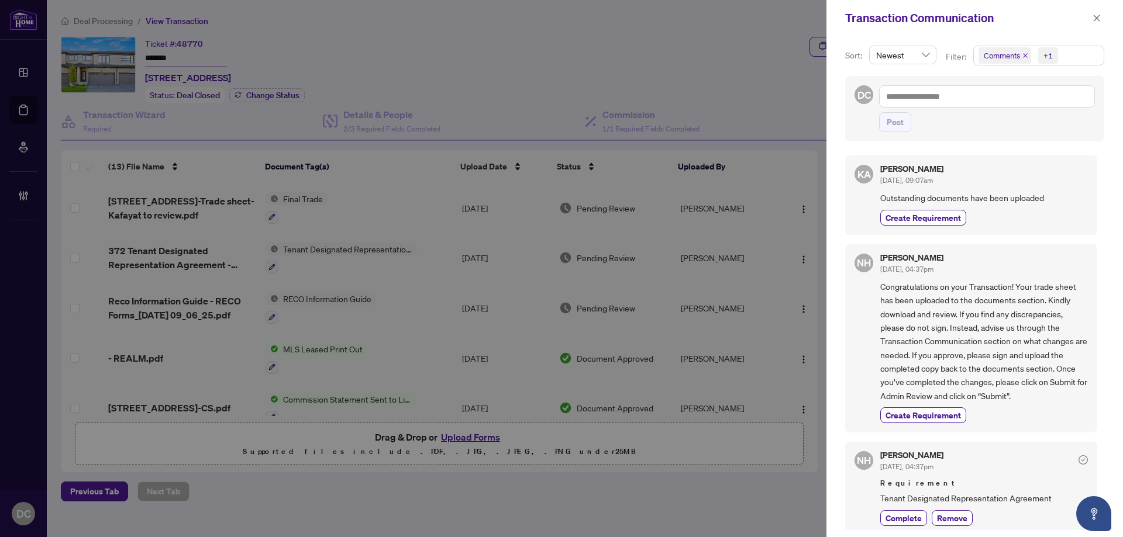
click at [1070, 51] on span "Comments +1" at bounding box center [1039, 55] width 130 height 19
click at [1031, 101] on span "Comments" at bounding box center [1016, 104] width 40 height 11
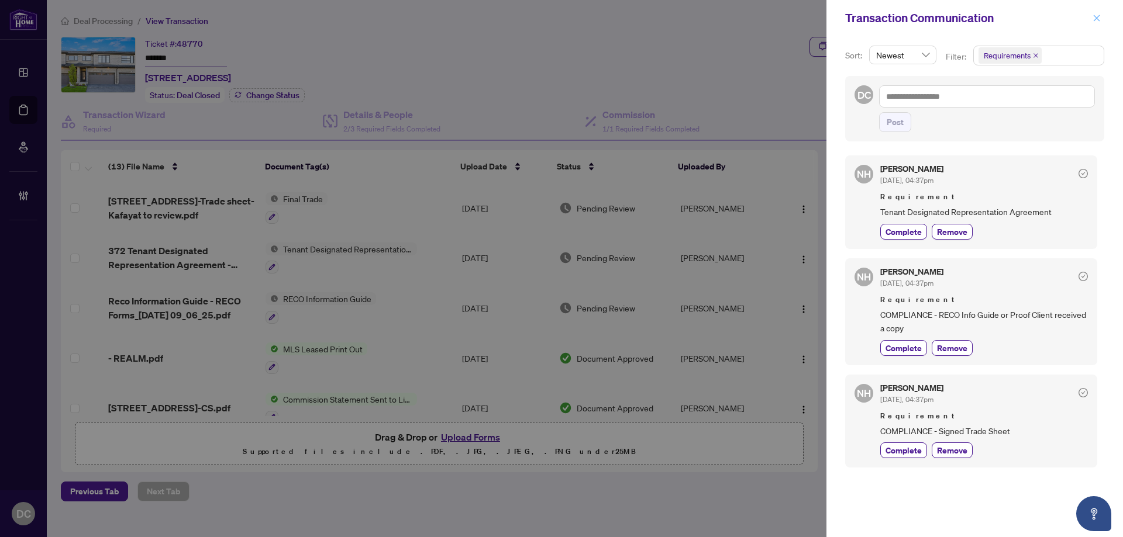
click at [1095, 18] on icon "close" at bounding box center [1096, 18] width 8 height 8
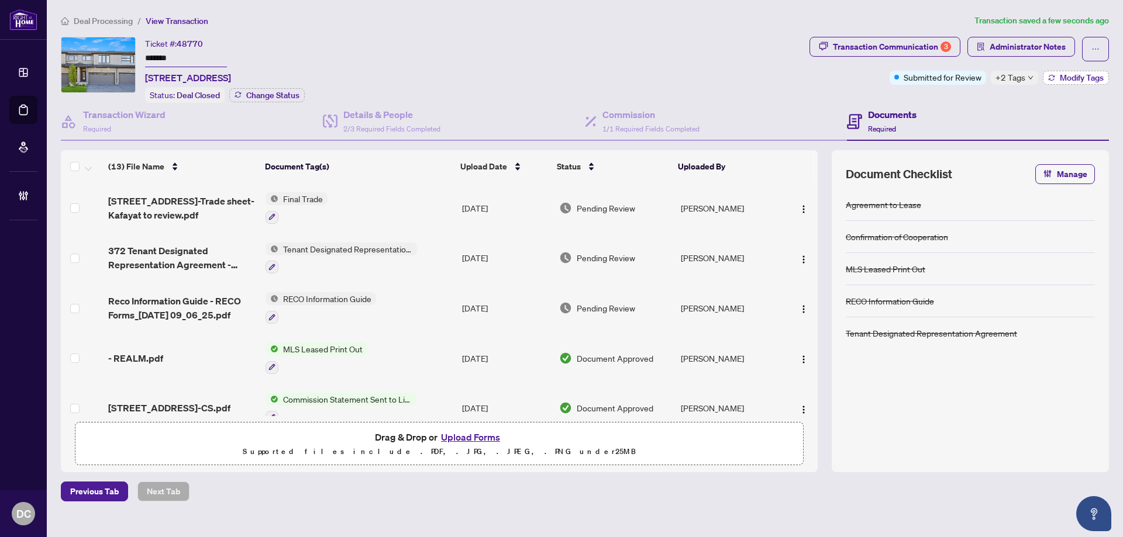
click at [1071, 78] on span "Modify Tags" at bounding box center [1081, 78] width 44 height 8
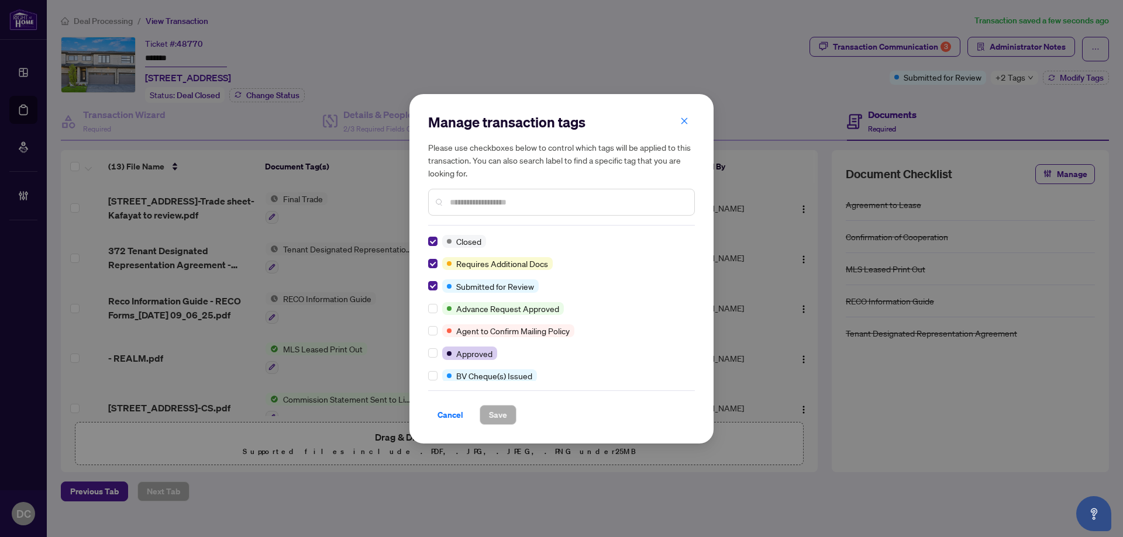
click at [534, 198] on input "text" at bounding box center [567, 202] width 235 height 13
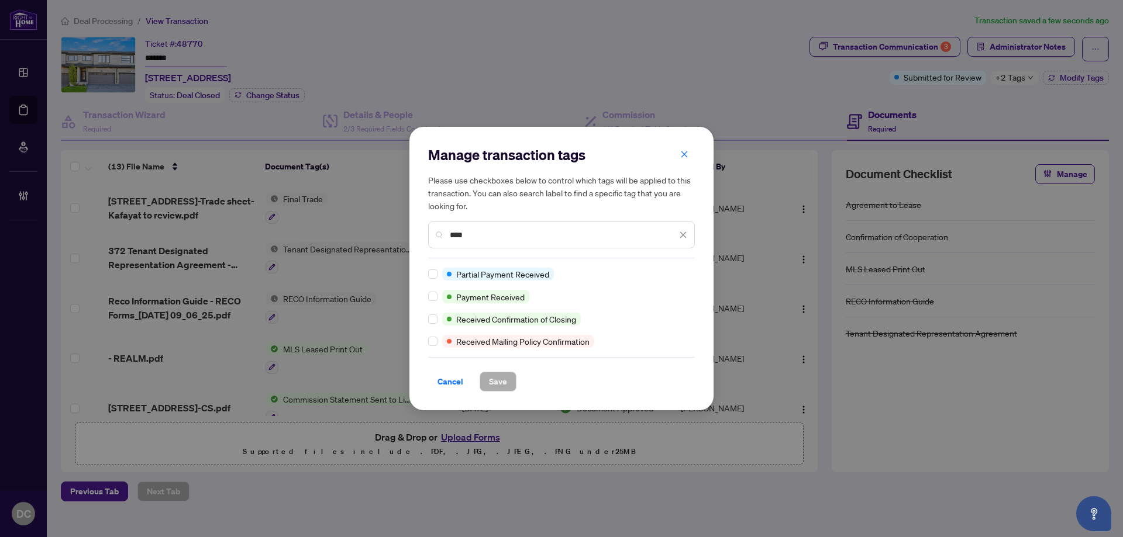
type input "****"
click at [495, 381] on span "Save" at bounding box center [498, 381] width 18 height 19
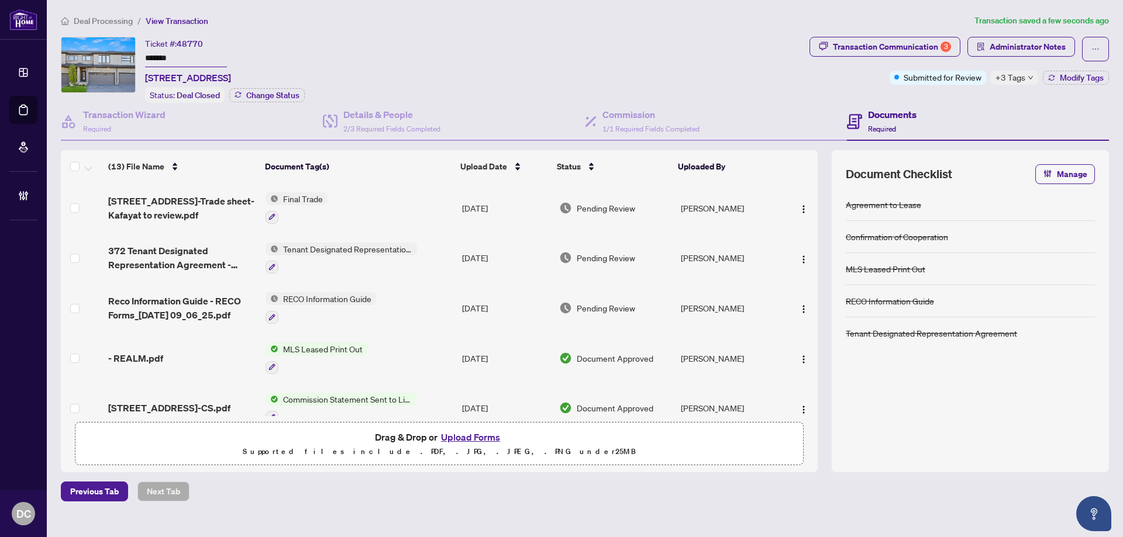
click at [1002, 71] on span "+3 Tags" at bounding box center [1010, 77] width 30 height 13
click at [954, 103] on div "Documents Required" at bounding box center [978, 122] width 262 height 38
click at [125, 22] on span "Deal Processing" at bounding box center [103, 21] width 59 height 11
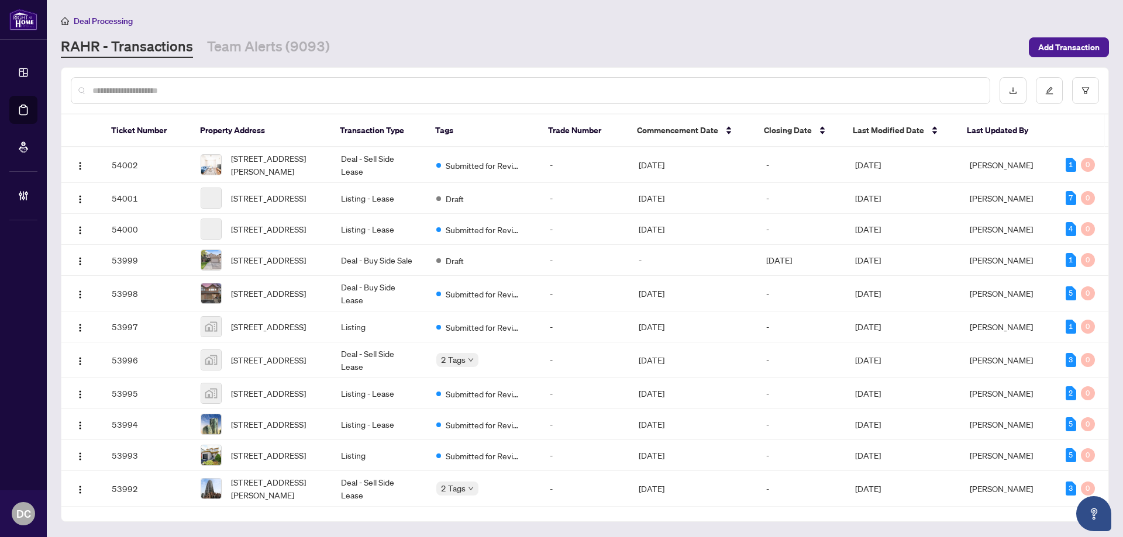
click at [237, 88] on input "text" at bounding box center [536, 90] width 888 height 13
paste input "*******"
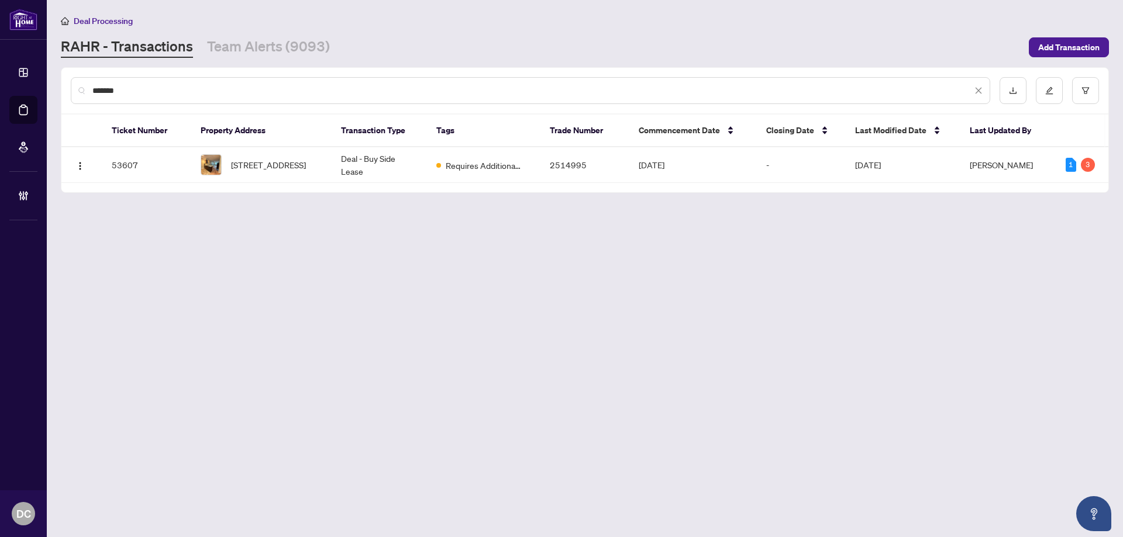
type input "*******"
click at [305, 169] on span "1018-20 Blue Jays Way, Toronto, Ontario M5V 3W6, Canada" at bounding box center [268, 164] width 75 height 13
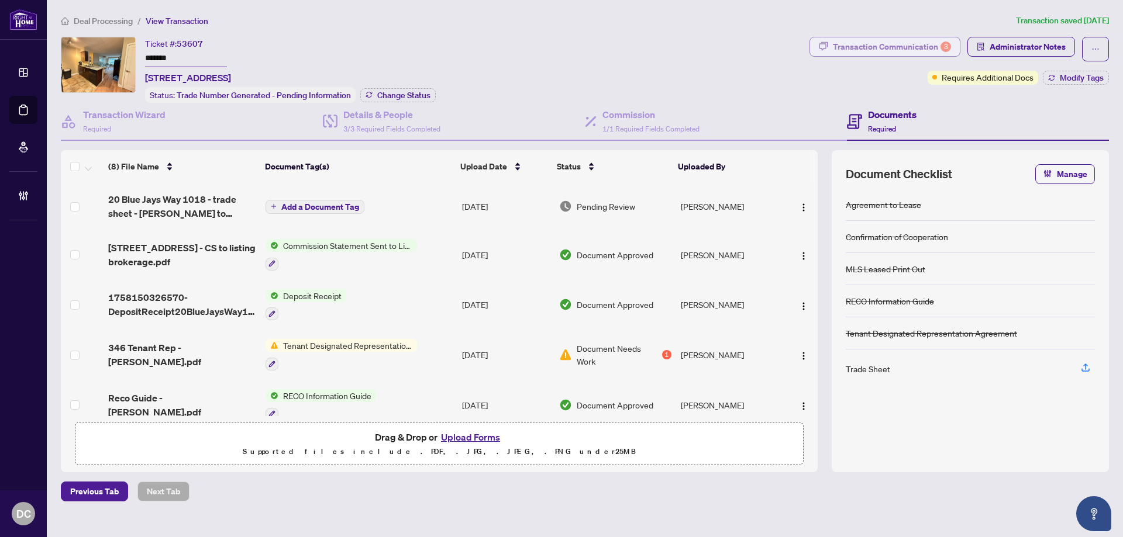
click at [907, 46] on div "Transaction Communication 3" at bounding box center [892, 46] width 118 height 19
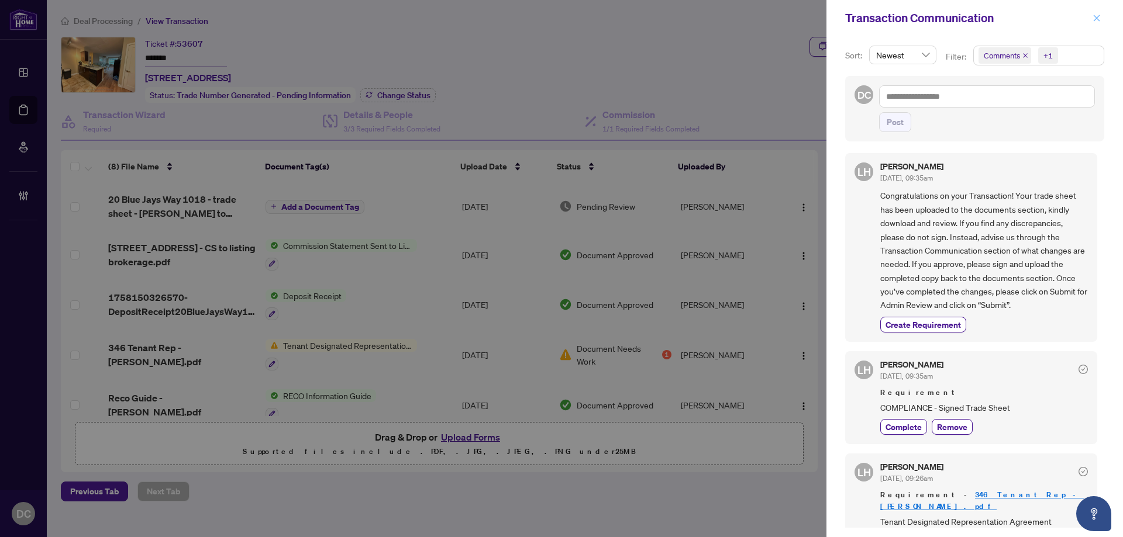
click at [1095, 16] on icon "close" at bounding box center [1096, 18] width 8 height 8
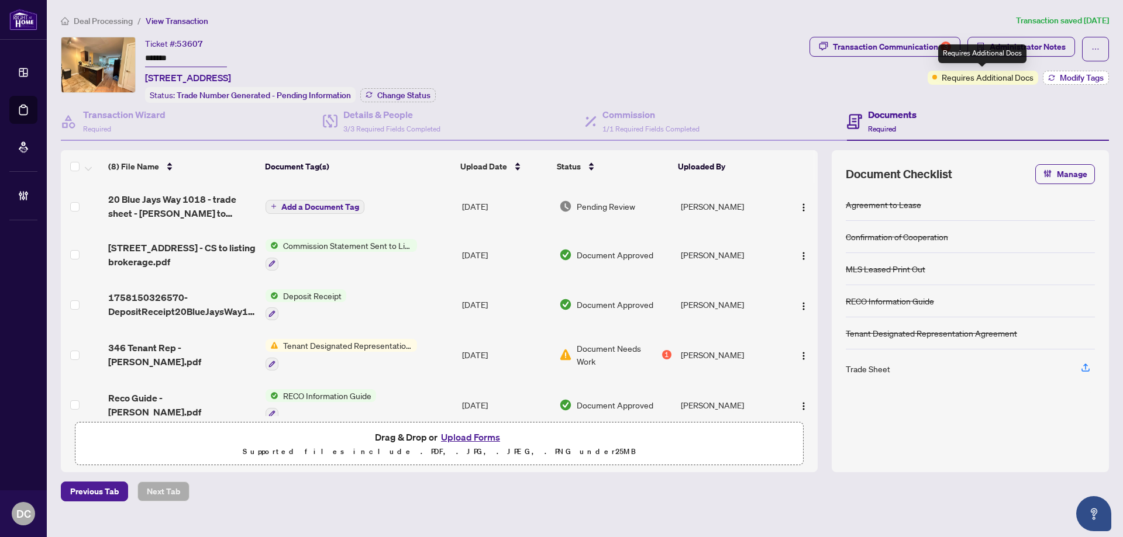
click at [1059, 81] on span "Modify Tags" at bounding box center [1081, 78] width 44 height 8
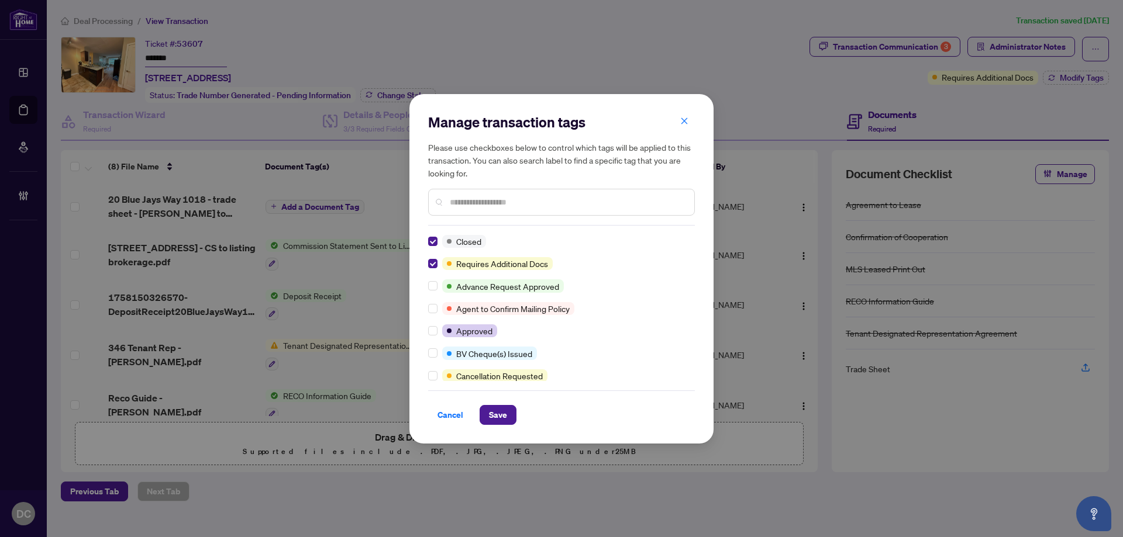
click at [527, 201] on input "text" at bounding box center [567, 202] width 235 height 13
type input "****"
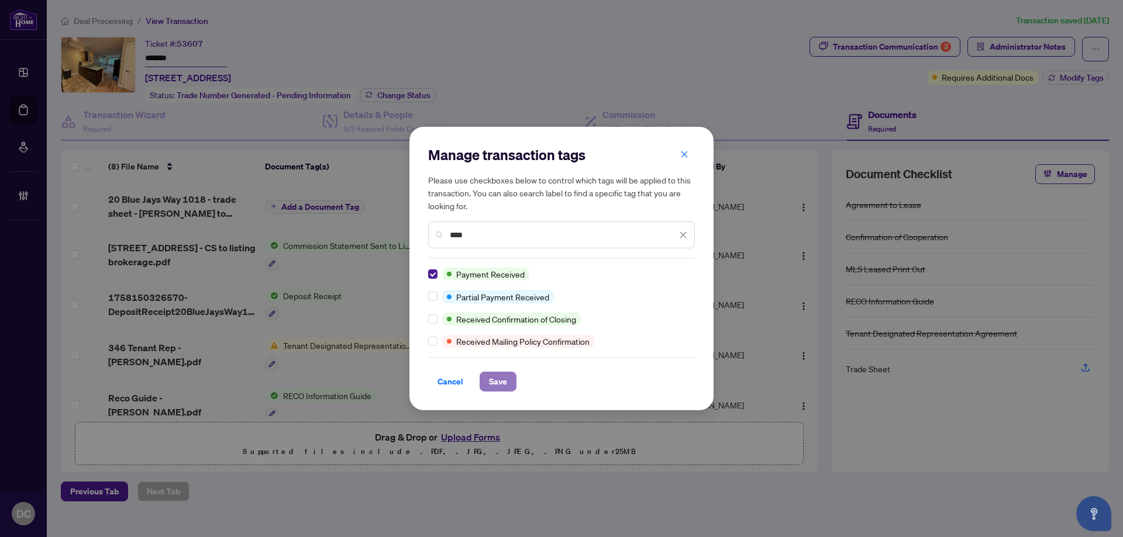
click at [495, 379] on span "Save" at bounding box center [498, 381] width 18 height 19
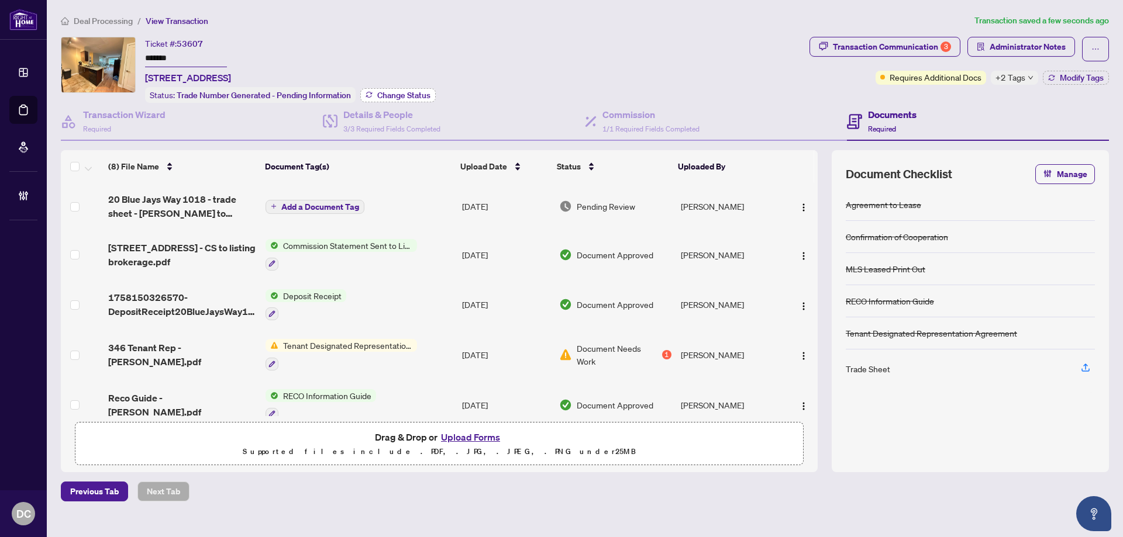
click at [392, 93] on span "Change Status" at bounding box center [403, 95] width 53 height 8
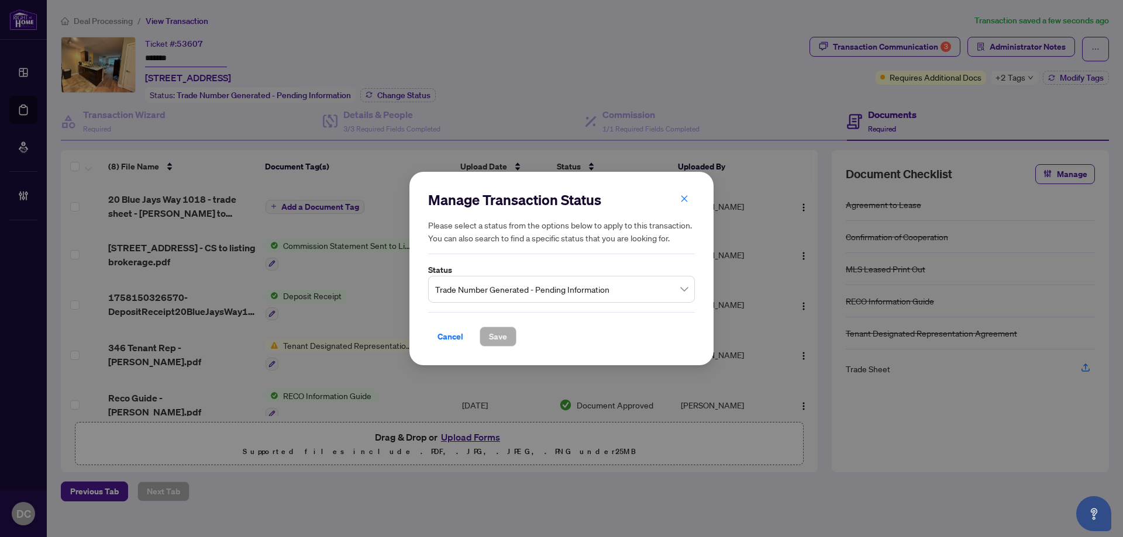
click at [575, 297] on span "Trade Number Generated - Pending Information" at bounding box center [561, 289] width 253 height 22
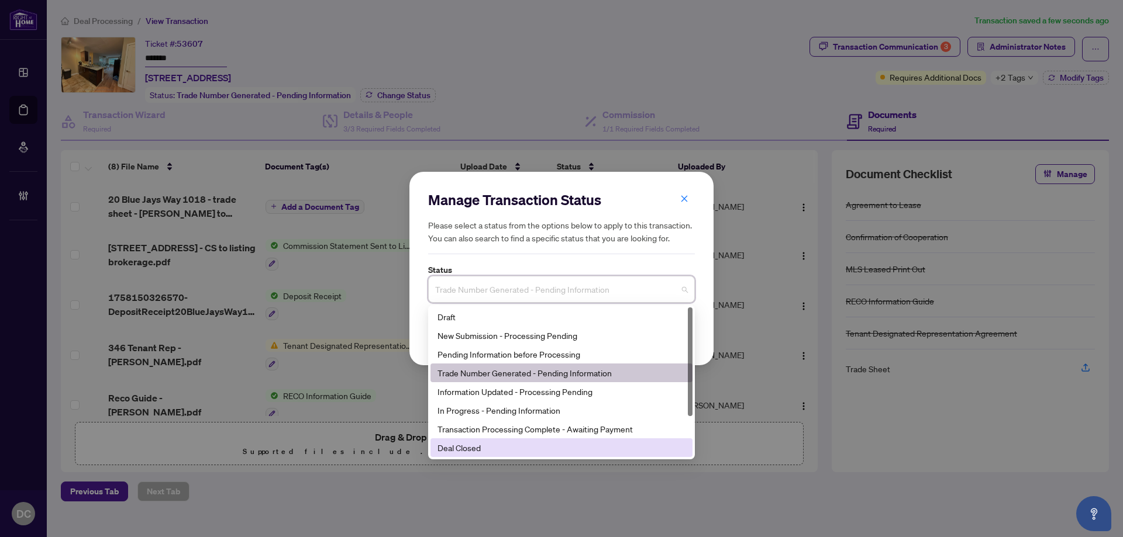
click at [536, 443] on div "Deal Closed" at bounding box center [561, 447] width 248 height 13
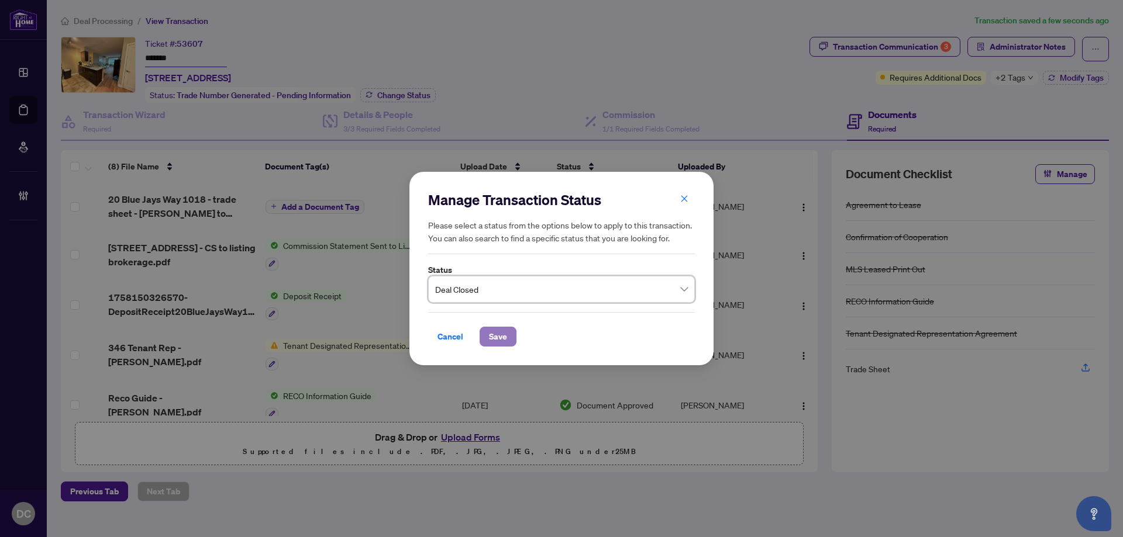
click at [502, 331] on span "Save" at bounding box center [498, 336] width 18 height 19
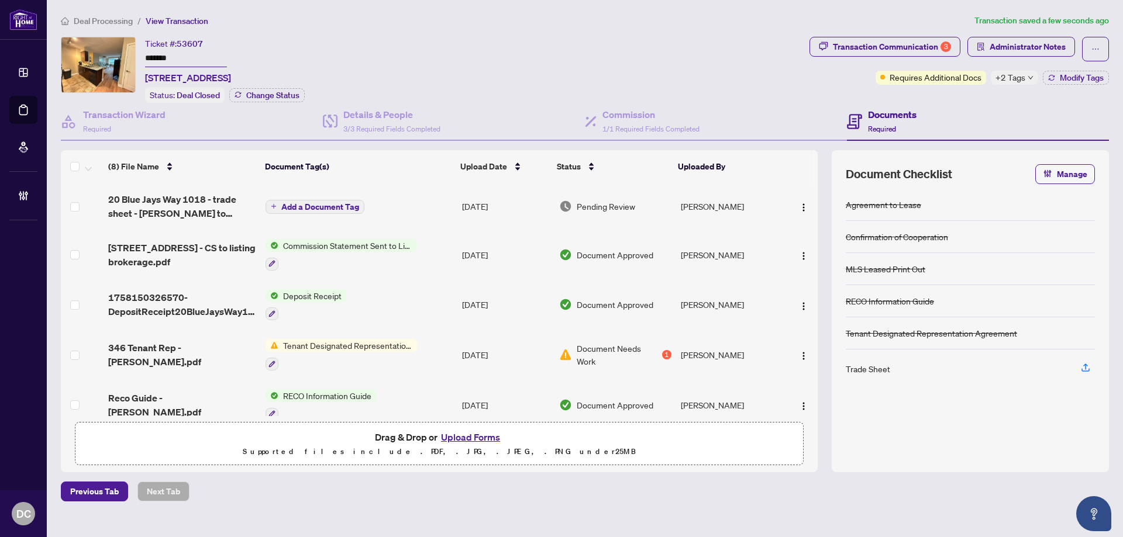
click at [110, 18] on span "Deal Processing" at bounding box center [103, 21] width 59 height 11
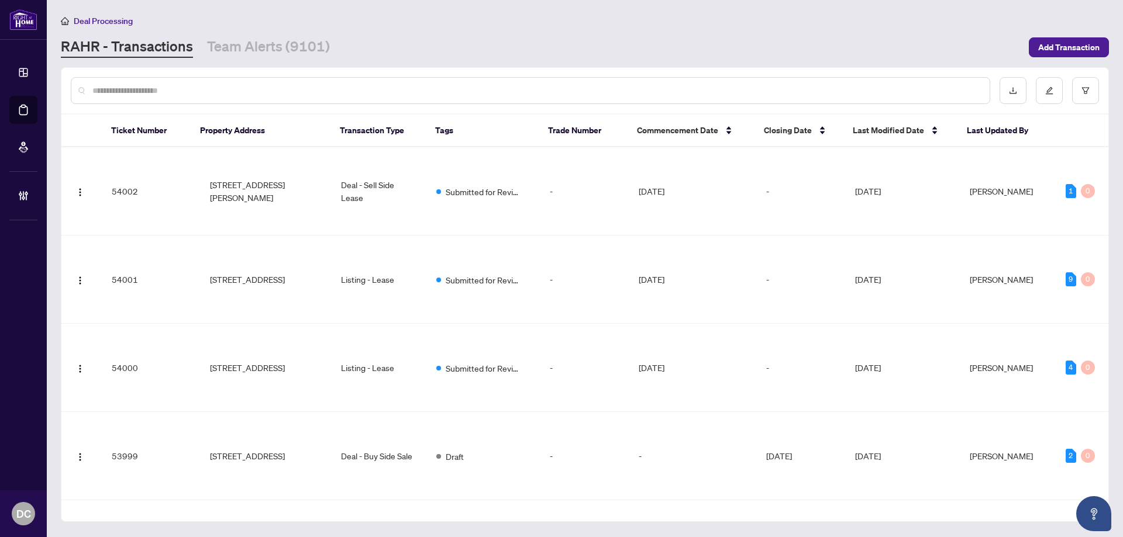
click at [143, 86] on div at bounding box center [530, 90] width 919 height 27
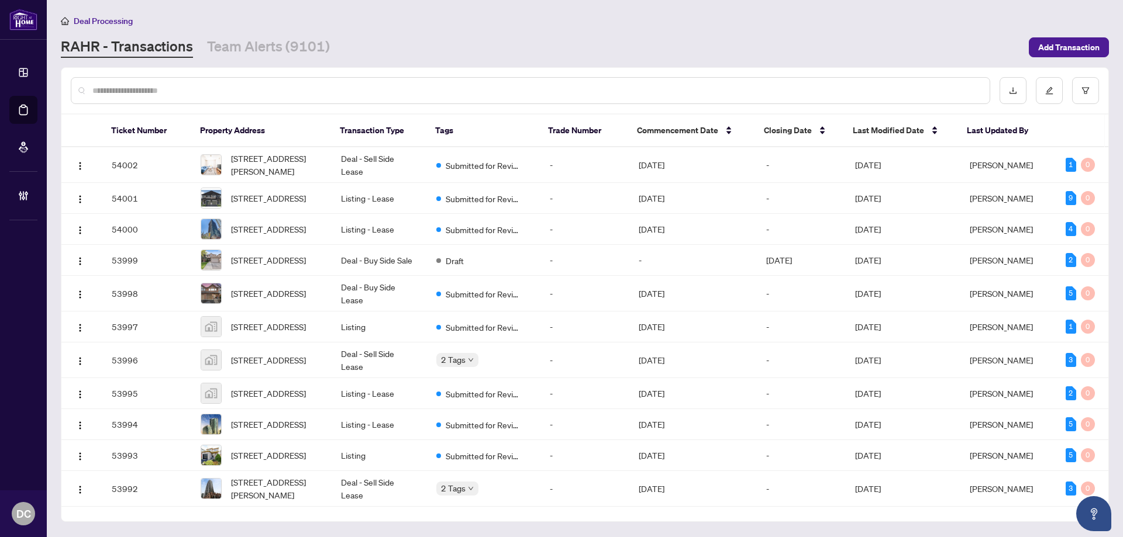
click at [143, 87] on input "text" at bounding box center [536, 90] width 888 height 13
paste input "*******"
type input "*******"
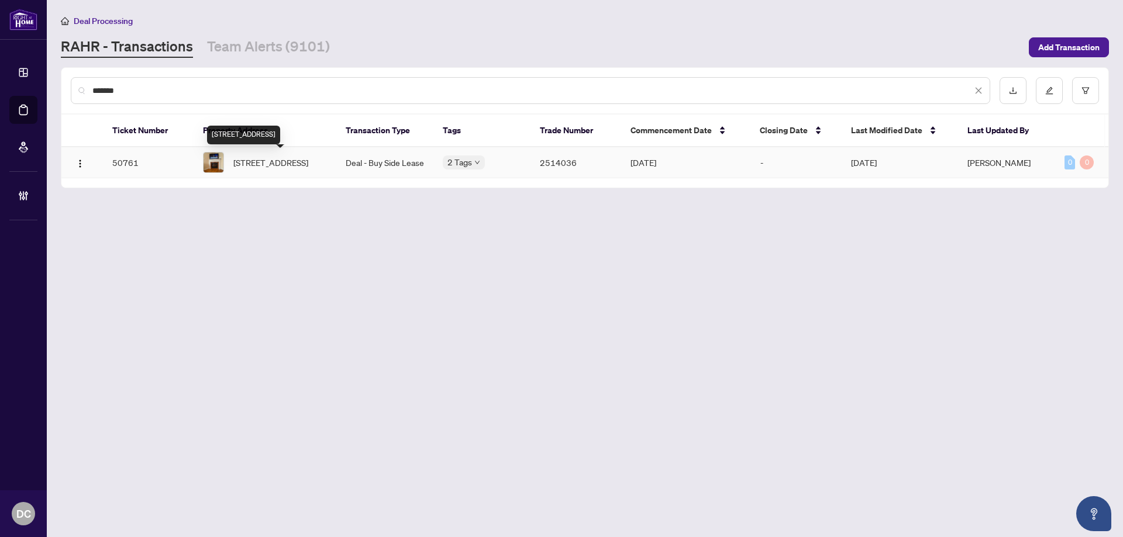
drag, startPoint x: 268, startPoint y: 157, endPoint x: 6, endPoint y: 163, distance: 262.0
click at [267, 157] on span "42 Arco Circ, Vaughan, Ontario L6A 3Z7, Canada" at bounding box center [270, 162] width 75 height 13
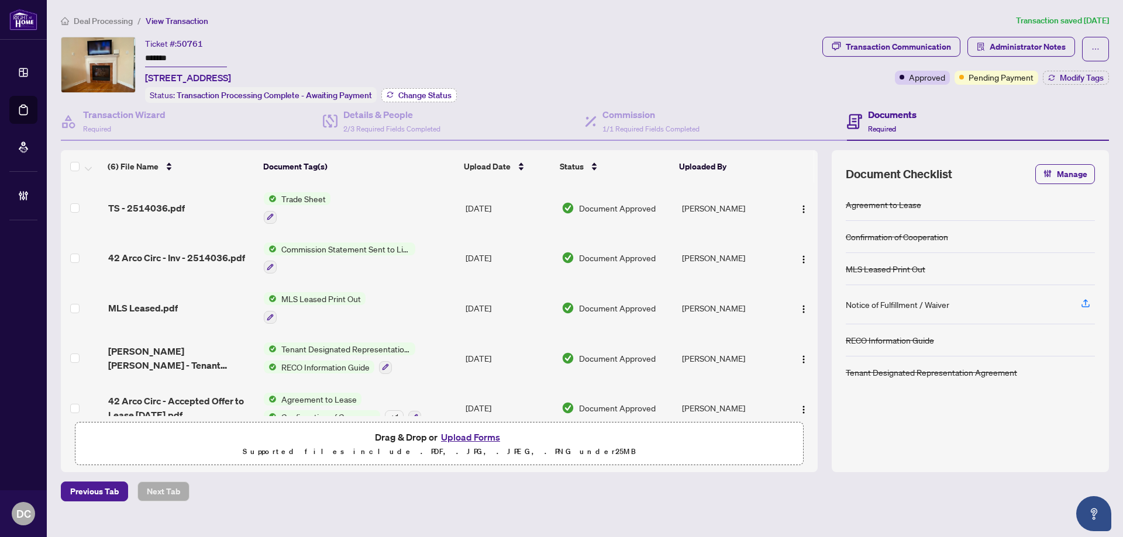
click at [446, 87] on div "Status: Transaction Processing Complete - Awaiting Payment Change Status" at bounding box center [301, 95] width 312 height 16
click at [429, 98] on span "Change Status" at bounding box center [424, 95] width 53 height 8
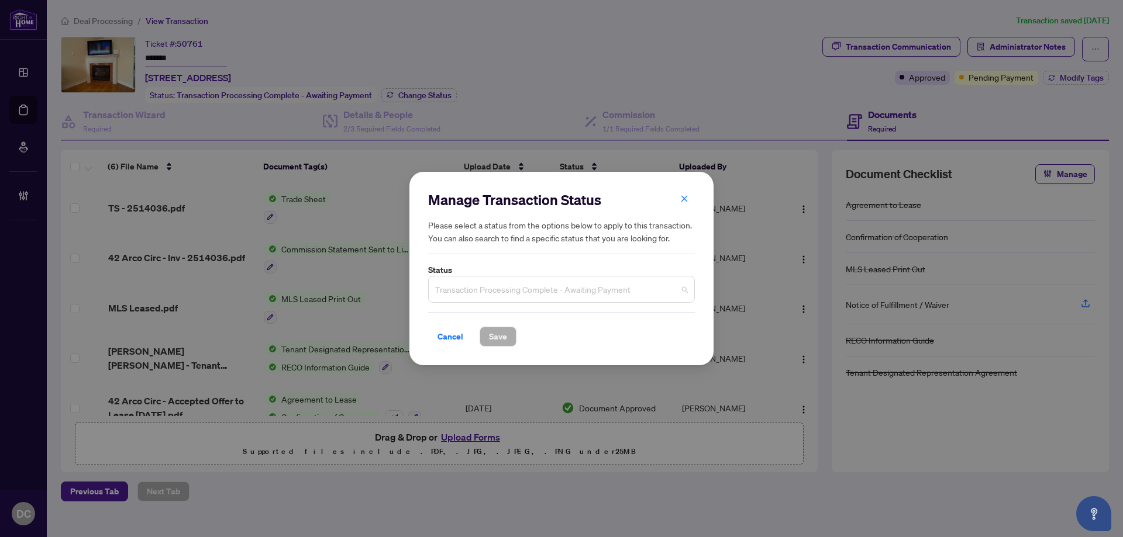
click at [503, 285] on span "Transaction Processing Complete - Awaiting Payment" at bounding box center [561, 289] width 253 height 22
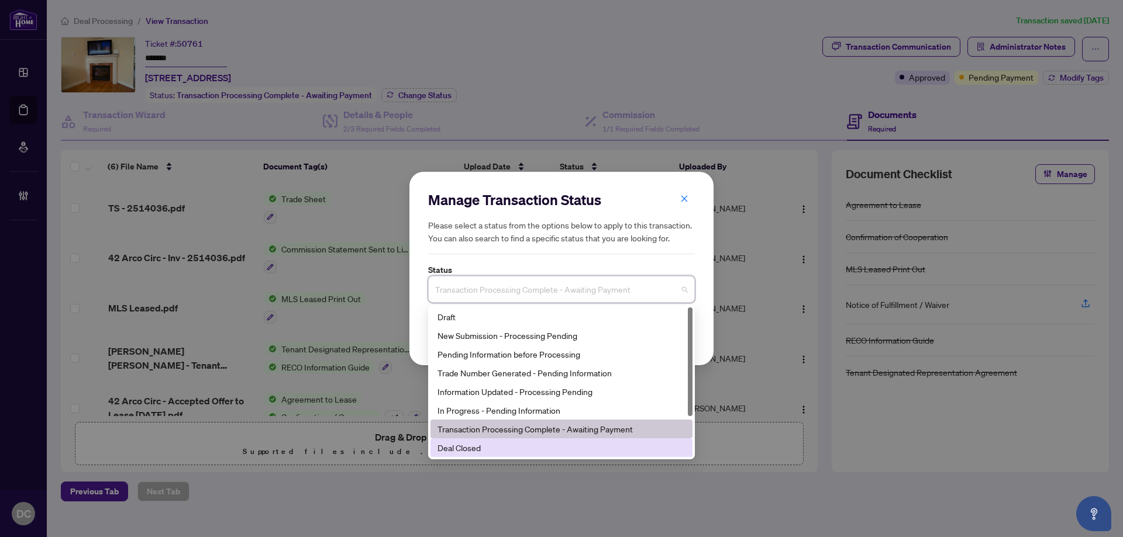
click at [468, 450] on div "Deal Closed" at bounding box center [561, 447] width 248 height 13
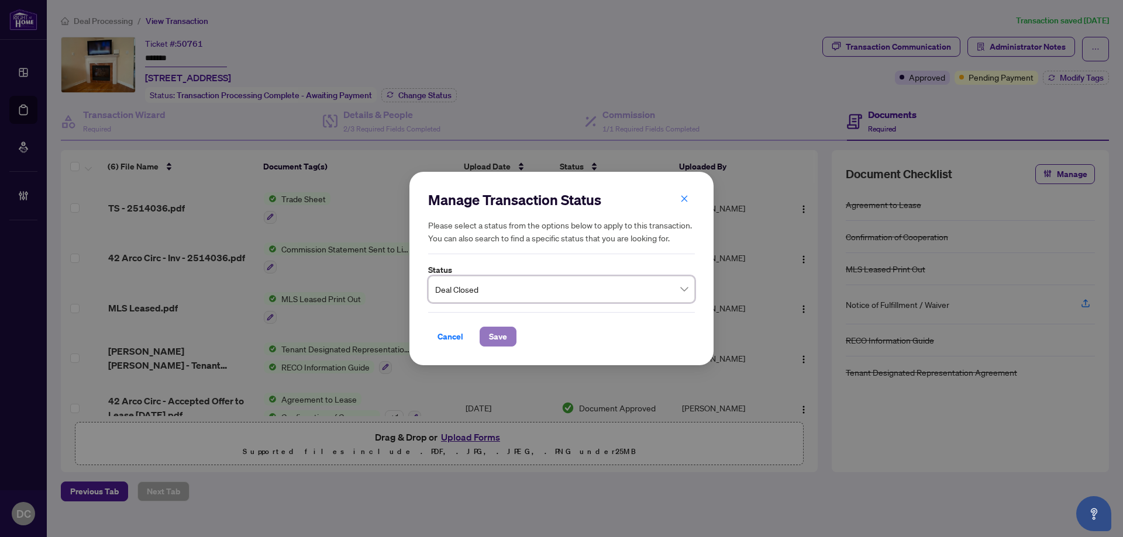
click at [496, 334] on span "Save" at bounding box center [498, 336] width 18 height 19
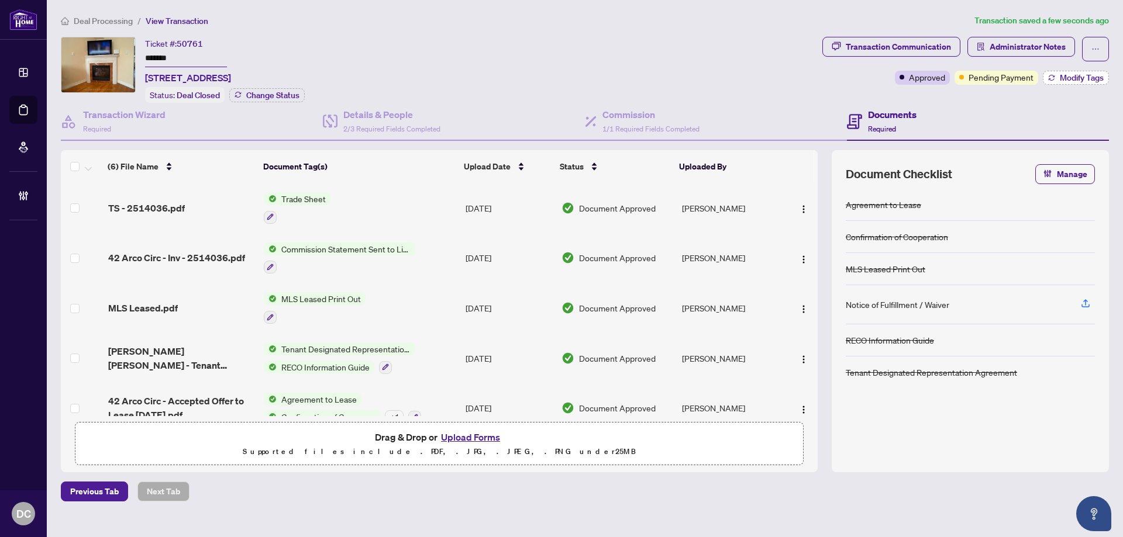
click at [1069, 74] on span "Modify Tags" at bounding box center [1081, 78] width 44 height 8
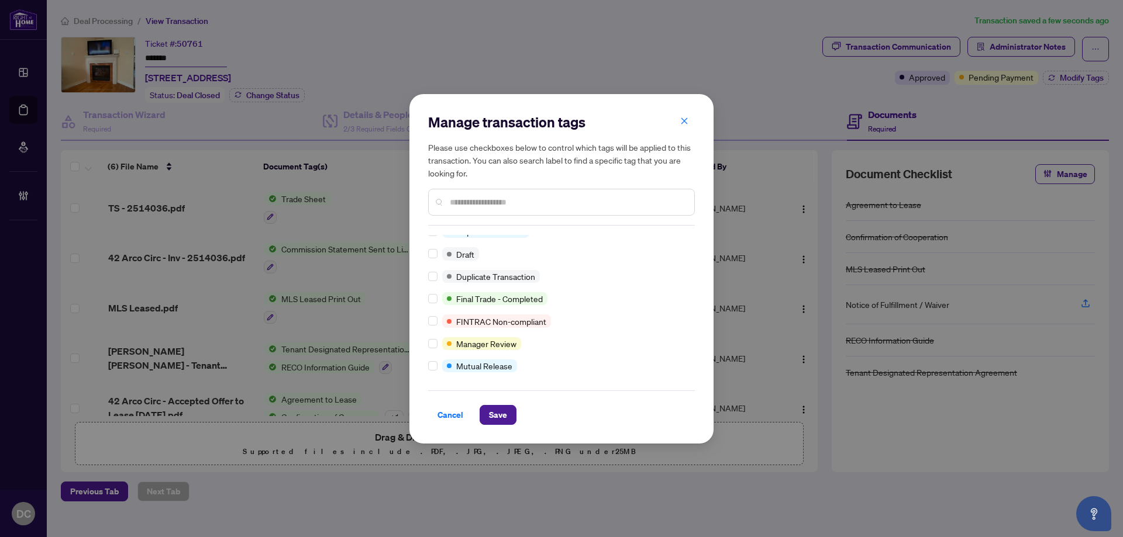
scroll to position [10, 0]
click at [495, 413] on span "Save" at bounding box center [498, 415] width 18 height 19
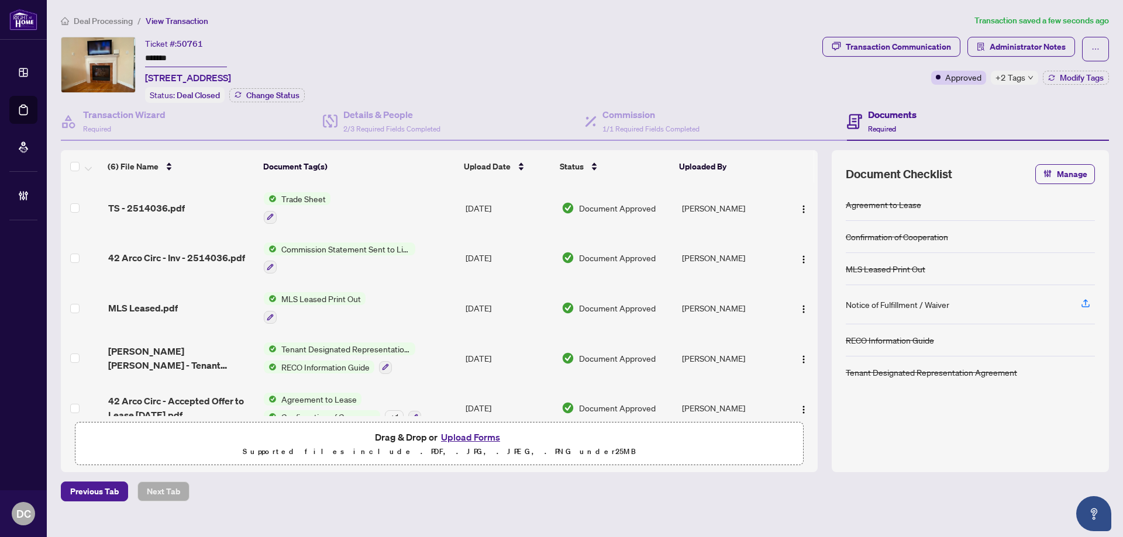
click at [1033, 78] on div "+2 Tags" at bounding box center [1013, 78] width 47 height 14
click at [976, 99] on div "Transaction Communication Administrator Notes Approved +2 Tags Modify Tags" at bounding box center [965, 70] width 291 height 66
click at [999, 48] on span "Administrator Notes" at bounding box center [1027, 46] width 76 height 19
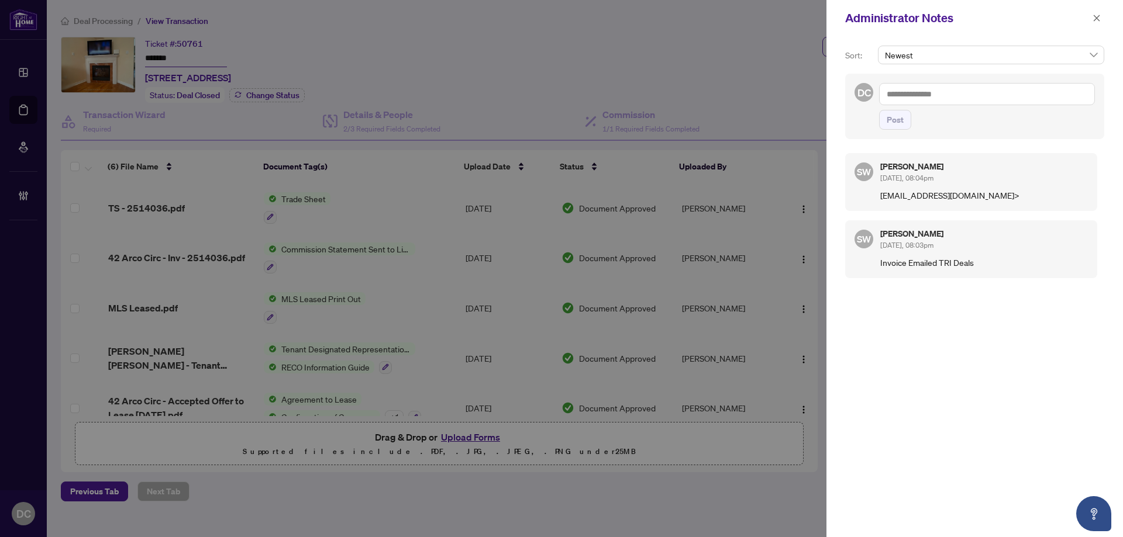
click at [999, 91] on textarea at bounding box center [987, 94] width 216 height 22
paste textarea "**********"
type textarea "**********"
click at [903, 122] on span "Post" at bounding box center [894, 120] width 17 height 19
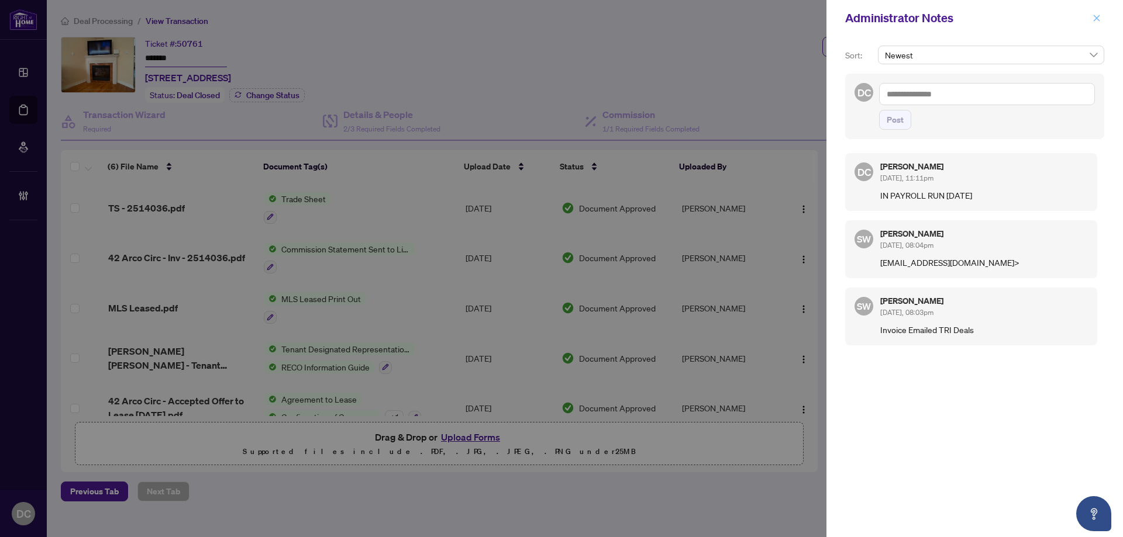
click at [1093, 19] on icon "close" at bounding box center [1096, 18] width 8 height 8
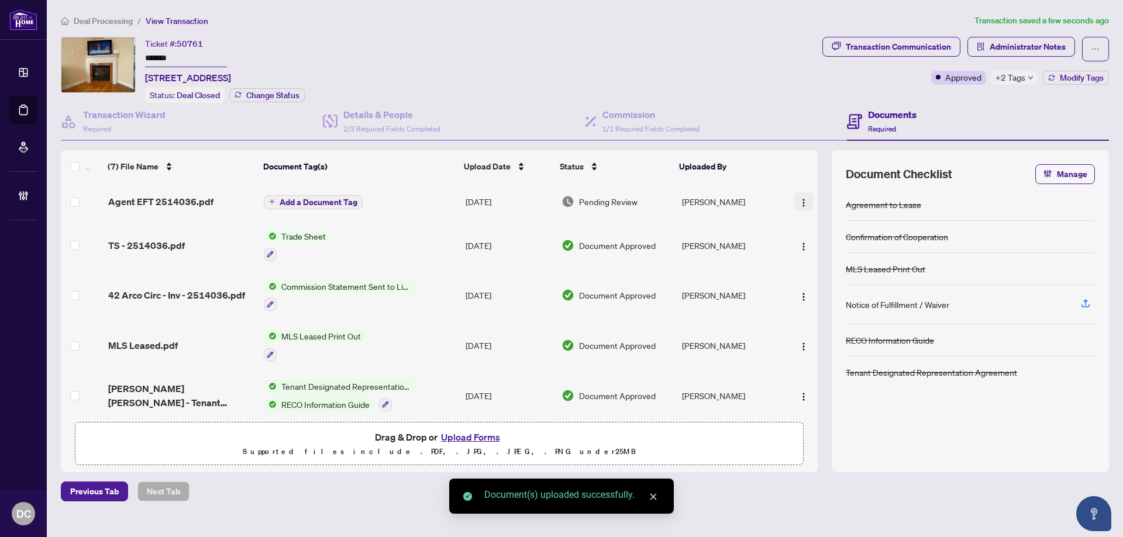
click at [805, 201] on button "button" at bounding box center [803, 201] width 19 height 19
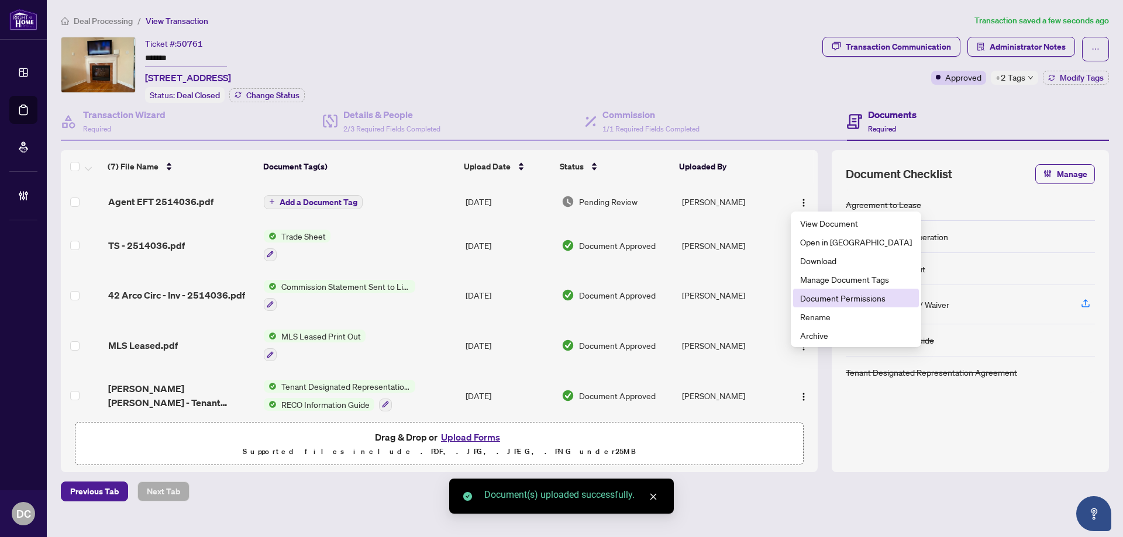
click at [819, 298] on span "Document Permissions" at bounding box center [856, 298] width 112 height 13
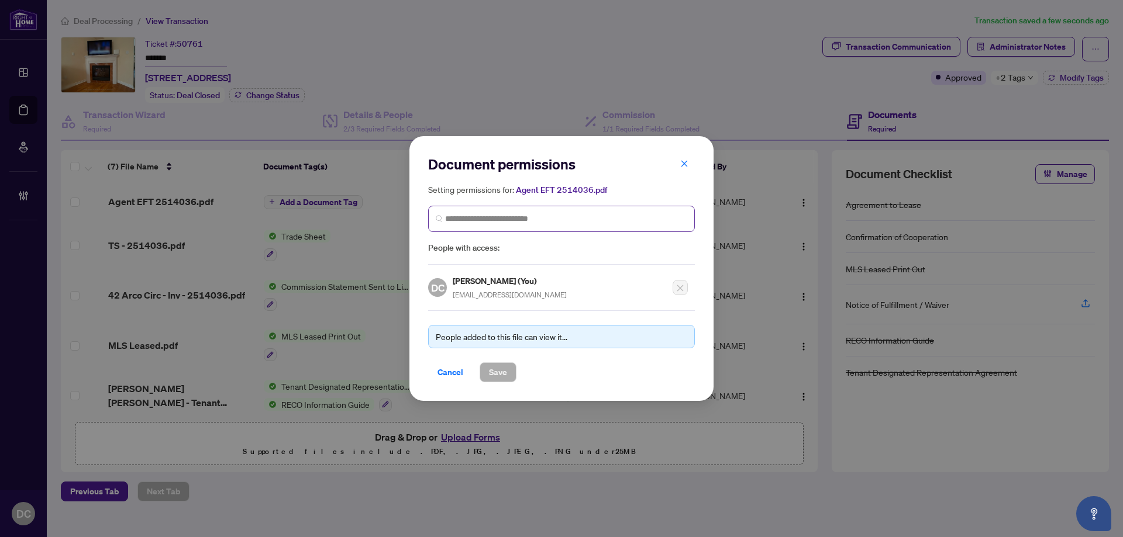
click at [593, 211] on span at bounding box center [561, 219] width 267 height 26
type input "**********"
click at [495, 226] on span "**********" at bounding box center [561, 219] width 267 height 26
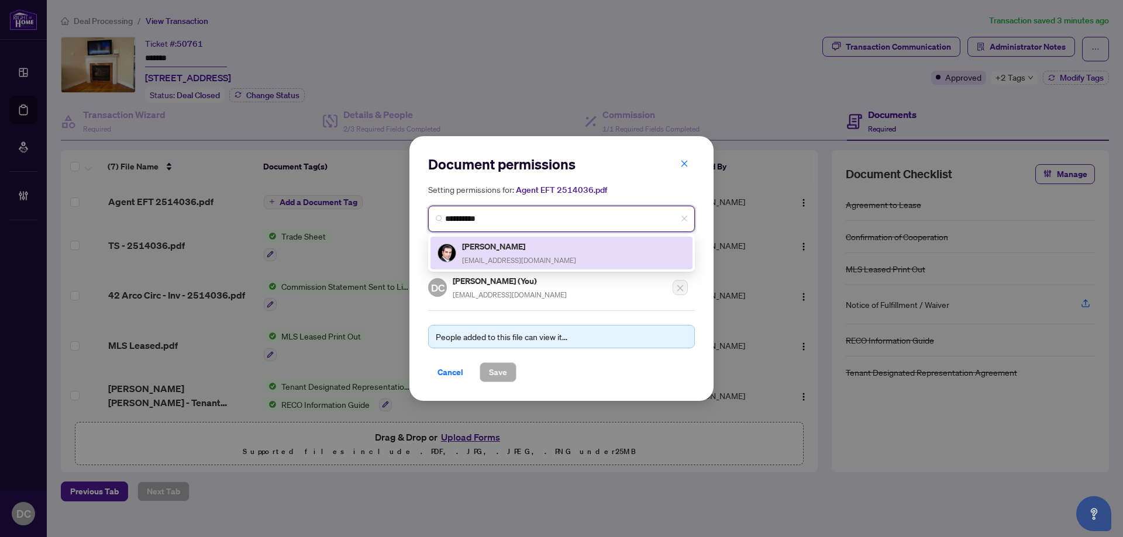
click at [494, 253] on div "Fuad Abasov sold@fuadhomes.com" at bounding box center [519, 253] width 114 height 27
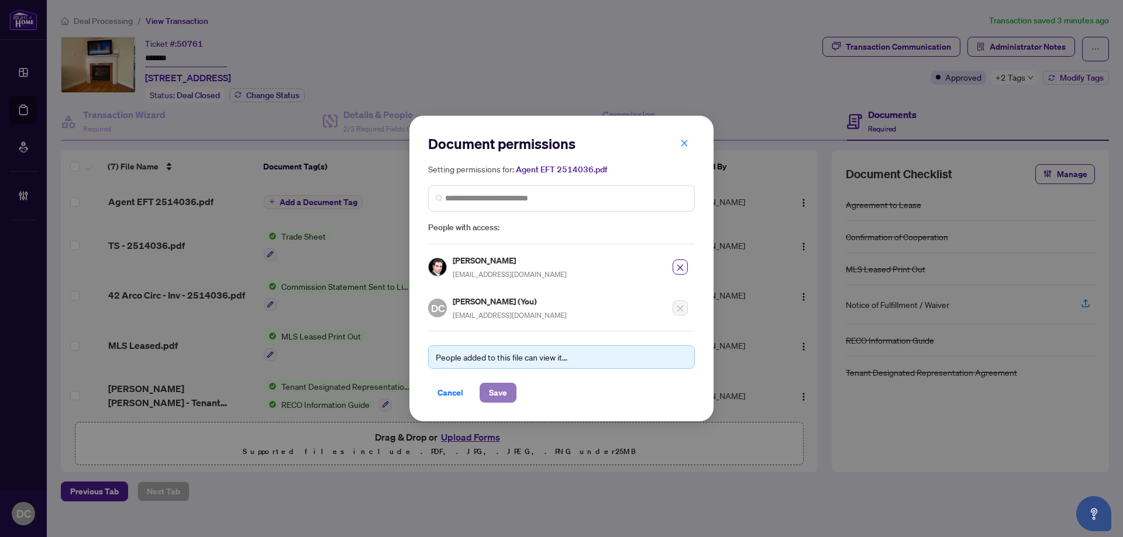
click at [495, 385] on span "Save" at bounding box center [498, 393] width 18 height 19
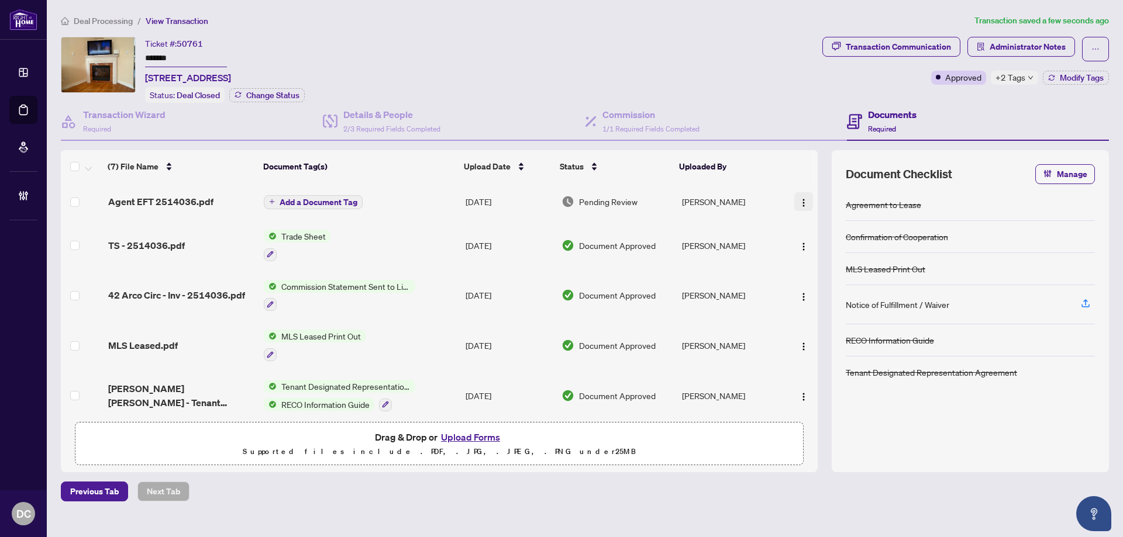
click at [803, 200] on img "button" at bounding box center [803, 202] width 9 height 9
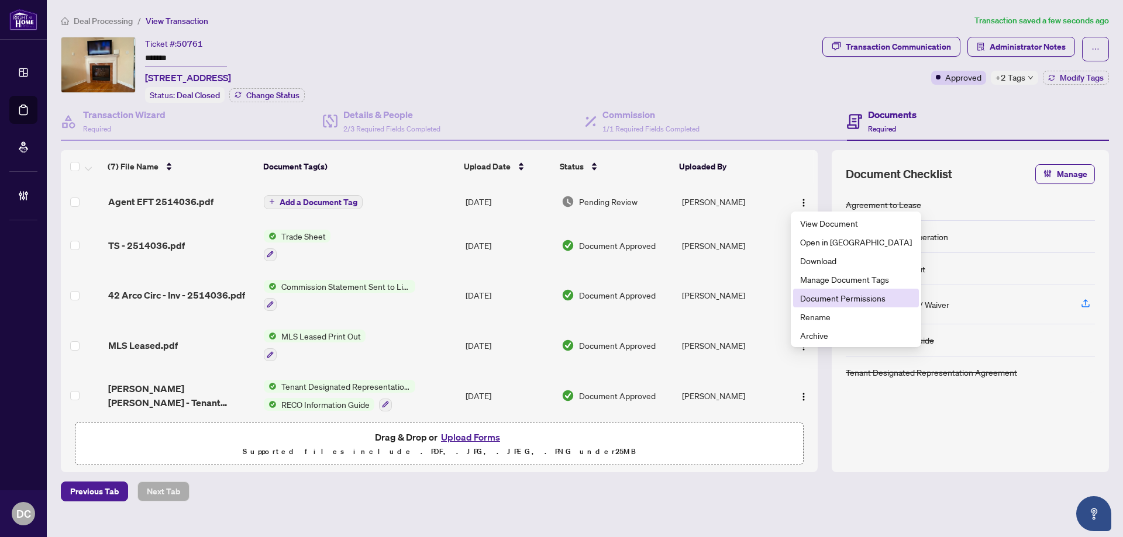
click at [810, 303] on span "Document Permissions" at bounding box center [856, 298] width 112 height 13
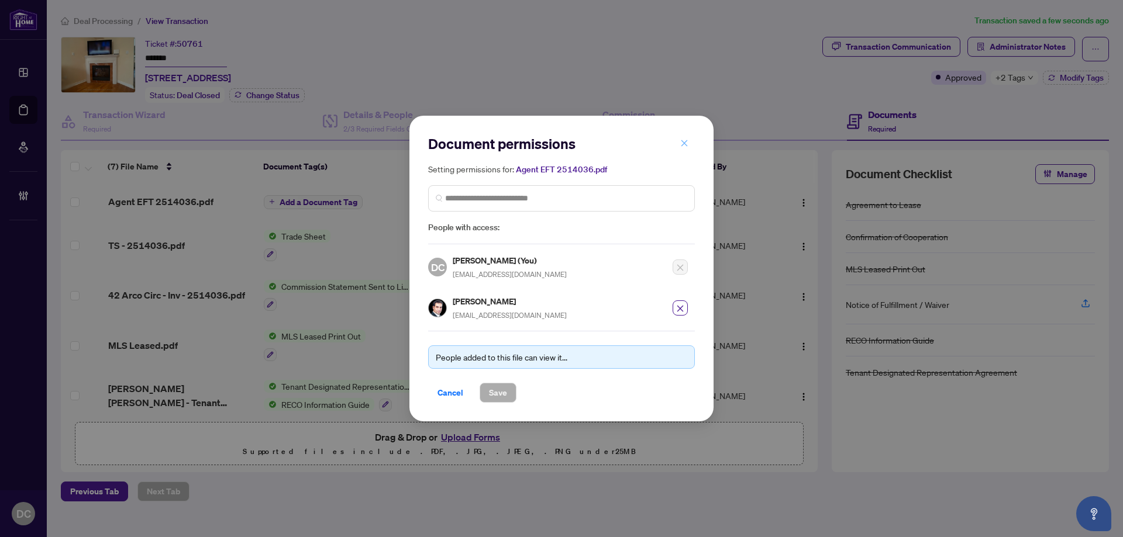
click at [678, 144] on button "button" at bounding box center [683, 143] width 23 height 20
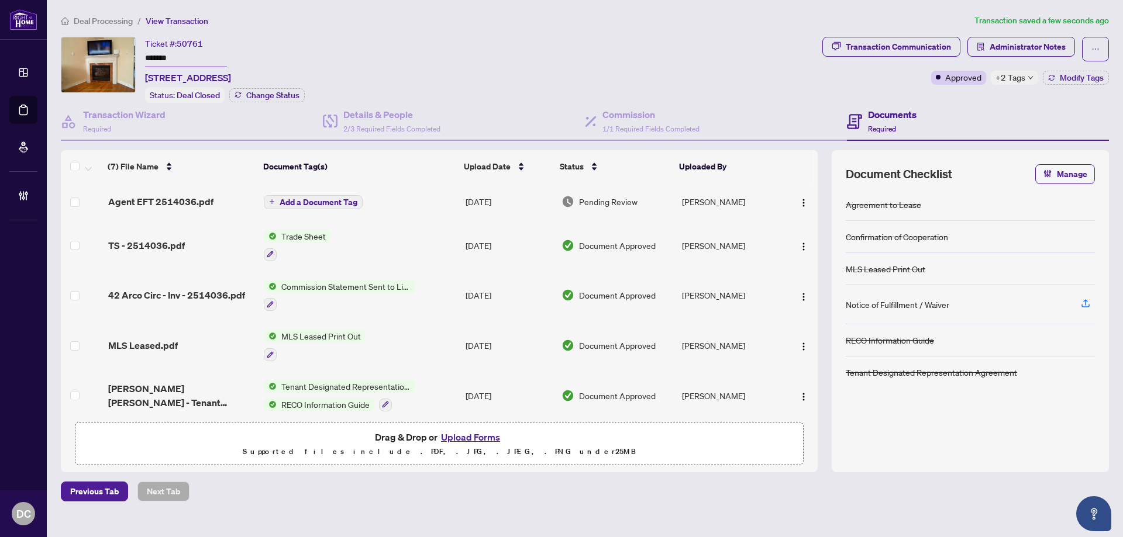
click at [1021, 83] on span "+2 Tags" at bounding box center [1010, 77] width 30 height 13
click at [1034, 51] on span "Administrator Notes" at bounding box center [1027, 46] width 76 height 19
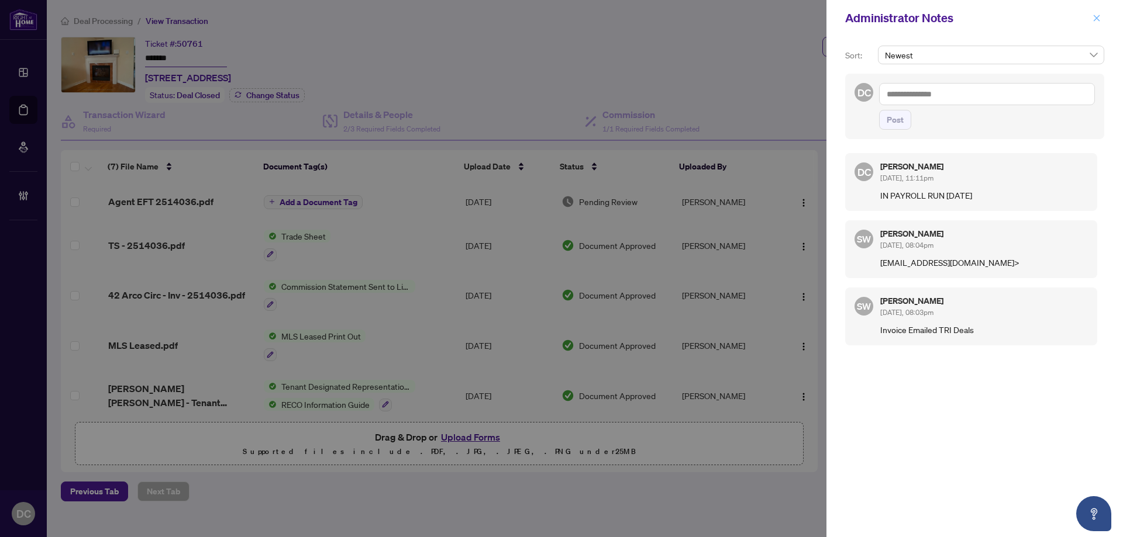
click at [1093, 19] on icon "close" at bounding box center [1096, 18] width 8 height 8
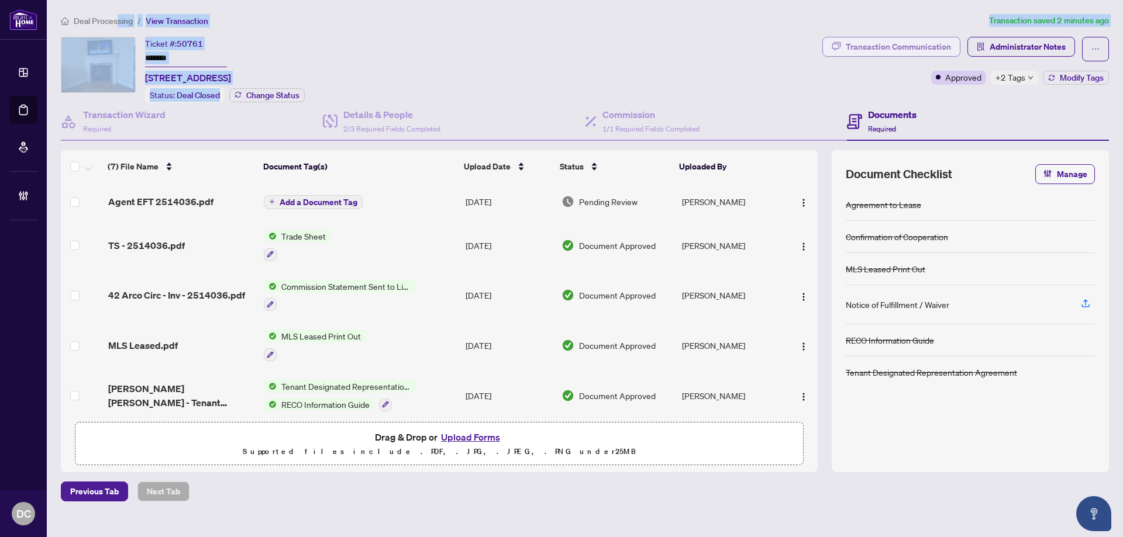
drag, startPoint x: 117, startPoint y: 19, endPoint x: 933, endPoint y: 43, distance: 816.6
click at [916, 41] on div "Deal Processing / View Transaction Transaction saved 2 minutes ago Ticket #: 50…" at bounding box center [584, 258] width 1057 height 488
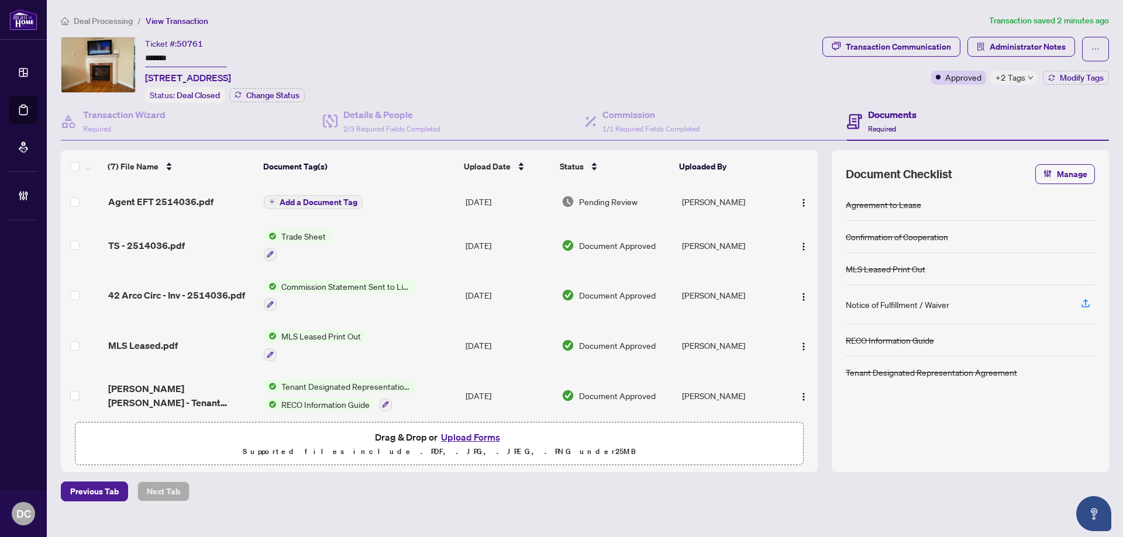
click at [1007, 77] on span "+2 Tags" at bounding box center [1010, 77] width 30 height 13
click at [81, 22] on span "Deal Processing" at bounding box center [103, 21] width 59 height 11
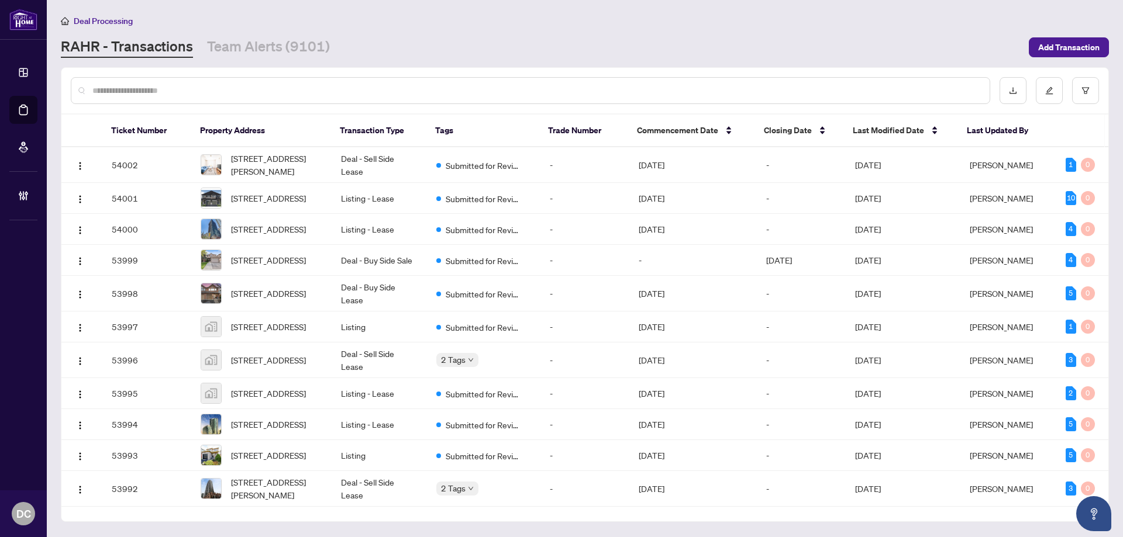
drag, startPoint x: 363, startPoint y: 90, endPoint x: 354, endPoint y: 89, distance: 9.4
click at [363, 89] on input "text" at bounding box center [536, 90] width 888 height 13
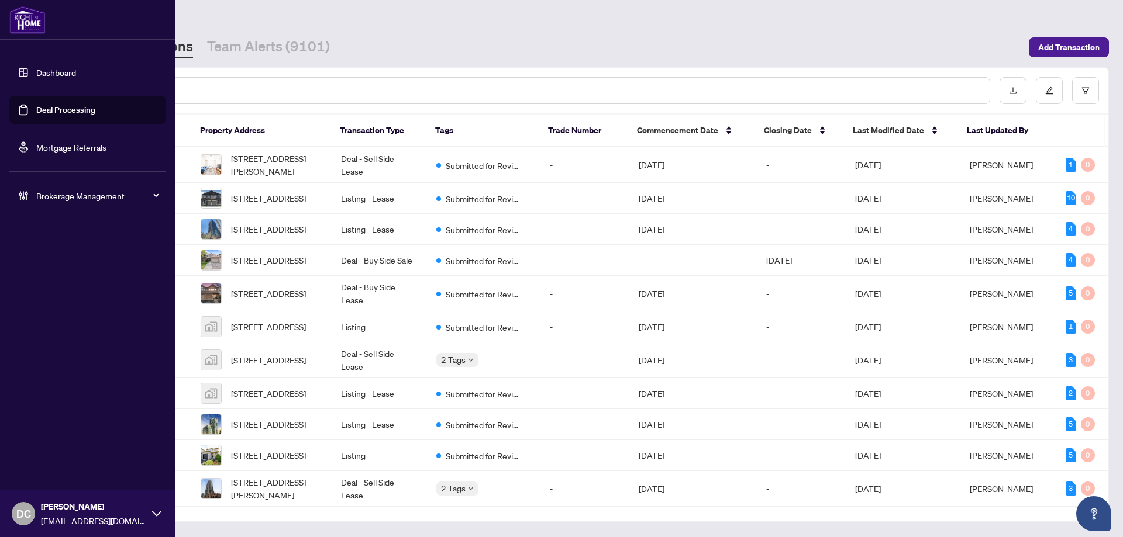
paste input "*******"
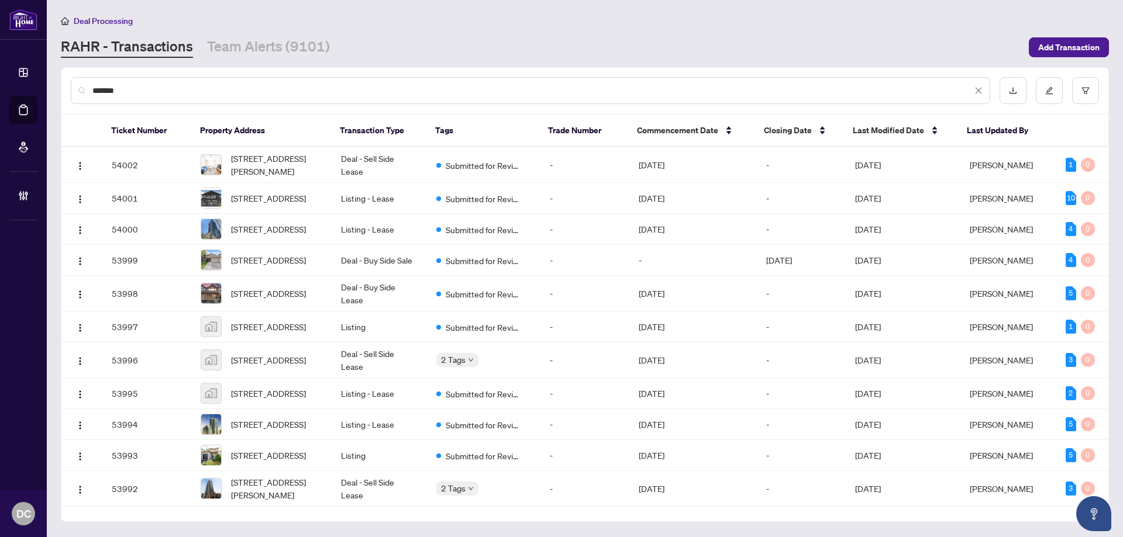
type input "*******"
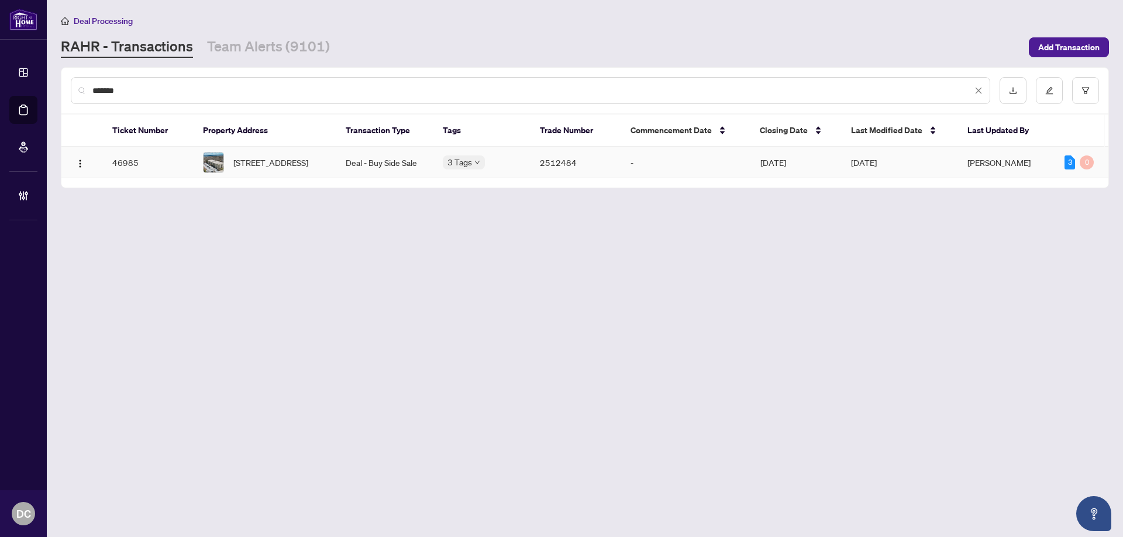
click at [260, 160] on span "304-486 Laclie St, Orillia, Ontario L3V 4P9, Canada" at bounding box center [270, 162] width 75 height 13
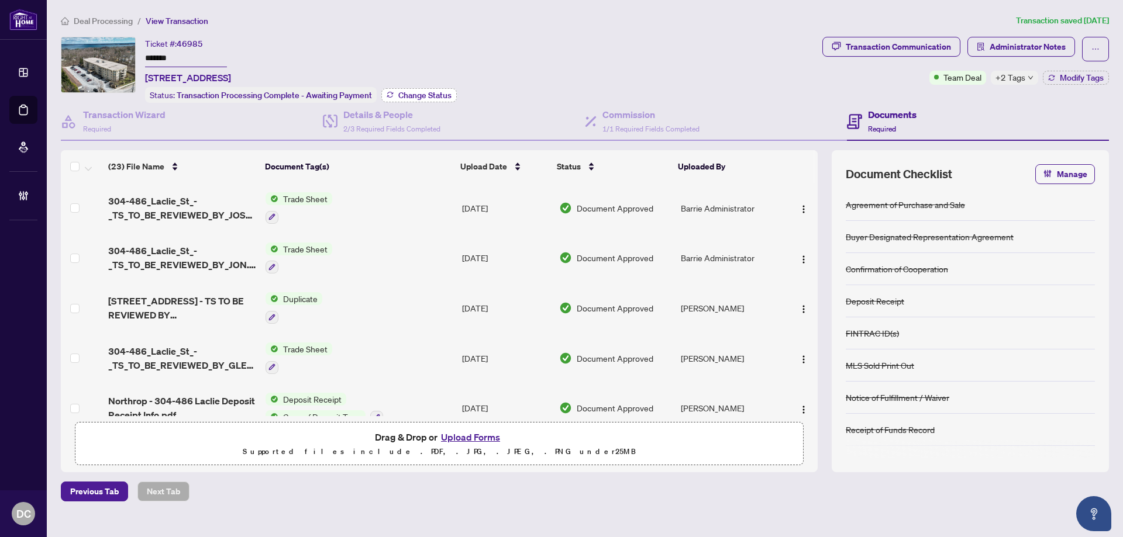
click at [414, 91] on span "Change Status" at bounding box center [424, 95] width 53 height 8
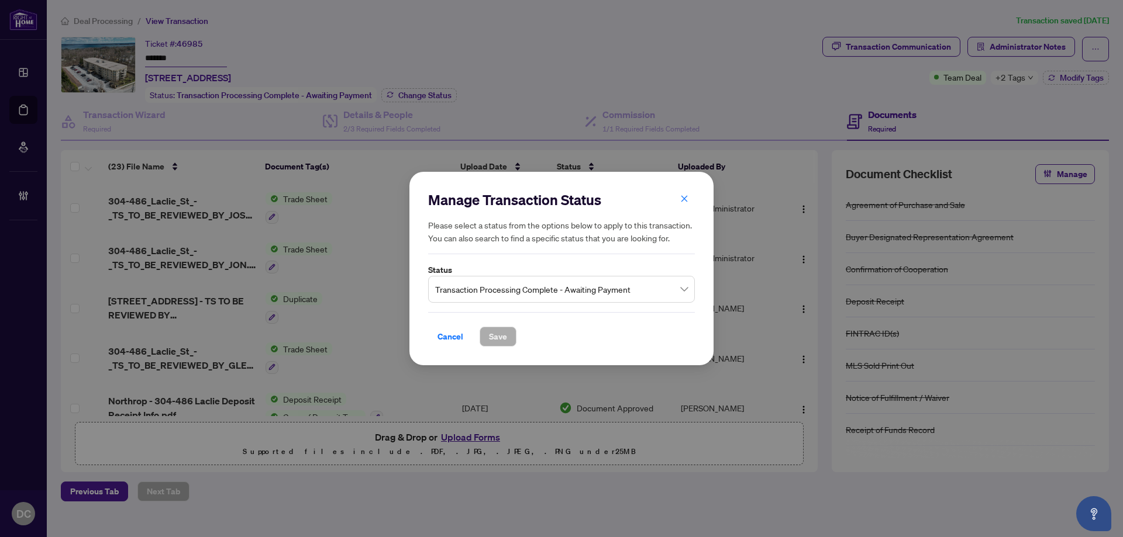
click at [640, 299] on span "Transaction Processing Complete - Awaiting Payment" at bounding box center [561, 289] width 253 height 22
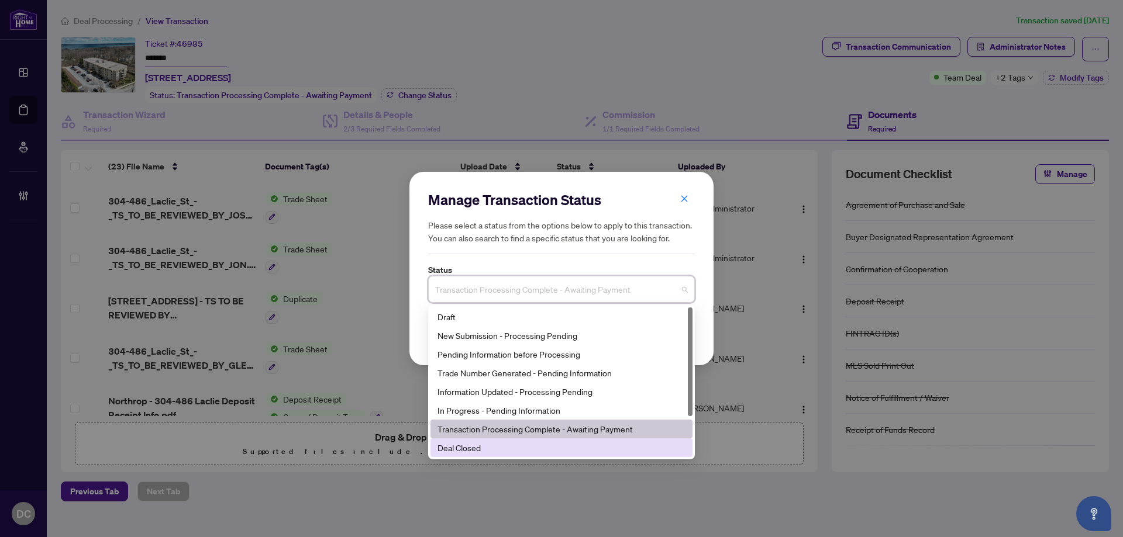
click at [481, 448] on div "Deal Closed" at bounding box center [561, 447] width 248 height 13
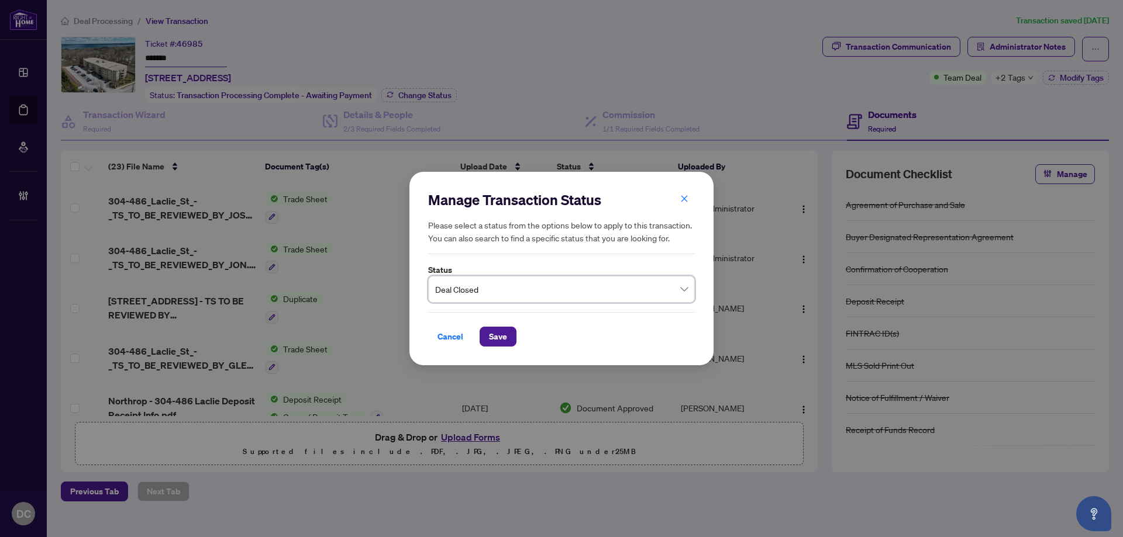
click at [506, 318] on div "Cancel Save" at bounding box center [561, 329] width 267 height 34
click at [501, 335] on span "Save" at bounding box center [498, 336] width 18 height 19
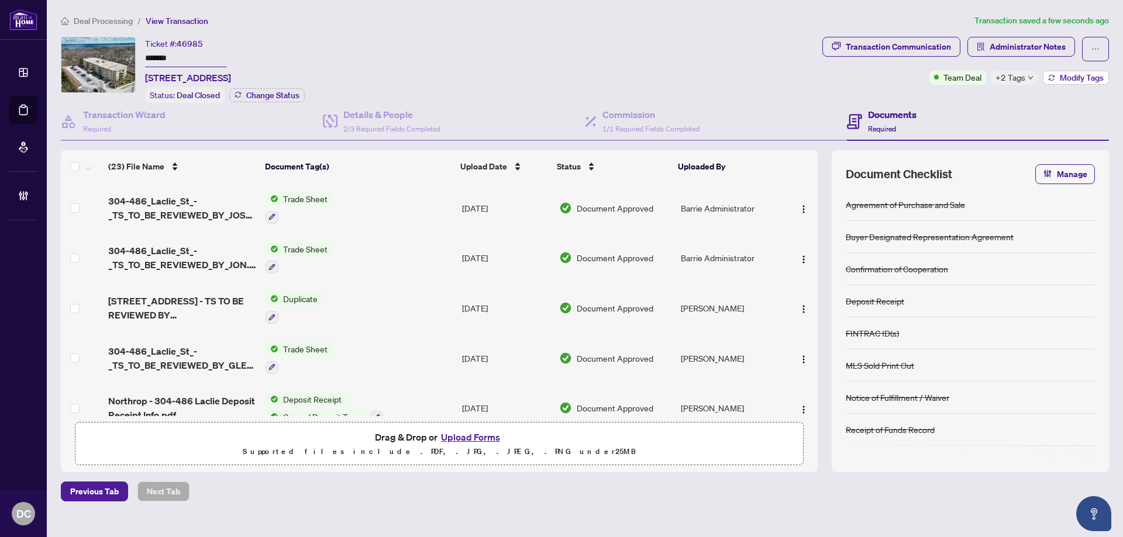
click at [1056, 81] on button "Modify Tags" at bounding box center [1076, 78] width 66 height 14
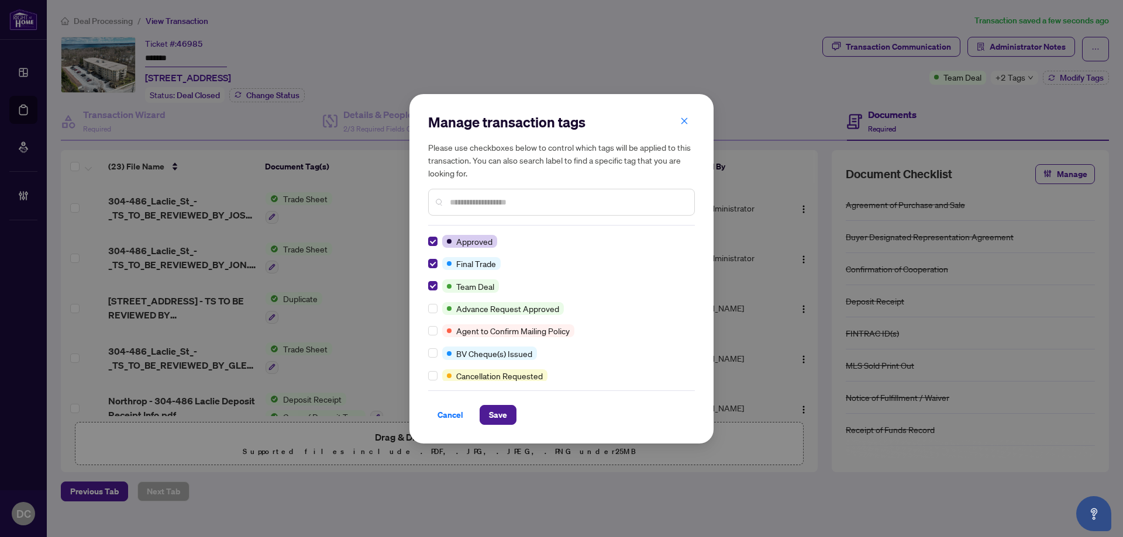
drag, startPoint x: 508, startPoint y: 414, endPoint x: 517, endPoint y: 350, distance: 64.4
click at [517, 350] on div "Manage transaction tags Please use checkboxes below to control which tags will …" at bounding box center [561, 269] width 267 height 312
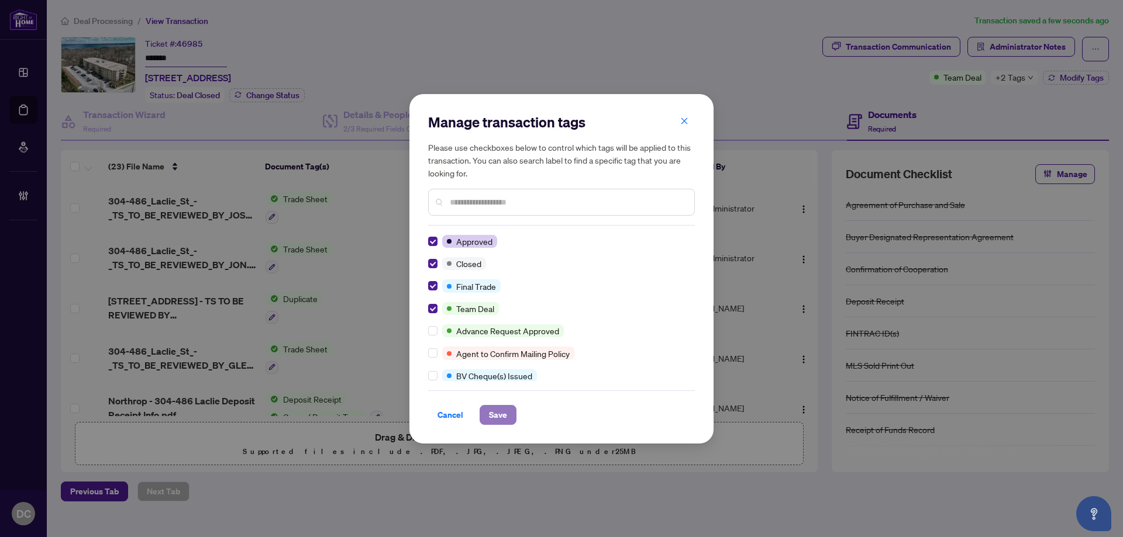
click at [505, 420] on span "Save" at bounding box center [498, 415] width 18 height 19
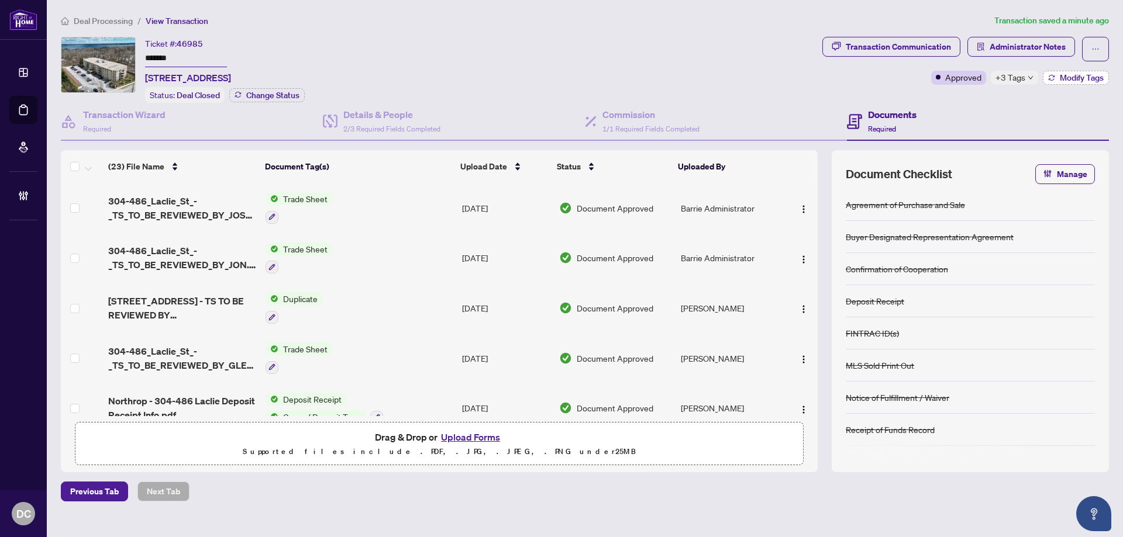
click at [1051, 82] on button "Modify Tags" at bounding box center [1076, 78] width 66 height 14
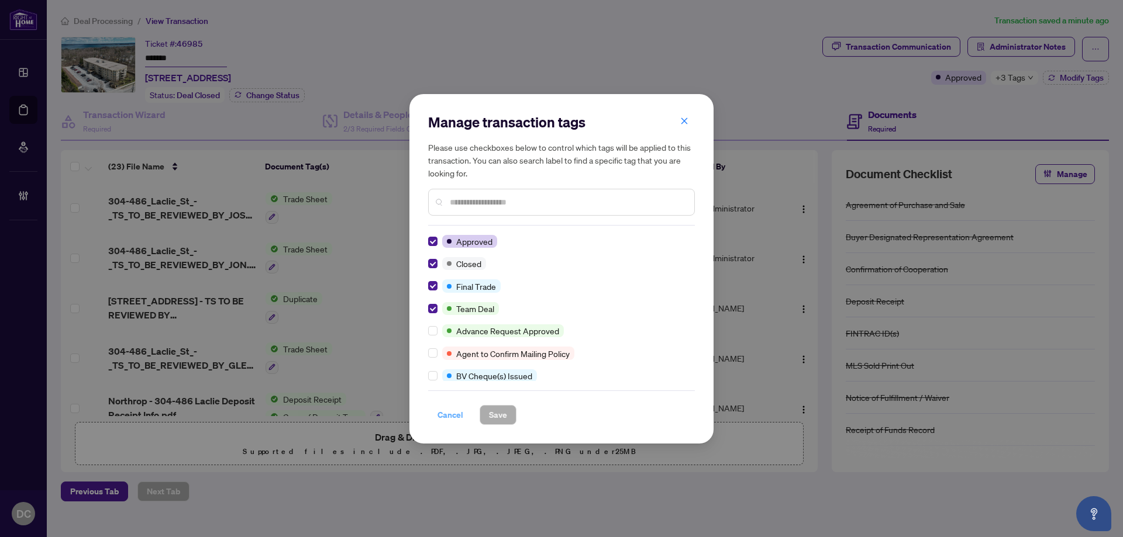
click at [444, 419] on span "Cancel" at bounding box center [450, 415] width 26 height 19
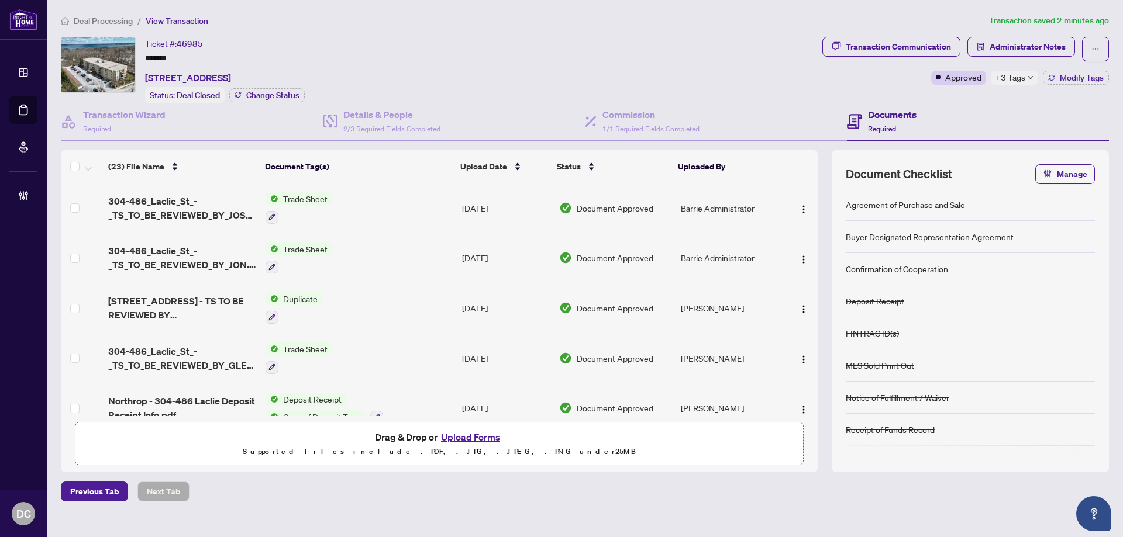
click at [412, 298] on td "Duplicate" at bounding box center [359, 308] width 196 height 50
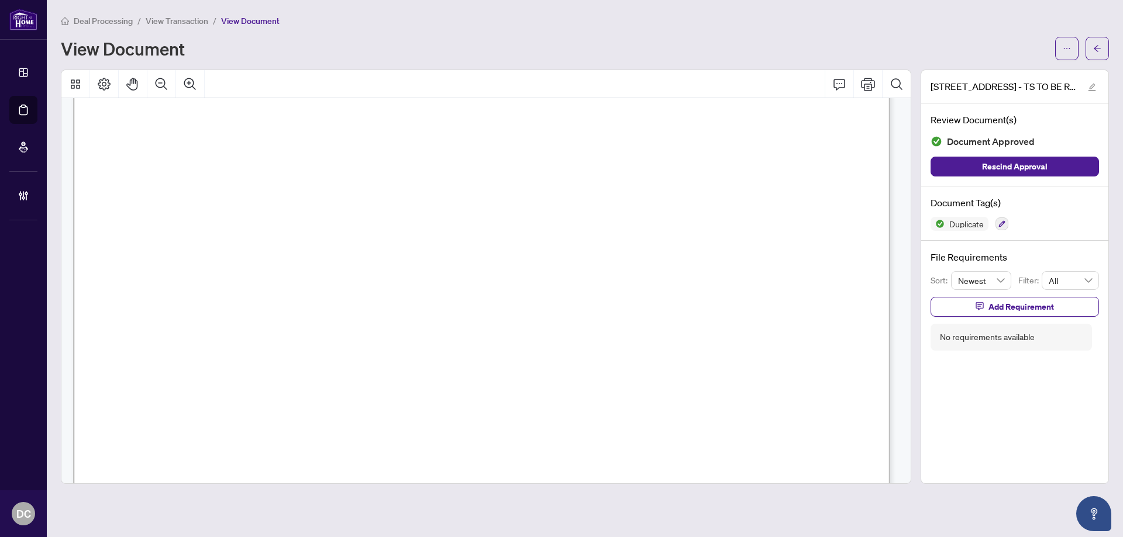
scroll to position [286, 0]
click at [1098, 49] on icon "arrow-left" at bounding box center [1097, 48] width 8 height 8
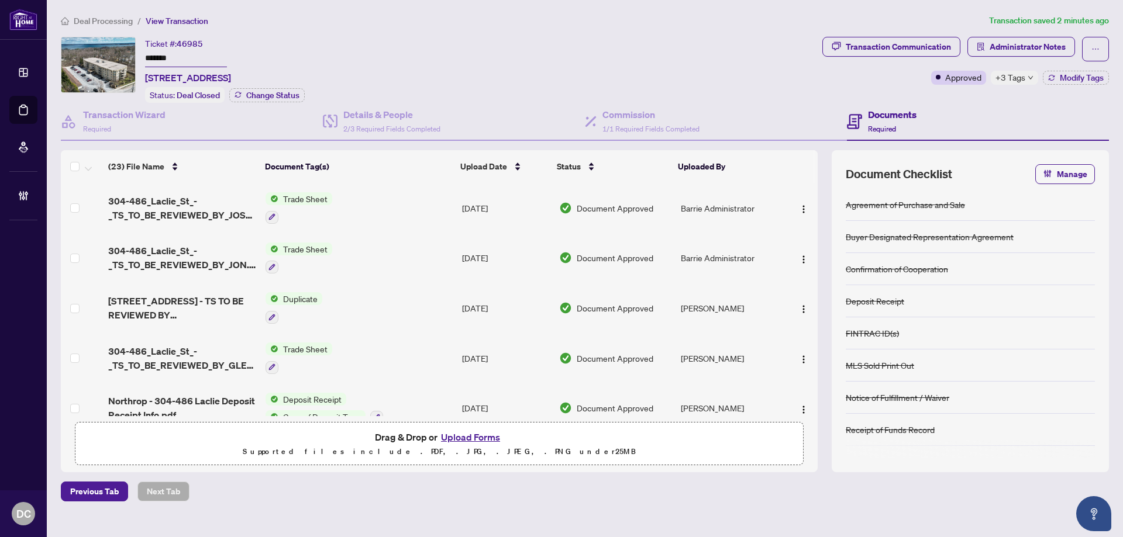
click at [376, 258] on td "Trade Sheet" at bounding box center [359, 258] width 196 height 50
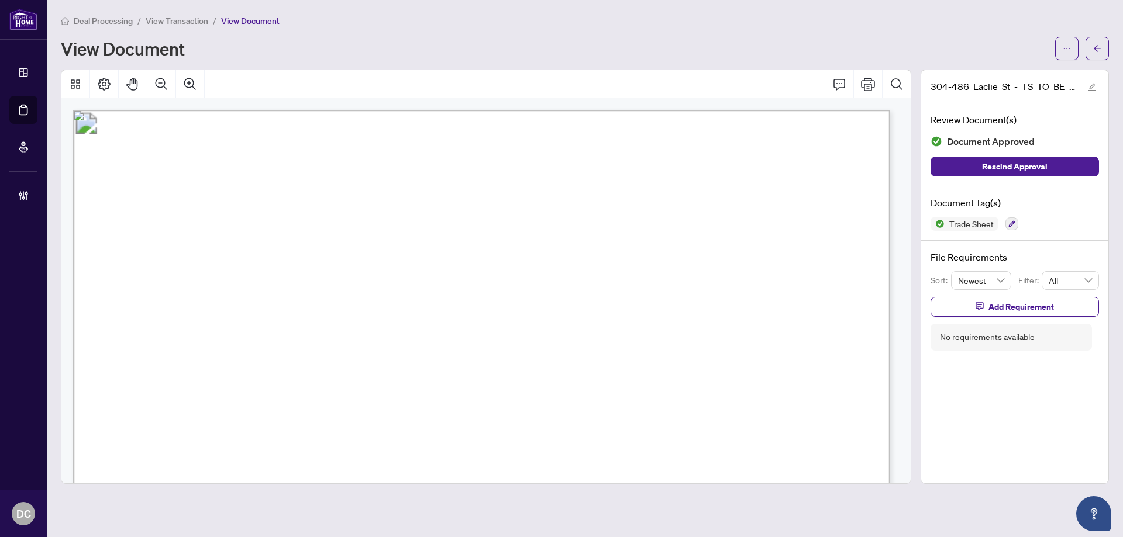
scroll to position [234, 0]
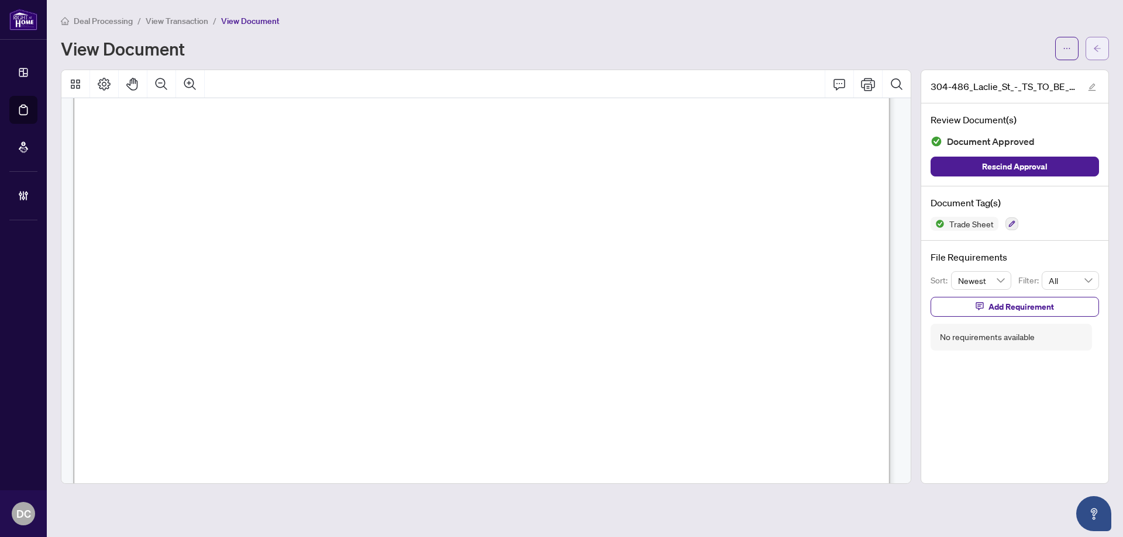
click at [1102, 49] on button "button" at bounding box center [1096, 48] width 23 height 23
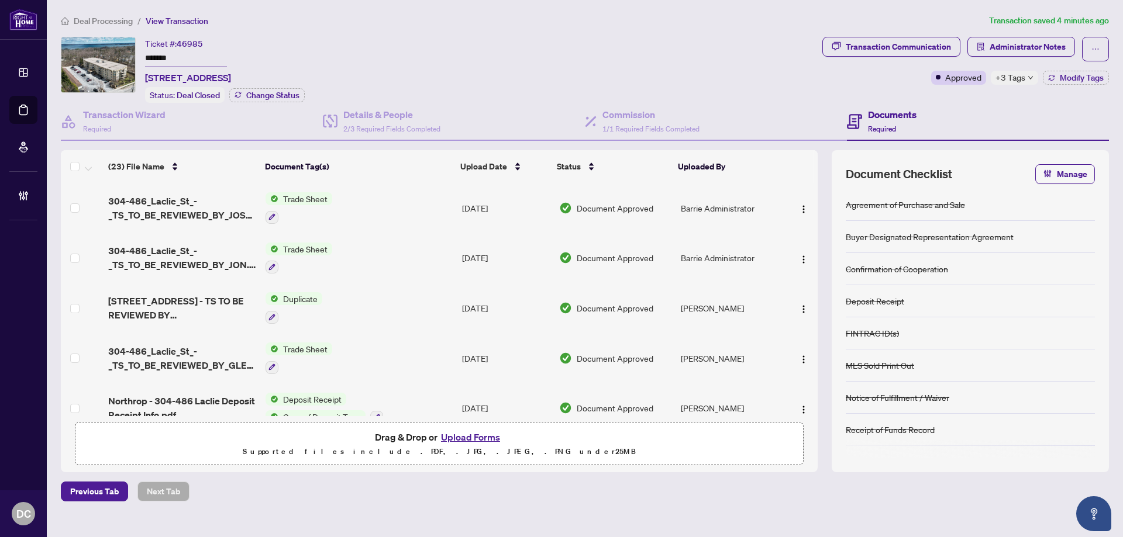
click at [1025, 81] on div "+3 Tags" at bounding box center [1013, 78] width 47 height 14
click at [915, 95] on div "Transaction Communication Administrator Notes Approved +3 Tags Modify Tags" at bounding box center [965, 70] width 291 height 66
click at [1049, 39] on span "Administrator Notes" at bounding box center [1027, 46] width 76 height 19
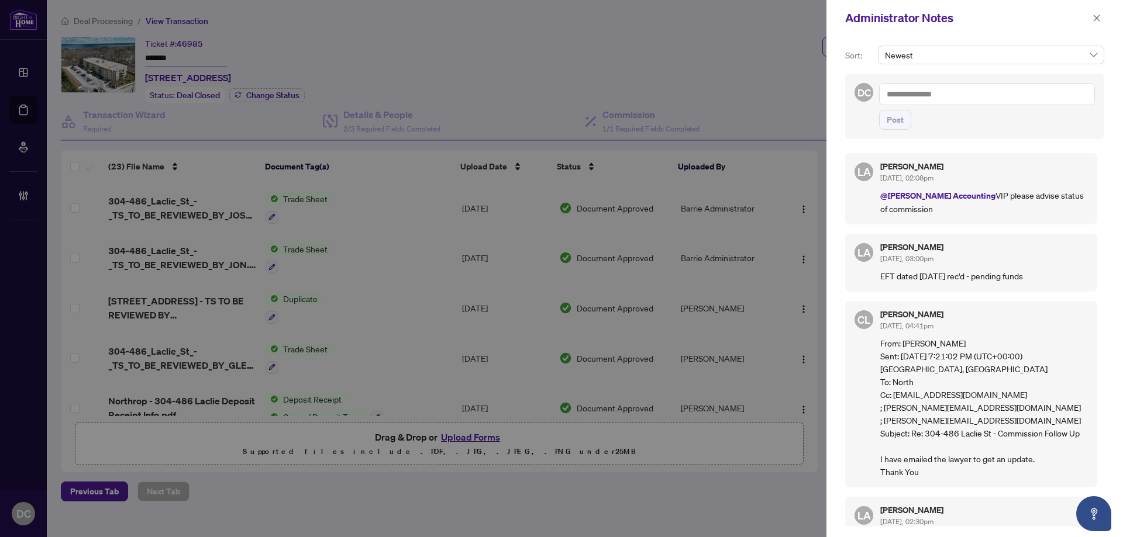
click at [997, 89] on textarea at bounding box center [987, 94] width 216 height 22
paste textarea "**********"
click at [1005, 94] on textarea "**********" at bounding box center [987, 94] width 216 height 22
type textarea "**********"
click at [883, 111] on button "Post" at bounding box center [895, 120] width 32 height 20
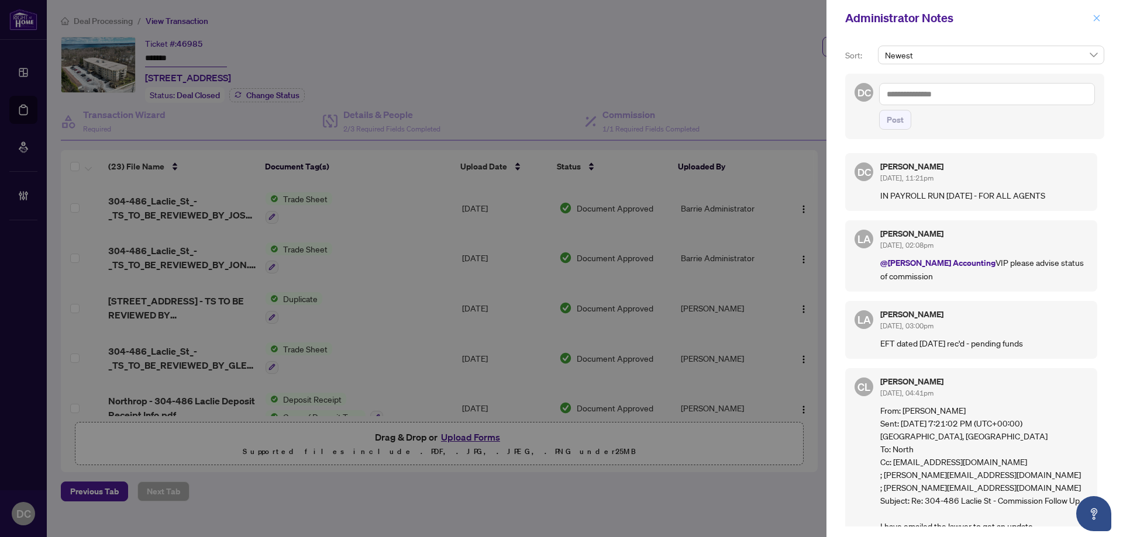
click at [1091, 18] on button "button" at bounding box center [1096, 18] width 15 height 14
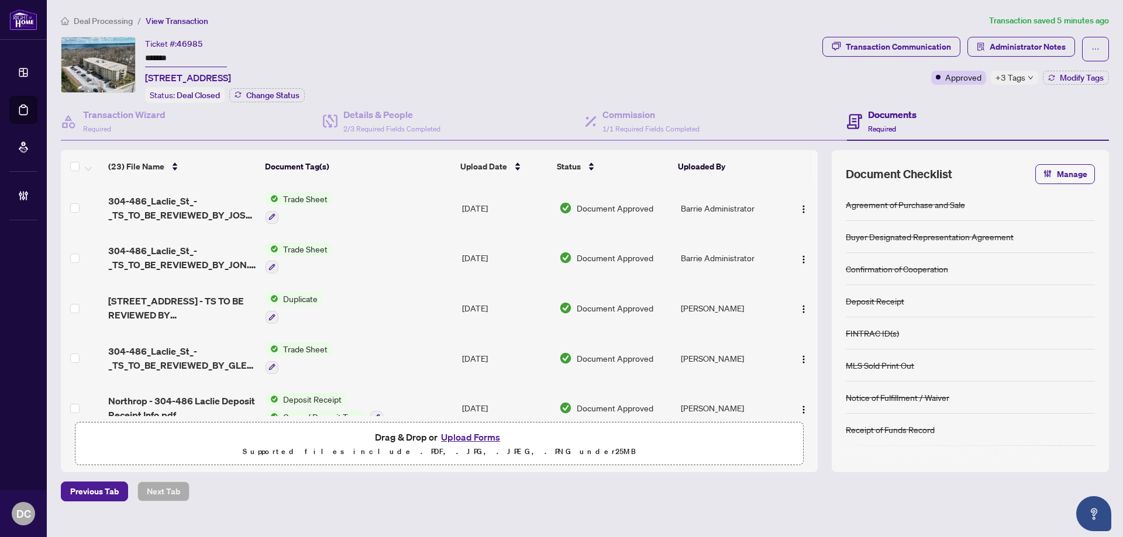
click at [110, 17] on span "Deal Processing" at bounding box center [103, 21] width 59 height 11
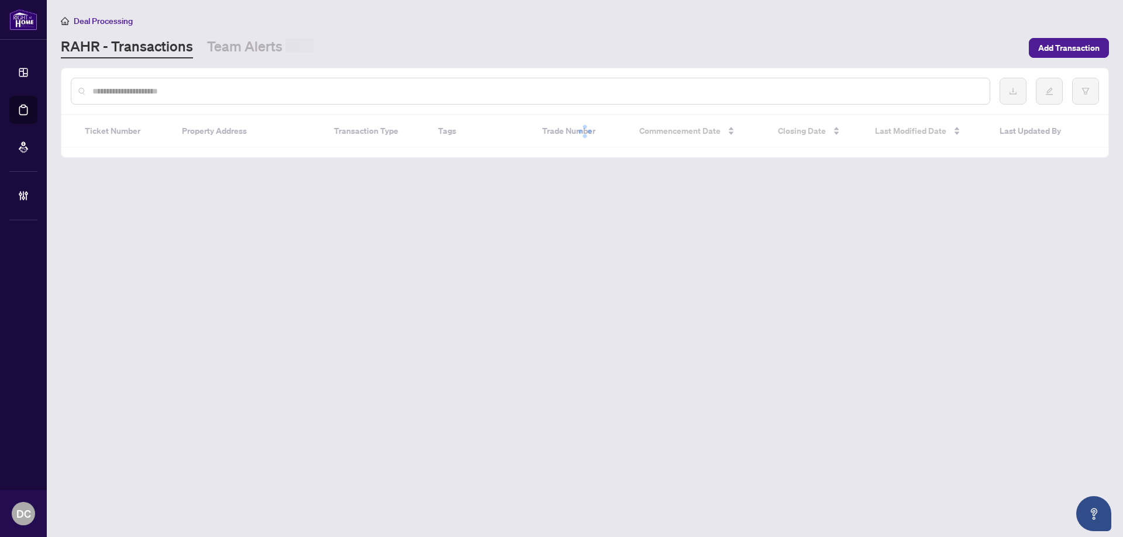
click at [146, 86] on input "text" at bounding box center [536, 91] width 888 height 13
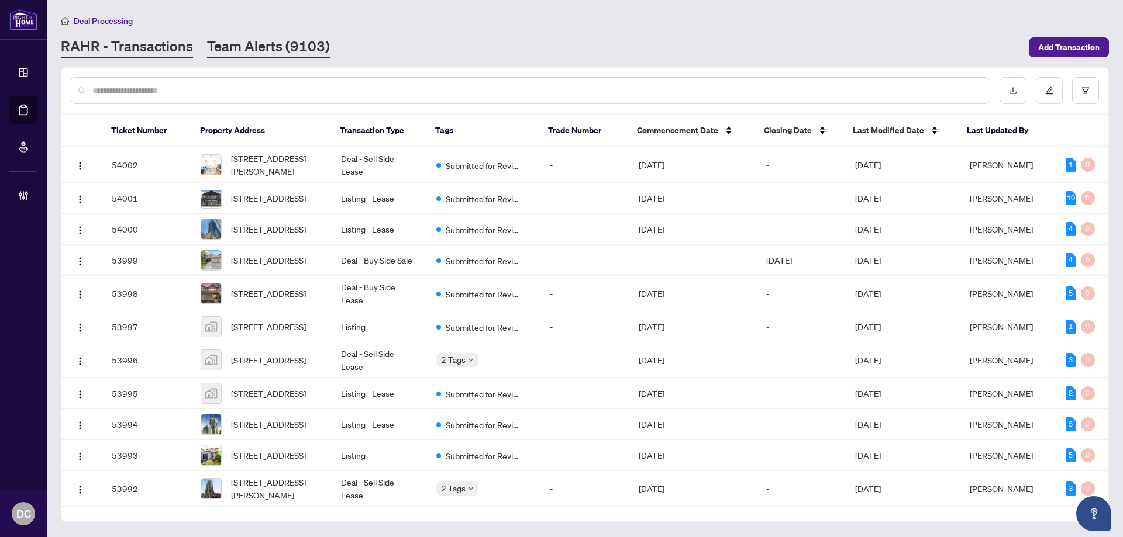
paste input "*******"
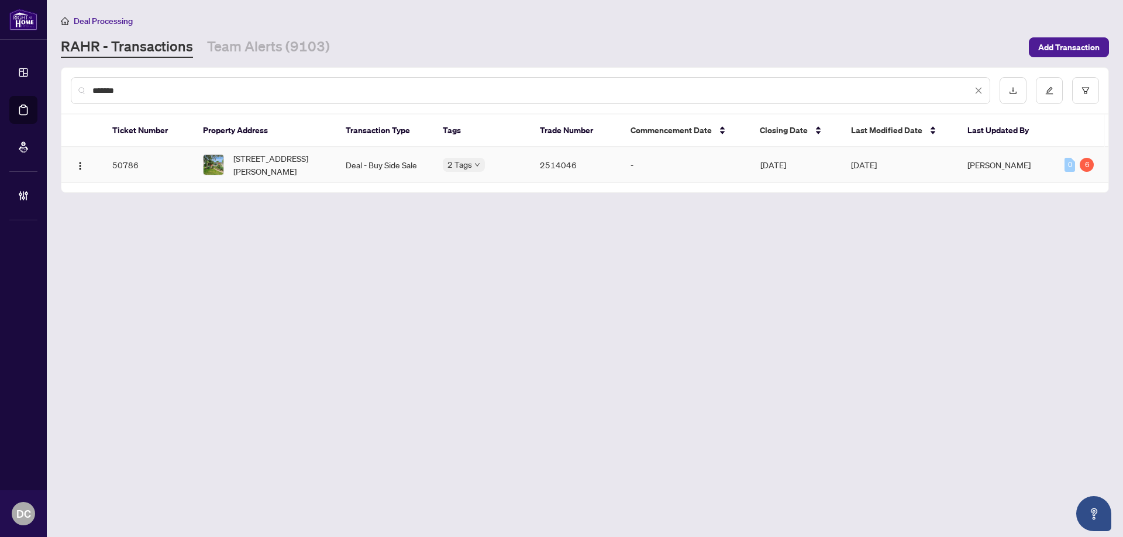
type input "*******"
click at [301, 170] on span "LOT 72, PLAN 1267,-1107 Mary Ave, Cambridge, Ontario N3H 4N6, Canada" at bounding box center [280, 165] width 94 height 26
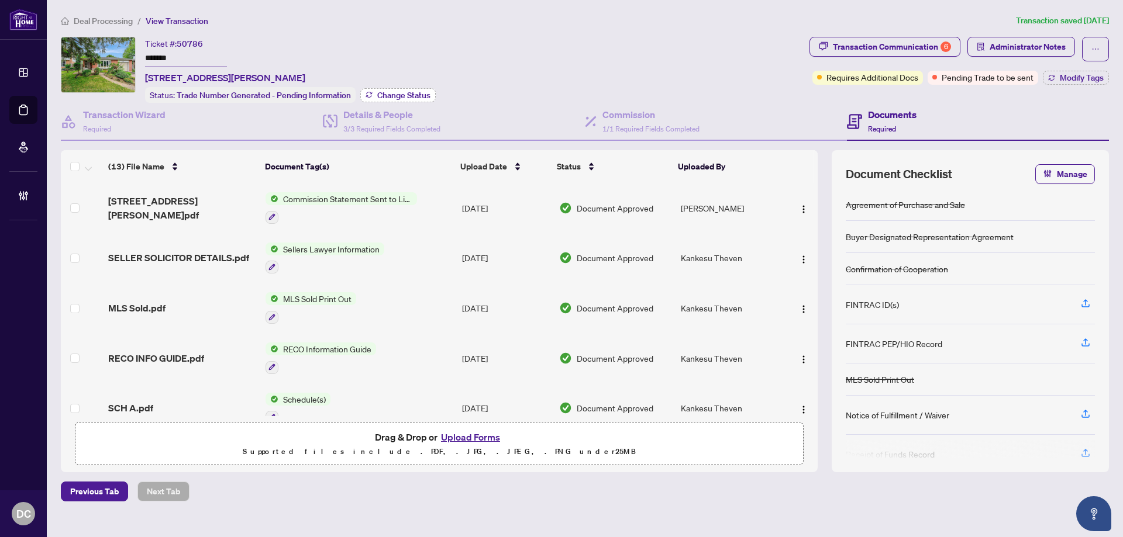
click at [419, 92] on span "Change Status" at bounding box center [403, 95] width 53 height 8
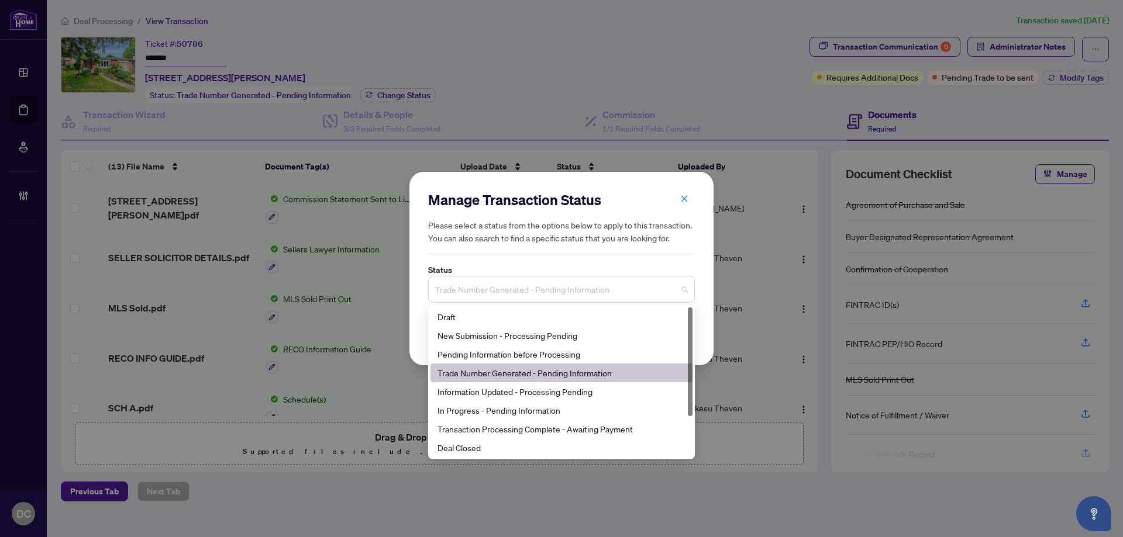
click at [599, 294] on span "Trade Number Generated - Pending Information" at bounding box center [561, 289] width 253 height 22
click at [485, 444] on div "Deal Closed" at bounding box center [561, 447] width 248 height 13
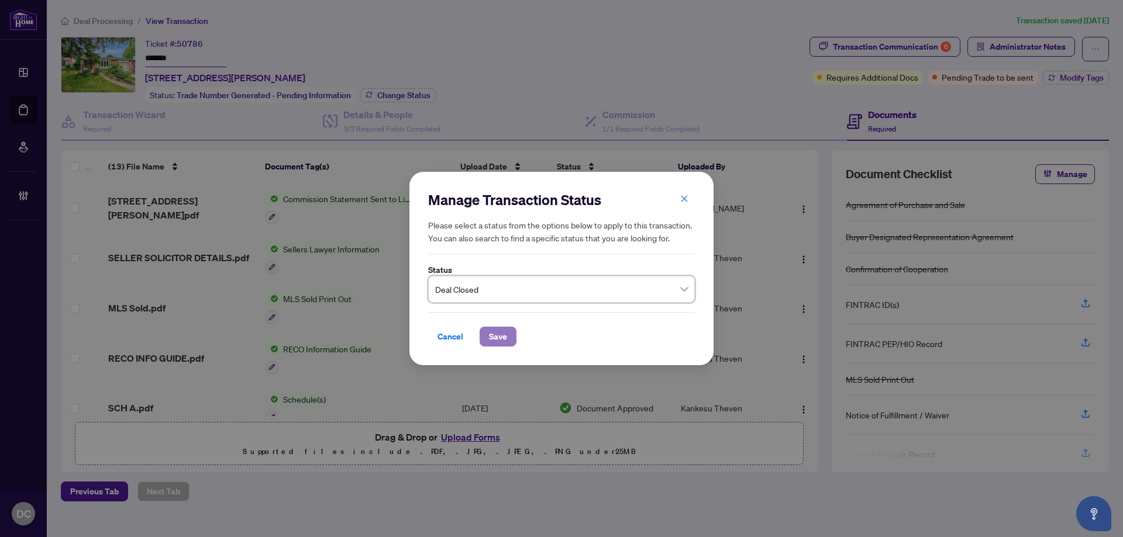
drag, startPoint x: 494, startPoint y: 334, endPoint x: 456, endPoint y: 325, distance: 39.1
click at [491, 333] on span "Save" at bounding box center [498, 336] width 18 height 19
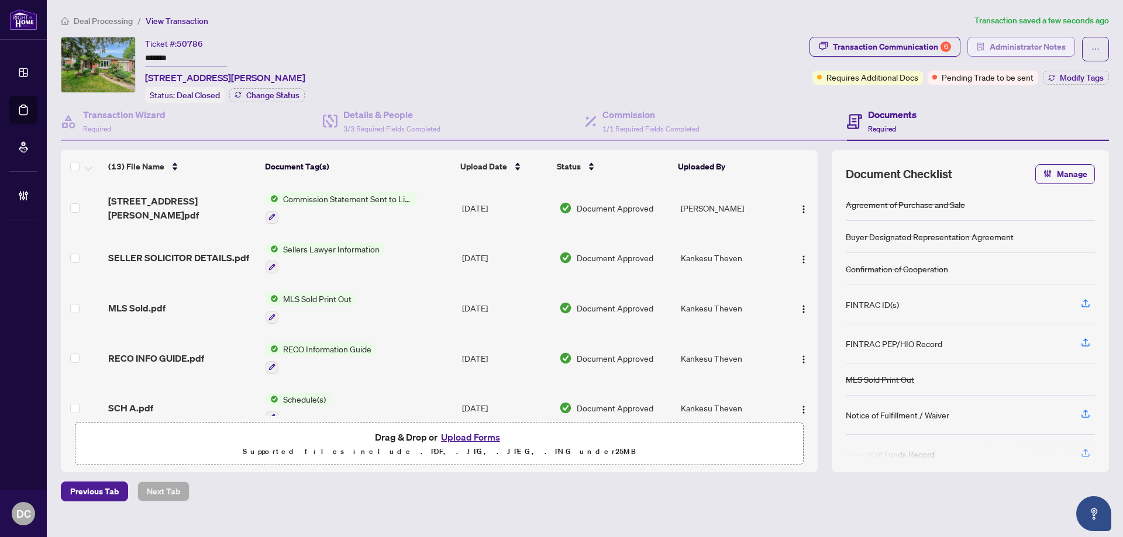
click at [1050, 47] on span "Administrator Notes" at bounding box center [1027, 46] width 76 height 19
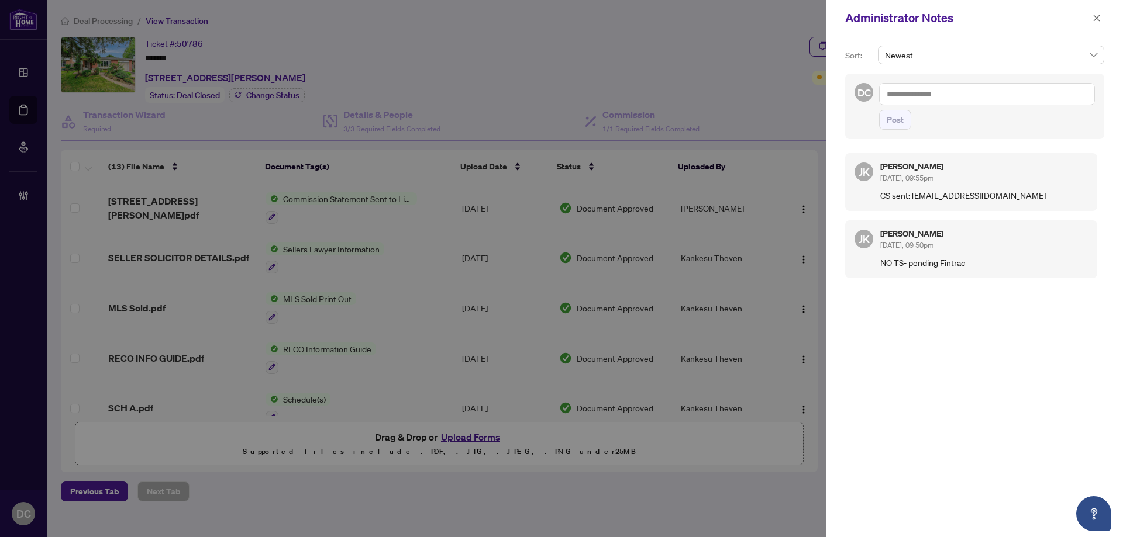
drag, startPoint x: 1095, startPoint y: 19, endPoint x: 247, endPoint y: 58, distance: 848.7
click at [1092, 18] on icon "close" at bounding box center [1096, 18] width 8 height 8
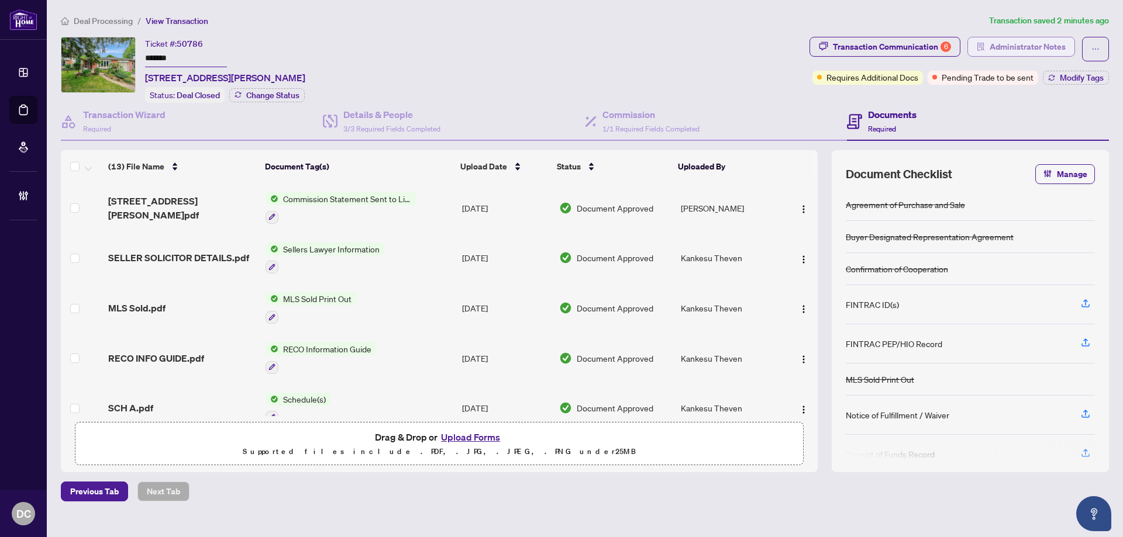
click at [1040, 46] on span "Administrator Notes" at bounding box center [1027, 46] width 76 height 19
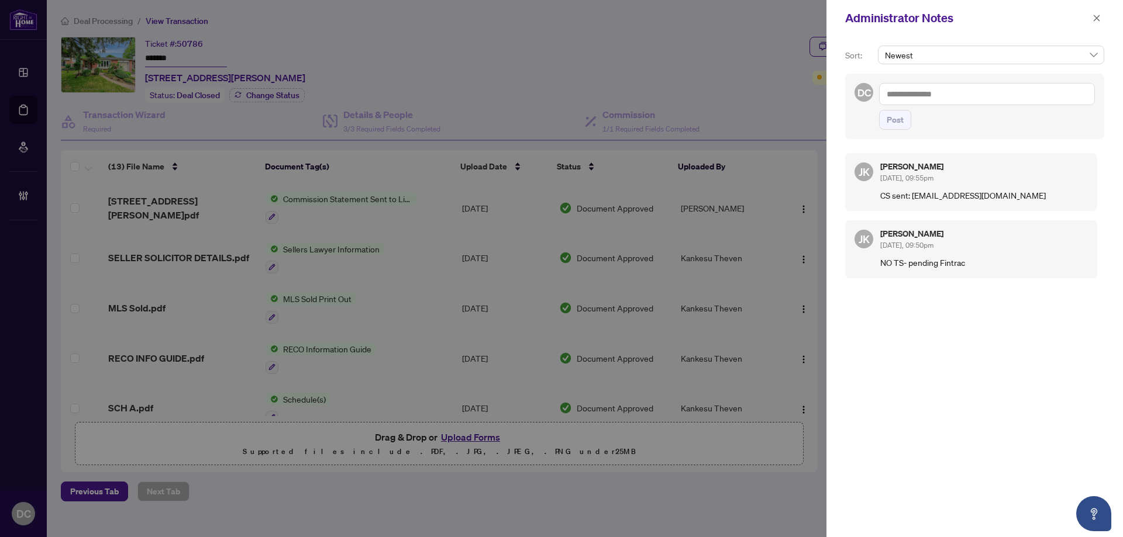
click at [962, 92] on textarea at bounding box center [987, 94] width 216 height 22
paste textarea "**********"
type textarea "**********"
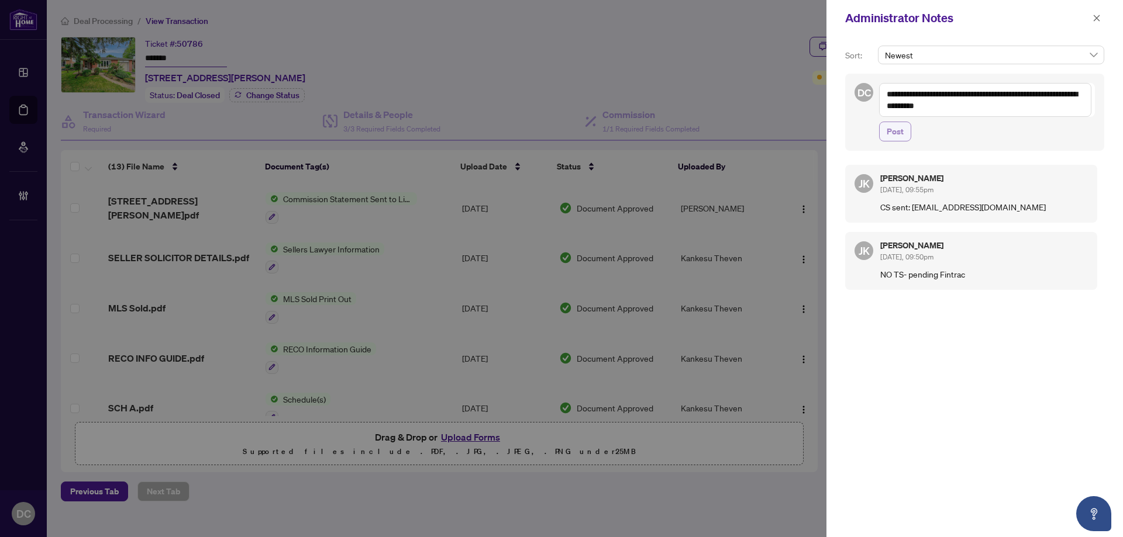
click at [893, 137] on span "Post" at bounding box center [894, 131] width 17 height 19
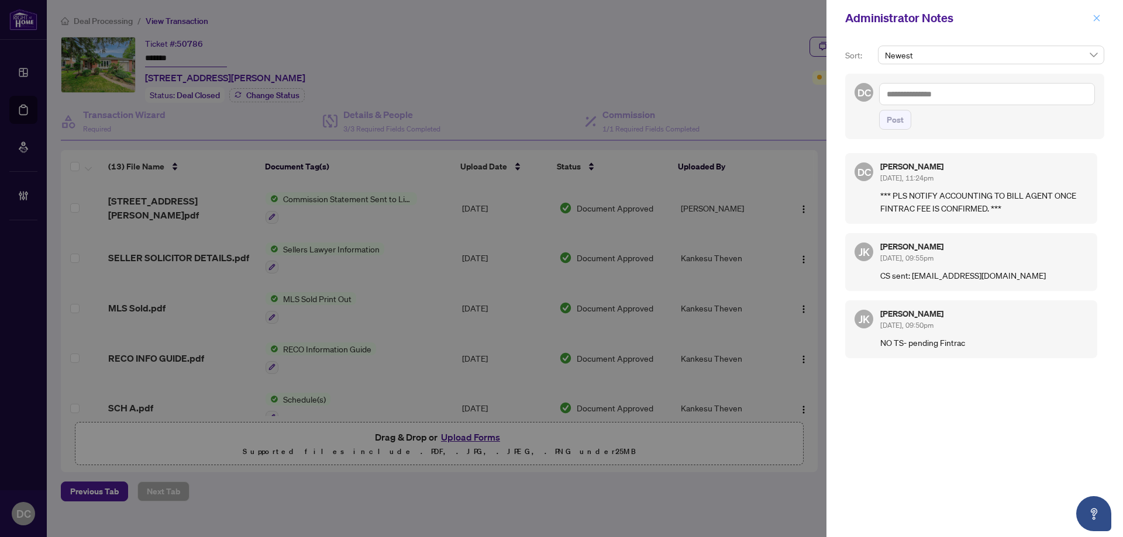
click at [1093, 19] on icon "close" at bounding box center [1096, 18] width 8 height 8
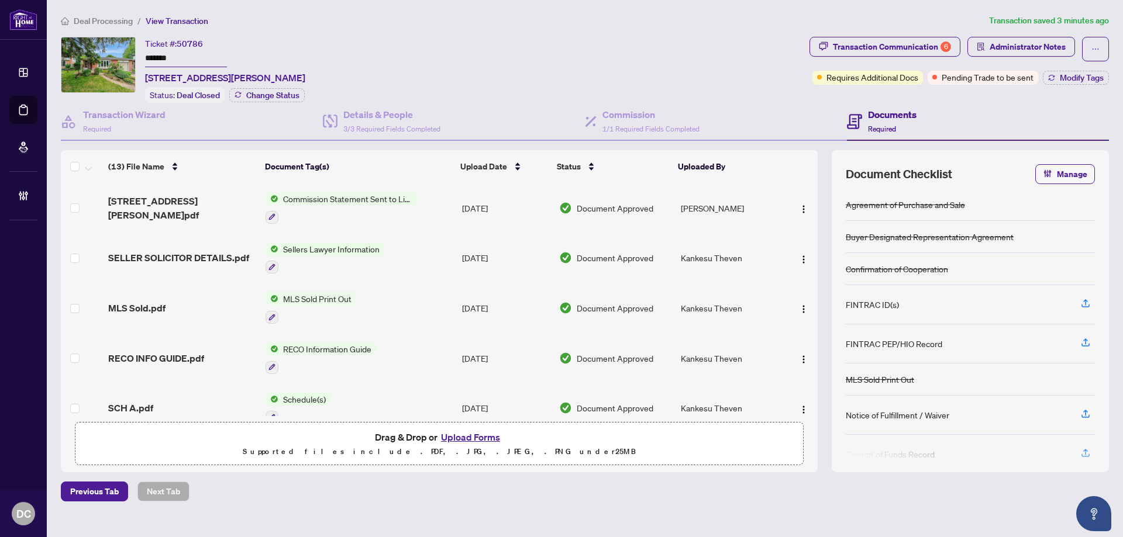
click at [1102, 64] on div "Transaction Communication 6 Administrator Notes Requires Additional Docs Pendin…" at bounding box center [958, 61] width 299 height 48
click at [1100, 76] on span "Modify Tags" at bounding box center [1081, 78] width 44 height 8
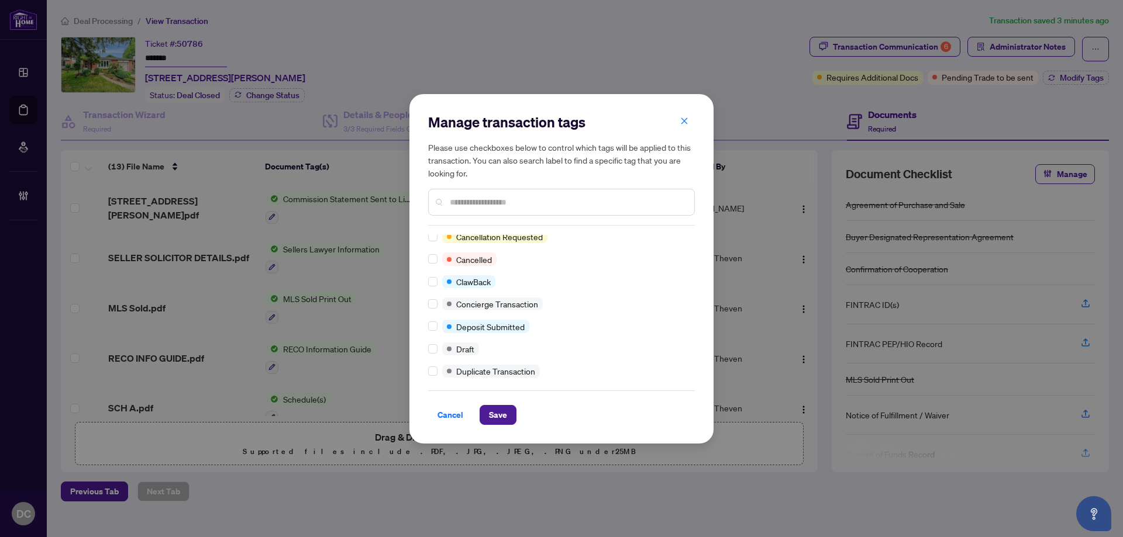
scroll to position [175, 0]
click at [490, 200] on input "text" at bounding box center [567, 202] width 235 height 13
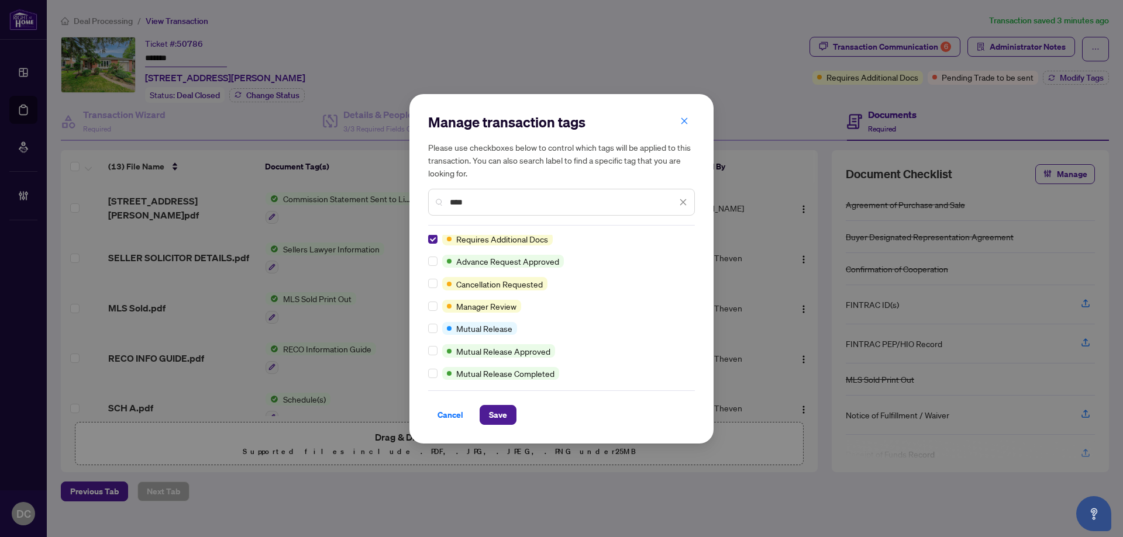
scroll to position [0, 0]
type input "****"
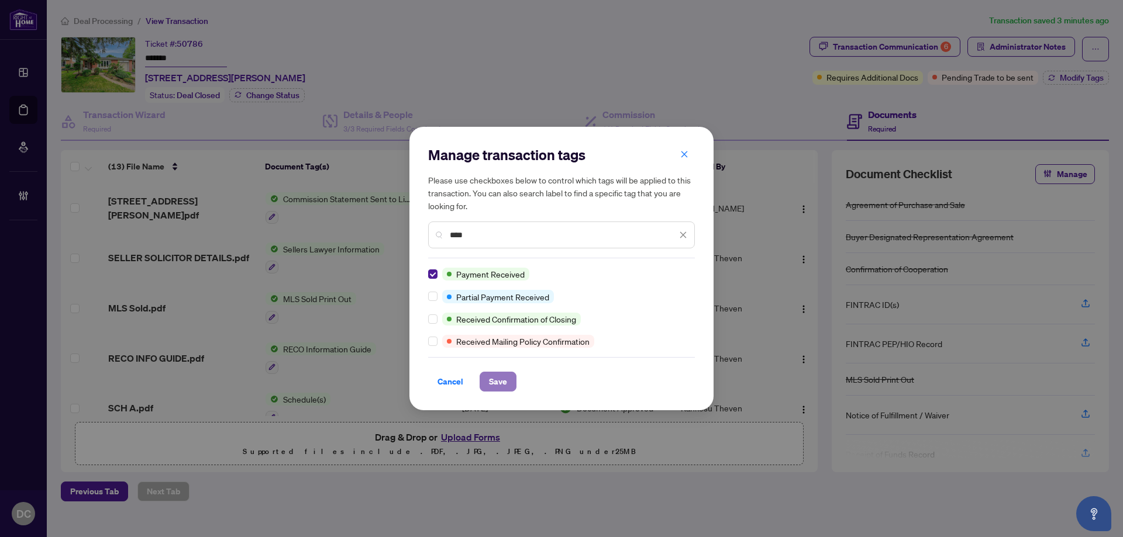
click at [495, 385] on span "Save" at bounding box center [498, 381] width 18 height 19
